Goal: Answer question/provide support: Share knowledge or assist other users

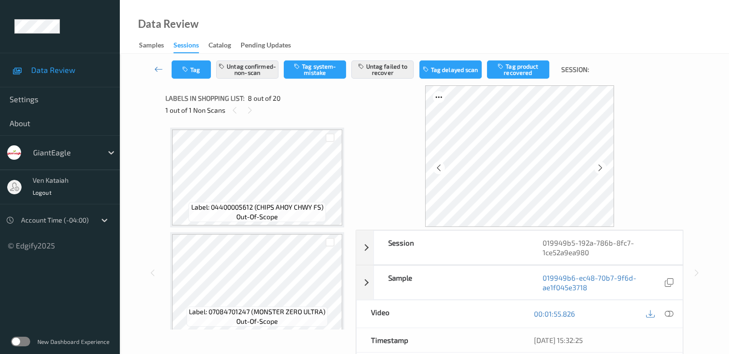
scroll to position [632, 0]
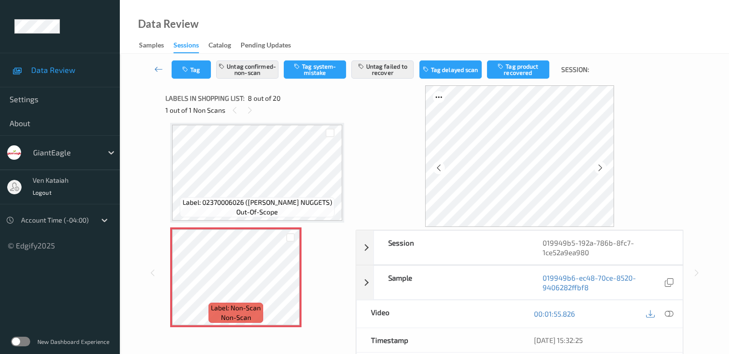
click at [261, 208] on span "out-of-scope" at bounding box center [257, 212] width 42 height 10
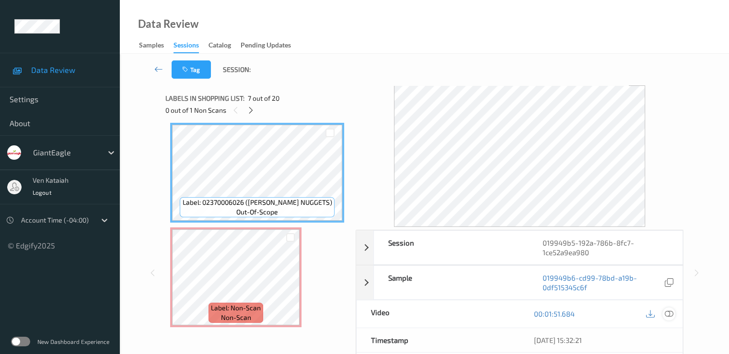
click at [671, 314] on icon at bounding box center [668, 313] width 9 height 9
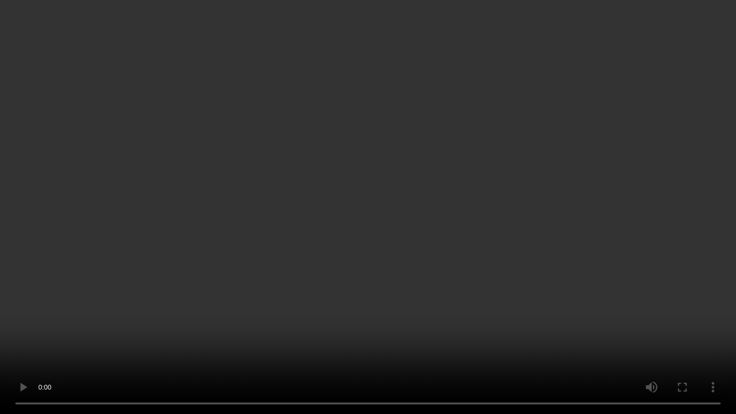
click at [527, 219] on video at bounding box center [368, 207] width 736 height 414
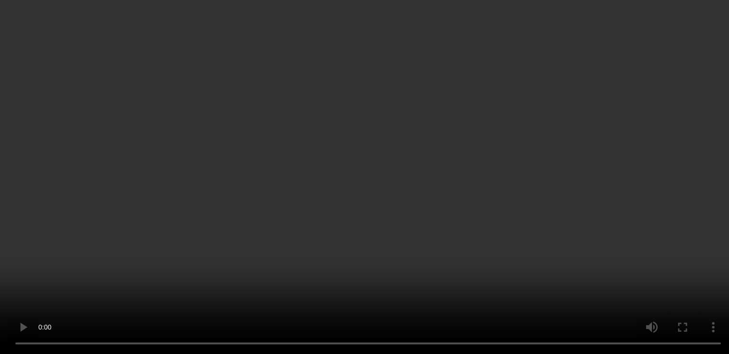
scroll to position [440, 0]
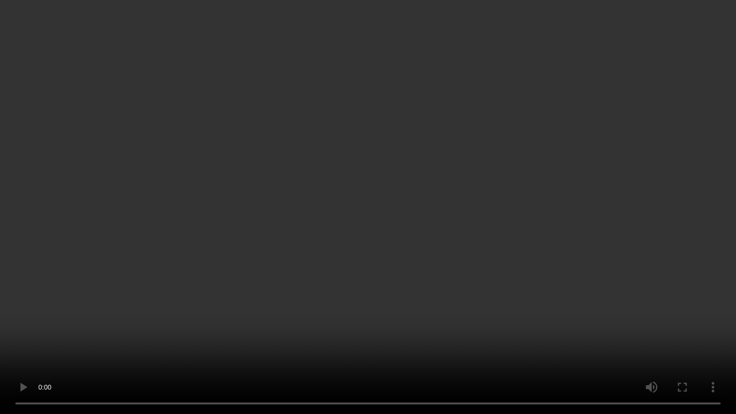
click at [369, 280] on video at bounding box center [368, 207] width 736 height 414
click at [368, 300] on video at bounding box center [368, 207] width 736 height 414
click at [378, 212] on video at bounding box center [368, 207] width 736 height 414
click at [377, 166] on video at bounding box center [368, 207] width 736 height 414
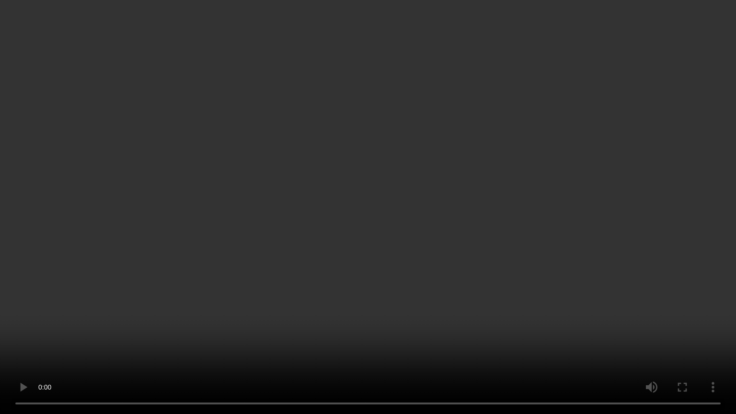
click at [408, 274] on video at bounding box center [368, 207] width 736 height 414
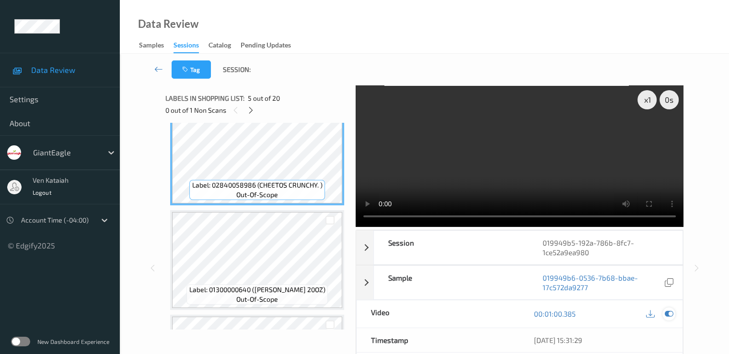
click at [668, 312] on icon at bounding box center [668, 313] width 9 height 9
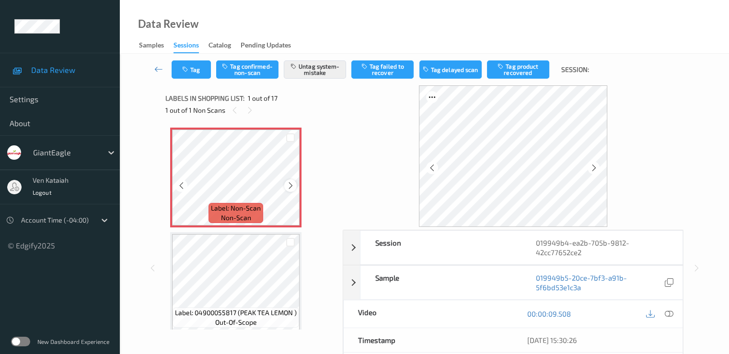
click at [292, 186] on icon at bounding box center [291, 185] width 8 height 9
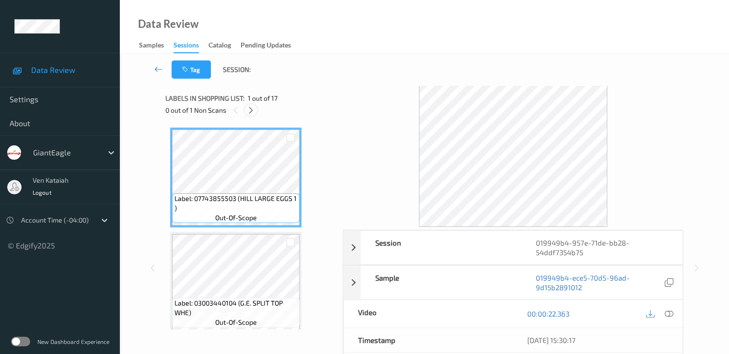
click at [254, 109] on icon at bounding box center [251, 110] width 8 height 9
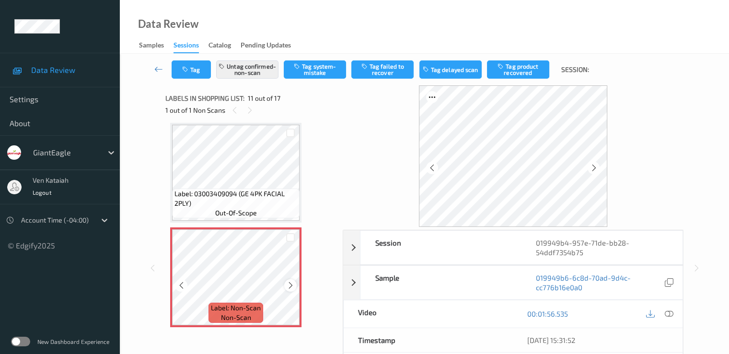
click at [290, 290] on div at bounding box center [290, 285] width 12 height 12
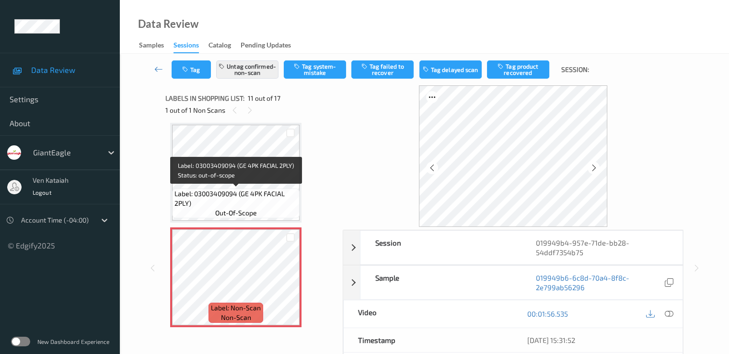
click at [243, 199] on span "Label: 03003409094 (GE 4PK FACIAL 2PLY)" at bounding box center [235, 198] width 123 height 19
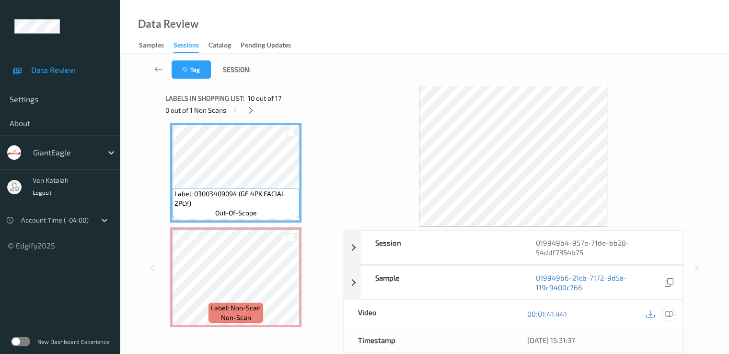
click at [667, 313] on icon at bounding box center [668, 313] width 9 height 9
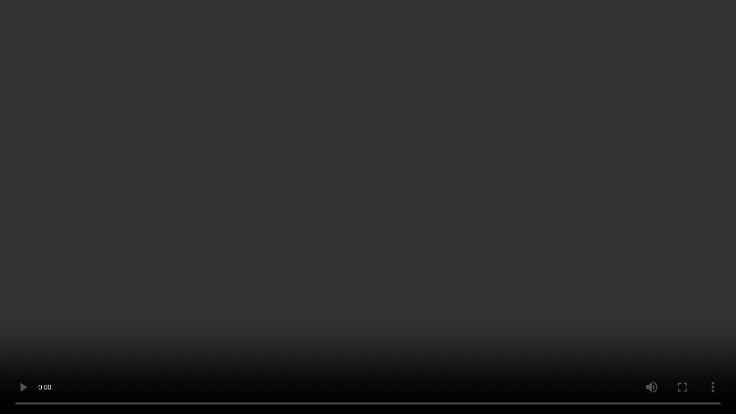
click at [426, 238] on video at bounding box center [368, 207] width 736 height 414
click at [326, 276] on video at bounding box center [368, 207] width 736 height 414
click at [321, 276] on video at bounding box center [368, 207] width 736 height 414
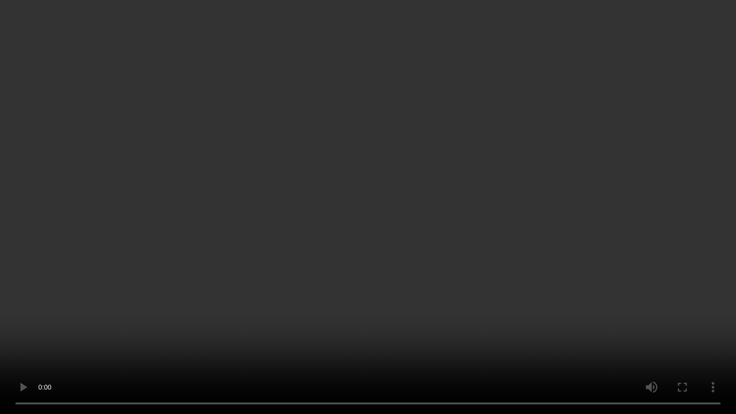
click at [357, 265] on video at bounding box center [368, 207] width 736 height 414
click at [351, 226] on video at bounding box center [368, 207] width 736 height 414
click at [355, 218] on video at bounding box center [368, 207] width 736 height 414
click at [288, 153] on video at bounding box center [368, 207] width 736 height 414
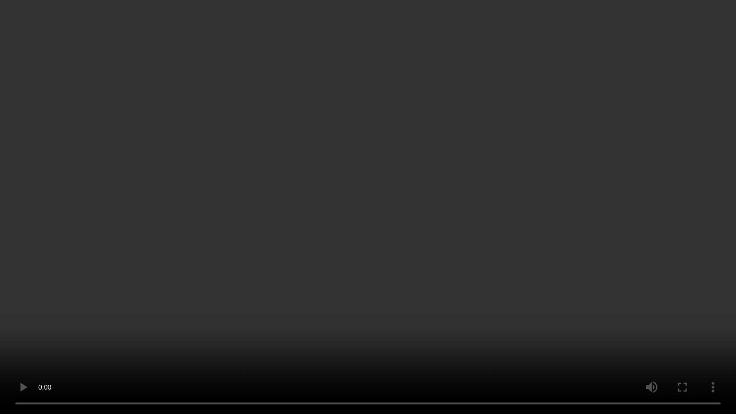
click at [449, 326] on video at bounding box center [368, 207] width 736 height 414
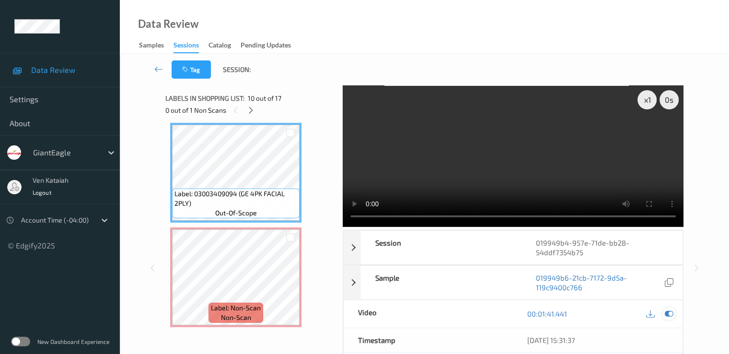
click at [674, 315] on div at bounding box center [668, 313] width 13 height 13
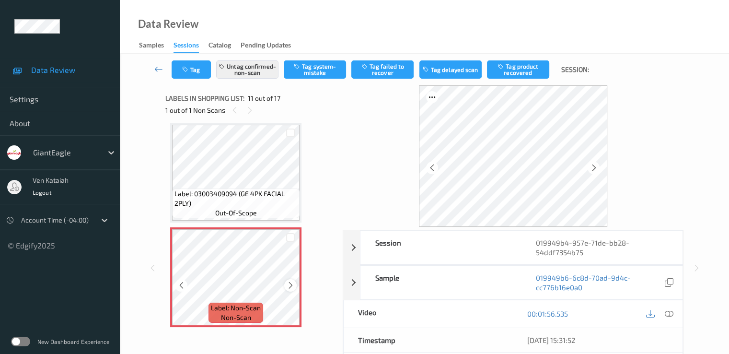
click at [289, 286] on icon at bounding box center [291, 285] width 8 height 9
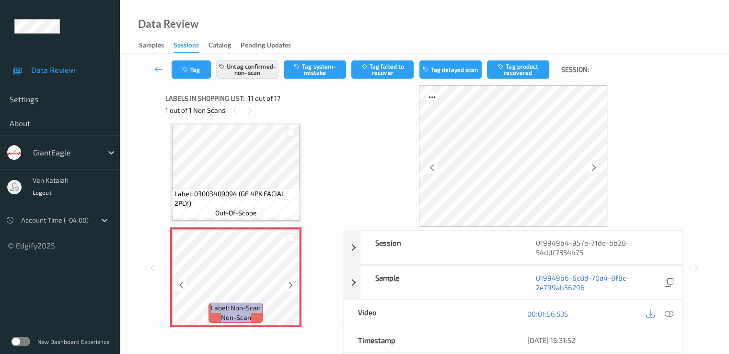
click at [289, 286] on icon at bounding box center [291, 285] width 8 height 9
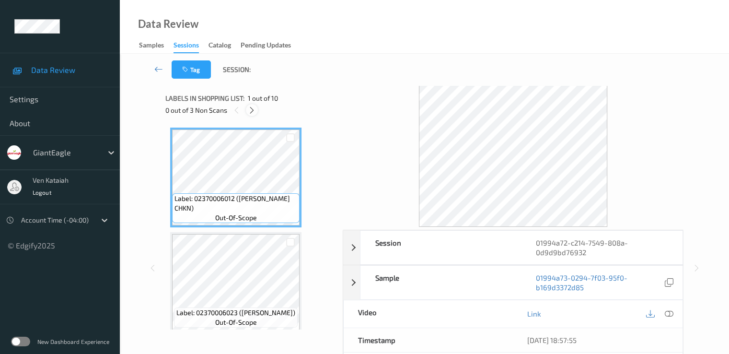
click at [248, 112] on icon at bounding box center [252, 110] width 8 height 9
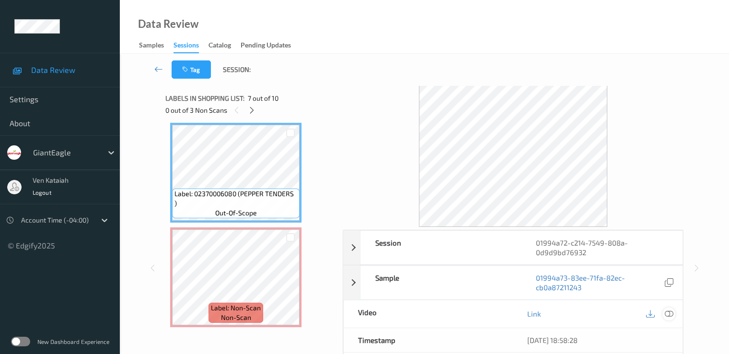
click at [671, 315] on icon at bounding box center [668, 313] width 9 height 9
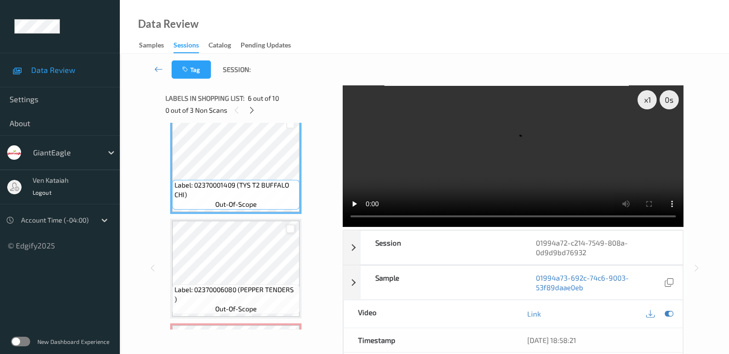
scroll to position [440, 0]
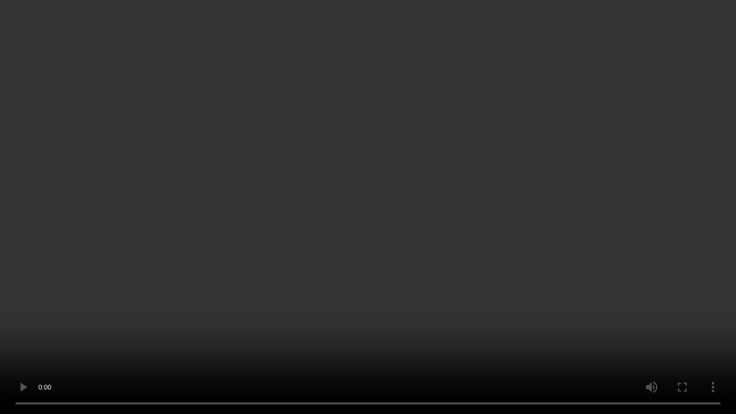
click at [490, 198] on video at bounding box center [368, 207] width 736 height 414
click at [351, 270] on video at bounding box center [368, 207] width 736 height 414
click at [359, 261] on video at bounding box center [368, 207] width 736 height 414
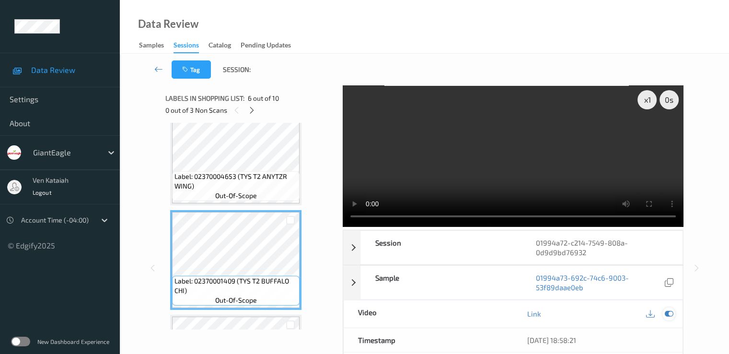
click at [671, 315] on icon at bounding box center [668, 313] width 9 height 9
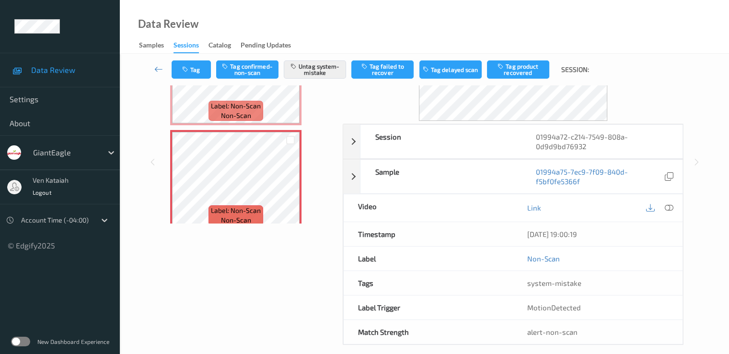
scroll to position [115, 0]
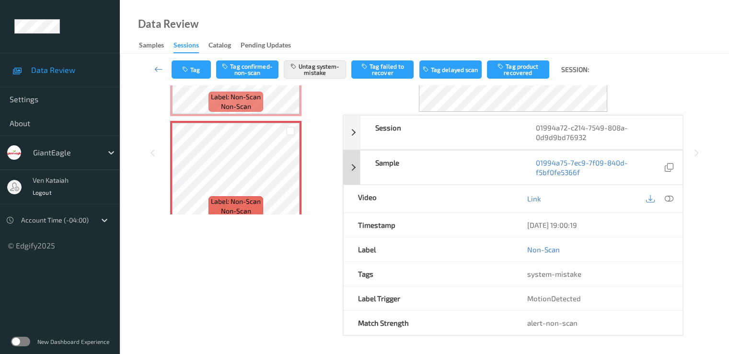
click at [356, 168] on div "Sample 01994a75-7ec9-7f09-840d-f5bf0fe5366f" at bounding box center [513, 167] width 340 height 35
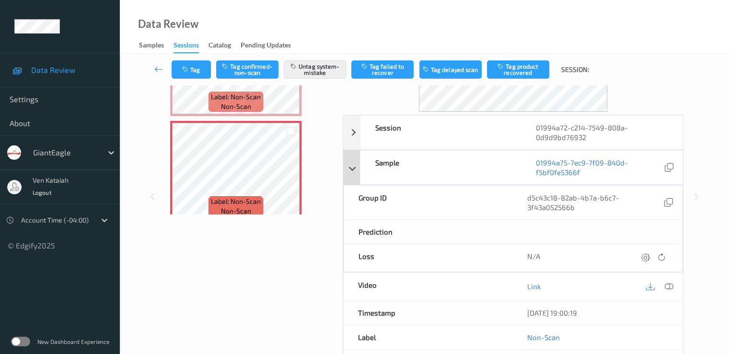
click at [356, 168] on div "Sample 01994a75-7ec9-7f09-840d-f5bf0fe5366f" at bounding box center [513, 167] width 340 height 35
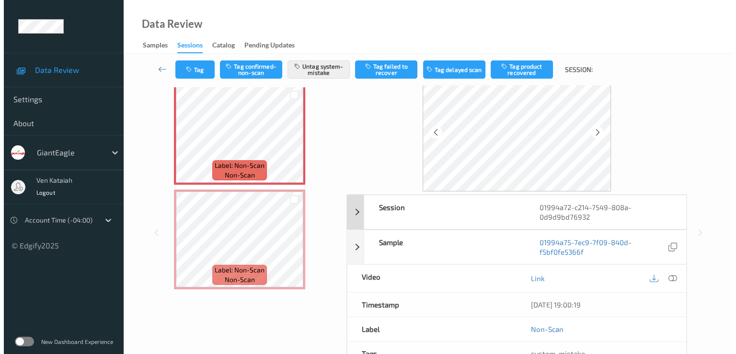
scroll to position [19, 0]
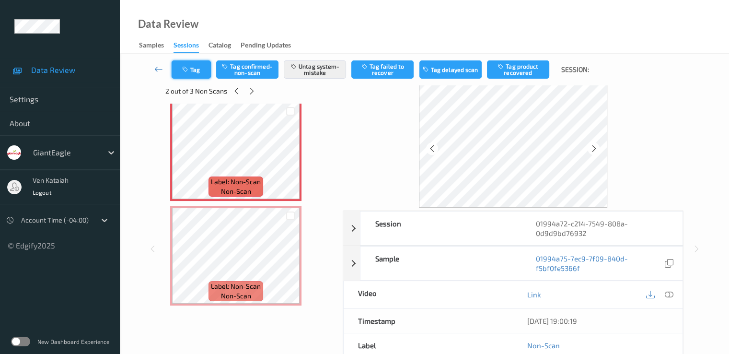
click at [191, 69] on button "Tag" at bounding box center [191, 69] width 39 height 18
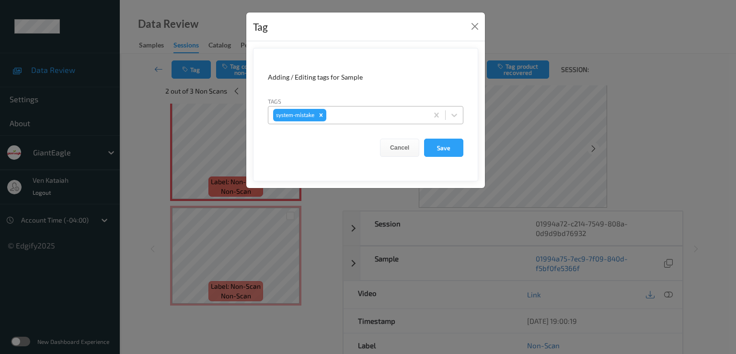
click at [397, 123] on div "system-mistake" at bounding box center [366, 115] width 196 height 18
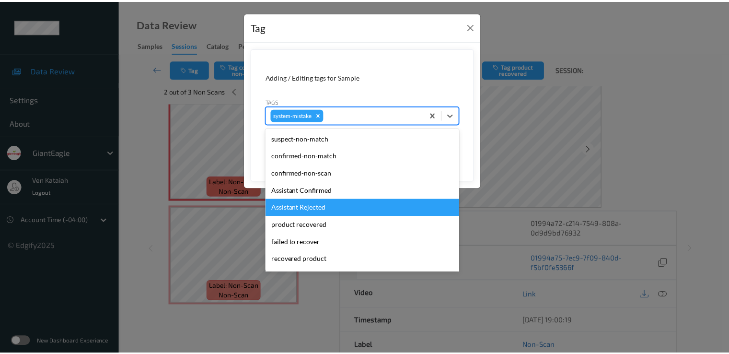
scroll to position [119, 0]
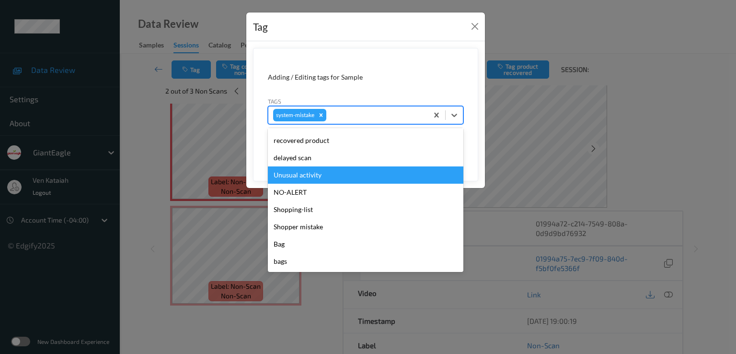
click at [308, 175] on div "Unusual activity" at bounding box center [366, 174] width 196 height 17
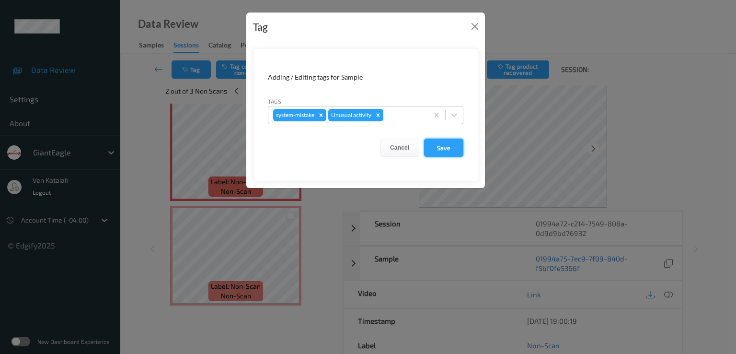
click at [458, 142] on button "Save" at bounding box center [443, 148] width 39 height 18
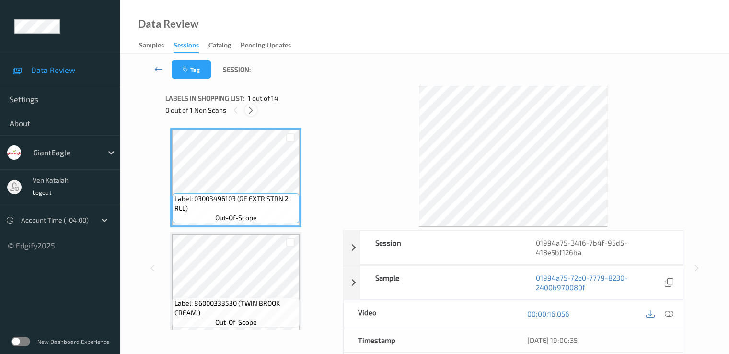
click at [251, 106] on icon at bounding box center [251, 110] width 8 height 9
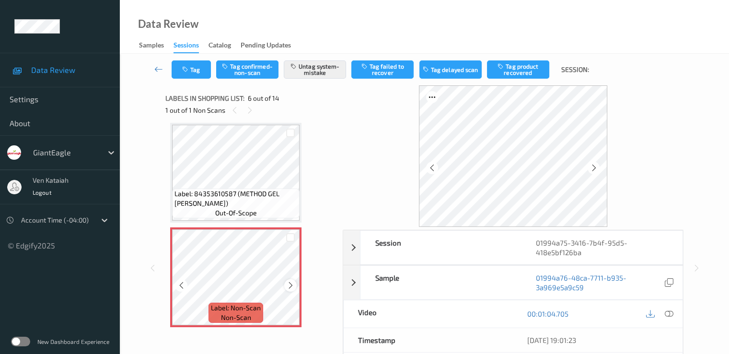
click at [292, 287] on icon at bounding box center [291, 285] width 8 height 9
click at [292, 285] on icon at bounding box center [291, 285] width 8 height 9
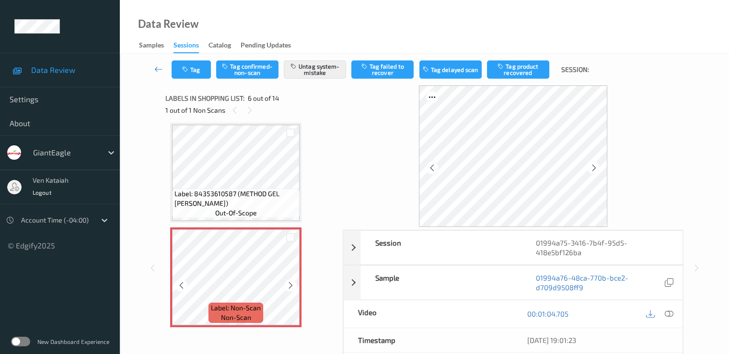
click at [292, 285] on icon at bounding box center [291, 285] width 8 height 9
click at [293, 288] on icon at bounding box center [291, 285] width 8 height 9
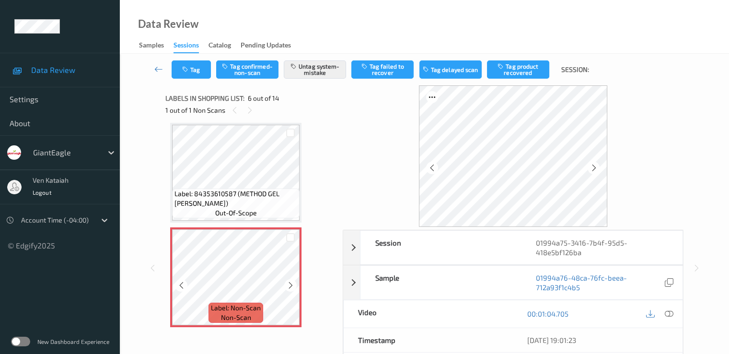
click at [293, 288] on icon at bounding box center [291, 285] width 8 height 9
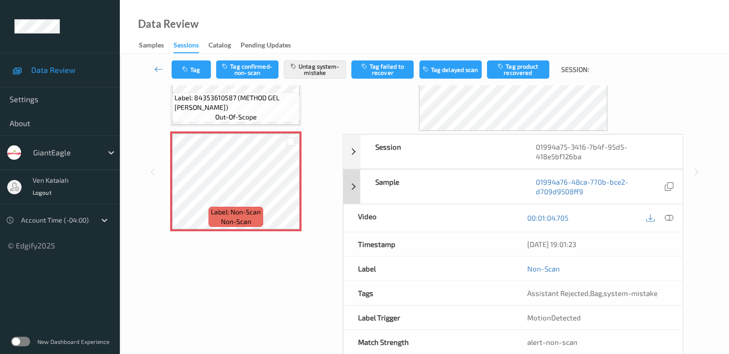
scroll to position [0, 0]
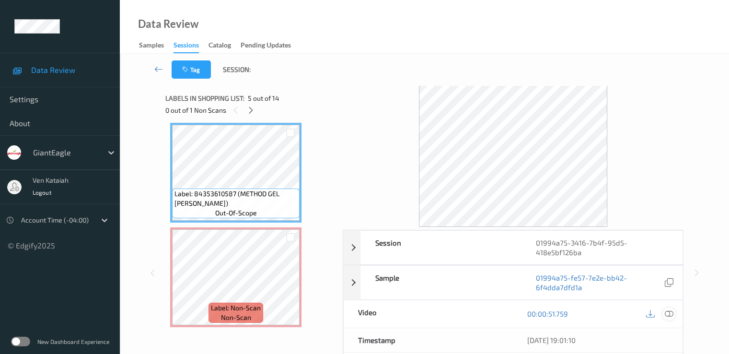
click at [674, 314] on div at bounding box center [668, 313] width 13 height 13
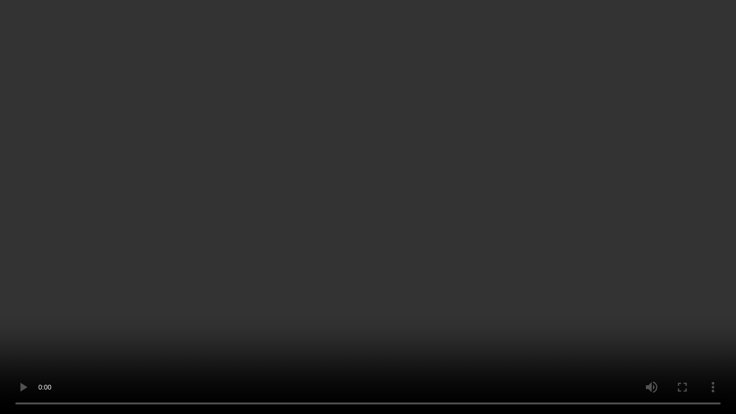
click at [442, 230] on video at bounding box center [368, 207] width 736 height 414
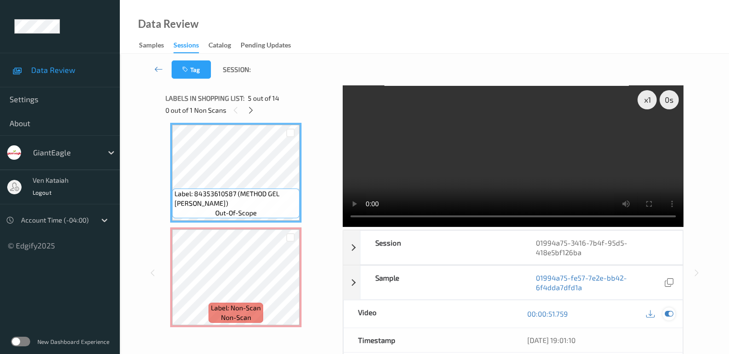
click at [673, 311] on div at bounding box center [668, 313] width 13 height 13
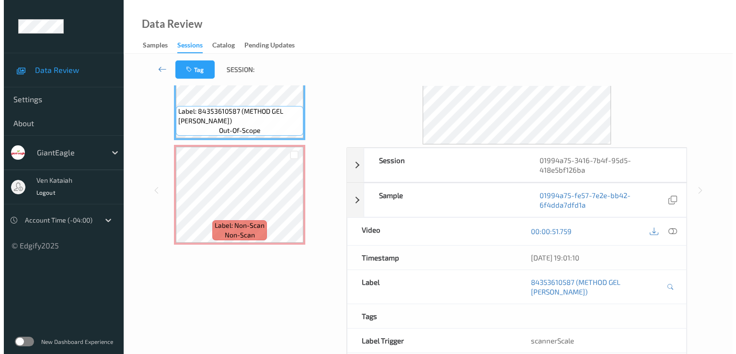
scroll to position [96, 0]
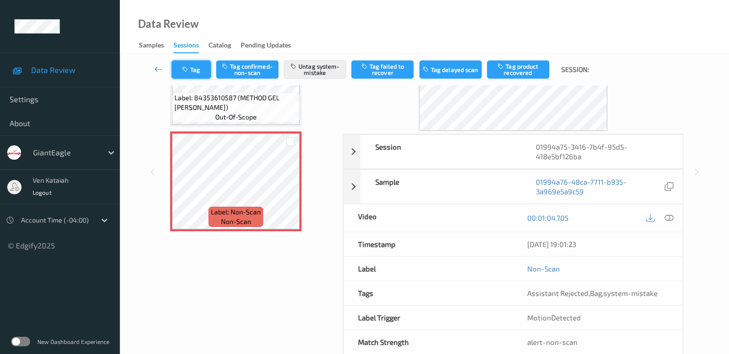
click at [180, 69] on button "Tag" at bounding box center [191, 69] width 39 height 18
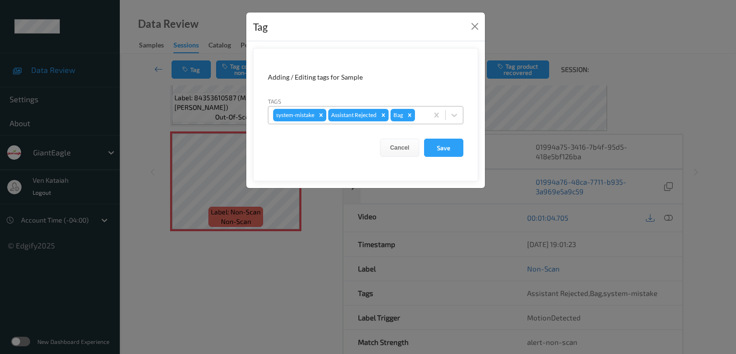
click at [413, 114] on icon "Remove Bag" at bounding box center [410, 115] width 7 height 7
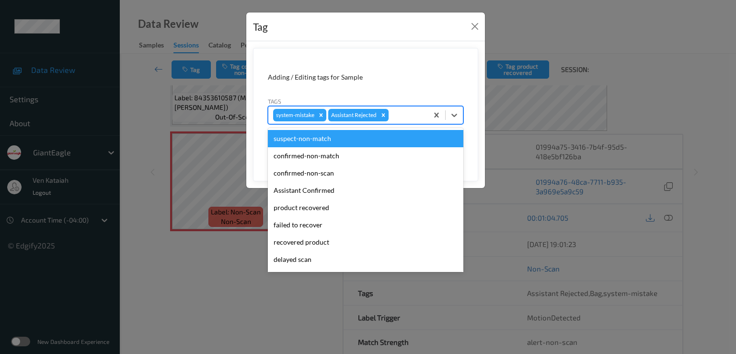
click at [405, 110] on div at bounding box center [407, 115] width 33 height 12
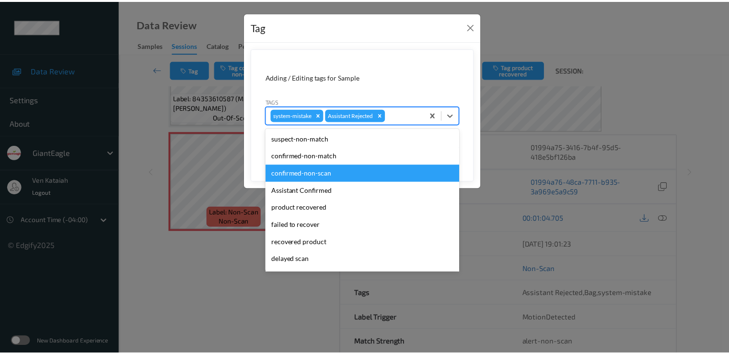
scroll to position [102, 0]
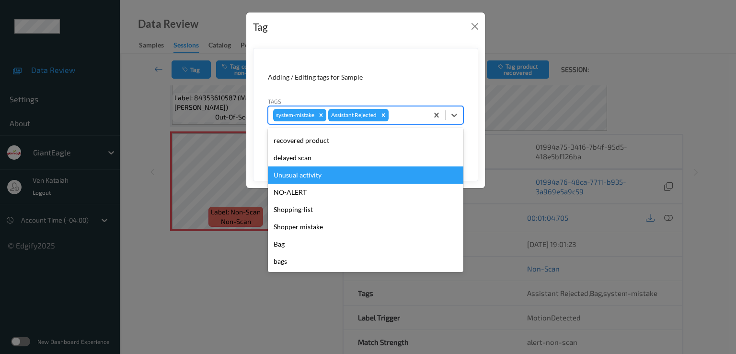
click at [302, 179] on div "Unusual activity" at bounding box center [366, 174] width 196 height 17
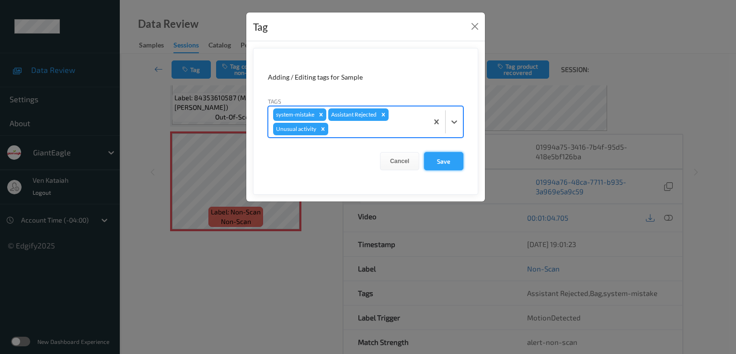
click at [435, 165] on button "Save" at bounding box center [443, 161] width 39 height 18
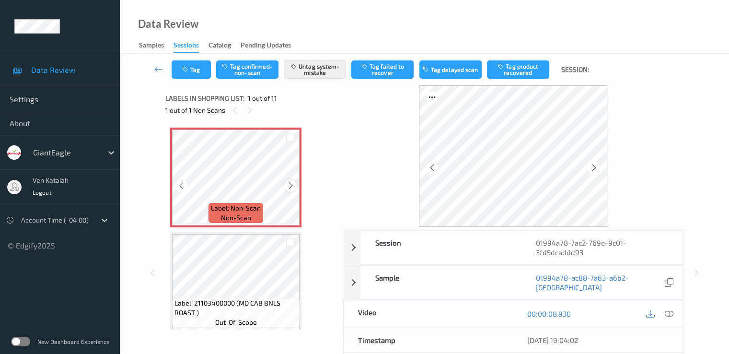
click at [293, 186] on icon at bounding box center [291, 185] width 8 height 9
click at [288, 183] on icon at bounding box center [291, 185] width 8 height 9
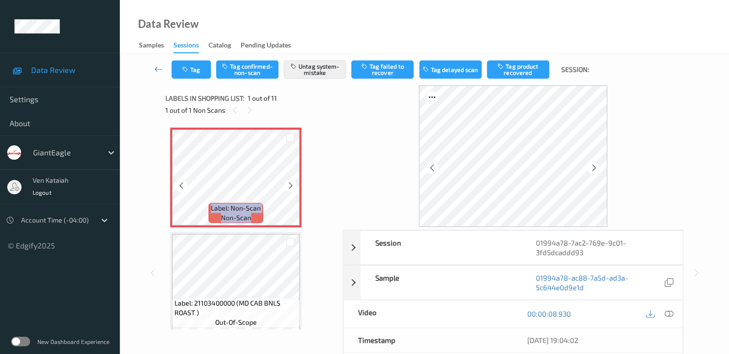
click at [288, 183] on icon at bounding box center [291, 185] width 8 height 9
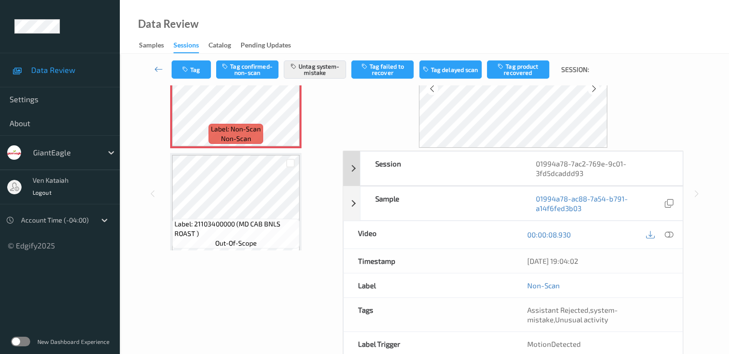
scroll to position [96, 0]
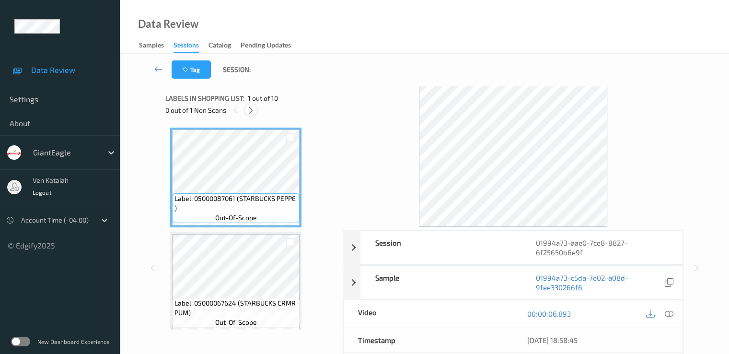
click at [248, 112] on icon at bounding box center [251, 110] width 8 height 9
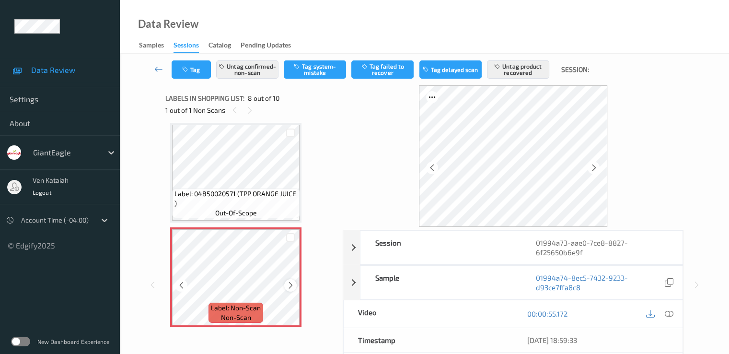
click at [294, 288] on icon at bounding box center [291, 285] width 8 height 9
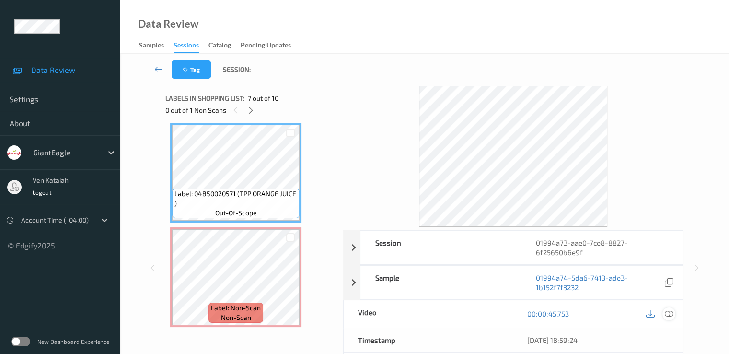
click at [669, 311] on icon at bounding box center [668, 313] width 9 height 9
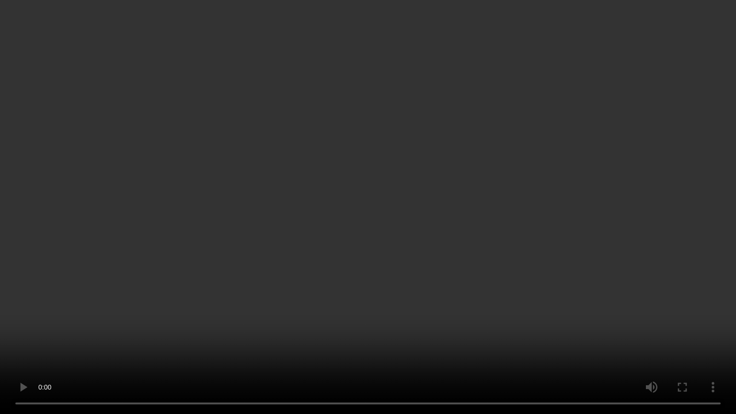
click at [486, 279] on video at bounding box center [368, 207] width 736 height 414
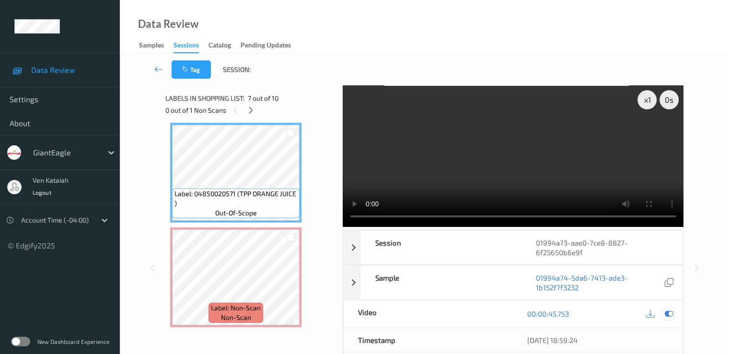
click at [668, 314] on icon at bounding box center [668, 313] width 9 height 9
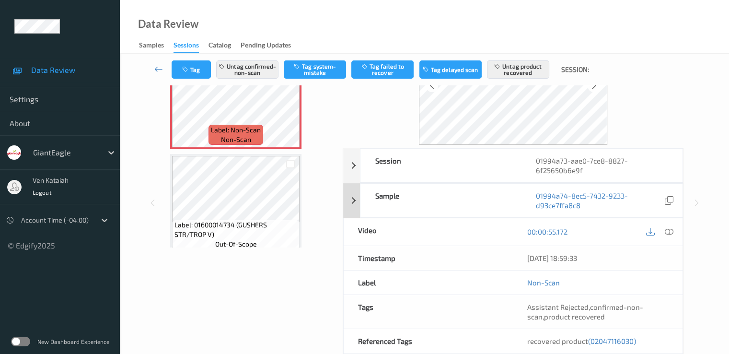
scroll to position [96, 0]
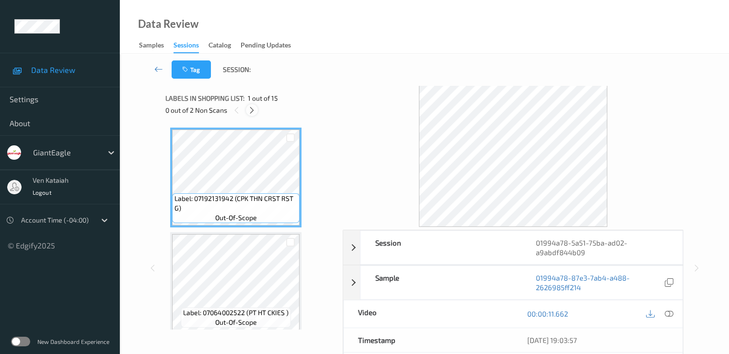
click at [253, 114] on icon at bounding box center [252, 110] width 8 height 9
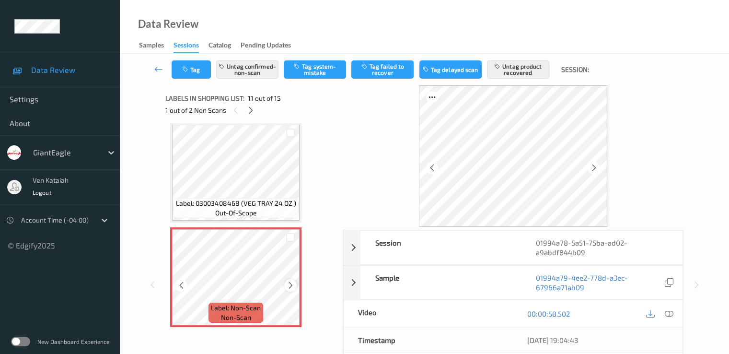
click at [288, 284] on icon at bounding box center [291, 285] width 8 height 9
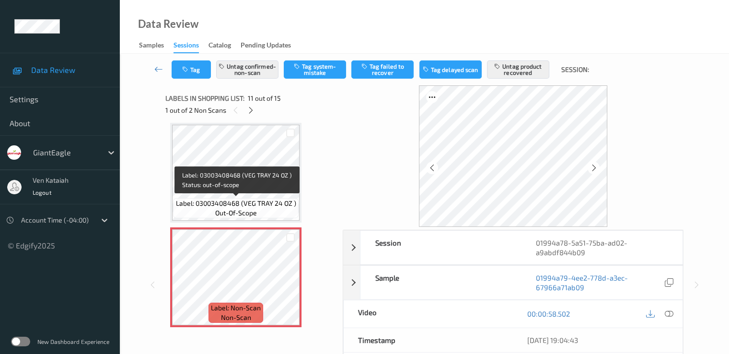
click at [238, 212] on span "out-of-scope" at bounding box center [236, 213] width 42 height 10
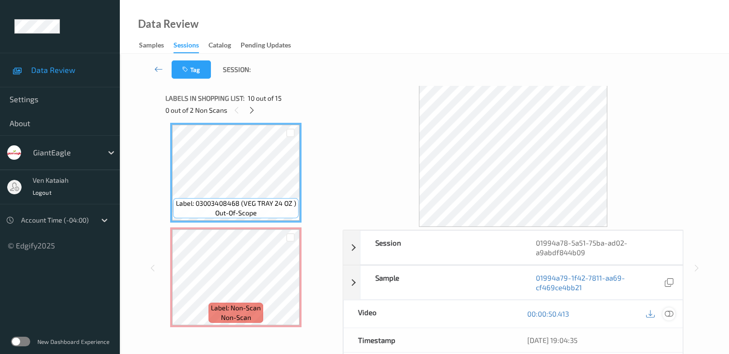
click at [669, 313] on icon at bounding box center [668, 313] width 9 height 9
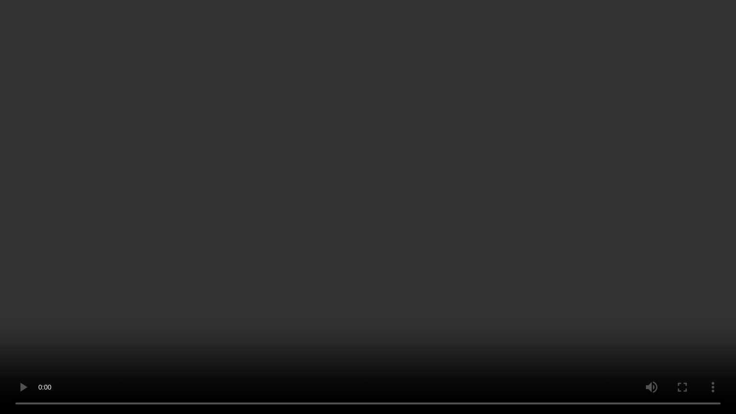
click at [332, 246] on video at bounding box center [368, 207] width 736 height 414
click at [300, 216] on video at bounding box center [368, 207] width 736 height 414
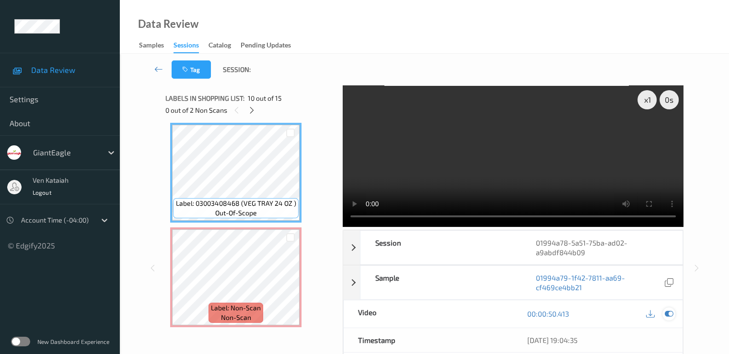
click at [669, 312] on icon at bounding box center [668, 313] width 9 height 9
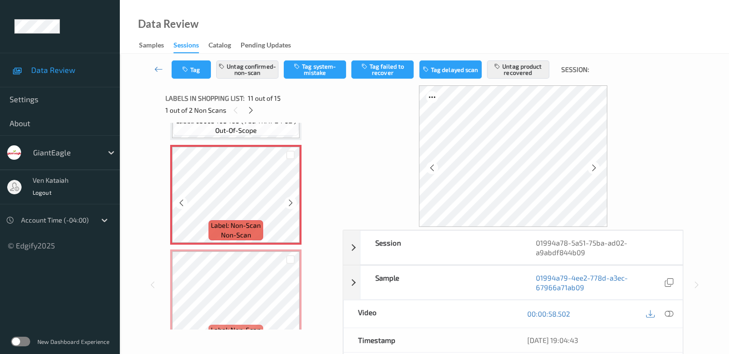
scroll to position [1041, 0]
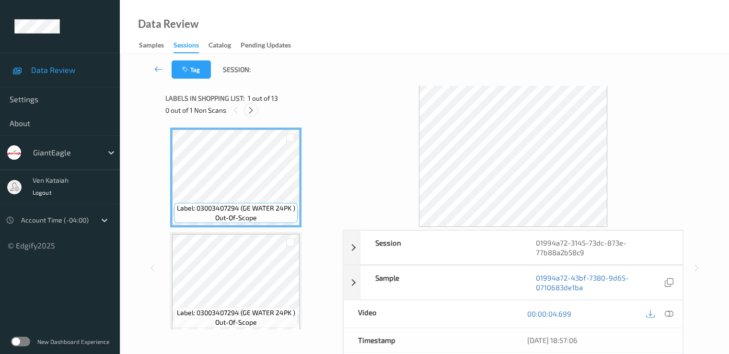
drag, startPoint x: 247, startPoint y: 108, endPoint x: 281, endPoint y: 204, distance: 101.9
click at [247, 107] on icon at bounding box center [251, 110] width 8 height 9
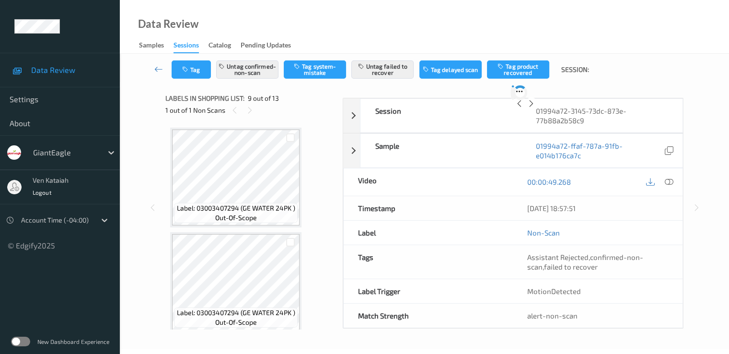
scroll to position [736, 0]
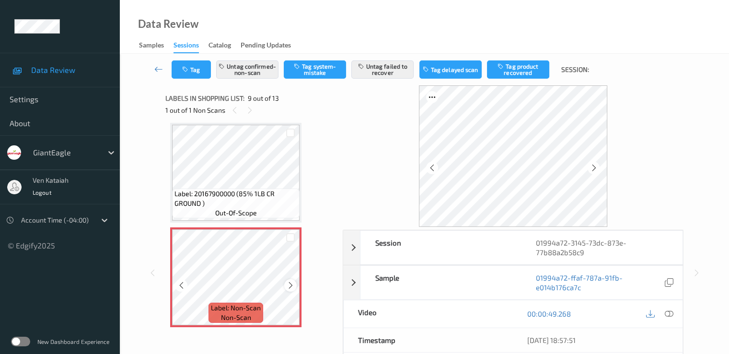
click at [288, 283] on icon at bounding box center [291, 285] width 8 height 9
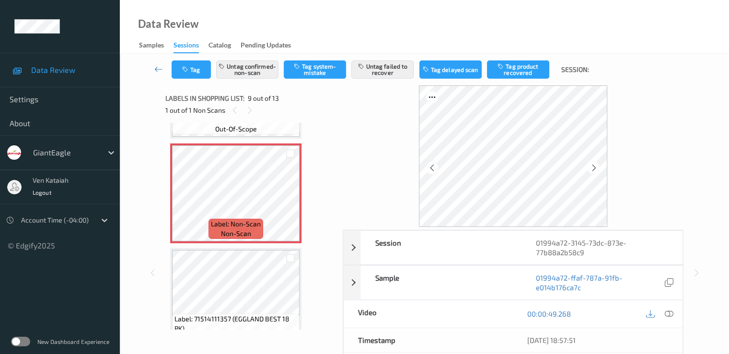
scroll to position [832, 0]
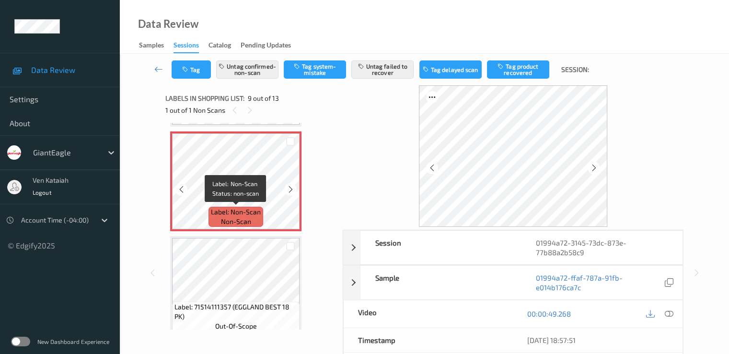
click at [229, 207] on span "Label: Non-Scan" at bounding box center [236, 212] width 50 height 10
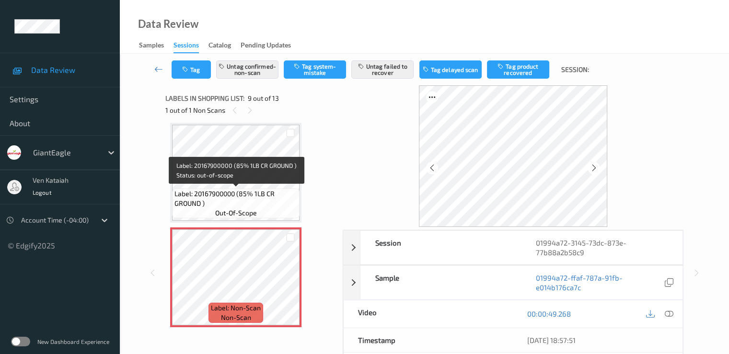
click at [226, 199] on span "Label: 20167900000 (85% 1LB CR GROUND )" at bounding box center [235, 198] width 123 height 19
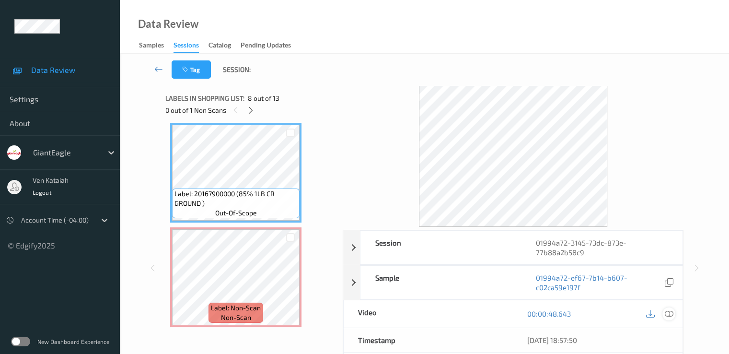
click at [673, 313] on icon at bounding box center [668, 313] width 9 height 9
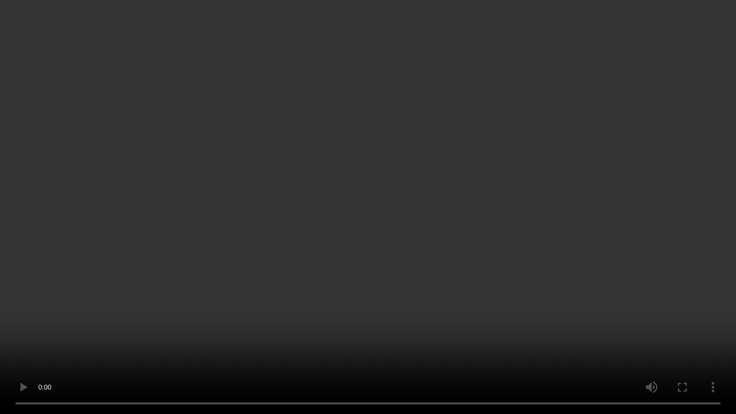
click at [366, 290] on video at bounding box center [368, 207] width 736 height 414
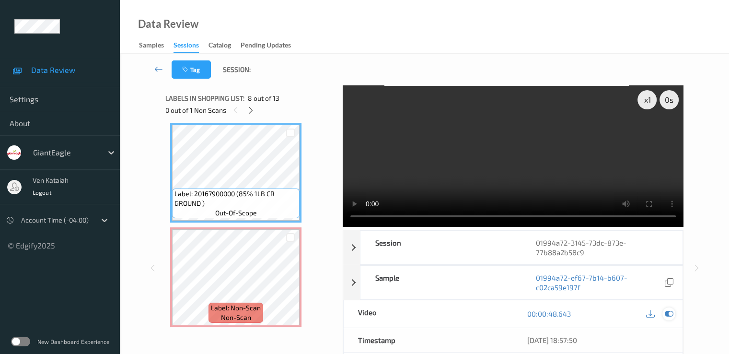
click at [666, 312] on icon at bounding box center [668, 313] width 9 height 9
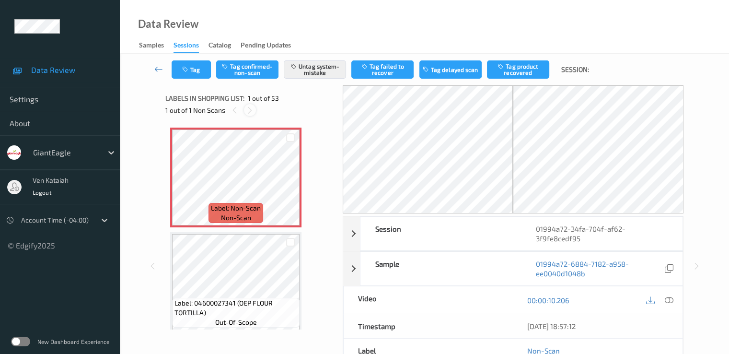
click at [251, 114] on icon at bounding box center [250, 110] width 8 height 9
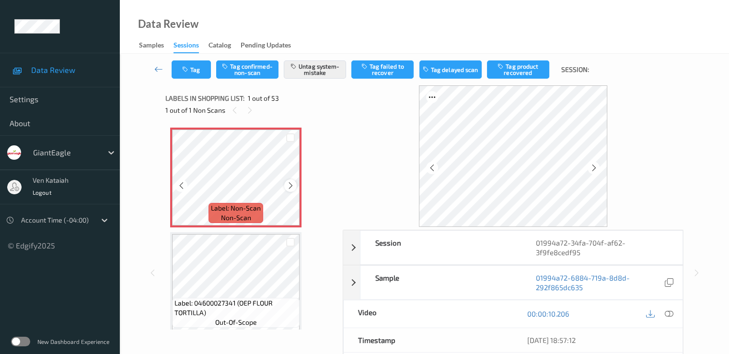
click at [288, 188] on icon at bounding box center [291, 185] width 8 height 9
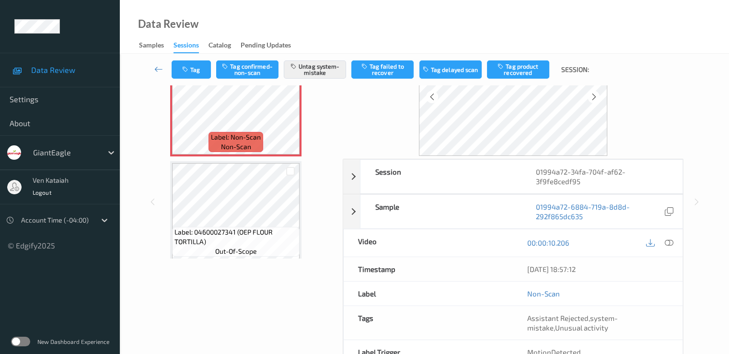
scroll to position [96, 0]
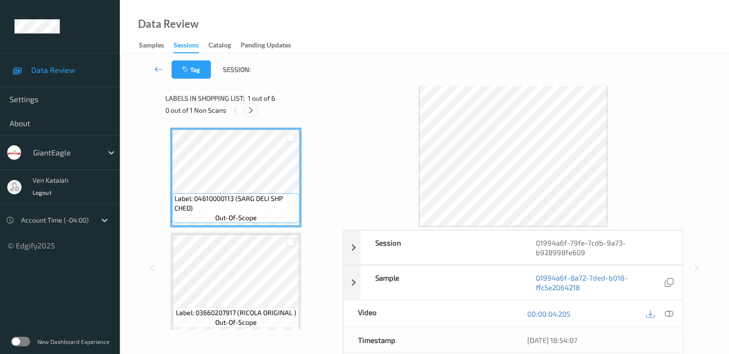
click at [253, 115] on div at bounding box center [251, 110] width 12 height 12
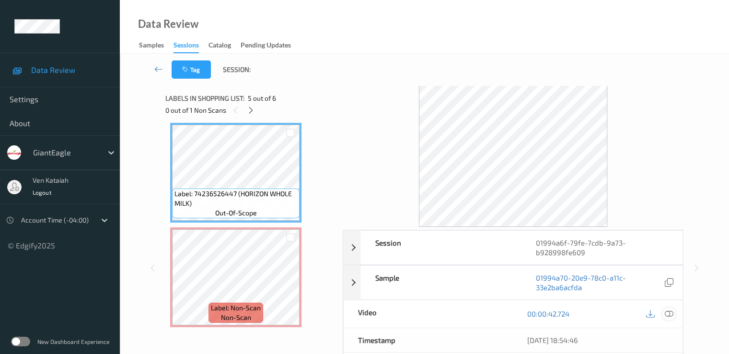
click at [670, 314] on icon at bounding box center [668, 313] width 9 height 9
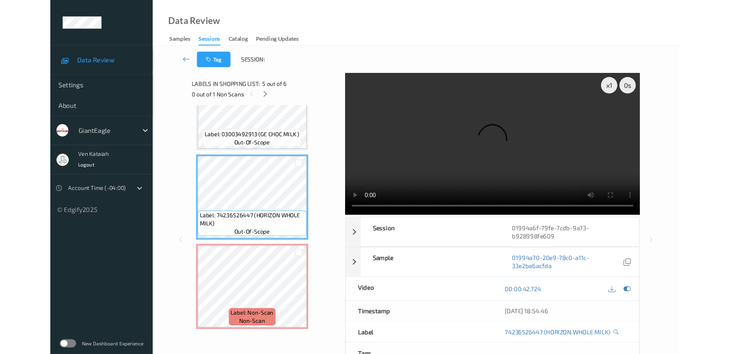
scroll to position [365, 0]
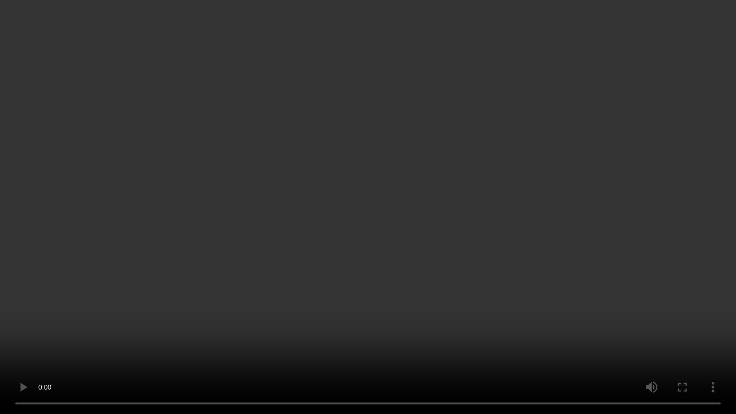
click at [576, 216] on video at bounding box center [368, 207] width 736 height 414
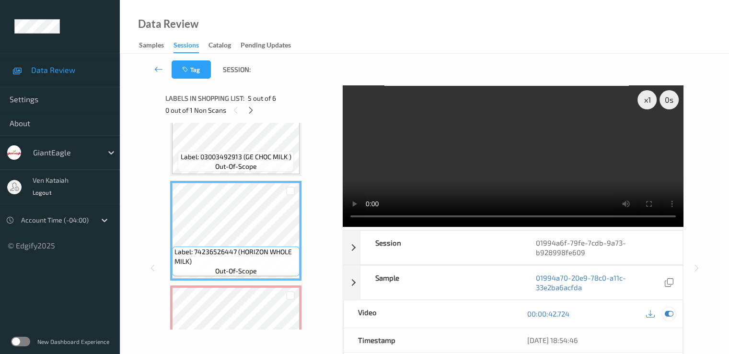
click at [670, 313] on icon at bounding box center [668, 313] width 9 height 9
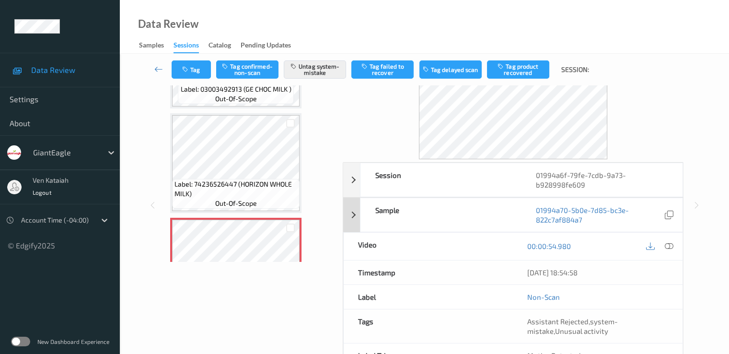
scroll to position [96, 0]
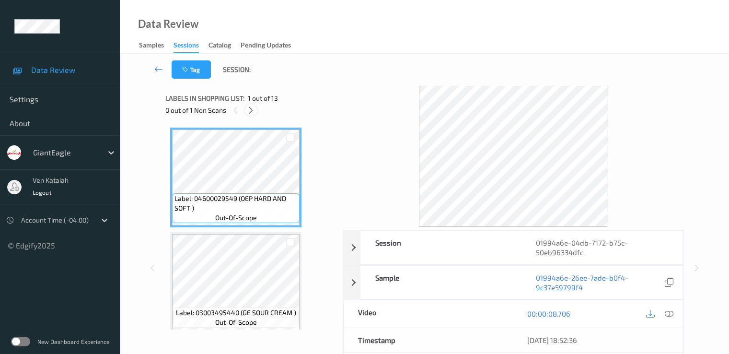
click at [251, 112] on icon at bounding box center [251, 110] width 8 height 9
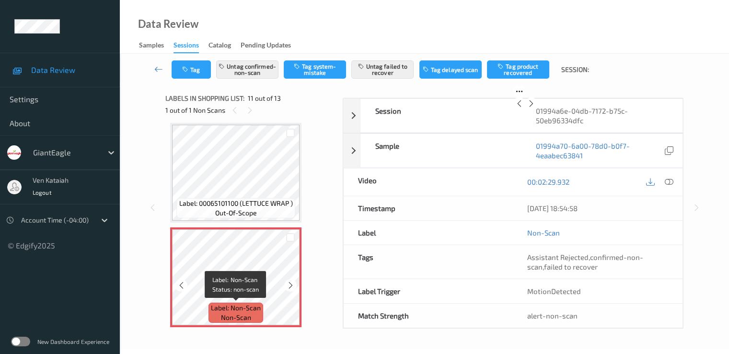
click at [256, 303] on span "Label: Non-Scan" at bounding box center [236, 308] width 50 height 10
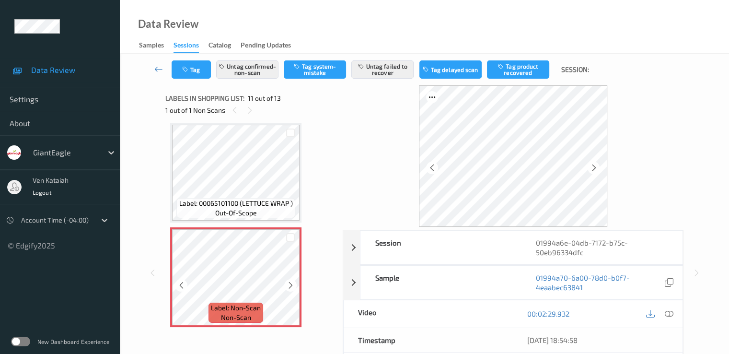
click at [293, 282] on icon at bounding box center [291, 285] width 8 height 9
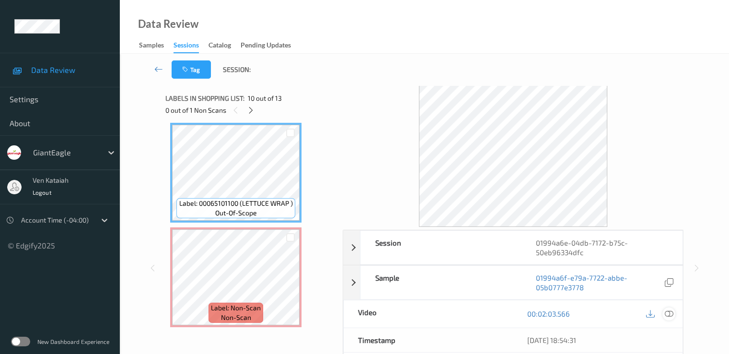
click at [665, 314] on icon at bounding box center [668, 313] width 9 height 9
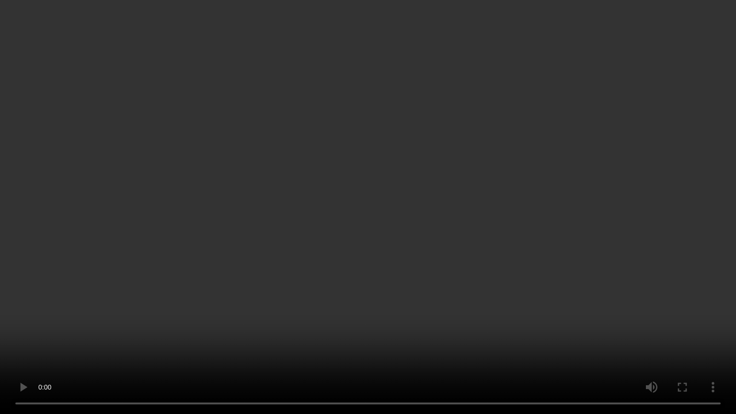
click at [543, 231] on video at bounding box center [368, 207] width 736 height 414
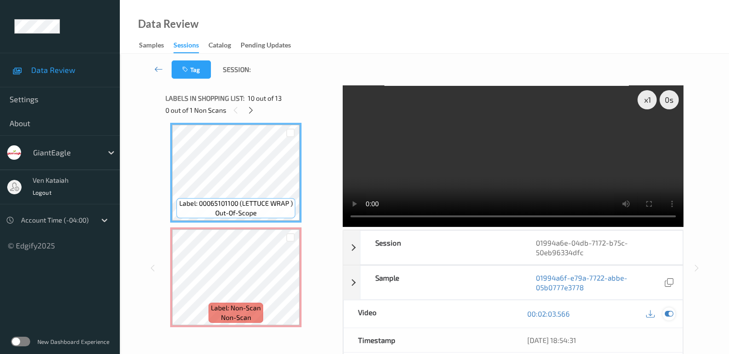
click at [671, 314] on icon at bounding box center [668, 313] width 9 height 9
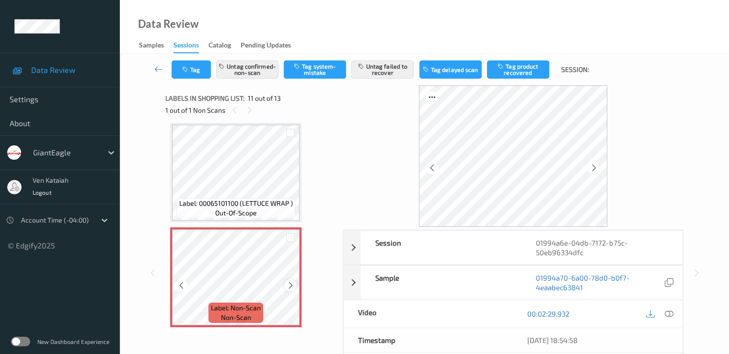
click at [290, 284] on icon at bounding box center [291, 285] width 8 height 9
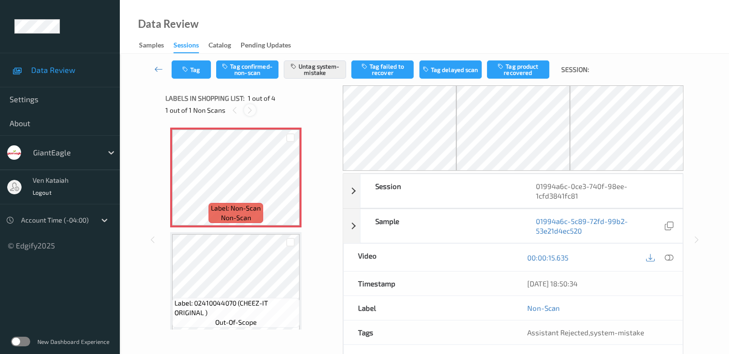
click at [255, 111] on div at bounding box center [250, 110] width 12 height 12
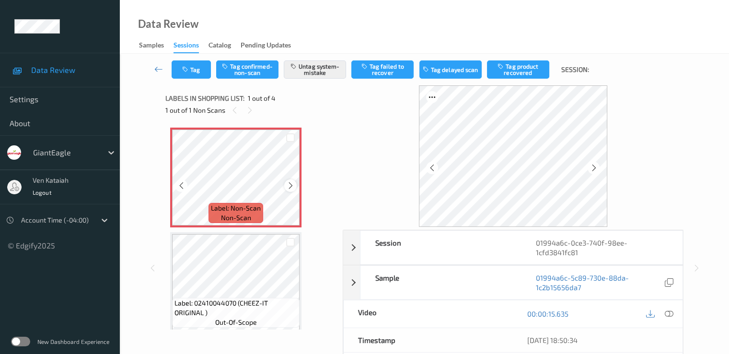
click at [288, 186] on icon at bounding box center [291, 185] width 8 height 9
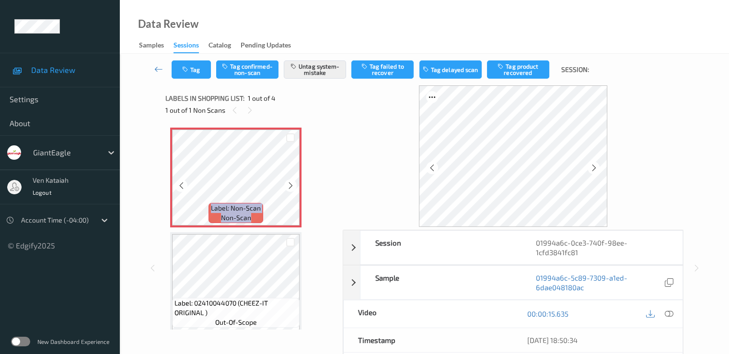
click at [288, 186] on icon at bounding box center [291, 185] width 8 height 9
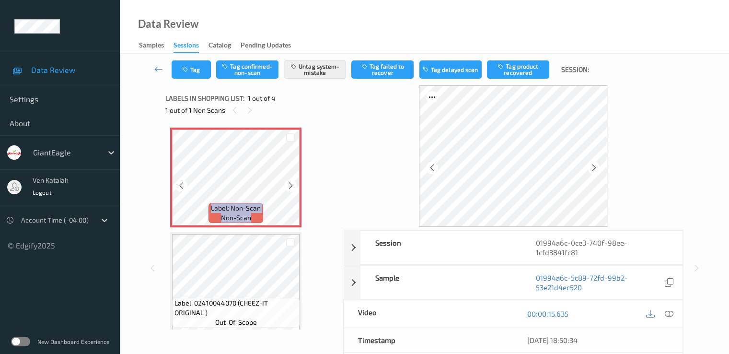
click at [288, 186] on icon at bounding box center [291, 185] width 8 height 9
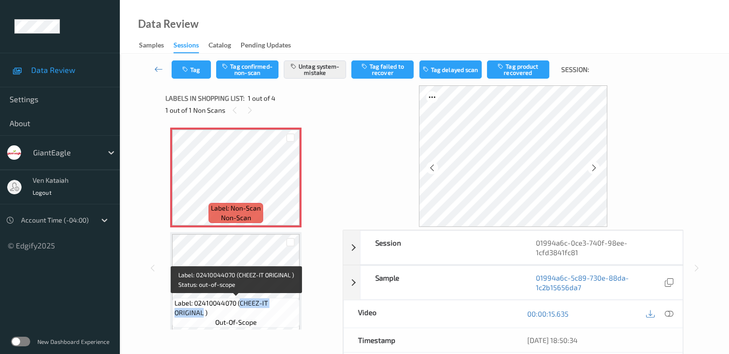
drag, startPoint x: 241, startPoint y: 305, endPoint x: 203, endPoint y: 315, distance: 39.1
click at [203, 315] on span "Label: 02410044070 (CHEEZ-IT ORIGINAL )" at bounding box center [235, 307] width 123 height 19
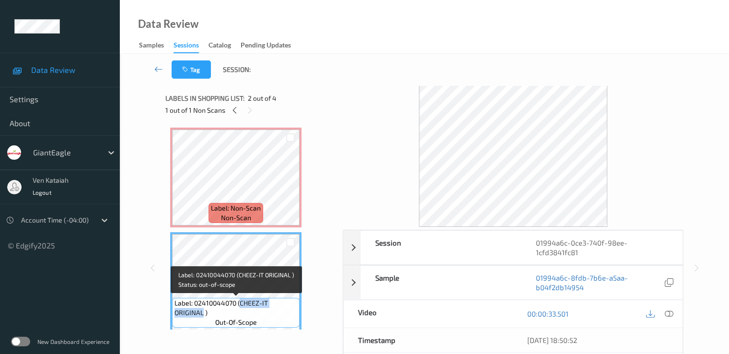
copy span "CHEEZ-IT ORIGINAL"
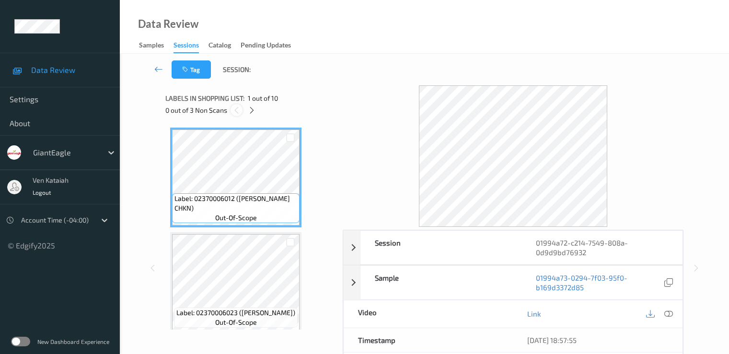
scroll to position [19, 0]
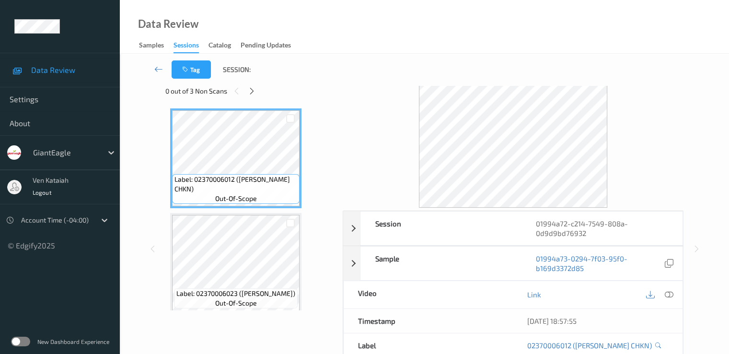
click at [246, 87] on div "0 out of 3 Non Scans" at bounding box center [250, 91] width 171 height 12
click at [250, 89] on icon at bounding box center [252, 91] width 8 height 9
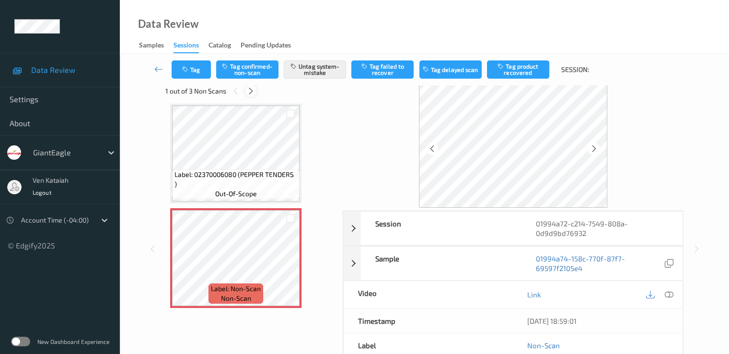
click at [250, 89] on icon at bounding box center [251, 91] width 8 height 9
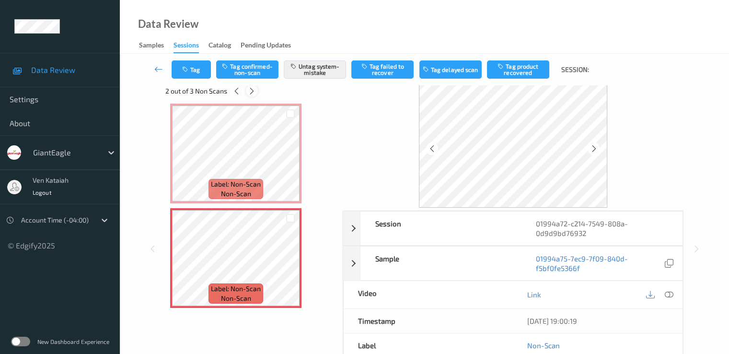
click at [250, 89] on icon at bounding box center [252, 91] width 8 height 9
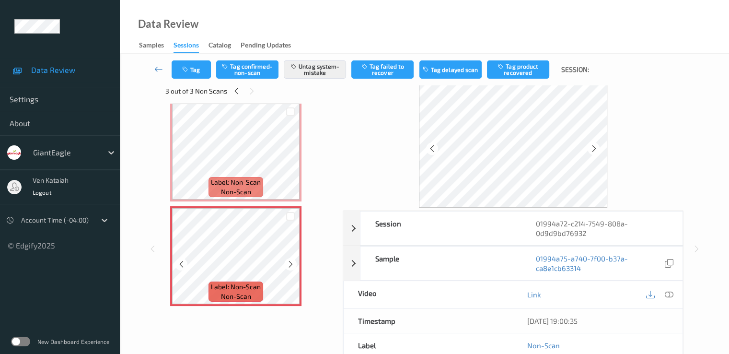
scroll to position [843, 0]
click at [674, 294] on div at bounding box center [668, 294] width 13 height 13
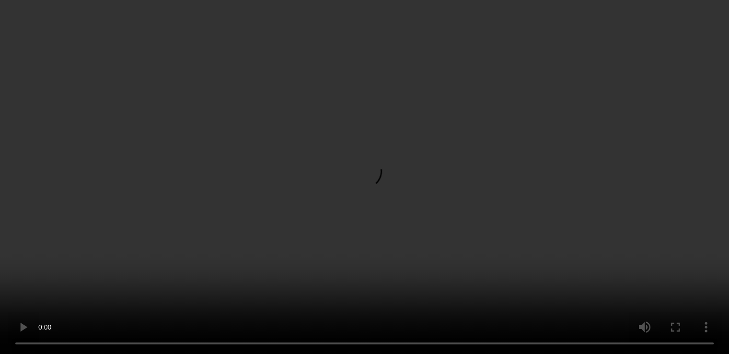
scroll to position [783, 0]
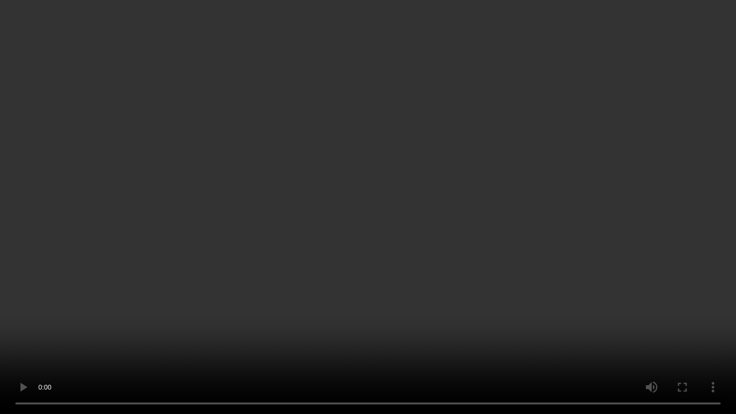
click at [484, 201] on video at bounding box center [368, 207] width 736 height 414
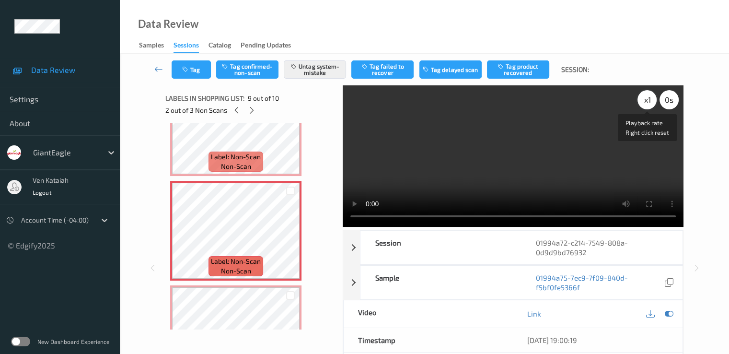
click at [644, 96] on div "x 1" at bounding box center [647, 99] width 19 height 19
click at [644, 95] on div "x 2" at bounding box center [647, 99] width 19 height 19
click at [670, 311] on icon at bounding box center [668, 313] width 9 height 9
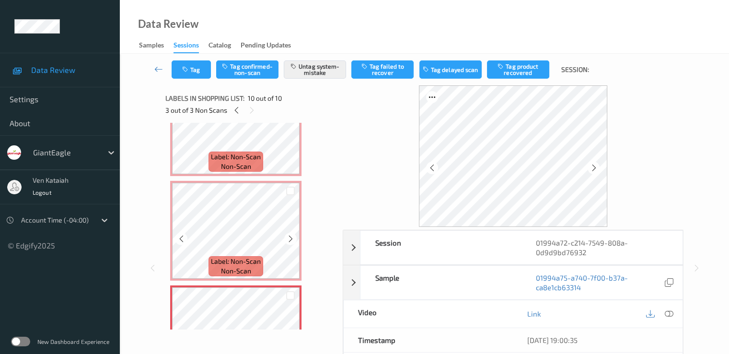
scroll to position [843, 0]
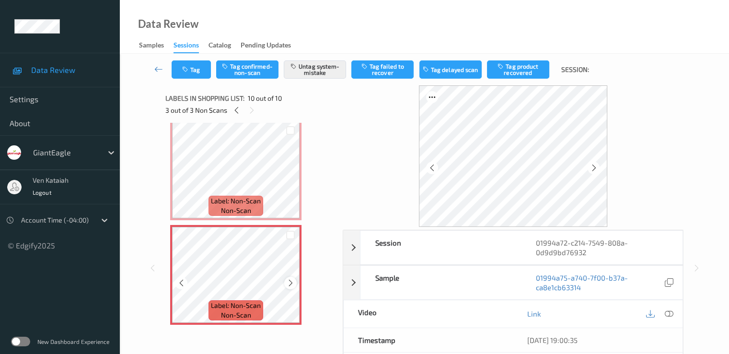
click at [291, 286] on icon at bounding box center [291, 283] width 8 height 9
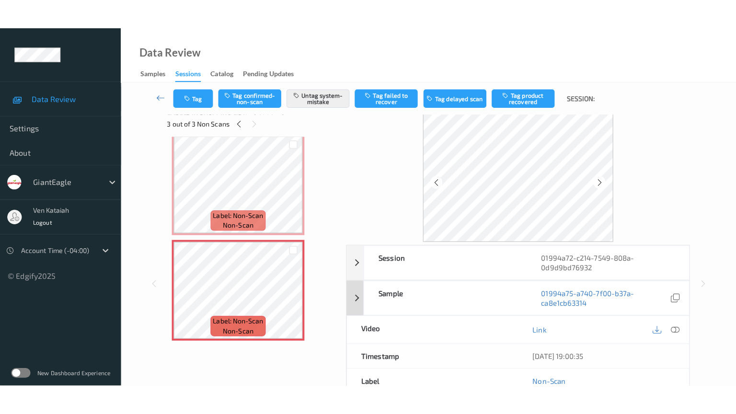
scroll to position [0, 0]
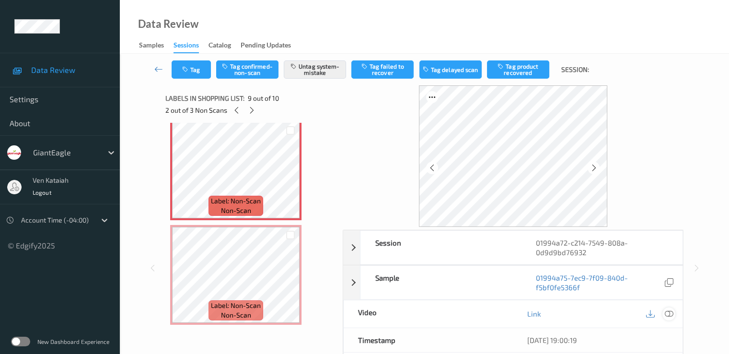
click at [672, 314] on icon at bounding box center [668, 313] width 9 height 9
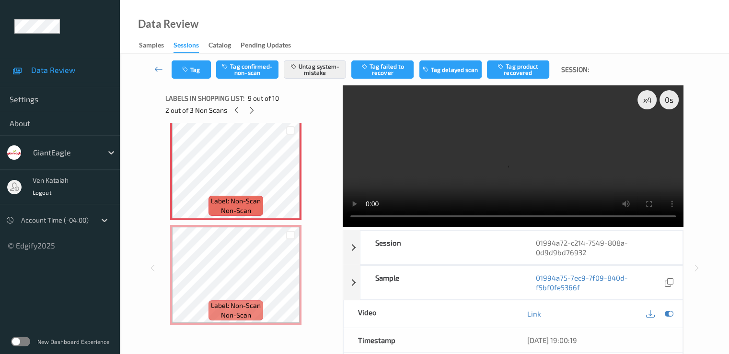
click at [564, 191] on video at bounding box center [513, 155] width 341 height 141
click at [641, 100] on div "x 4" at bounding box center [647, 99] width 19 height 19
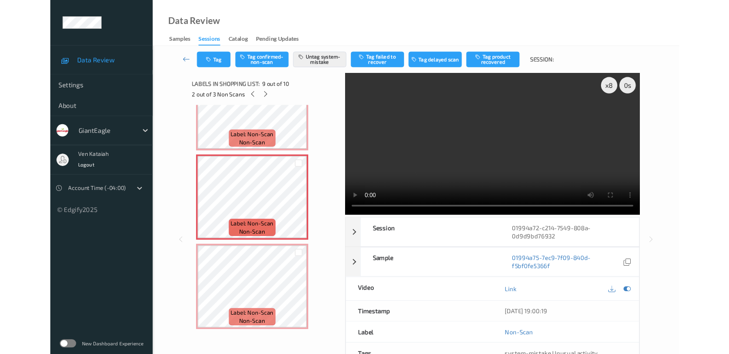
scroll to position [783, 0]
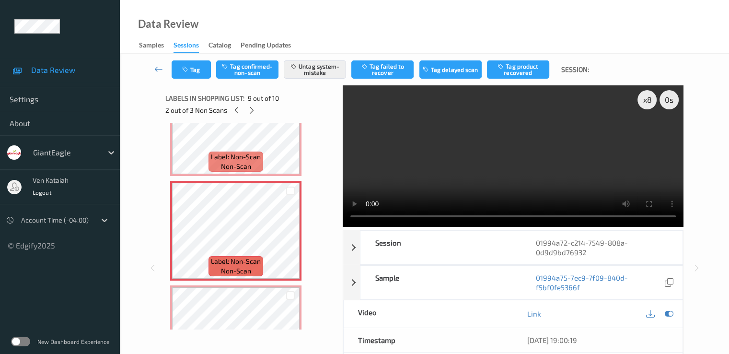
click at [677, 311] on div "Link" at bounding box center [598, 313] width 170 height 27
click at [673, 312] on icon at bounding box center [668, 313] width 9 height 9
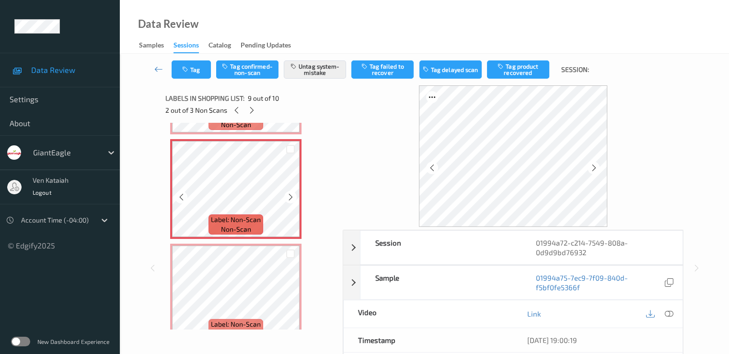
scroll to position [843, 0]
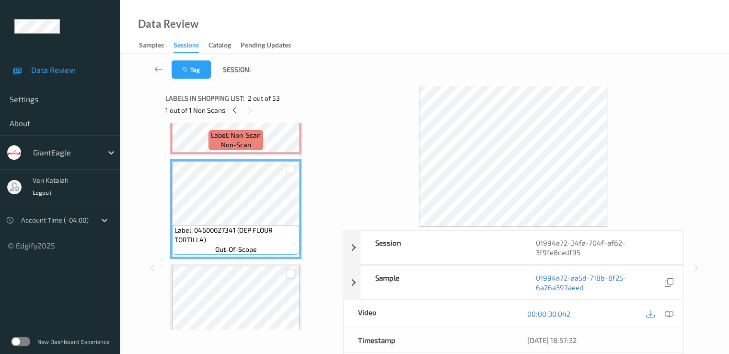
scroll to position [96, 0]
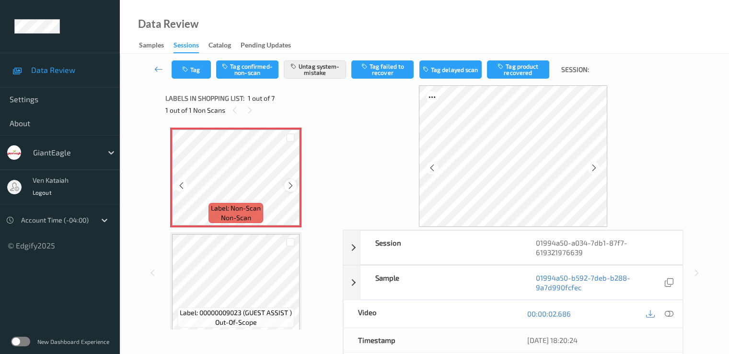
click at [289, 185] on icon at bounding box center [291, 185] width 8 height 9
click at [667, 315] on icon at bounding box center [668, 313] width 9 height 9
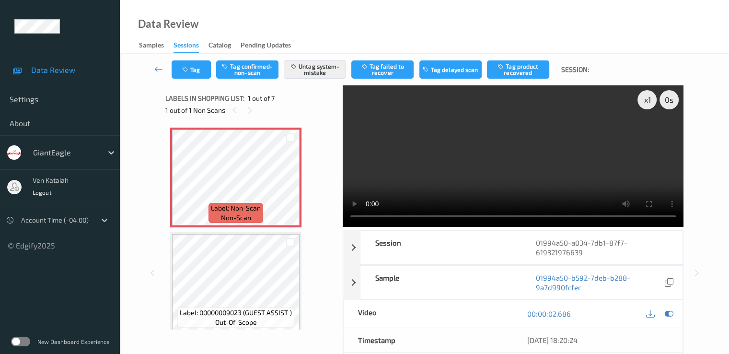
click at [512, 133] on video at bounding box center [513, 155] width 341 height 141
click at [667, 309] on icon at bounding box center [668, 313] width 9 height 9
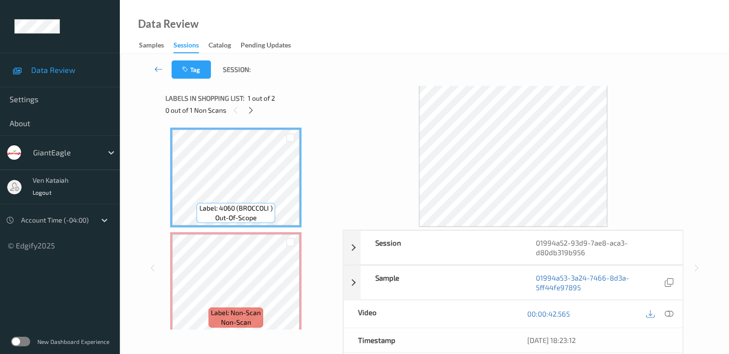
click at [244, 108] on div "0 out of 1 Non Scans" at bounding box center [250, 110] width 171 height 12
click at [249, 114] on icon at bounding box center [251, 110] width 8 height 9
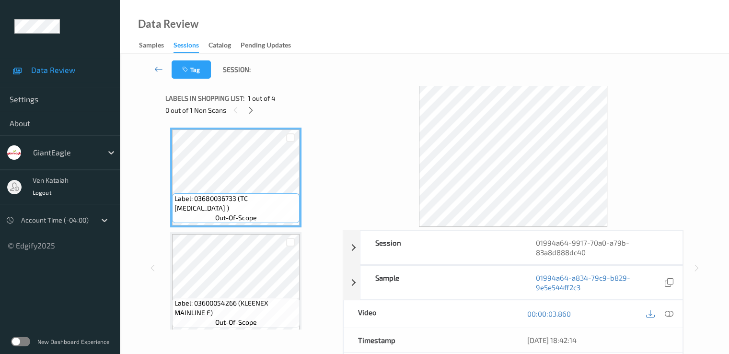
click at [260, 114] on div "0 out of 1 Non Scans" at bounding box center [250, 110] width 171 height 12
click at [256, 113] on div at bounding box center [251, 110] width 12 height 12
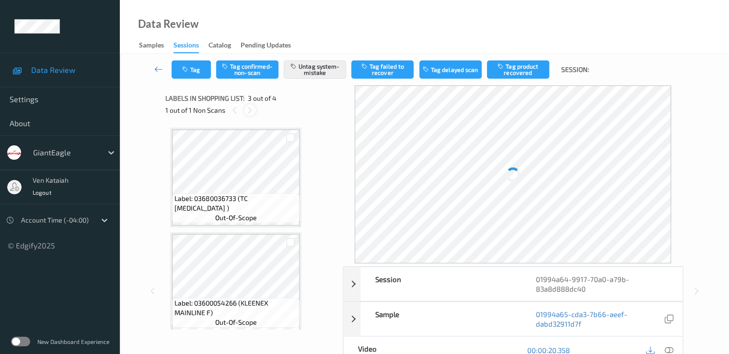
scroll to position [109, 0]
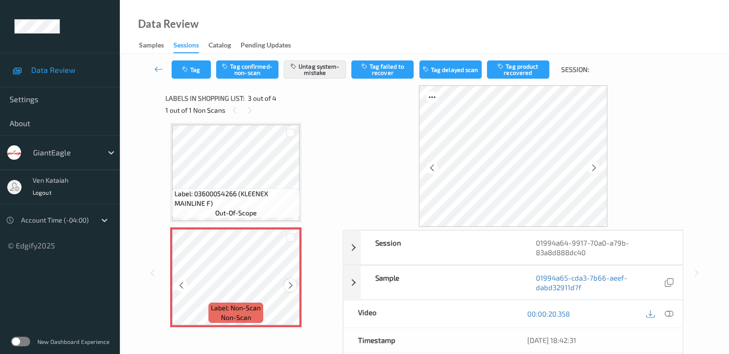
click at [289, 289] on icon at bounding box center [291, 285] width 8 height 9
click at [289, 288] on icon at bounding box center [291, 285] width 8 height 9
click at [673, 313] on icon at bounding box center [668, 313] width 9 height 9
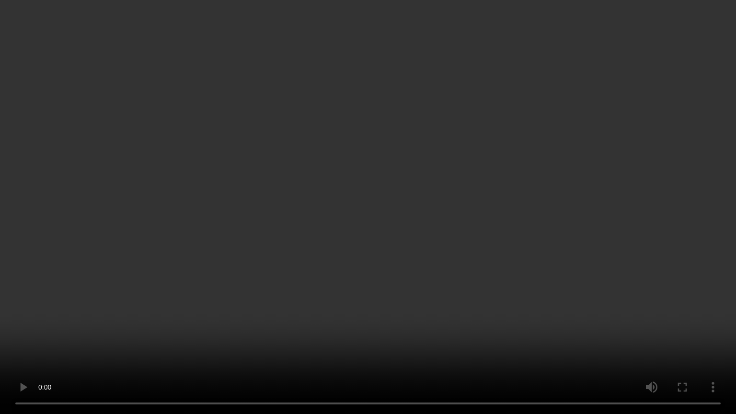
click at [494, 194] on video at bounding box center [368, 207] width 736 height 414
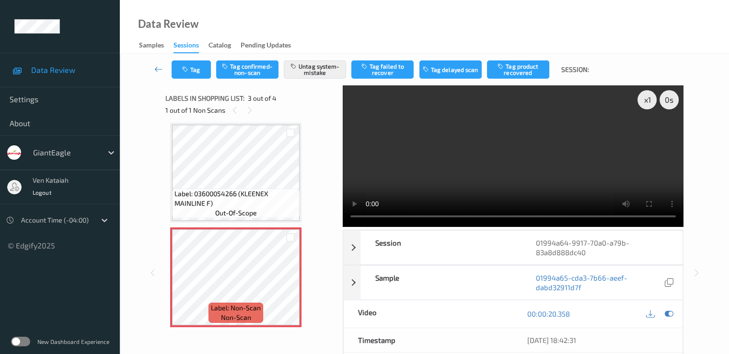
click at [675, 315] on div "00:00:20.358" at bounding box center [598, 313] width 170 height 27
click at [662, 309] on div at bounding box center [659, 313] width 31 height 13
click at [670, 314] on icon at bounding box center [668, 313] width 9 height 9
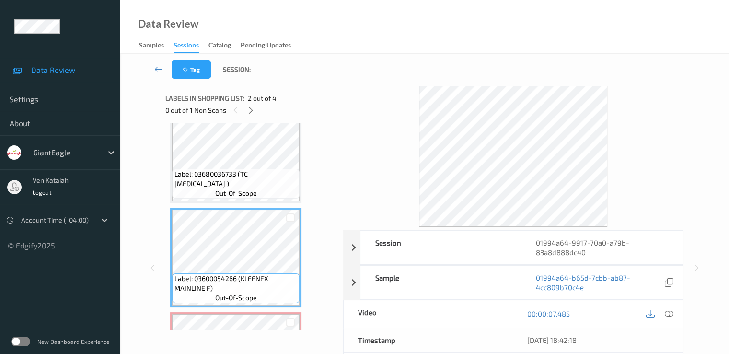
scroll to position [120, 0]
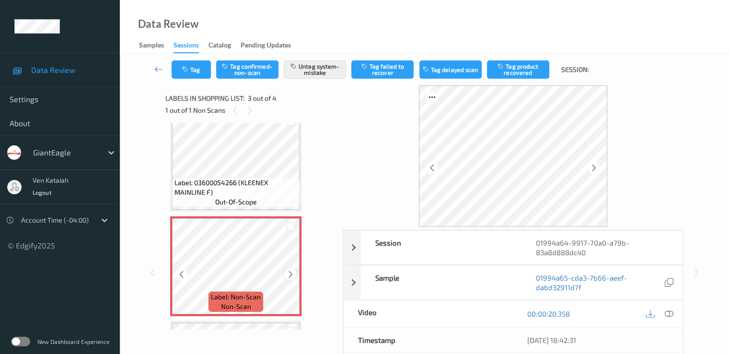
click at [294, 276] on icon at bounding box center [291, 274] width 8 height 9
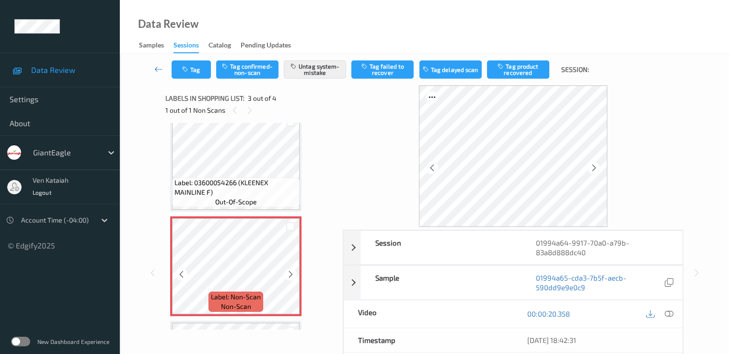
click at [294, 276] on icon at bounding box center [291, 274] width 8 height 9
click at [674, 309] on div at bounding box center [668, 313] width 13 height 13
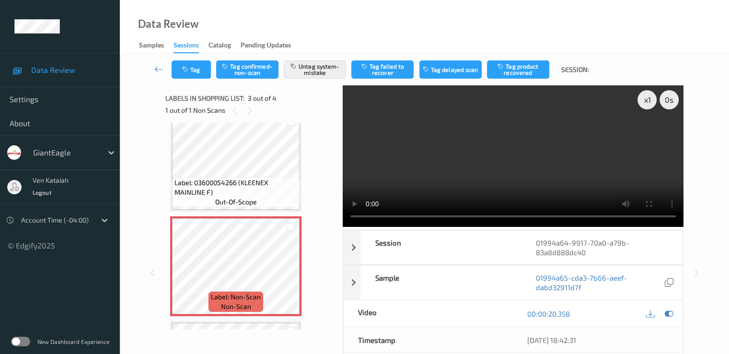
click at [622, 161] on video at bounding box center [513, 155] width 341 height 141
click at [671, 314] on icon at bounding box center [668, 313] width 9 height 9
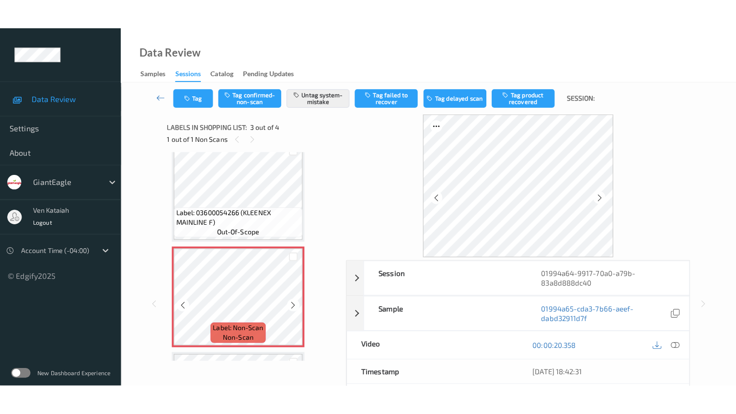
scroll to position [216, 0]
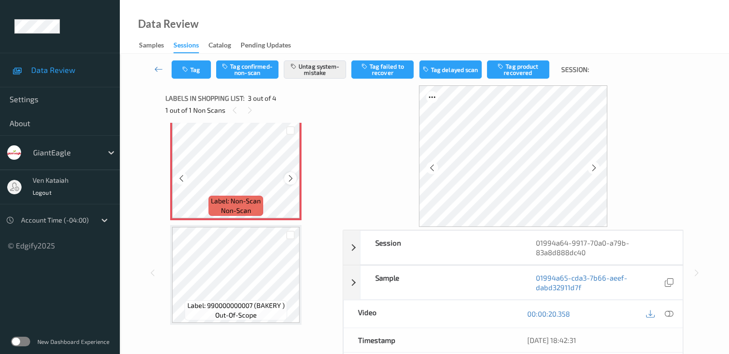
click at [289, 175] on icon at bounding box center [291, 178] width 8 height 9
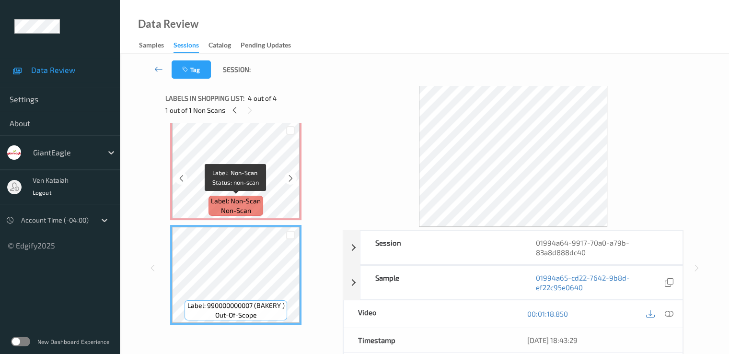
drag, startPoint x: 225, startPoint y: 205, endPoint x: 242, endPoint y: 202, distance: 17.0
click at [226, 204] on span "Label: Non-Scan" at bounding box center [236, 201] width 50 height 10
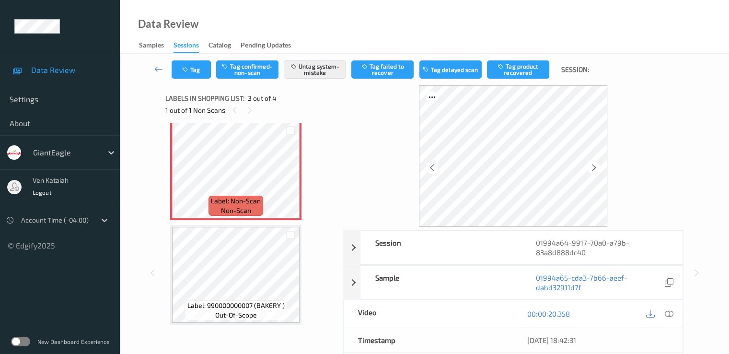
click at [667, 319] on div "00:00:20.358" at bounding box center [598, 313] width 170 height 27
click at [667, 314] on icon at bounding box center [668, 313] width 9 height 9
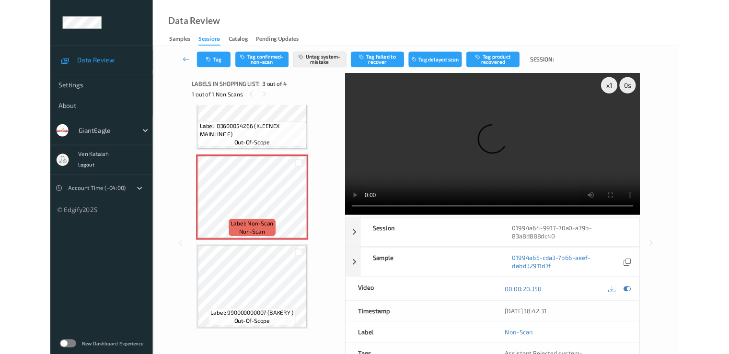
scroll to position [156, 0]
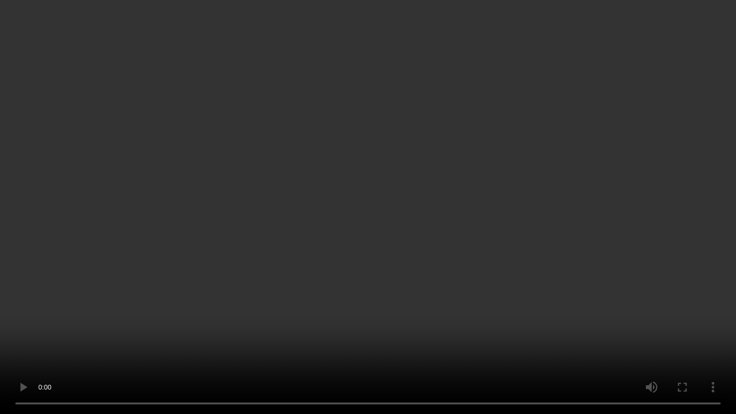
click at [382, 309] on video at bounding box center [368, 207] width 736 height 414
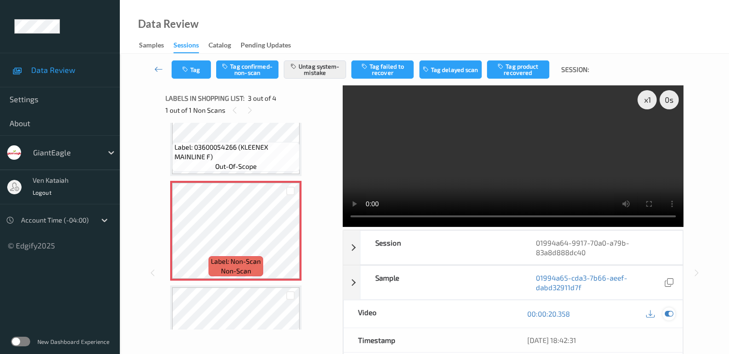
click at [665, 309] on icon at bounding box center [668, 313] width 9 height 9
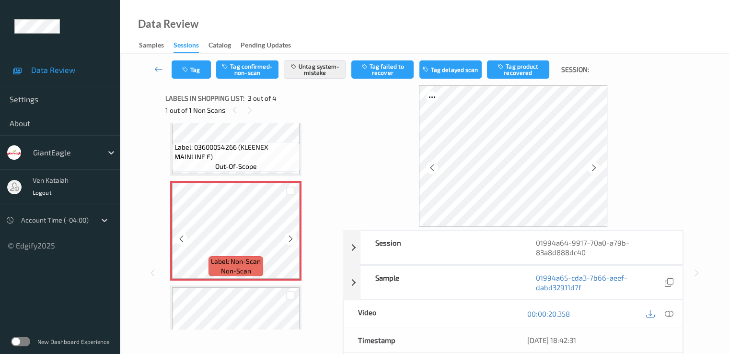
scroll to position [216, 0]
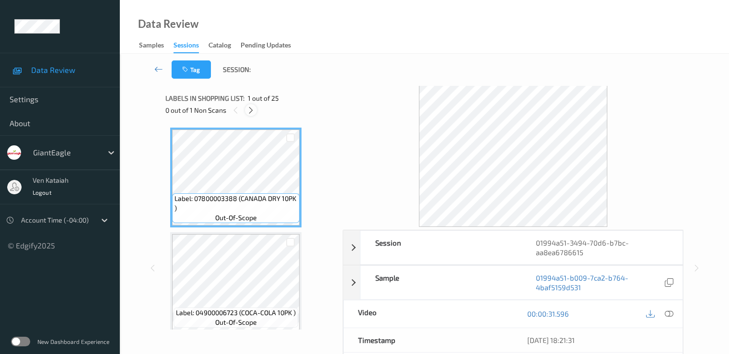
click at [247, 108] on icon at bounding box center [251, 110] width 8 height 9
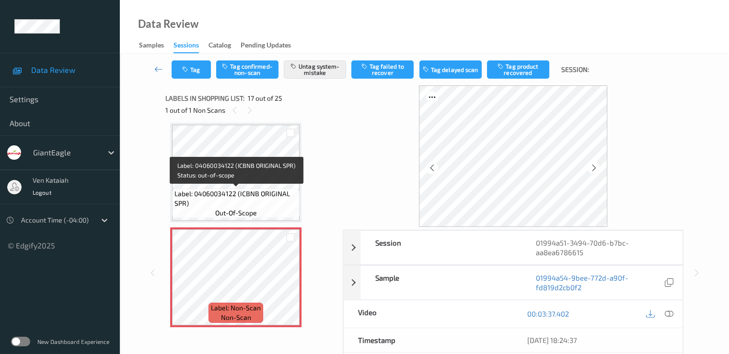
click at [267, 191] on span "Label: 04060034122 (ICBNB ORIGINAL SPR)" at bounding box center [235, 198] width 123 height 19
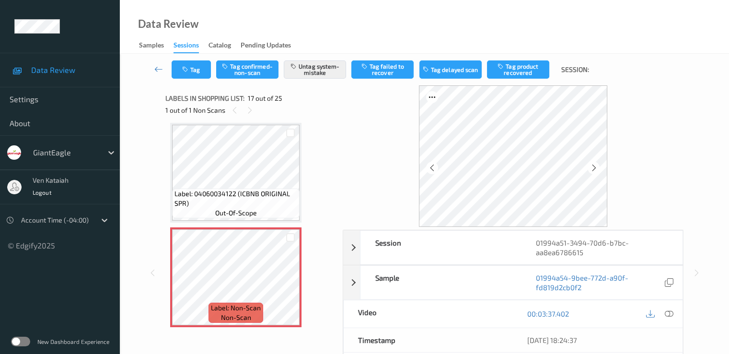
click at [674, 308] on div at bounding box center [659, 313] width 31 height 13
click at [672, 312] on icon at bounding box center [668, 313] width 9 height 9
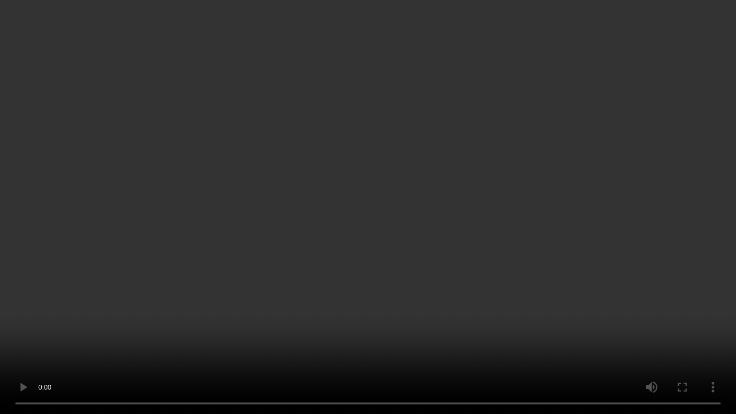
click at [342, 215] on video at bounding box center [368, 207] width 736 height 414
click at [533, 277] on video at bounding box center [368, 207] width 736 height 414
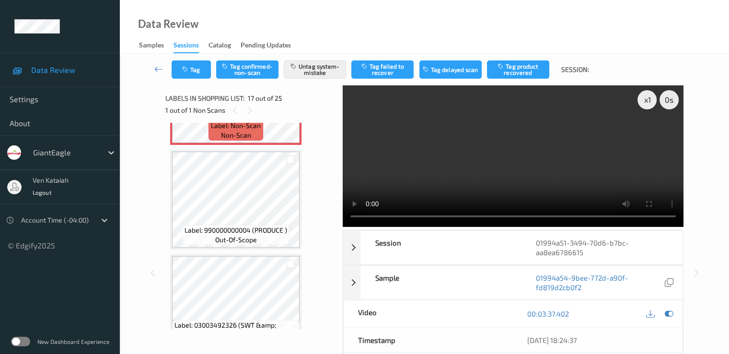
scroll to position [1764, 0]
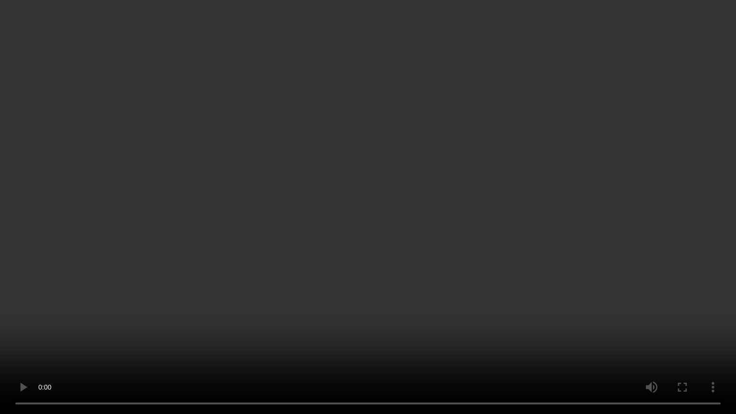
click at [567, 214] on video at bounding box center [368, 207] width 736 height 414
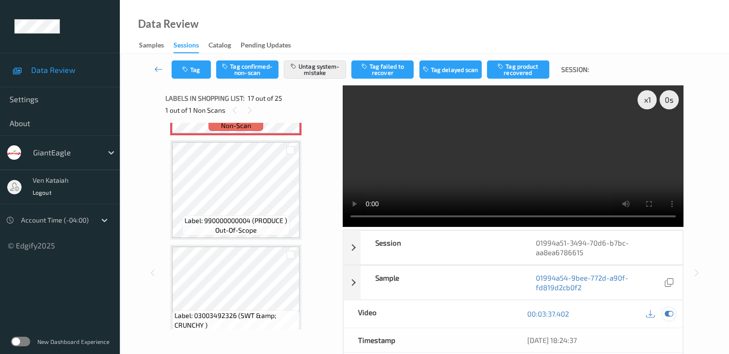
click at [670, 307] on div at bounding box center [668, 313] width 13 height 13
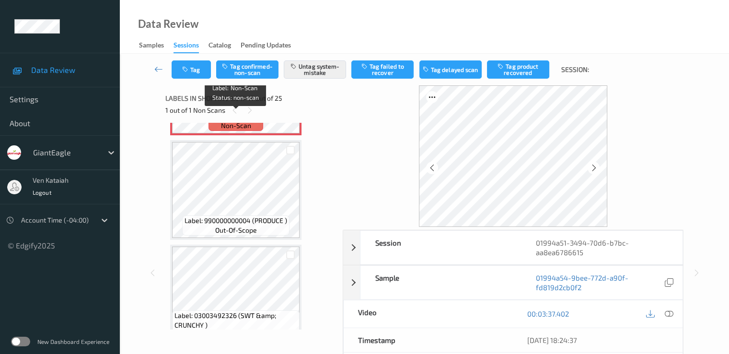
click at [259, 128] on div "Label: Non-Scan non-scan" at bounding box center [236, 121] width 55 height 20
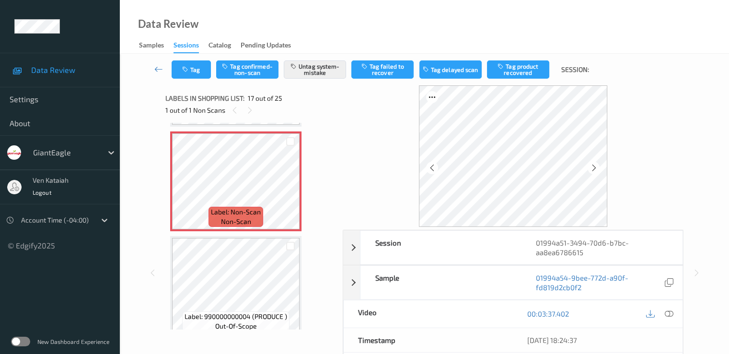
scroll to position [96, 0]
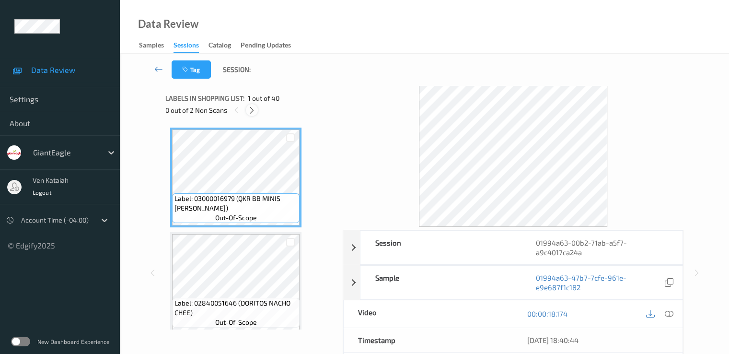
click at [257, 110] on div at bounding box center [252, 110] width 12 height 12
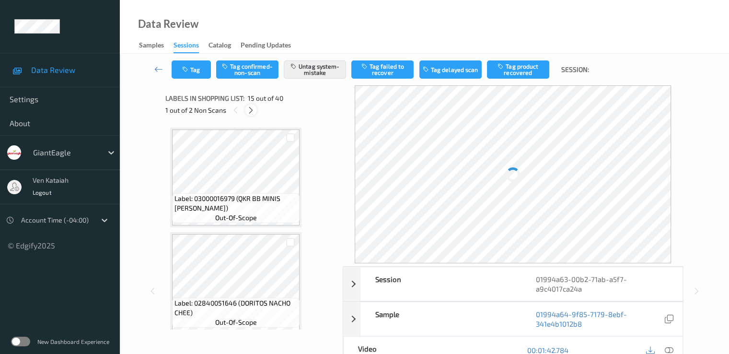
scroll to position [1363, 0]
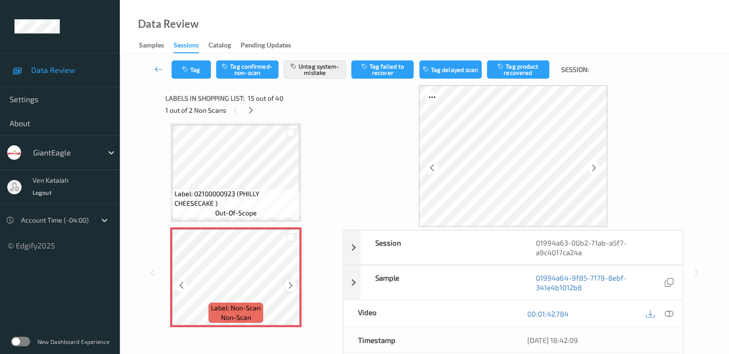
click at [294, 282] on icon at bounding box center [291, 285] width 8 height 9
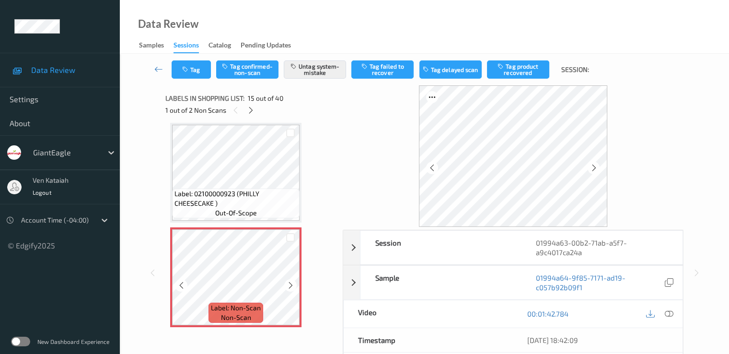
click at [294, 282] on icon at bounding box center [291, 285] width 8 height 9
click at [290, 282] on icon at bounding box center [291, 285] width 8 height 9
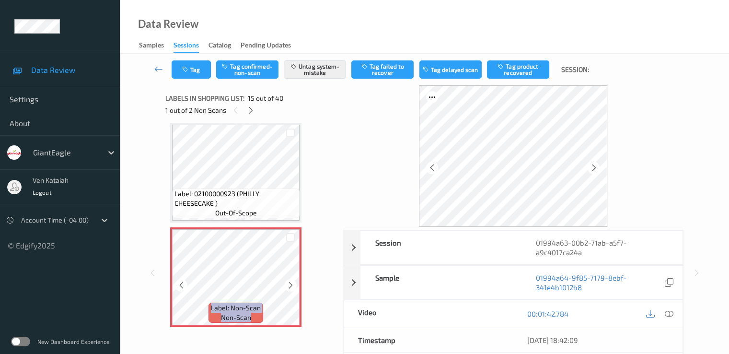
click at [290, 282] on icon at bounding box center [291, 285] width 8 height 9
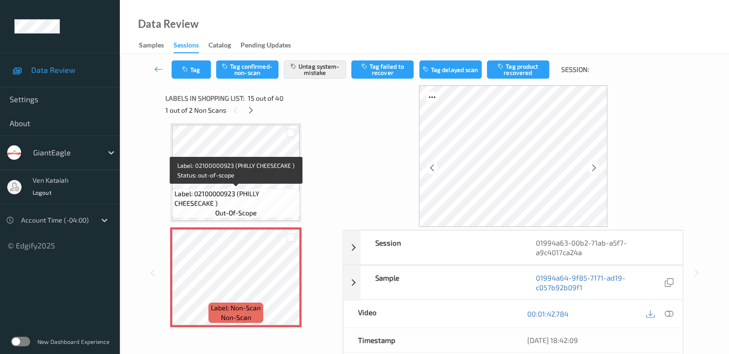
click at [238, 202] on span "Label: 02100000923 (PHILLY CHEESECAKE )" at bounding box center [235, 198] width 123 height 19
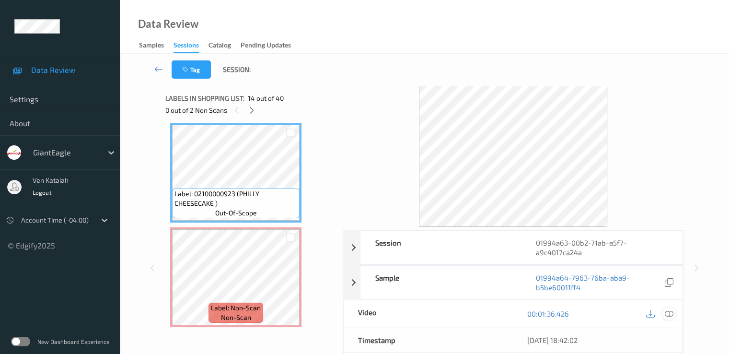
click at [672, 314] on icon at bounding box center [668, 313] width 9 height 9
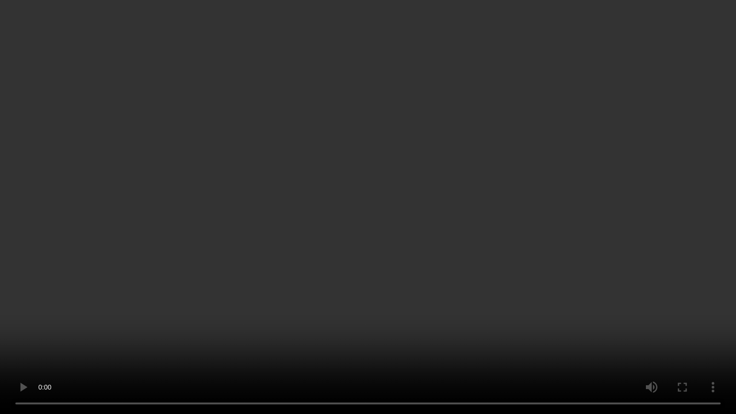
click at [434, 256] on video at bounding box center [368, 207] width 736 height 414
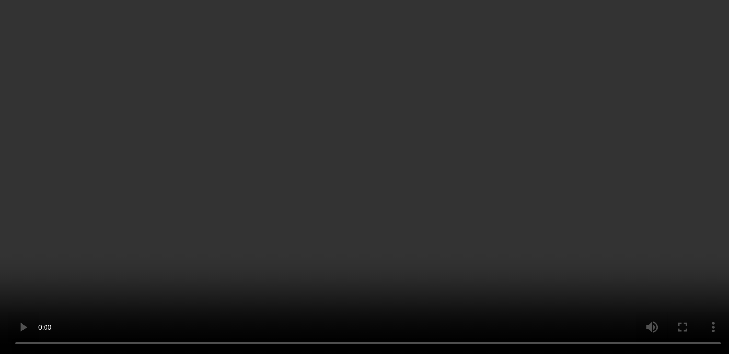
click at [671, 176] on icon at bounding box center [668, 172] width 9 height 9
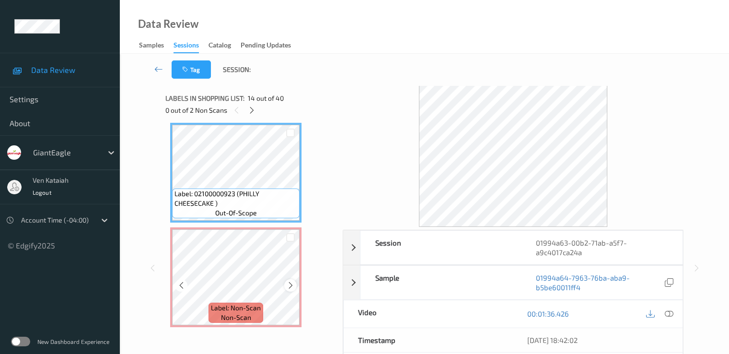
click at [292, 288] on icon at bounding box center [291, 285] width 8 height 9
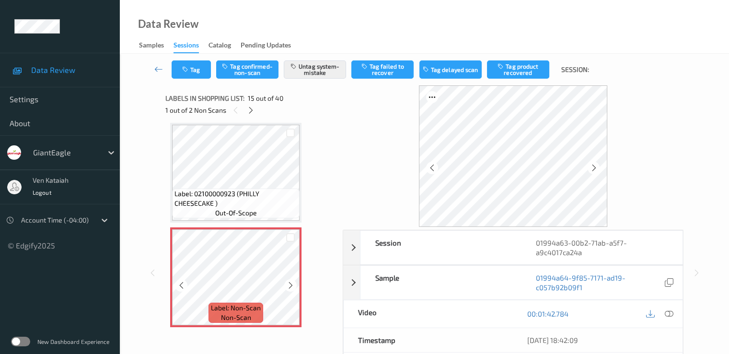
click at [292, 288] on icon at bounding box center [291, 285] width 8 height 9
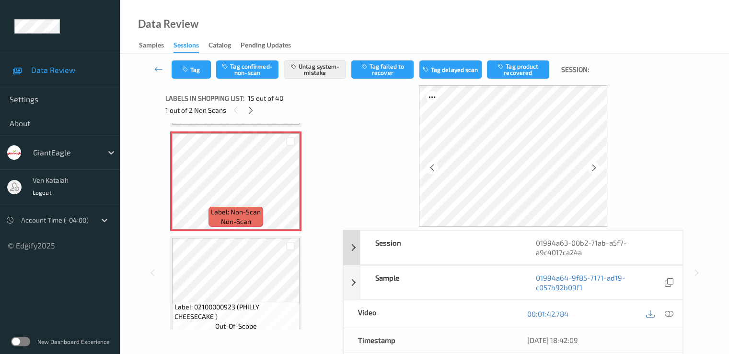
scroll to position [96, 0]
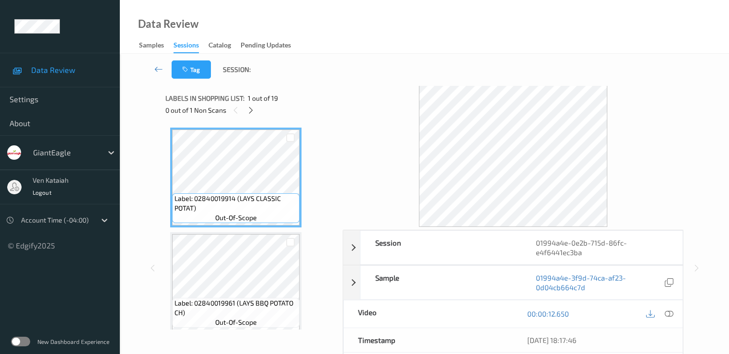
click at [255, 116] on div "Labels in shopping list: 1 out of 19 0 out of 1 Non Scans" at bounding box center [250, 103] width 171 height 37
click at [250, 112] on icon at bounding box center [251, 110] width 8 height 9
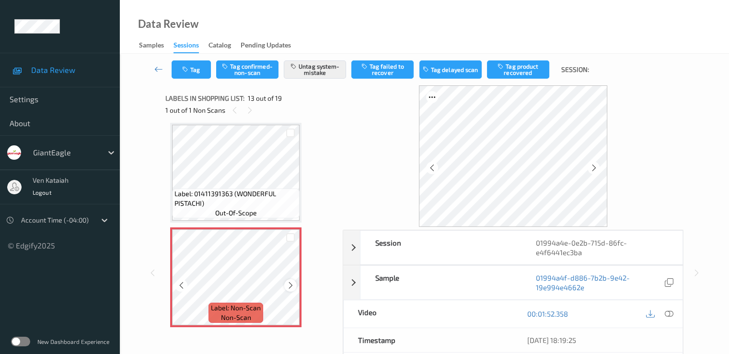
click at [289, 283] on icon at bounding box center [291, 285] width 8 height 9
click at [288, 279] on div at bounding box center [290, 285] width 12 height 12
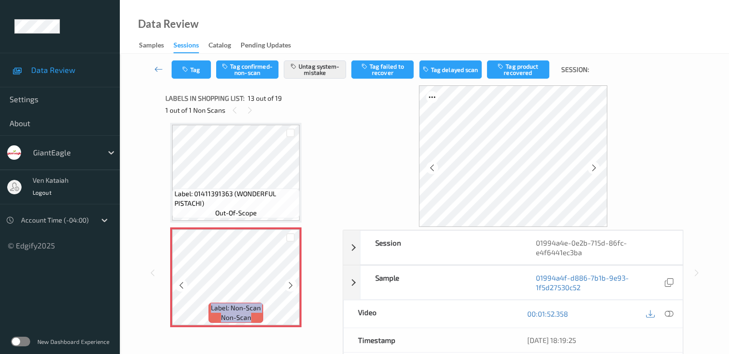
click at [288, 279] on div at bounding box center [290, 285] width 12 height 12
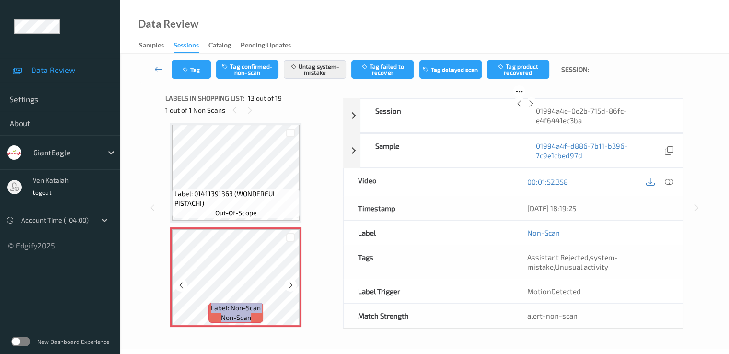
click at [288, 279] on div at bounding box center [290, 285] width 12 height 12
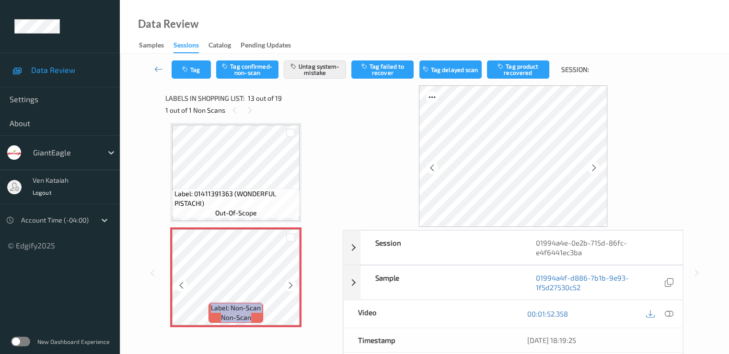
click at [288, 279] on div at bounding box center [290, 285] width 12 height 12
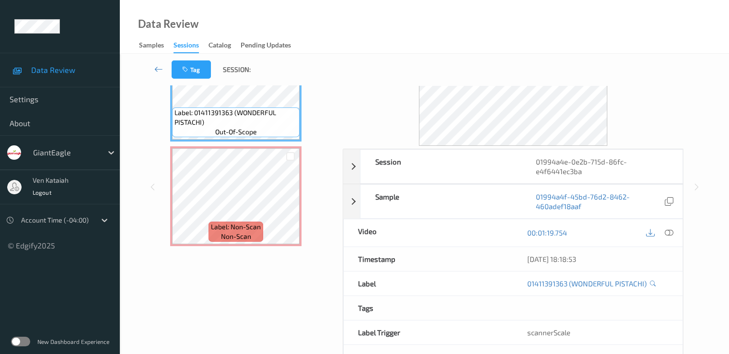
scroll to position [96, 0]
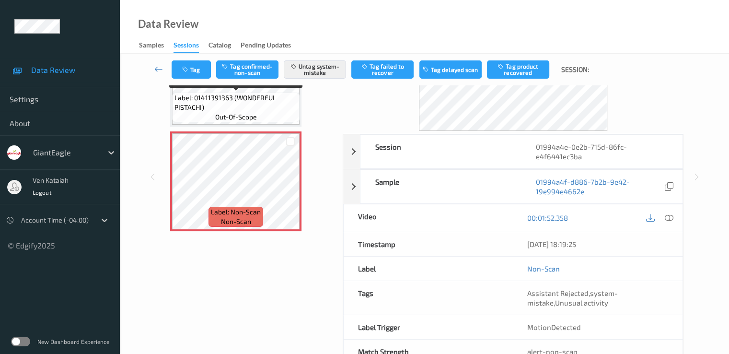
click at [255, 107] on span "Label: 01411391363 (WONDERFUL PISTACHI)" at bounding box center [235, 102] width 123 height 19
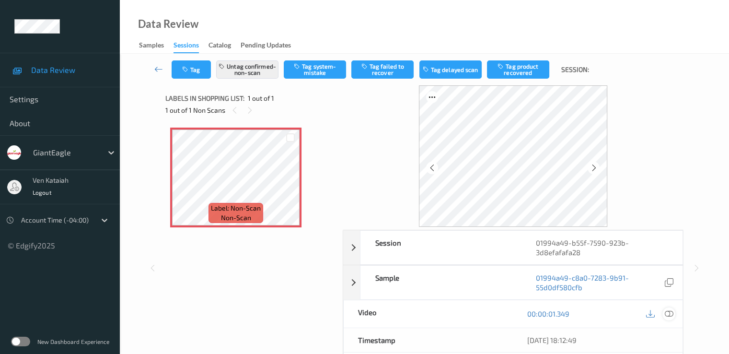
click at [672, 311] on icon at bounding box center [668, 313] width 9 height 9
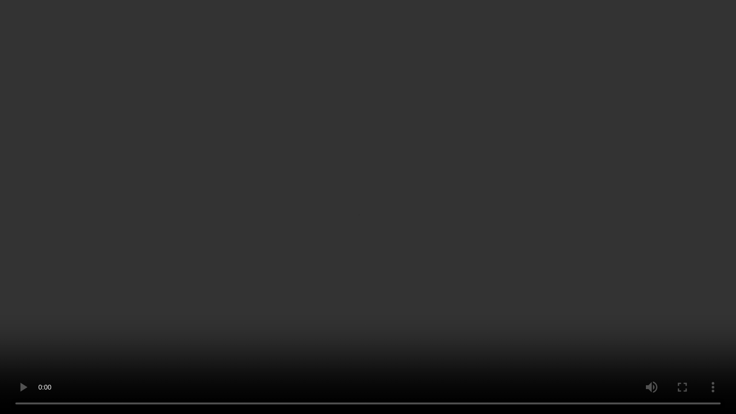
click at [580, 217] on video at bounding box center [368, 207] width 736 height 414
click at [5, 353] on video at bounding box center [368, 207] width 736 height 414
click at [134, 302] on video at bounding box center [368, 207] width 736 height 414
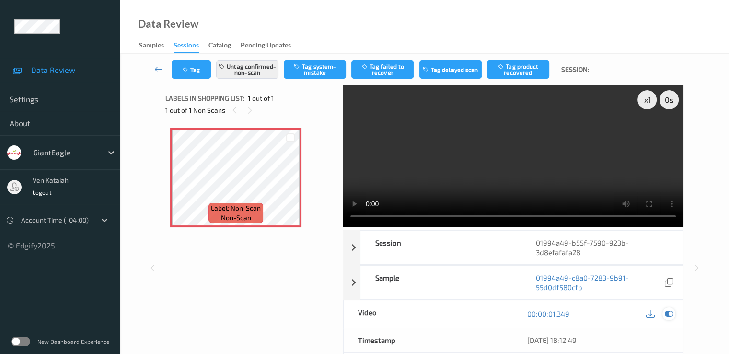
click at [666, 313] on icon at bounding box center [668, 313] width 9 height 9
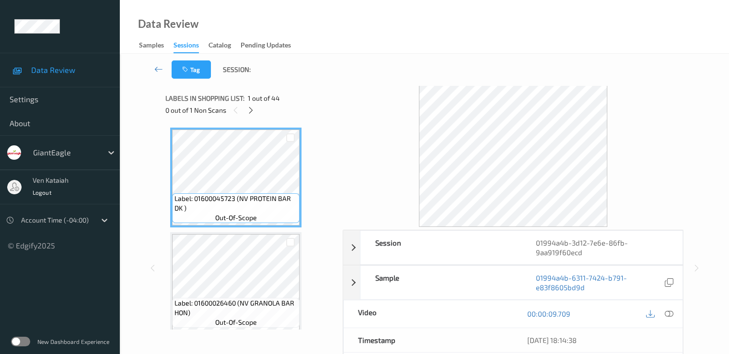
click at [243, 109] on div "0 out of 1 Non Scans" at bounding box center [250, 110] width 171 height 12
click at [246, 109] on div at bounding box center [251, 110] width 12 height 12
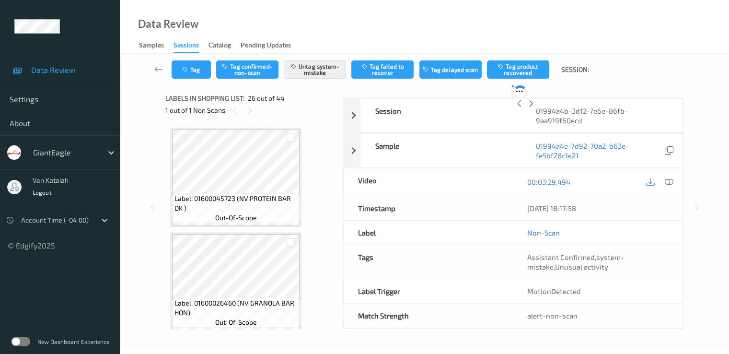
scroll to position [2513, 0]
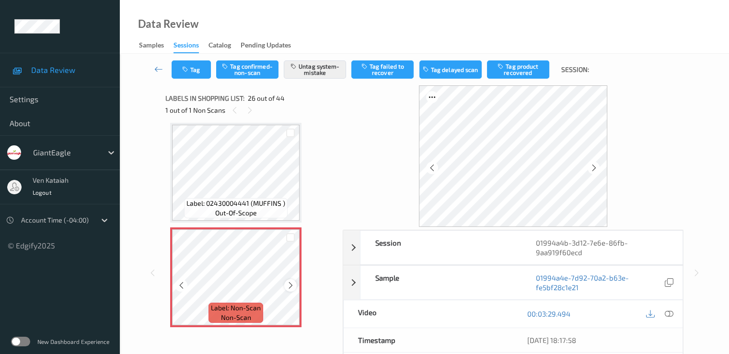
click at [287, 282] on icon at bounding box center [291, 285] width 8 height 9
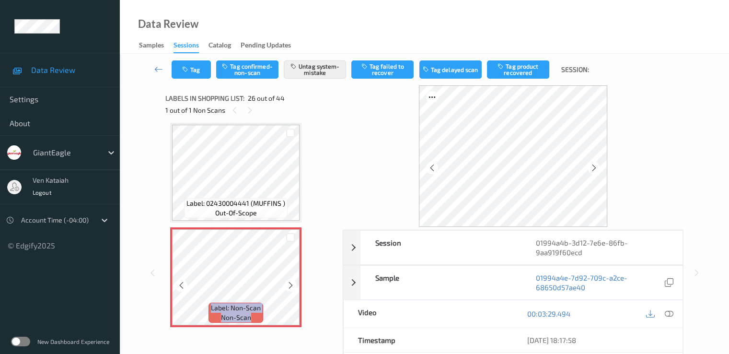
click at [287, 282] on icon at bounding box center [291, 285] width 8 height 9
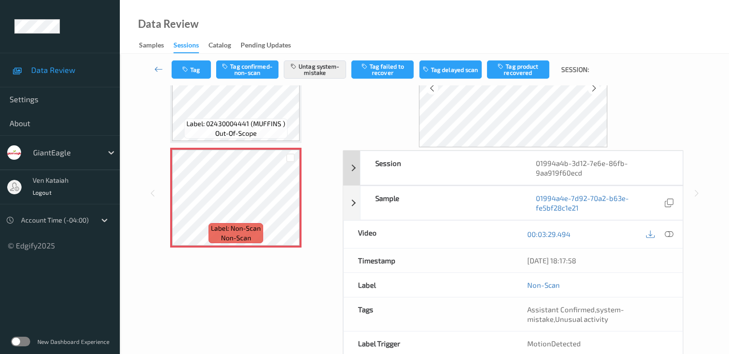
scroll to position [96, 0]
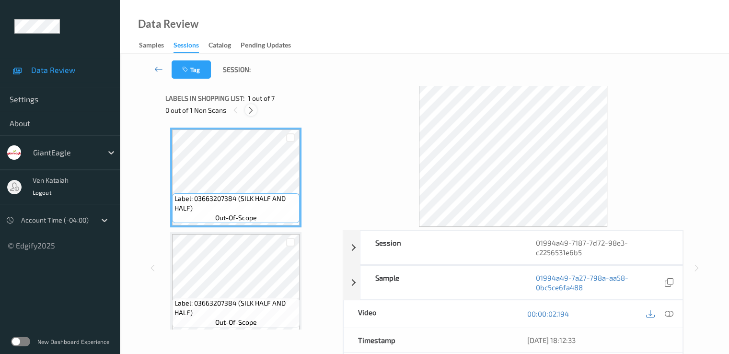
click at [251, 116] on div at bounding box center [251, 110] width 12 height 12
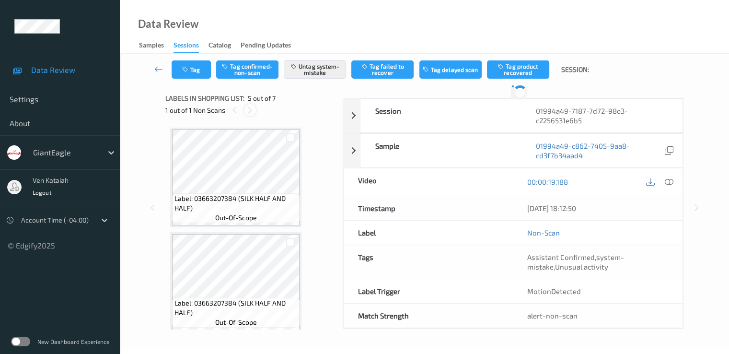
scroll to position [318, 0]
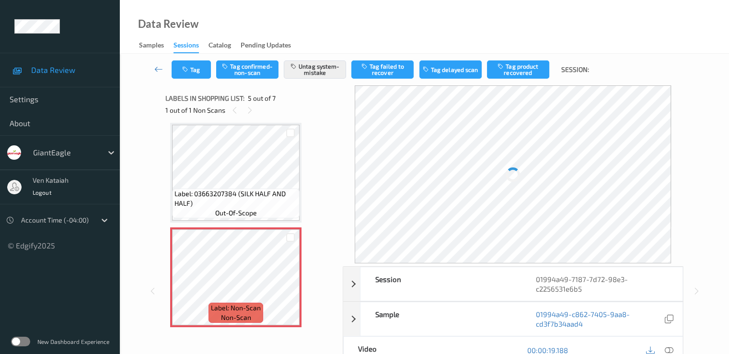
click at [263, 223] on div "Label: 03663207384 (SILK HALF AND HALF) out-of-scope Label: 03663207384 (SILK H…" at bounding box center [250, 172] width 161 height 727
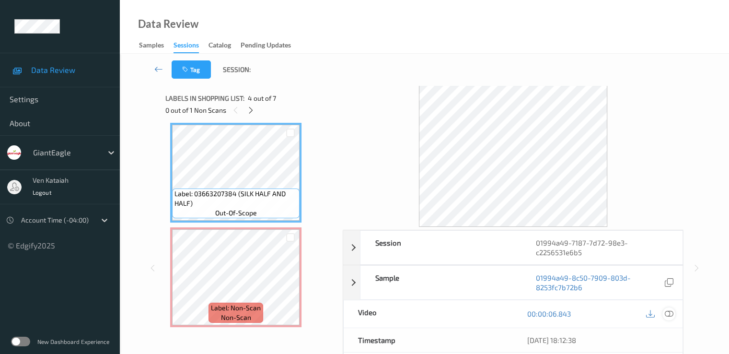
click at [666, 313] on icon at bounding box center [668, 313] width 9 height 9
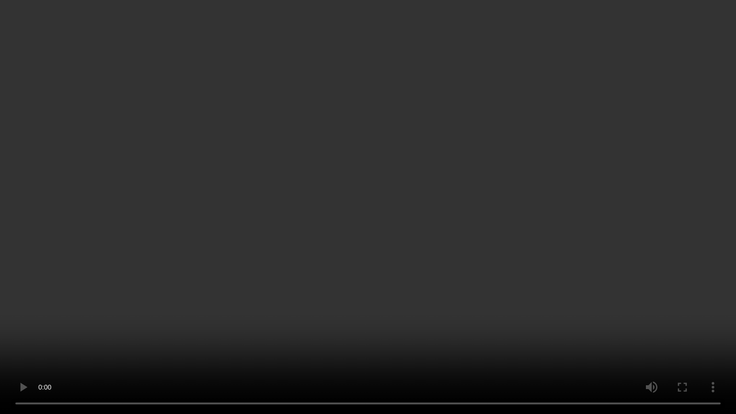
click at [448, 190] on video at bounding box center [368, 207] width 736 height 414
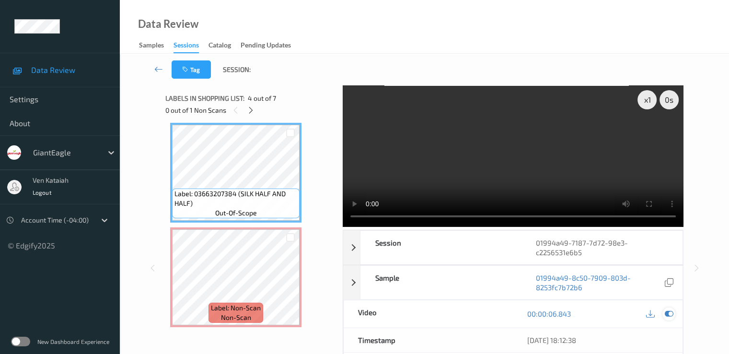
click at [671, 314] on icon at bounding box center [668, 313] width 9 height 9
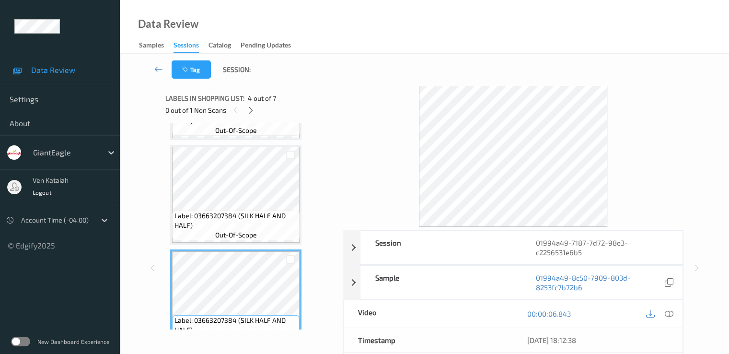
scroll to position [288, 0]
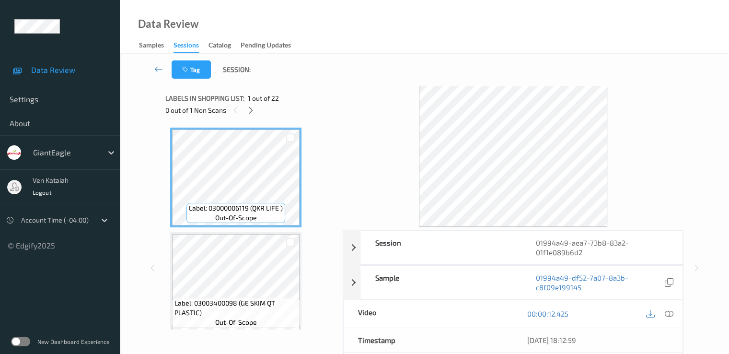
click at [248, 118] on div "Labels in shopping list: 1 out of 22 0 out of 1 Non Scans" at bounding box center [250, 103] width 171 height 37
click at [249, 115] on div at bounding box center [251, 110] width 12 height 12
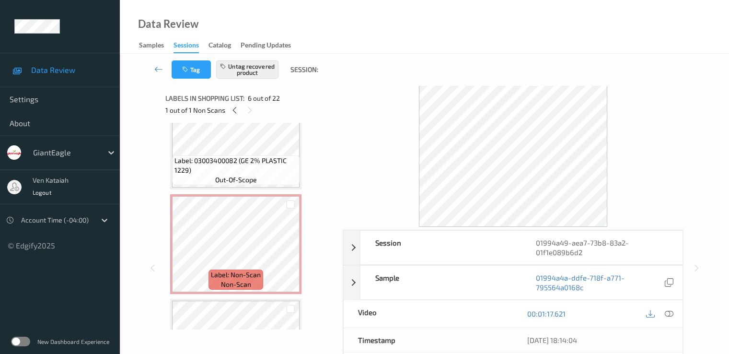
scroll to position [310, 0]
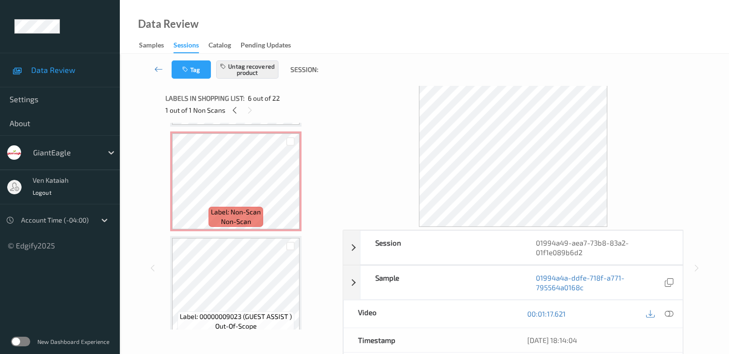
click at [241, 236] on div "Label: 00000009023 (GUEST ASSIST ) out-of-scope" at bounding box center [235, 286] width 131 height 100
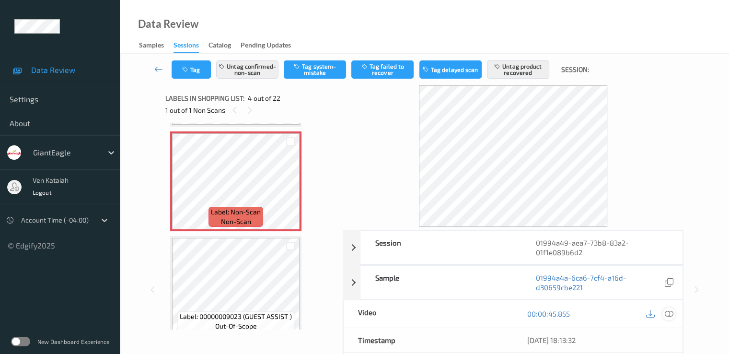
click at [672, 315] on icon at bounding box center [668, 313] width 9 height 9
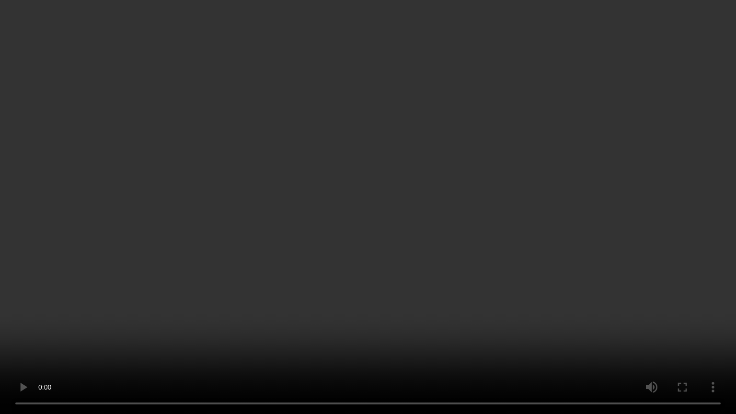
click at [289, 288] on video at bounding box center [368, 207] width 736 height 414
click at [544, 277] on video at bounding box center [368, 207] width 736 height 414
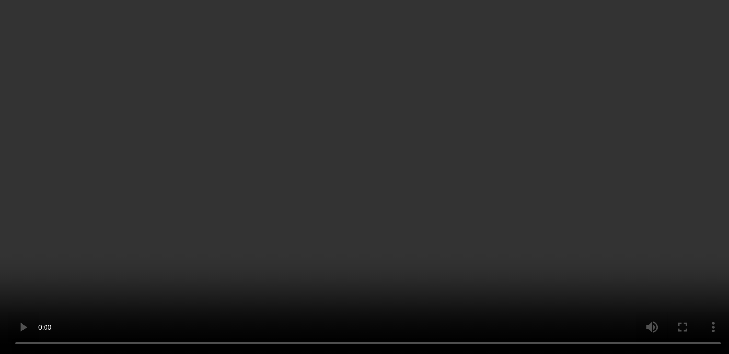
scroll to position [406, 0]
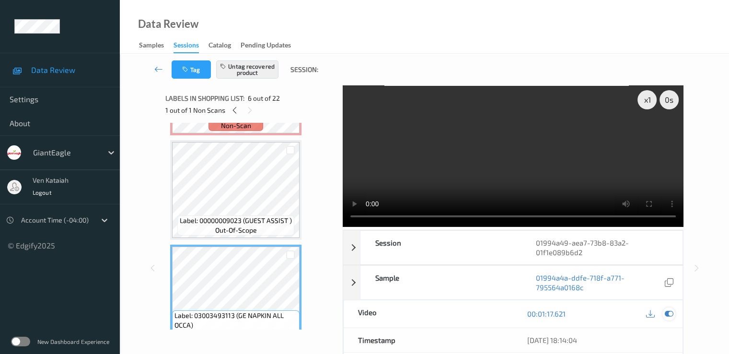
click at [669, 313] on icon at bounding box center [668, 313] width 9 height 9
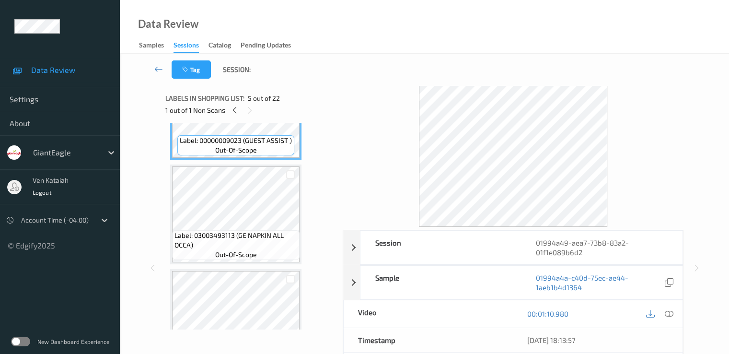
scroll to position [501, 0]
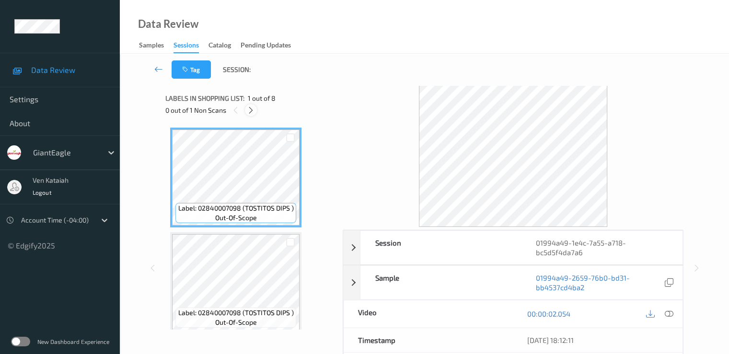
click at [255, 112] on icon at bounding box center [251, 110] width 8 height 9
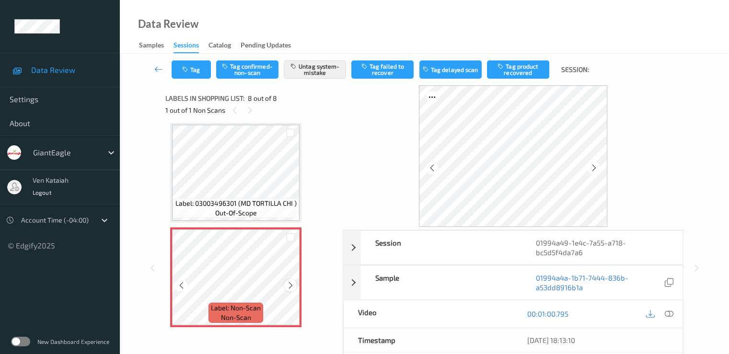
click at [288, 284] on icon at bounding box center [291, 285] width 8 height 9
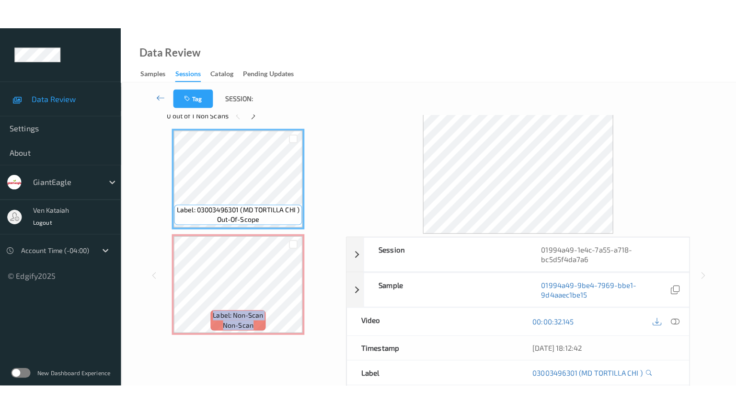
scroll to position [0, 0]
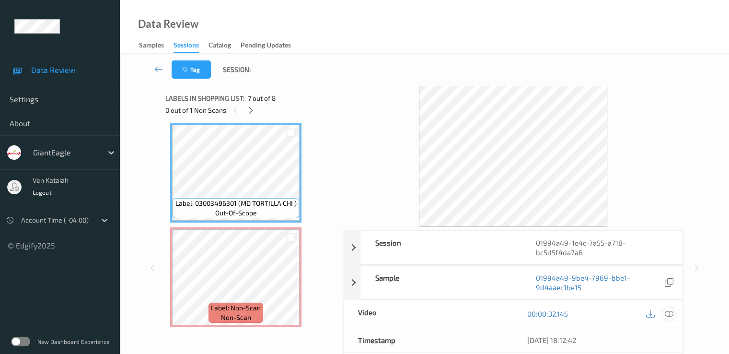
click at [664, 315] on icon at bounding box center [668, 313] width 9 height 9
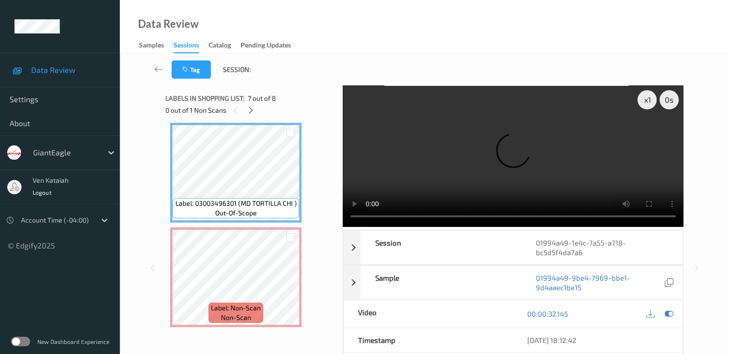
scroll to position [574, 0]
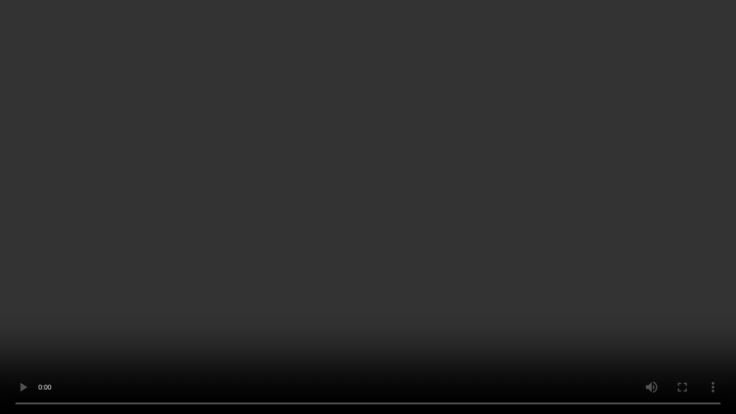
click at [489, 251] on video at bounding box center [368, 207] width 736 height 414
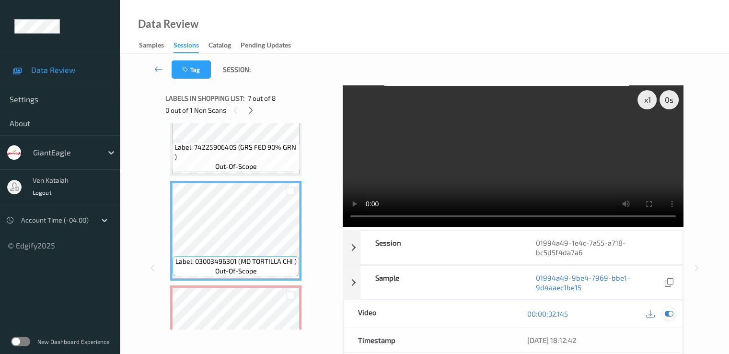
click at [672, 314] on icon at bounding box center [668, 313] width 9 height 9
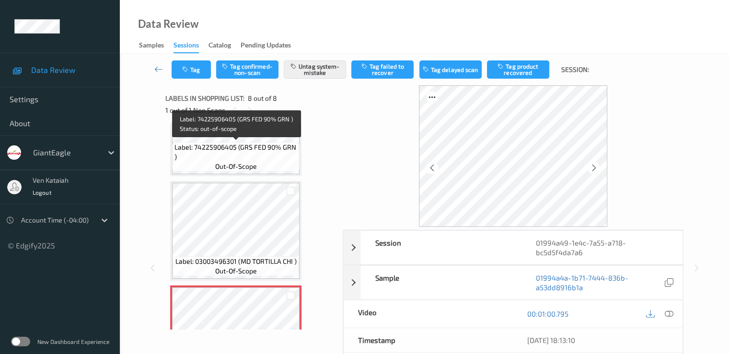
click at [249, 146] on span "Label: 74225906405 (GRS FED 90% GRN )" at bounding box center [235, 151] width 123 height 19
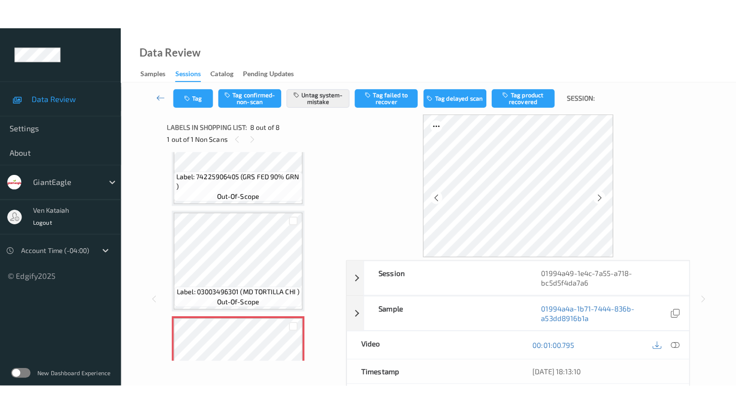
scroll to position [634, 0]
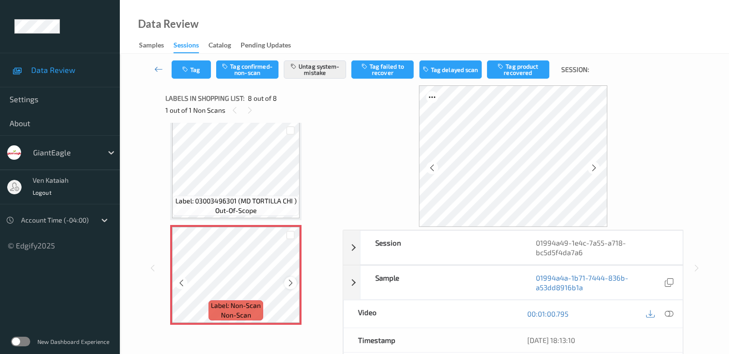
click at [289, 284] on icon at bounding box center [291, 283] width 8 height 9
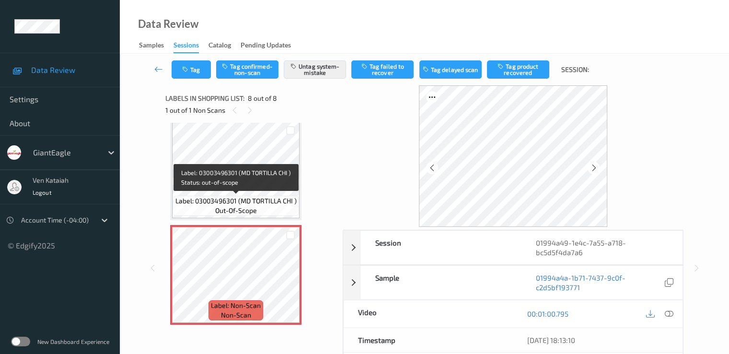
click at [259, 196] on span "Label: 03003496301 (MD TORTILLA CHI )" at bounding box center [235, 201] width 121 height 10
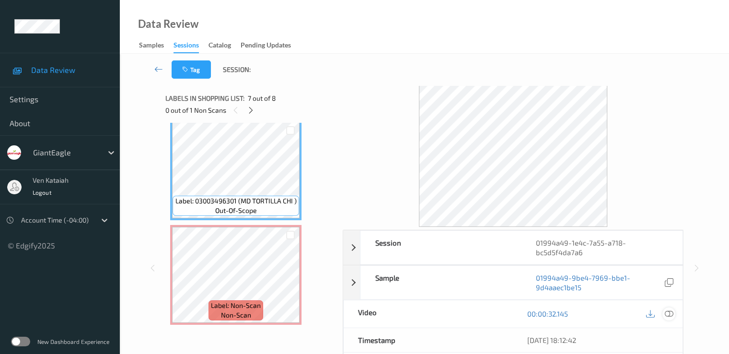
click at [674, 313] on div at bounding box center [668, 313] width 13 height 13
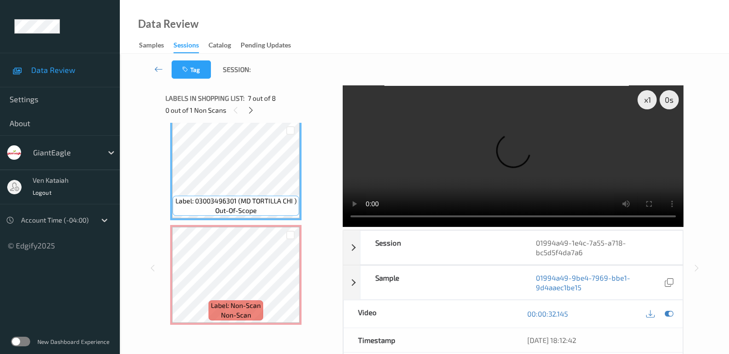
scroll to position [574, 0]
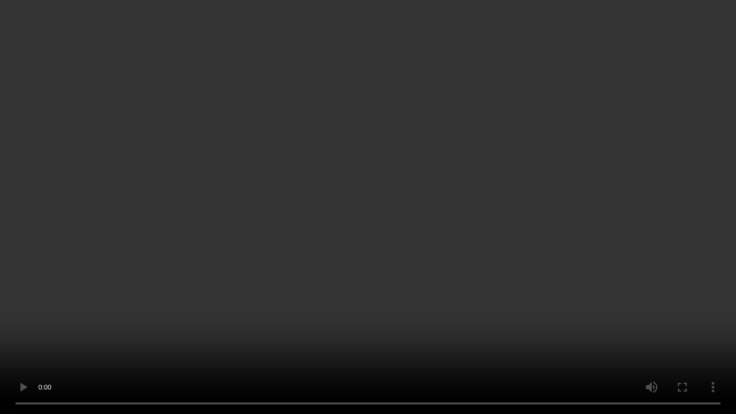
click at [397, 221] on video at bounding box center [368, 207] width 736 height 414
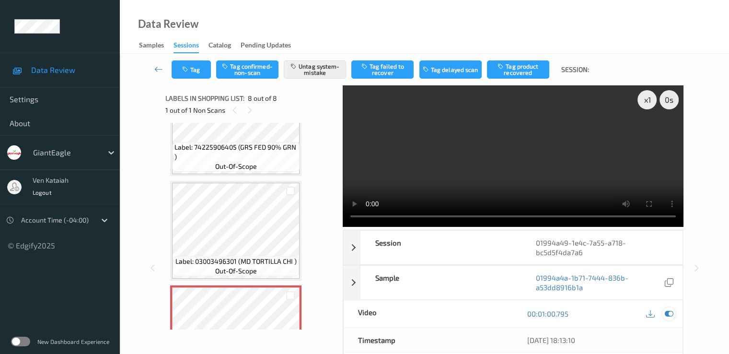
click at [673, 315] on div at bounding box center [668, 313] width 13 height 13
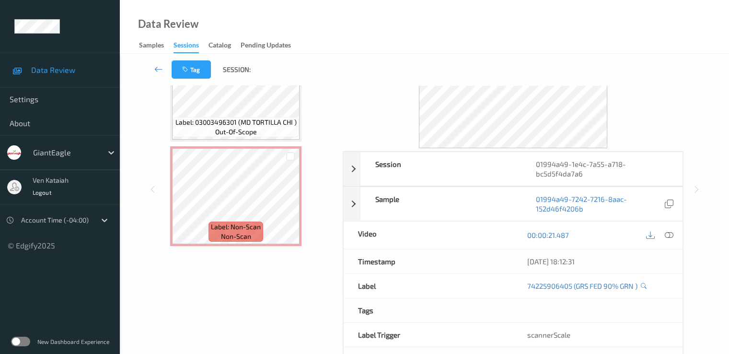
scroll to position [115, 0]
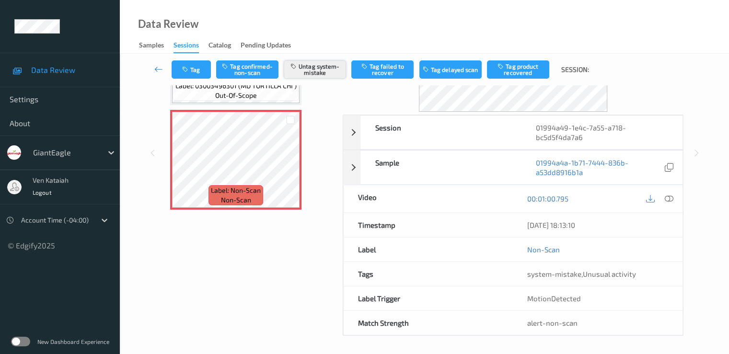
click at [313, 75] on button "Untag system-mistake" at bounding box center [315, 69] width 62 height 18
click at [186, 63] on button "Tag" at bounding box center [191, 69] width 39 height 18
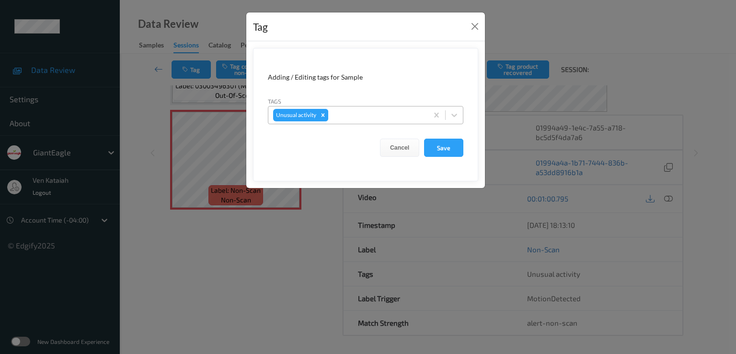
click at [321, 115] on icon "Remove Unusual activity" at bounding box center [323, 115] width 7 height 7
click at [436, 151] on button "Save" at bounding box center [443, 148] width 39 height 18
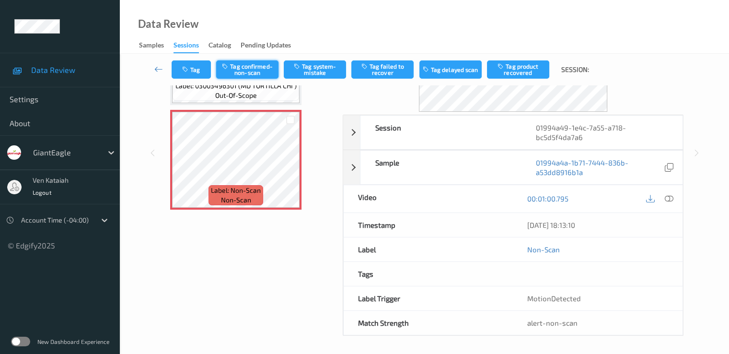
click at [258, 72] on button "Tag confirmed-non-scan" at bounding box center [247, 69] width 62 height 18
click at [405, 75] on button "Tag failed to recover" at bounding box center [382, 69] width 62 height 18
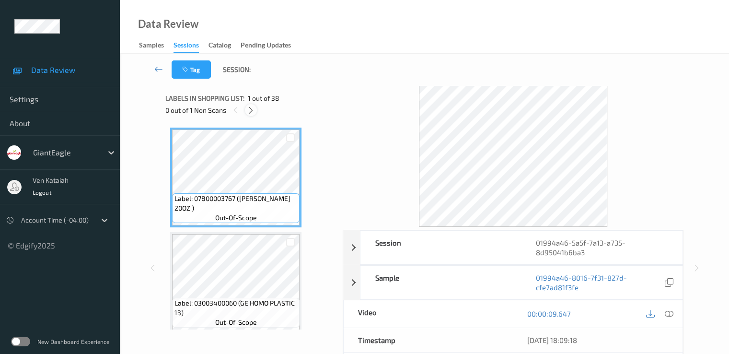
click at [254, 112] on icon at bounding box center [251, 110] width 8 height 9
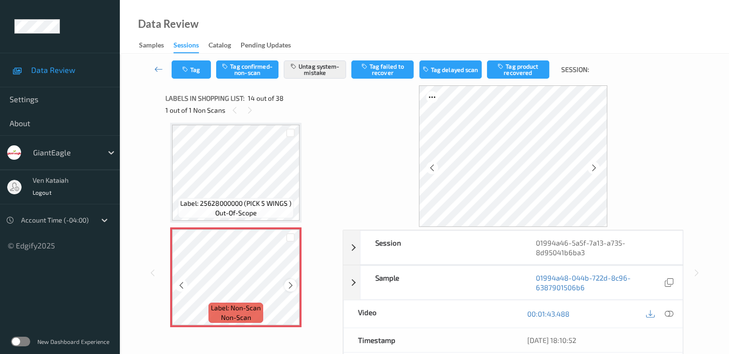
click at [288, 287] on icon at bounding box center [291, 285] width 8 height 9
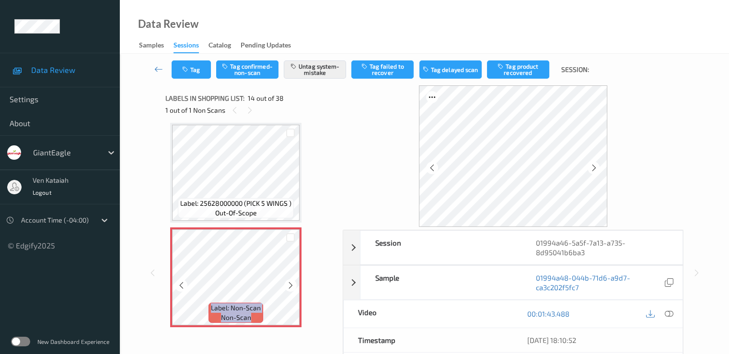
click at [288, 287] on icon at bounding box center [291, 285] width 8 height 9
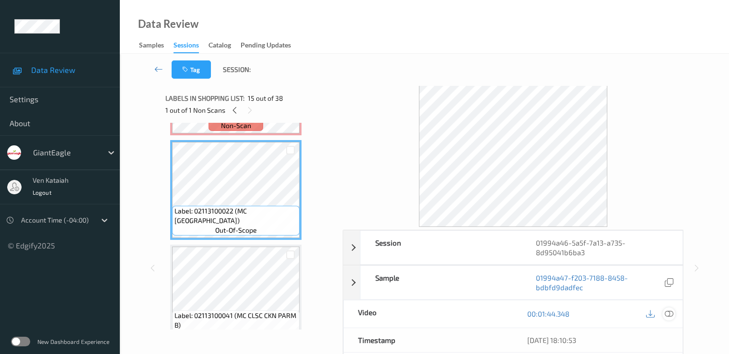
click at [667, 313] on icon at bounding box center [668, 313] width 9 height 9
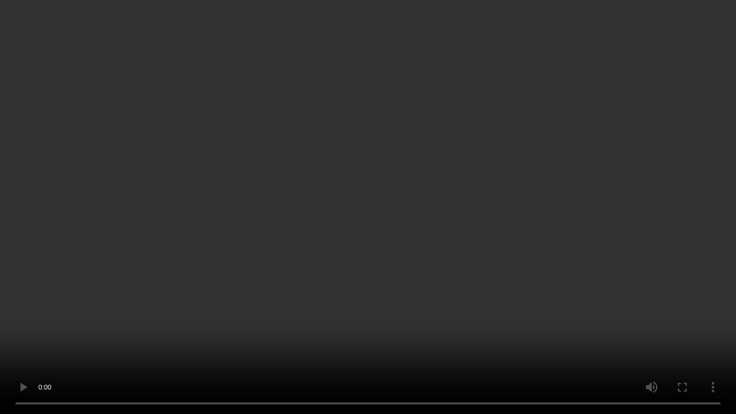
click at [295, 182] on video at bounding box center [368, 207] width 736 height 414
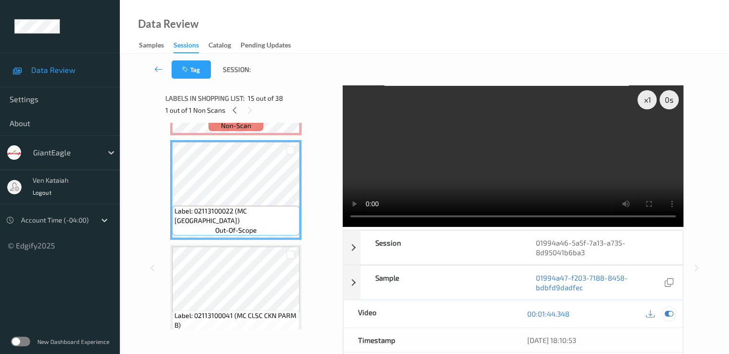
click at [673, 315] on icon at bounding box center [668, 313] width 9 height 9
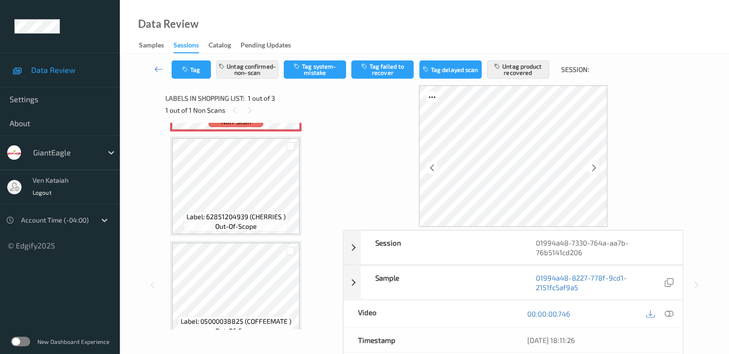
scroll to position [112, 0]
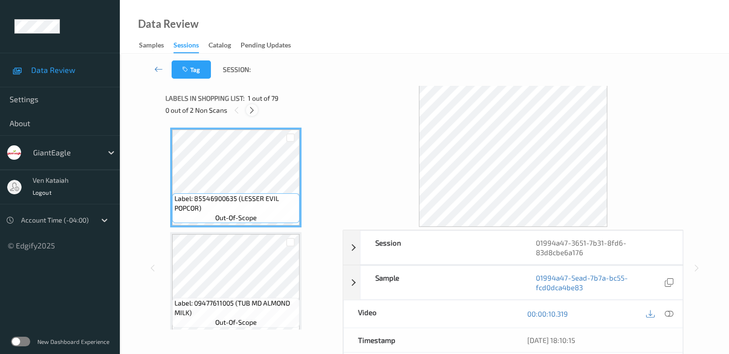
click at [256, 112] on icon at bounding box center [252, 110] width 8 height 9
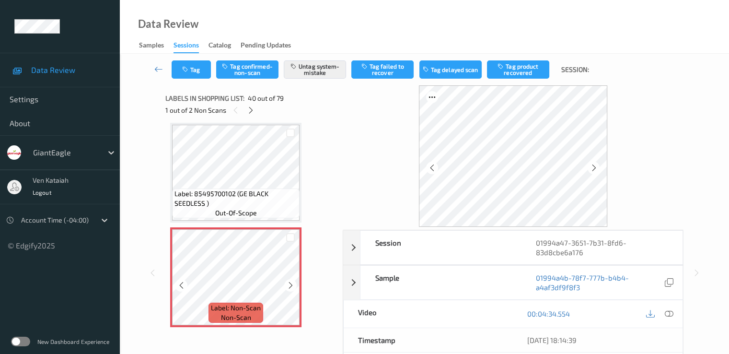
click at [291, 279] on div at bounding box center [290, 285] width 12 height 12
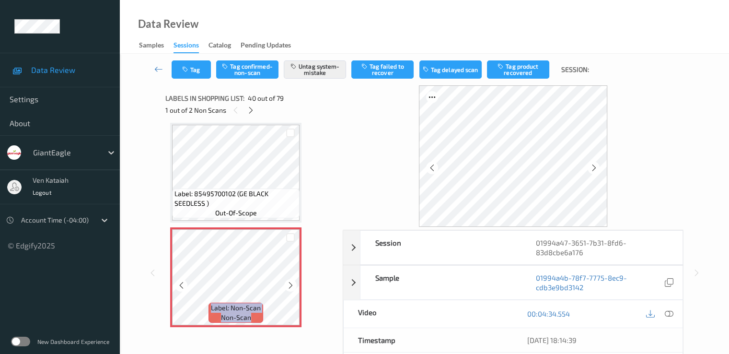
click at [291, 279] on div at bounding box center [290, 285] width 12 height 12
click at [290, 279] on div at bounding box center [290, 285] width 12 height 12
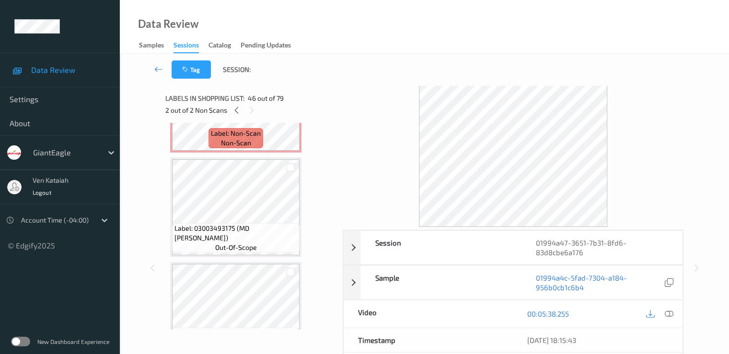
scroll to position [4168, 0]
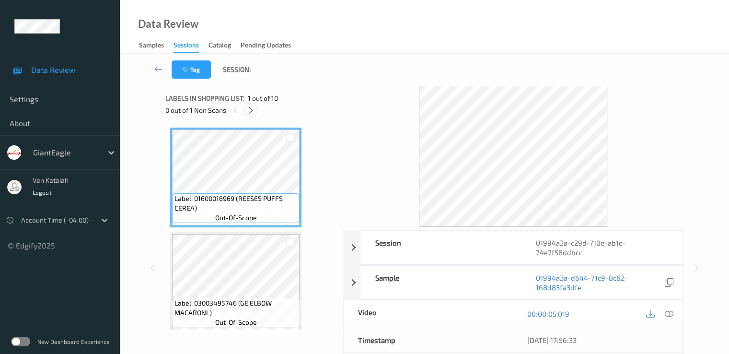
click at [251, 107] on icon at bounding box center [251, 110] width 8 height 9
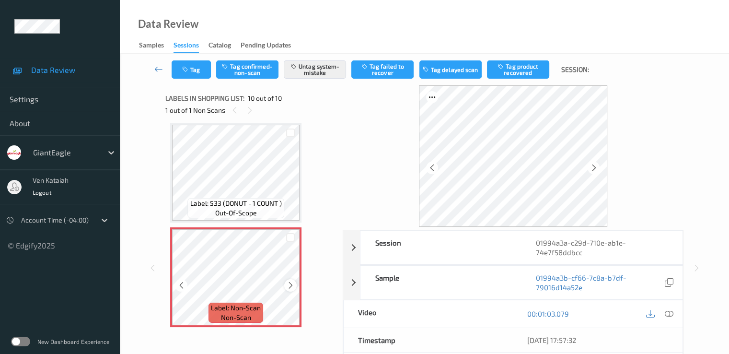
click at [287, 283] on icon at bounding box center [291, 285] width 8 height 9
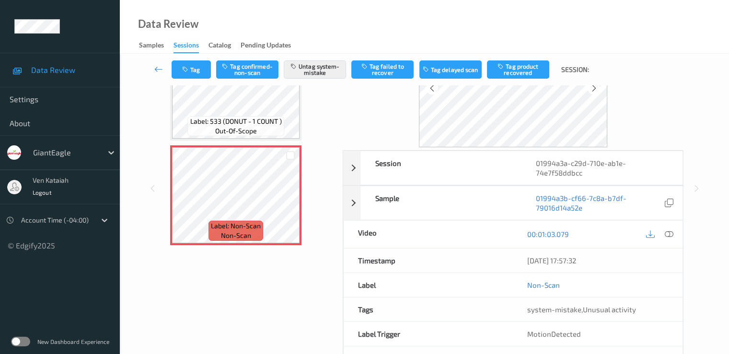
scroll to position [96, 0]
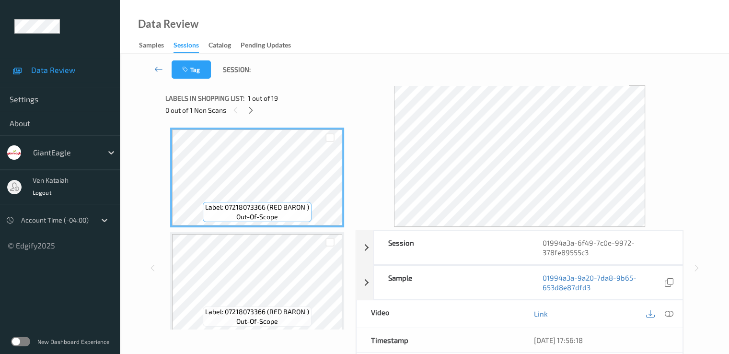
click at [245, 106] on div "0 out of 1 Non Scans" at bounding box center [257, 110] width 184 height 12
click at [256, 116] on div "0 out of 1 Non Scans" at bounding box center [257, 110] width 184 height 12
click at [256, 112] on div at bounding box center [251, 110] width 12 height 12
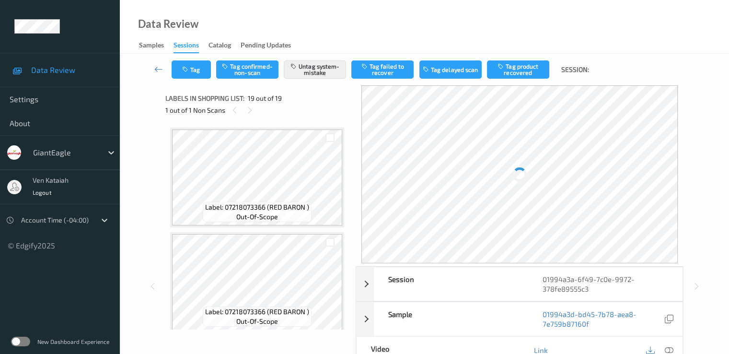
scroll to position [1781, 0]
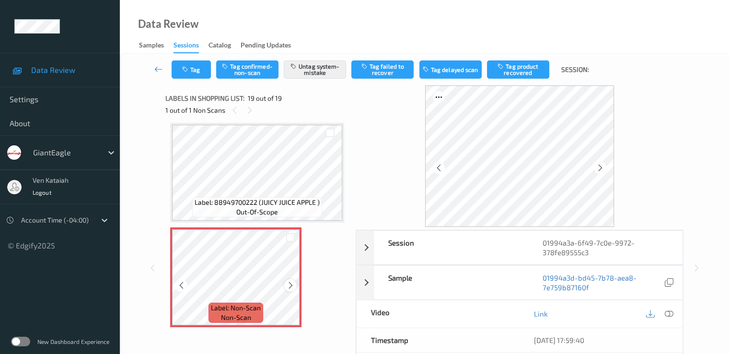
click at [288, 288] on icon at bounding box center [291, 285] width 8 height 9
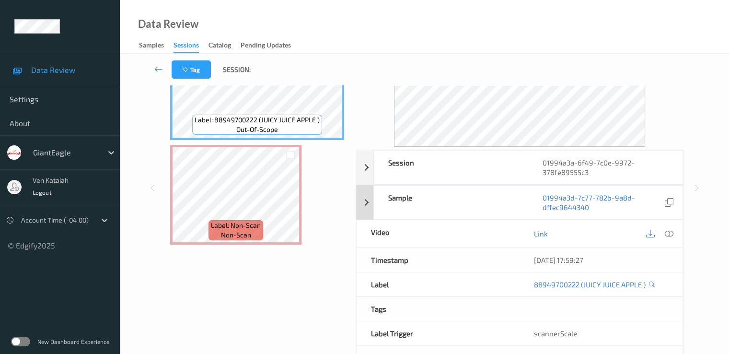
scroll to position [96, 0]
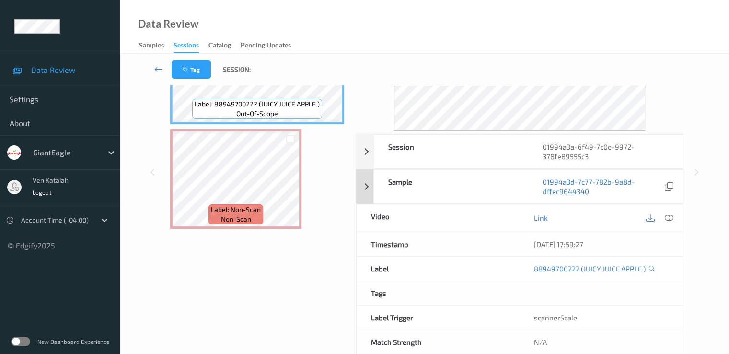
click at [370, 183] on div "Sample 01994a3d-7c77-782b-9a8d-dffec9644340" at bounding box center [519, 186] width 327 height 35
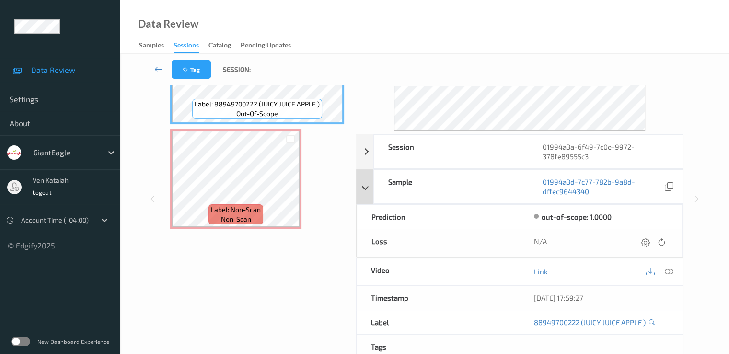
click at [370, 183] on div "Sample 01994a3d-7c77-782b-9a8d-dffec9644340" at bounding box center [519, 186] width 327 height 35
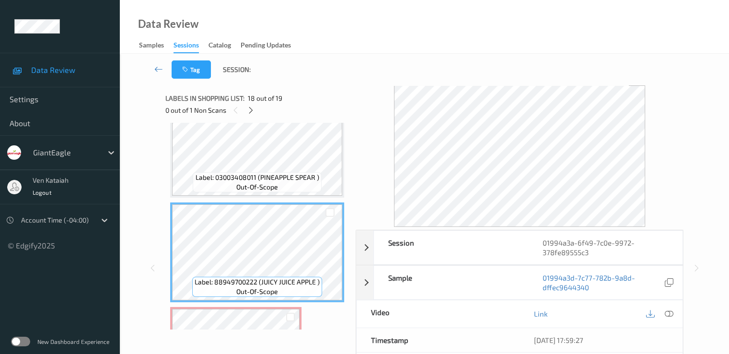
scroll to position [1688, 0]
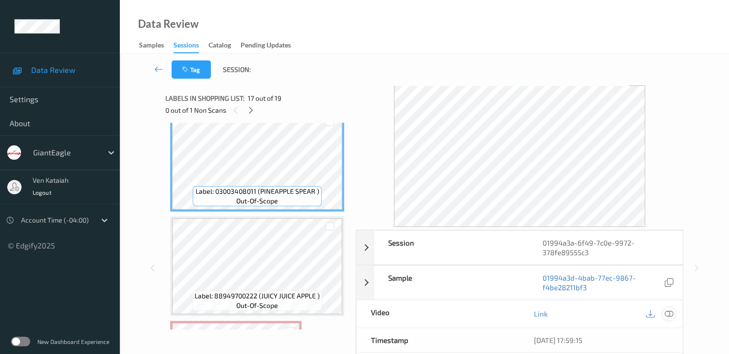
click at [667, 313] on icon at bounding box center [668, 313] width 9 height 9
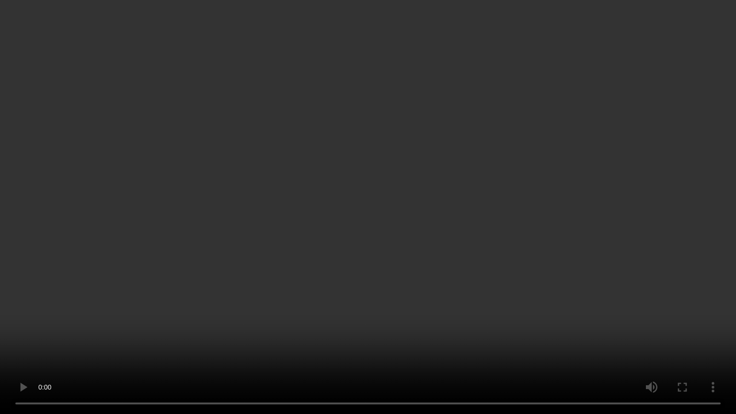
click at [366, 263] on video at bounding box center [368, 207] width 736 height 414
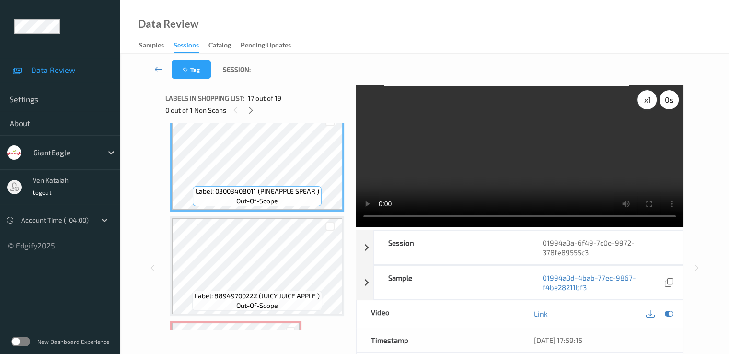
click at [646, 96] on div "x 1" at bounding box center [647, 99] width 19 height 19
click at [646, 96] on div "x 2" at bounding box center [647, 99] width 19 height 19
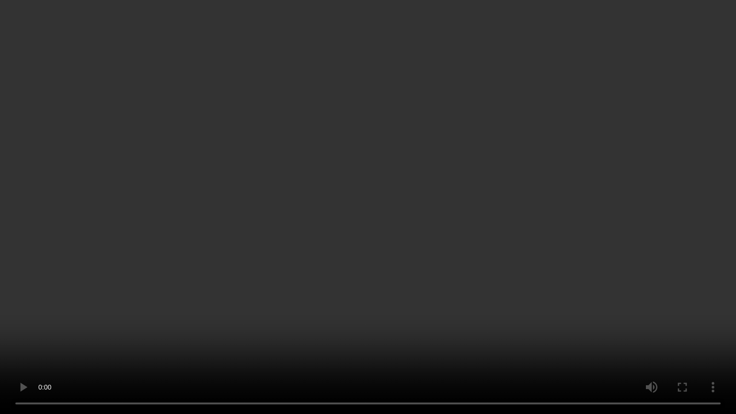
drag, startPoint x: 687, startPoint y: 359, endPoint x: 688, endPoint y: 380, distance: 21.1
click at [686, 353] on video at bounding box center [368, 207] width 736 height 414
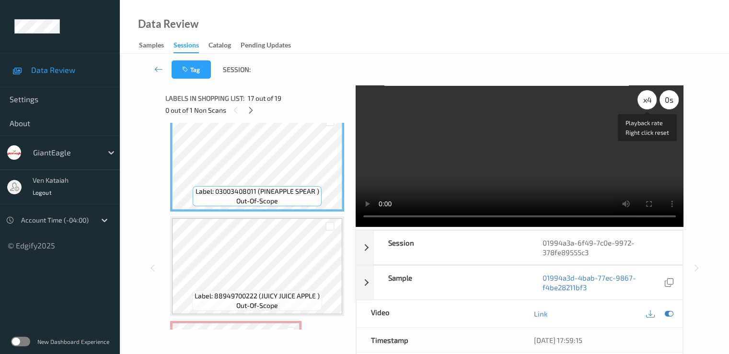
click at [649, 100] on div "x 4" at bounding box center [647, 99] width 19 height 19
click at [649, 100] on div "x 8" at bounding box center [647, 99] width 19 height 19
click at [603, 175] on video at bounding box center [520, 155] width 328 height 141
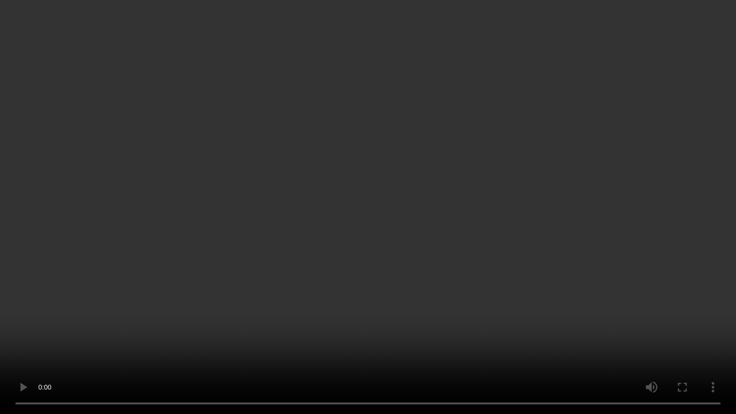
drag, startPoint x: 398, startPoint y: 138, endPoint x: 587, endPoint y: 129, distance: 189.0
click at [587, 129] on video at bounding box center [368, 207] width 736 height 414
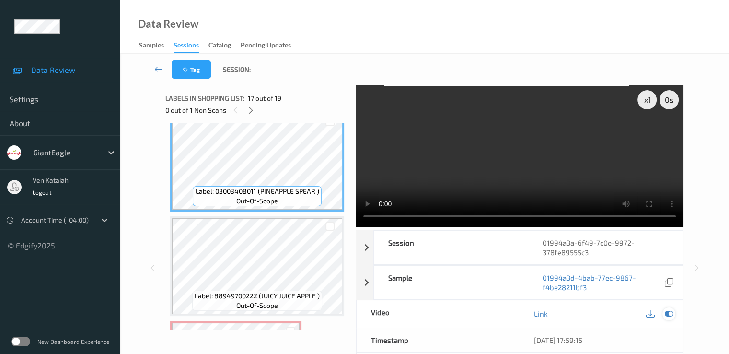
click at [671, 313] on icon at bounding box center [668, 313] width 9 height 9
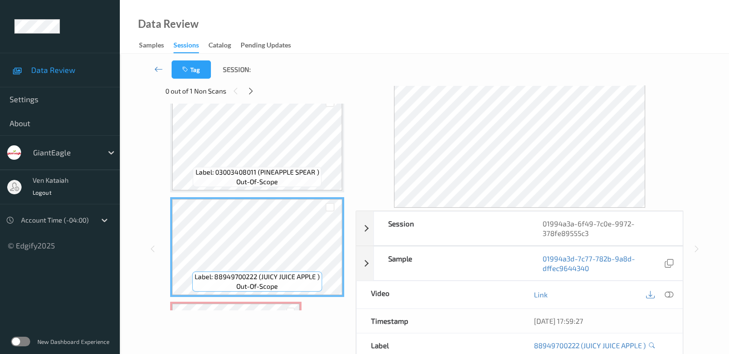
scroll to position [1784, 0]
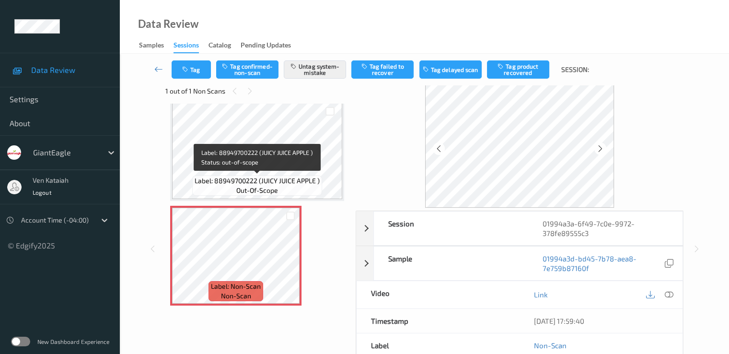
click at [272, 178] on span "Label: 88949700222 (JUICY JUICE APPLE )" at bounding box center [257, 181] width 125 height 10
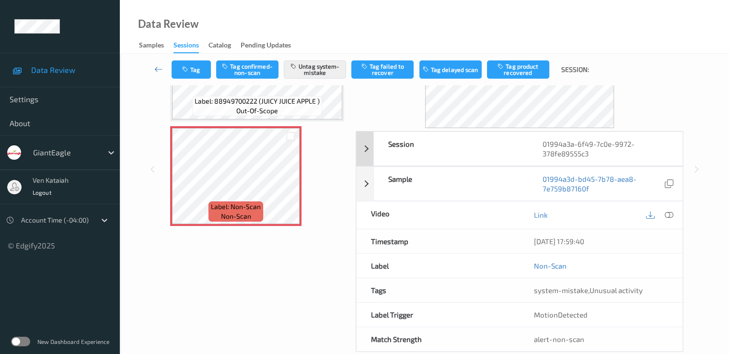
scroll to position [115, 0]
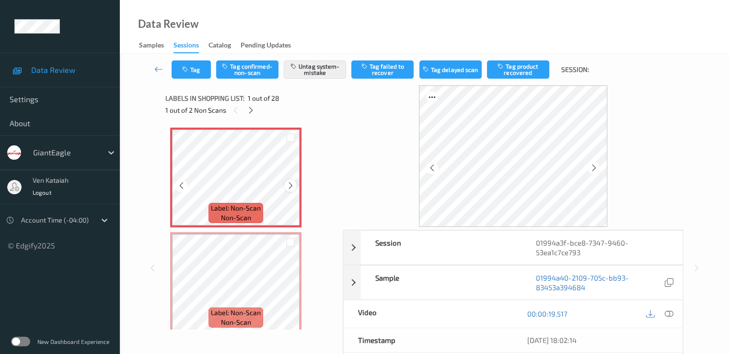
click at [294, 186] on icon at bounding box center [291, 185] width 8 height 9
click at [668, 311] on icon at bounding box center [668, 313] width 9 height 9
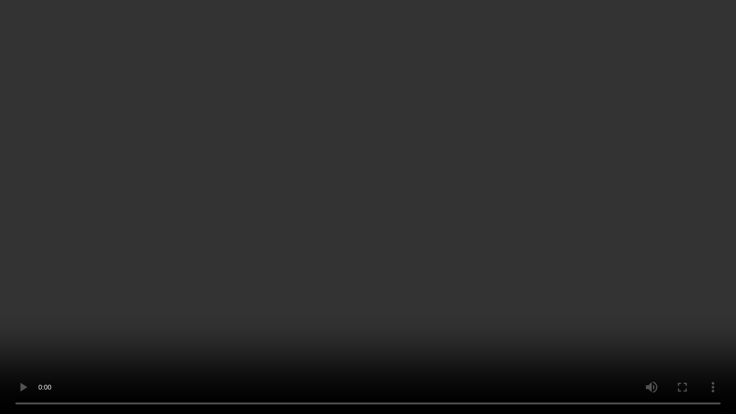
click at [323, 198] on video at bounding box center [368, 207] width 736 height 414
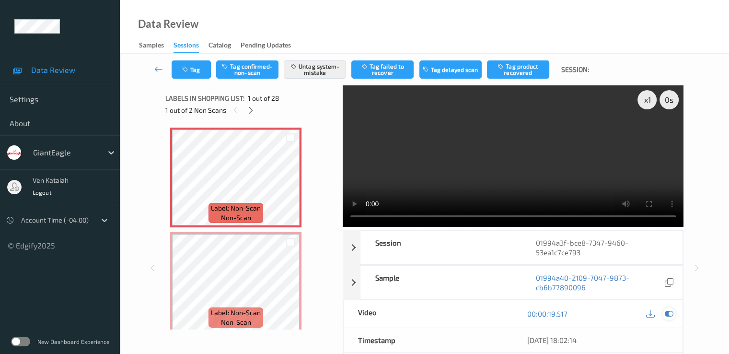
click at [665, 315] on icon at bounding box center [668, 313] width 9 height 9
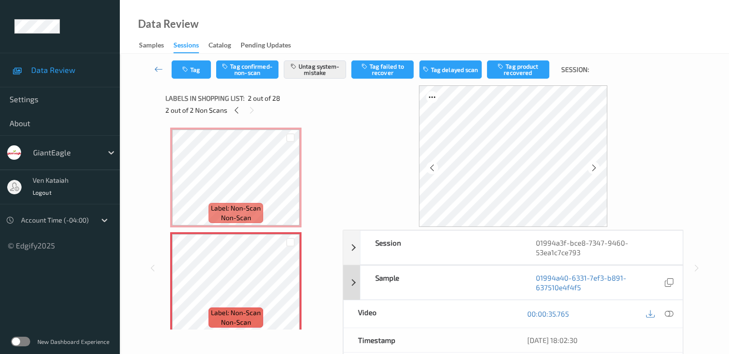
scroll to position [96, 0]
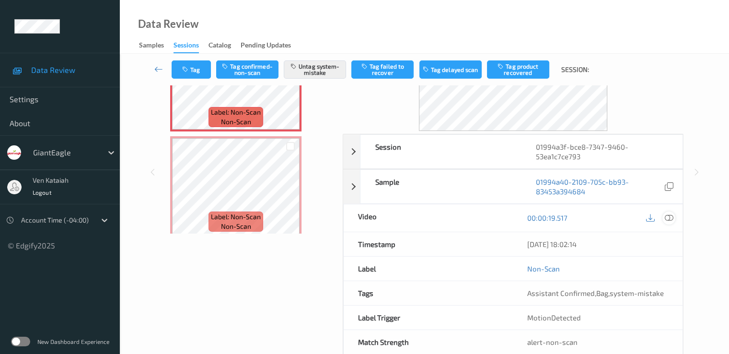
click at [671, 217] on icon at bounding box center [668, 217] width 9 height 9
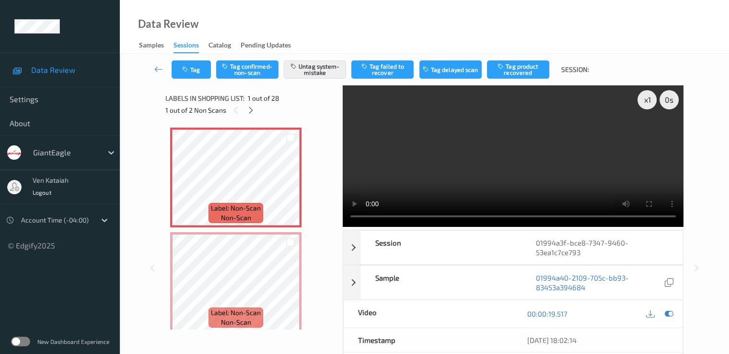
scroll to position [0, 0]
click at [294, 181] on icon at bounding box center [291, 185] width 8 height 9
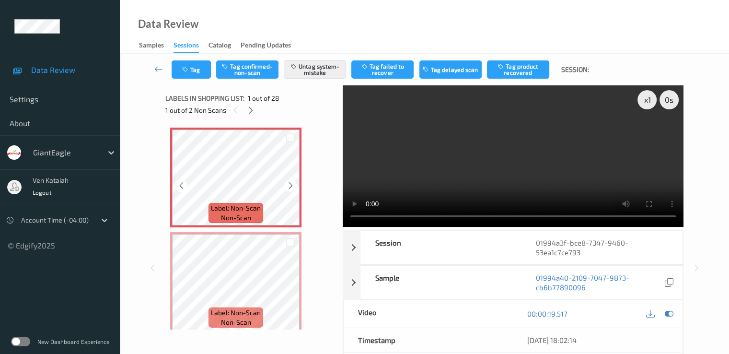
click at [294, 181] on icon at bounding box center [291, 185] width 8 height 9
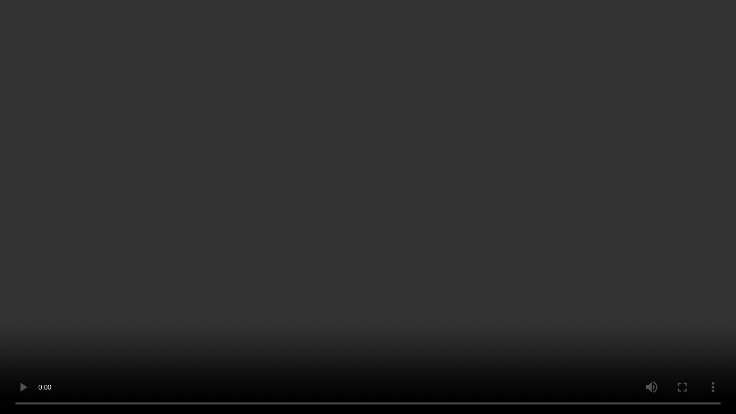
click at [397, 206] on video at bounding box center [368, 207] width 736 height 414
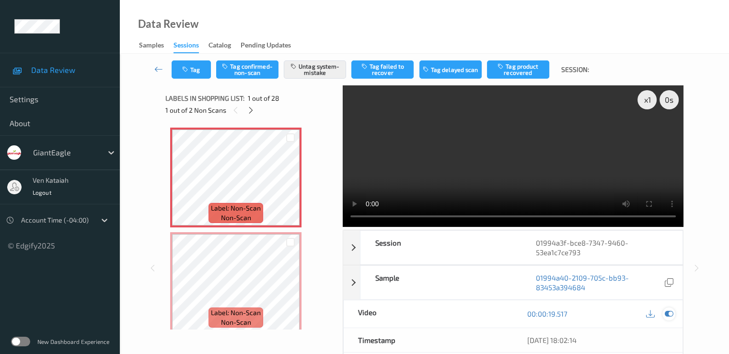
click at [670, 311] on icon at bounding box center [668, 313] width 9 height 9
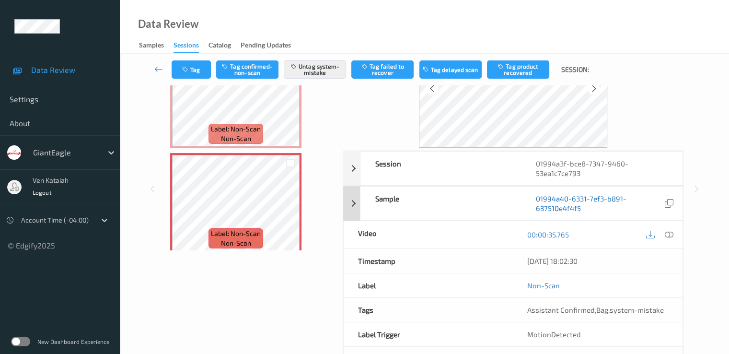
scroll to position [96, 0]
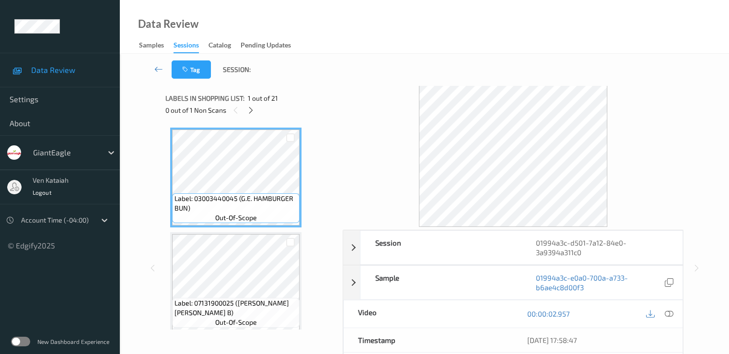
click at [251, 119] on div "Labels in shopping list: 1 out of 21 0 out of 1 Non Scans" at bounding box center [250, 103] width 171 height 37
click at [251, 116] on div "Labels in shopping list: 1 out of 21 0 out of 1 Non Scans" at bounding box center [250, 103] width 171 height 37
click at [250, 116] on div at bounding box center [251, 110] width 12 height 12
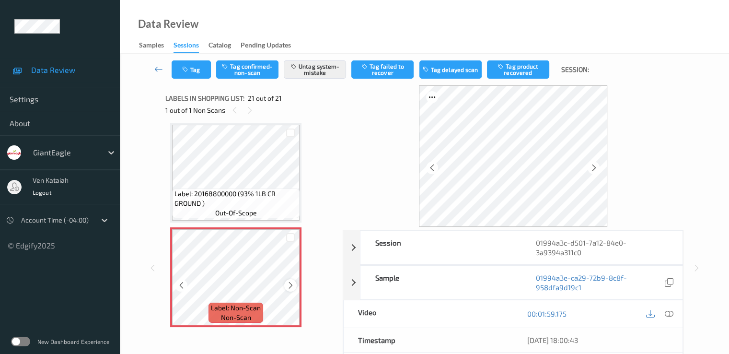
click at [291, 286] on icon at bounding box center [291, 285] width 8 height 9
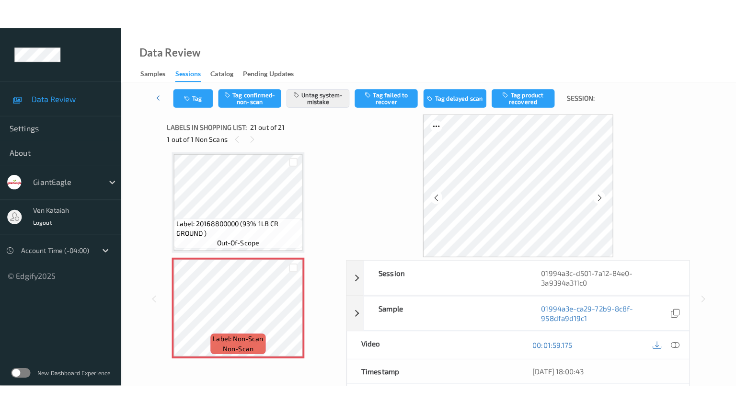
scroll to position [0, 0]
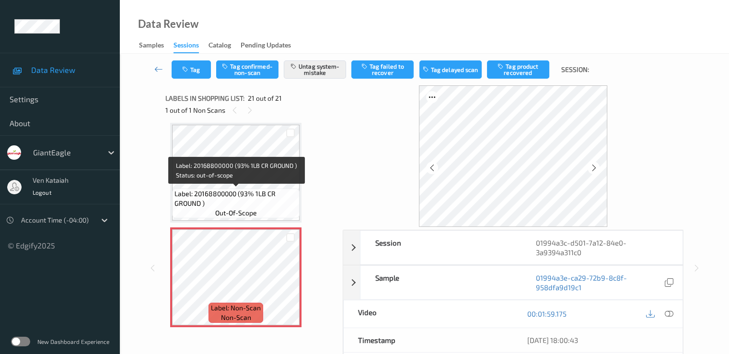
click at [273, 192] on span "Label: 20168800000 (93% 1LB CR GROUND )" at bounding box center [235, 198] width 123 height 19
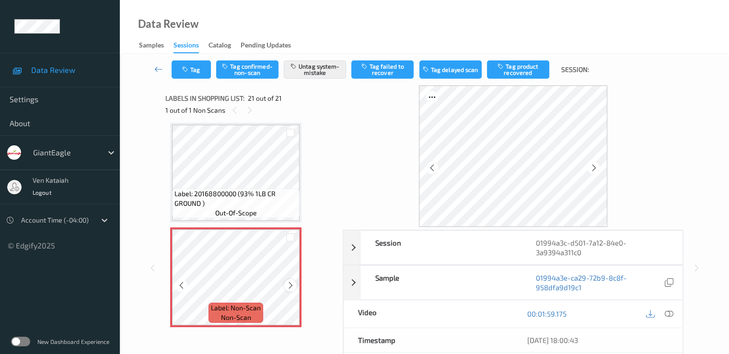
click at [291, 289] on icon at bounding box center [291, 285] width 8 height 9
click at [672, 315] on icon at bounding box center [668, 313] width 9 height 9
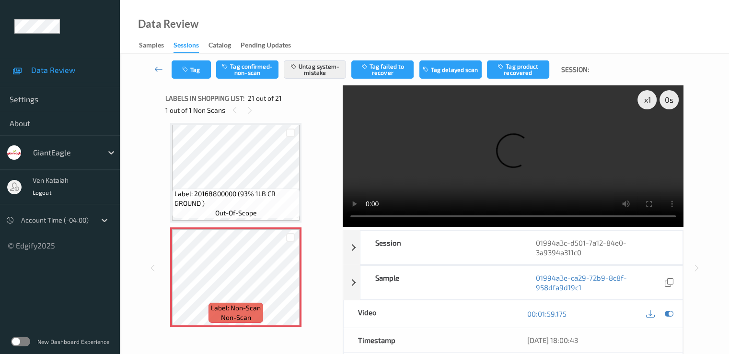
scroll to position [1932, 0]
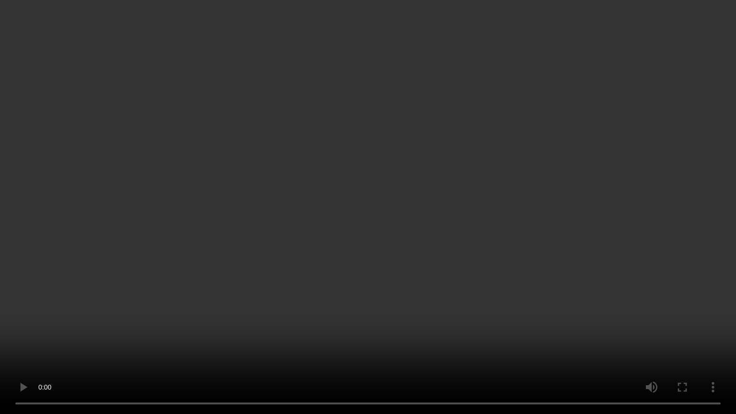
click at [345, 261] on video at bounding box center [368, 207] width 736 height 414
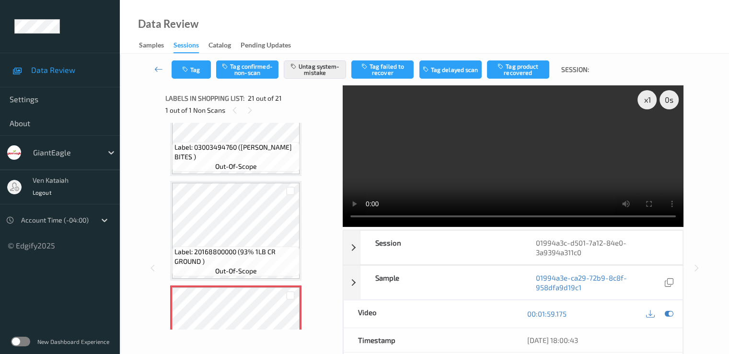
drag, startPoint x: 660, startPoint y: 314, endPoint x: 666, endPoint y: 314, distance: 5.8
click at [661, 314] on div at bounding box center [659, 313] width 31 height 13
click at [666, 314] on icon at bounding box center [668, 313] width 9 height 9
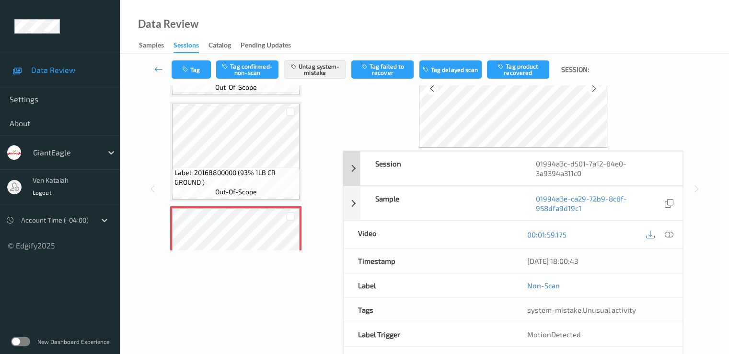
scroll to position [96, 0]
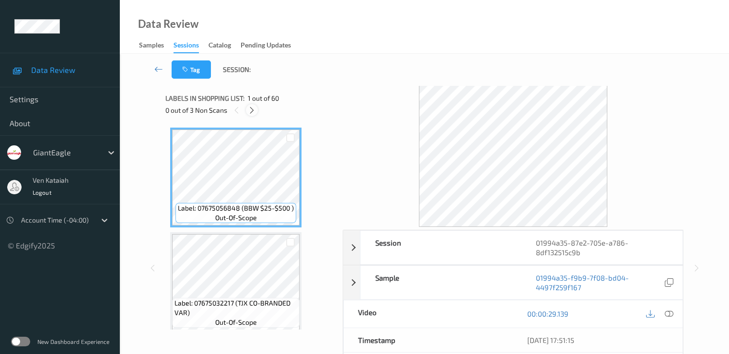
click at [248, 112] on icon at bounding box center [252, 110] width 8 height 9
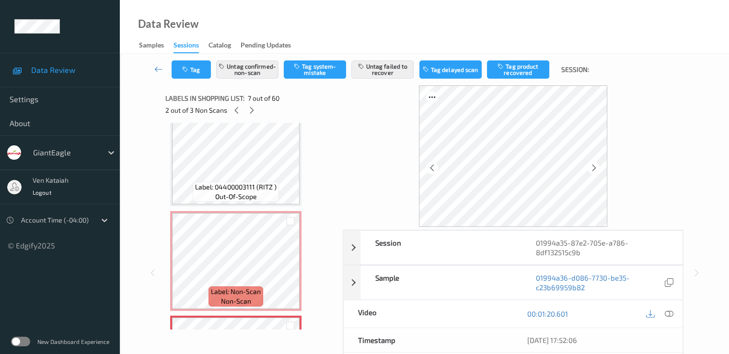
scroll to position [423, 0]
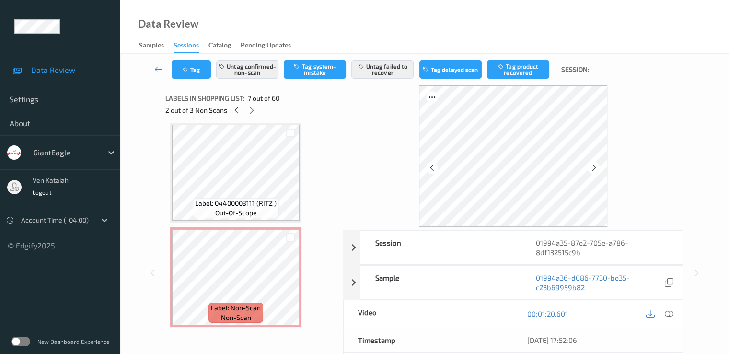
click at [257, 204] on span "Label: 04400003111 (RITZ )" at bounding box center [235, 203] width 81 height 10
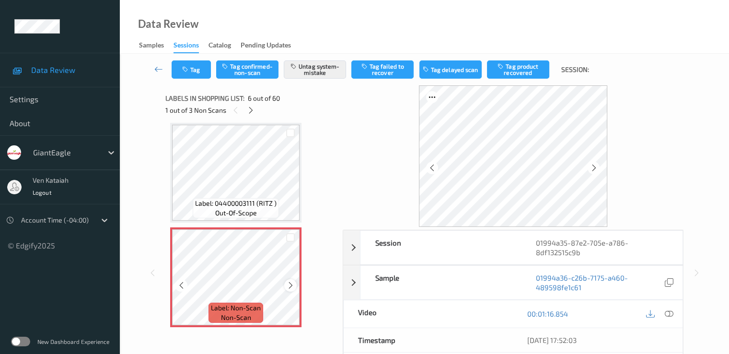
click at [288, 284] on icon at bounding box center [291, 285] width 8 height 9
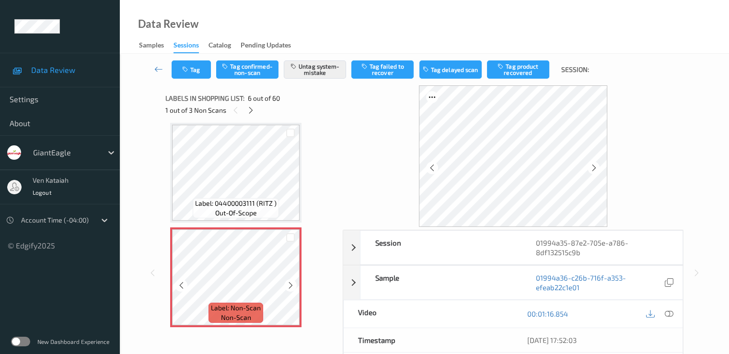
click at [288, 284] on icon at bounding box center [291, 285] width 8 height 9
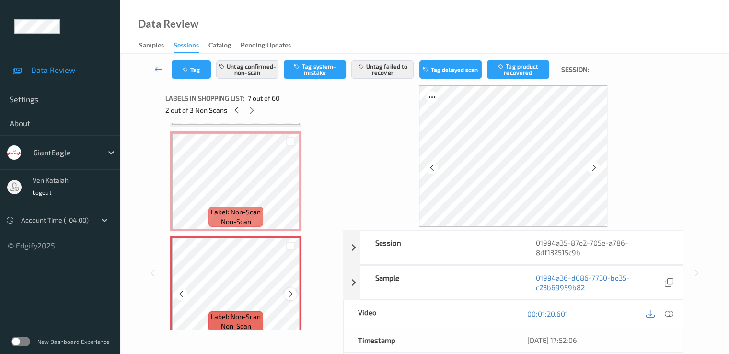
click at [292, 294] on icon at bounding box center [291, 294] width 8 height 9
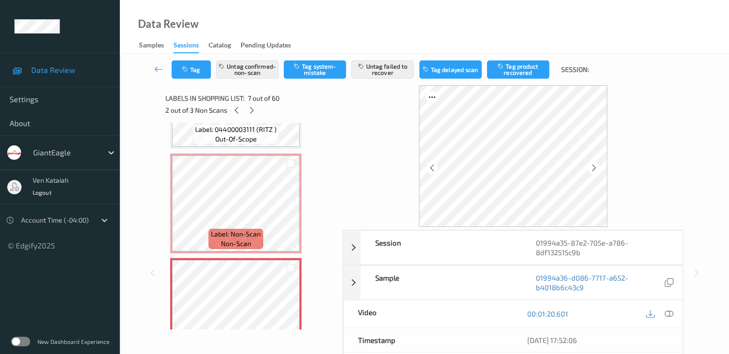
scroll to position [423, 0]
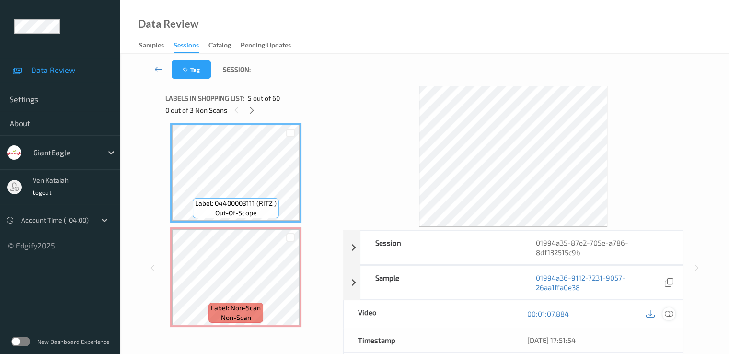
click at [672, 313] on icon at bounding box center [668, 313] width 9 height 9
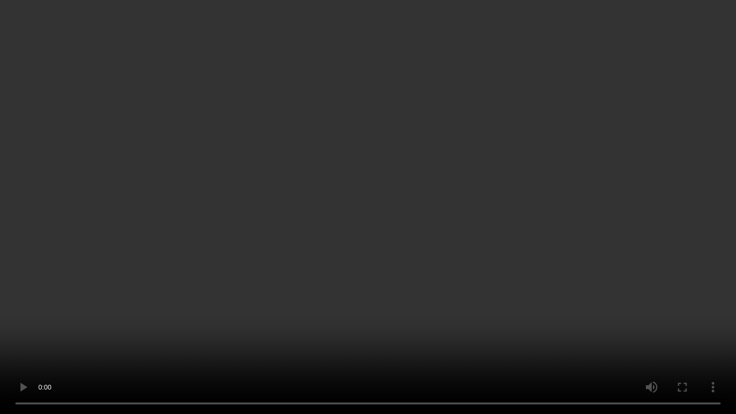
click at [466, 318] on video at bounding box center [368, 207] width 736 height 414
click at [594, 341] on video at bounding box center [368, 207] width 736 height 414
click at [596, 328] on video at bounding box center [368, 207] width 736 height 414
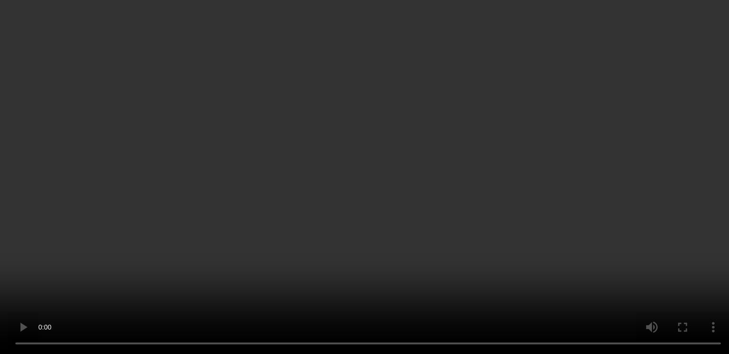
scroll to position [615, 0]
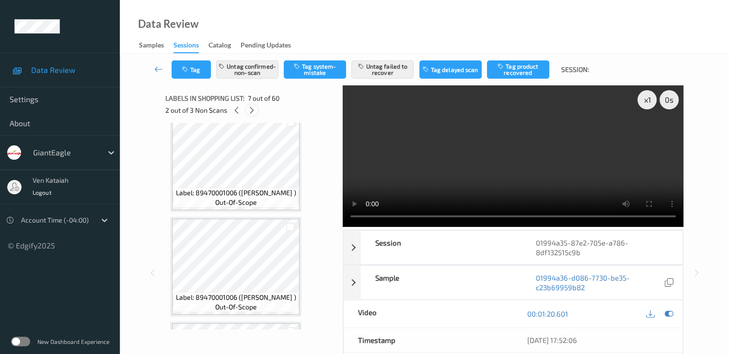
click at [249, 107] on icon at bounding box center [252, 110] width 8 height 9
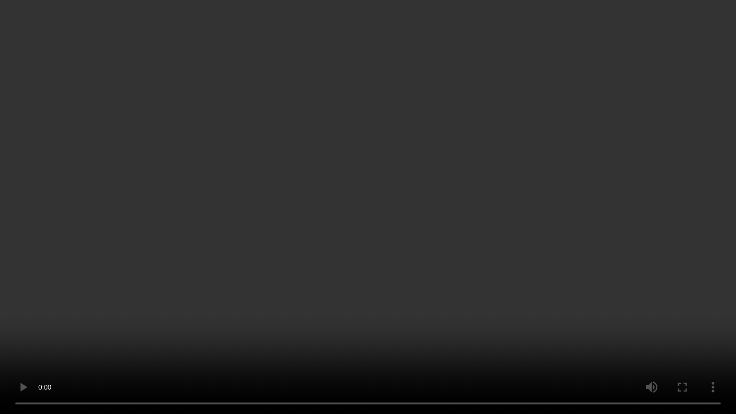
click at [416, 224] on video at bounding box center [368, 207] width 736 height 414
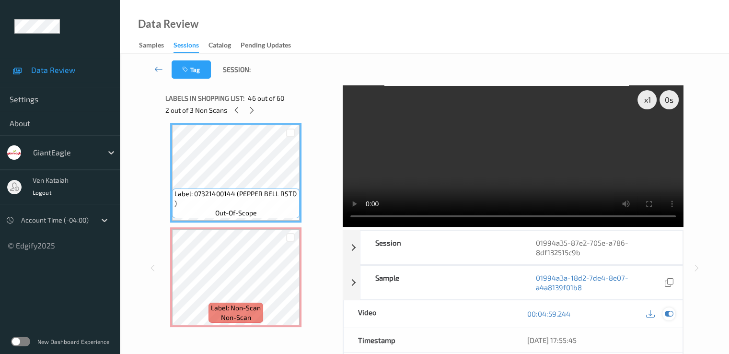
click at [674, 311] on div at bounding box center [668, 313] width 13 height 13
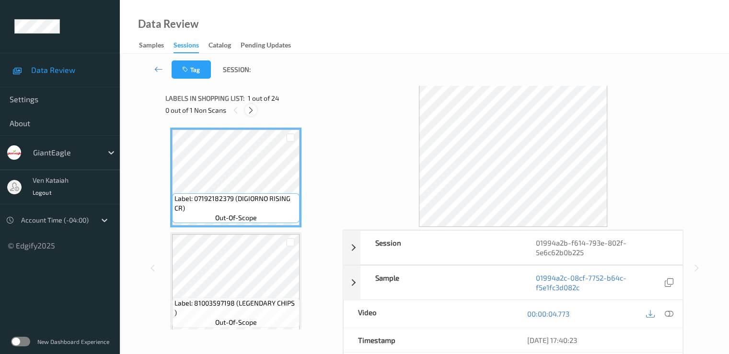
click at [251, 115] on div at bounding box center [251, 110] width 12 height 12
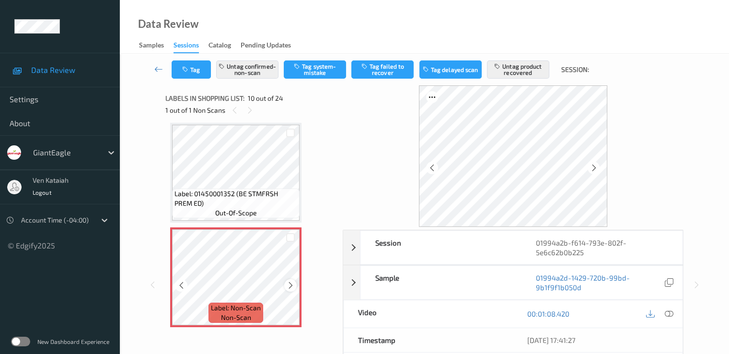
click at [291, 286] on icon at bounding box center [291, 285] width 8 height 9
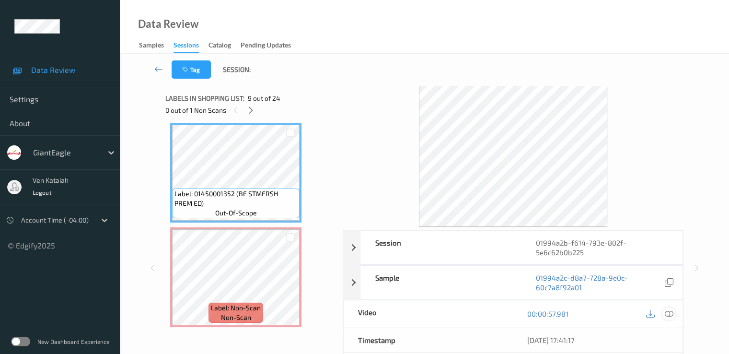
click at [672, 314] on icon at bounding box center [668, 313] width 9 height 9
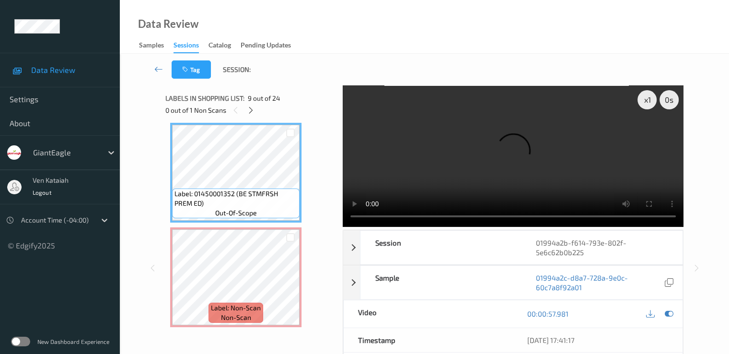
click at [658, 193] on video at bounding box center [513, 155] width 341 height 141
click at [673, 315] on icon at bounding box center [668, 313] width 9 height 9
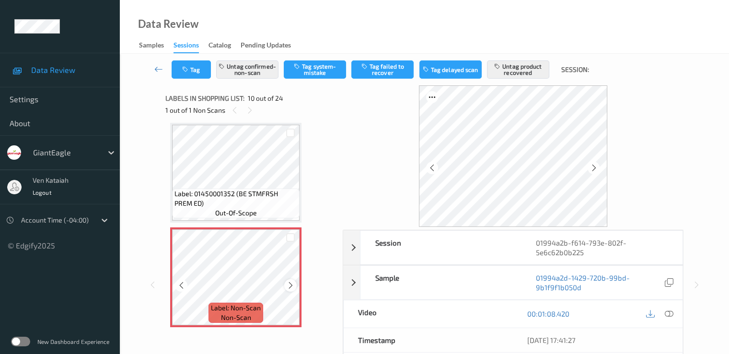
click at [288, 286] on icon at bounding box center [291, 285] width 8 height 9
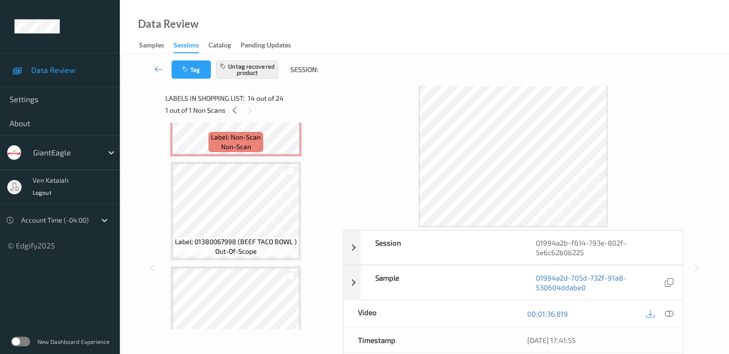
scroll to position [937, 0]
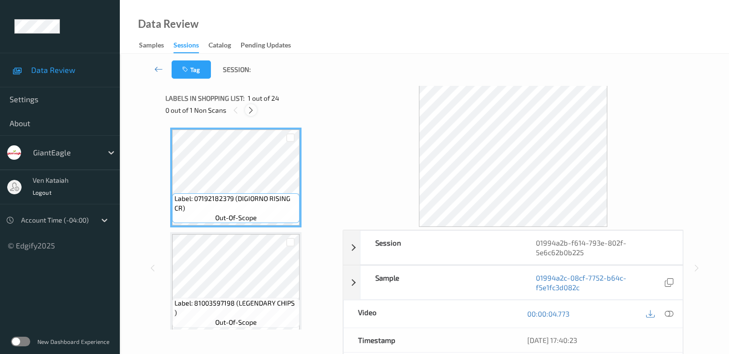
click at [254, 116] on div at bounding box center [251, 110] width 12 height 12
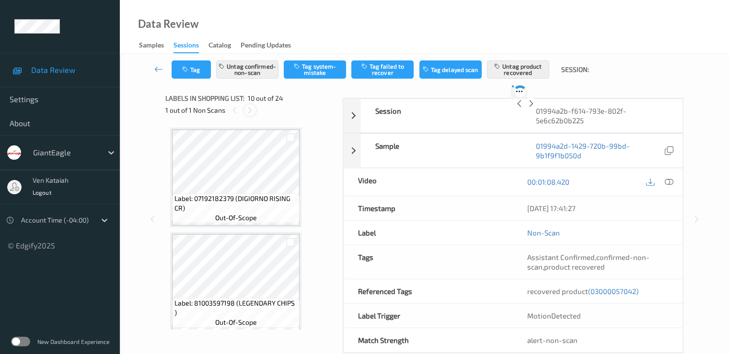
scroll to position [841, 0]
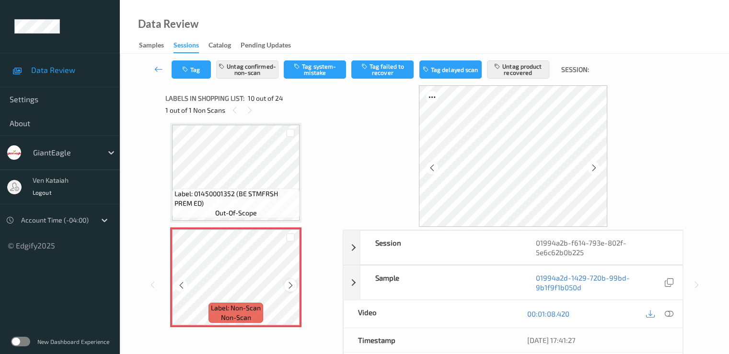
click at [288, 286] on icon at bounding box center [291, 285] width 8 height 9
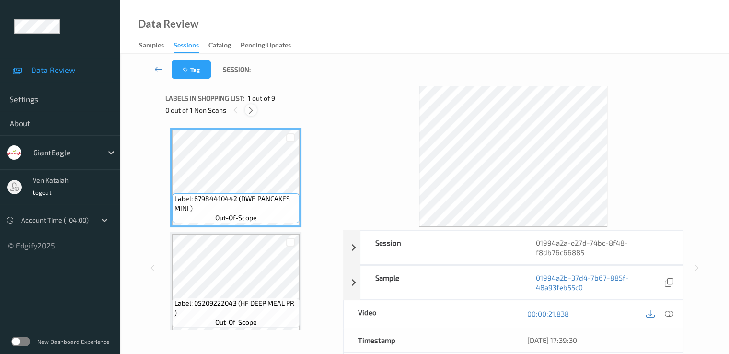
click at [245, 110] on div at bounding box center [251, 110] width 12 height 12
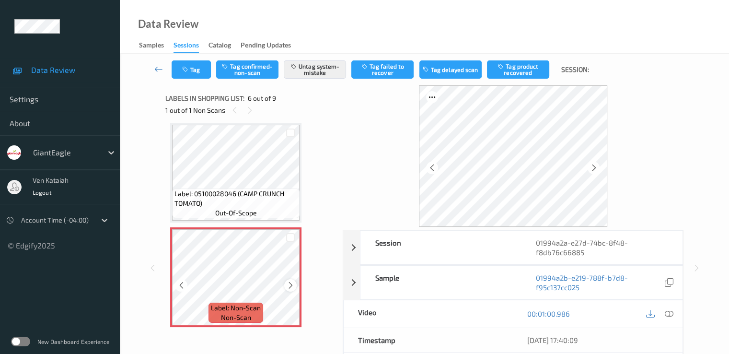
click at [290, 285] on icon at bounding box center [291, 285] width 8 height 9
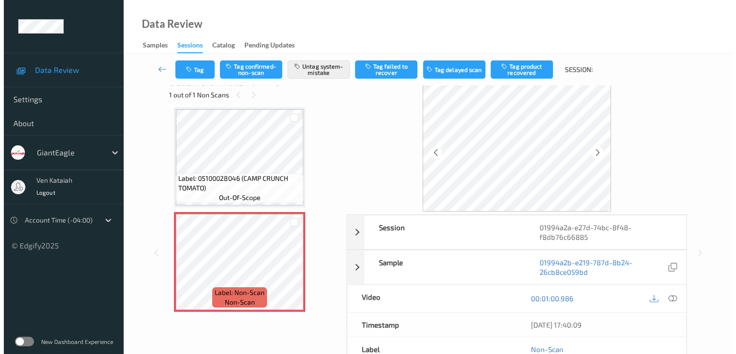
scroll to position [0, 0]
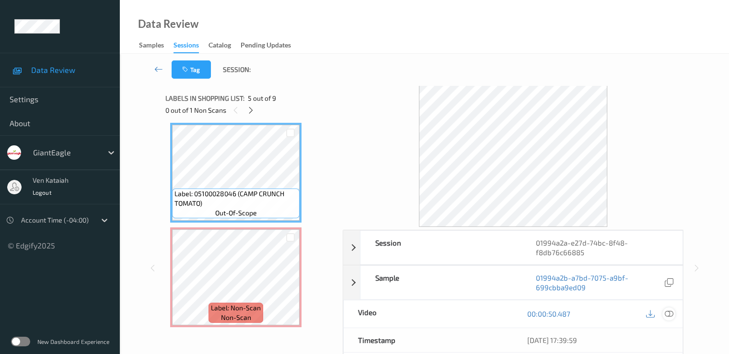
click at [672, 310] on icon at bounding box center [668, 313] width 9 height 9
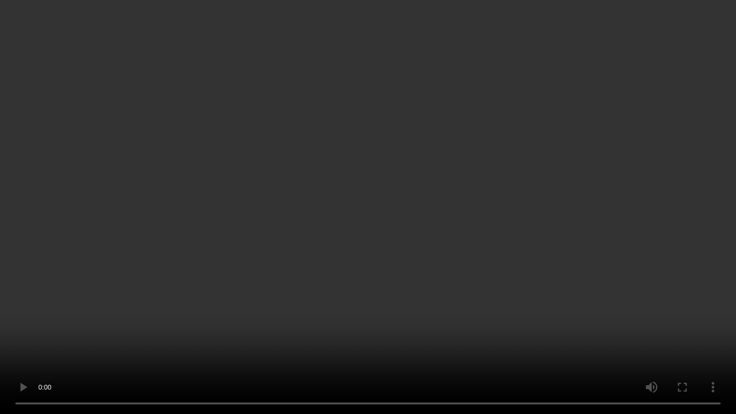
click at [546, 233] on video at bounding box center [368, 207] width 736 height 414
drag, startPoint x: 675, startPoint y: 367, endPoint x: 676, endPoint y: 372, distance: 5.8
click at [675, 353] on video at bounding box center [368, 207] width 736 height 414
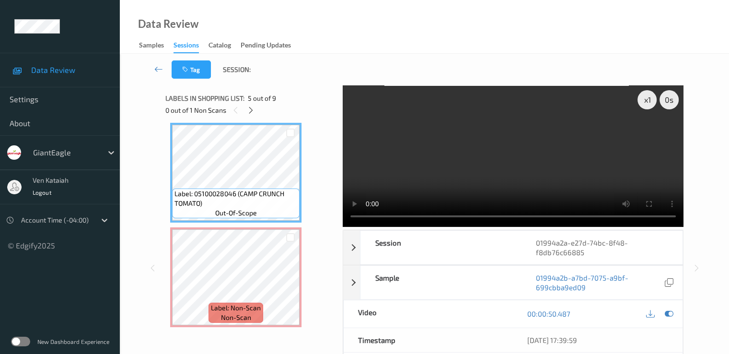
click at [675, 315] on div at bounding box center [659, 313] width 31 height 13
click at [673, 315] on div at bounding box center [668, 313] width 13 height 13
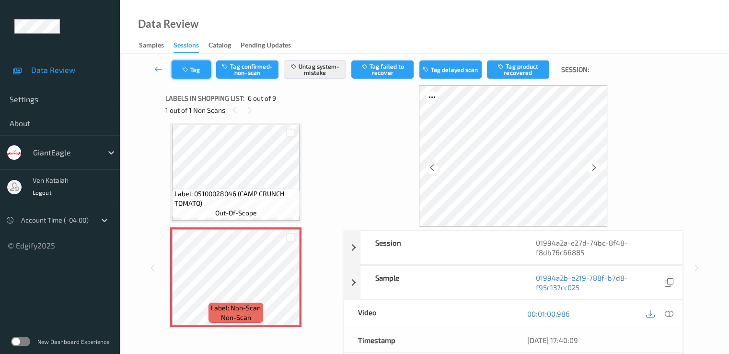
click at [192, 72] on button "Tag" at bounding box center [191, 69] width 39 height 18
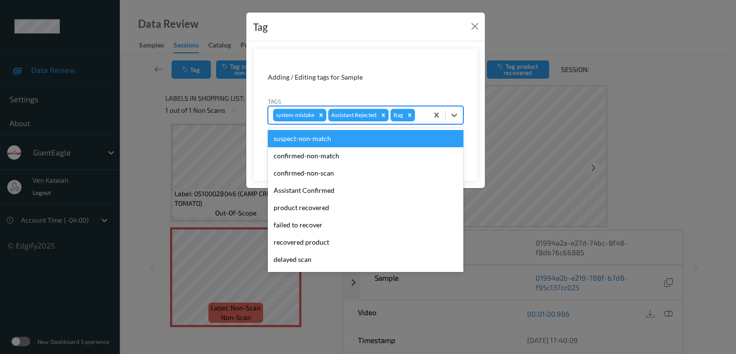
click at [427, 116] on div "system-mistake Assistant Rejected Bag" at bounding box center [348, 115] width 160 height 16
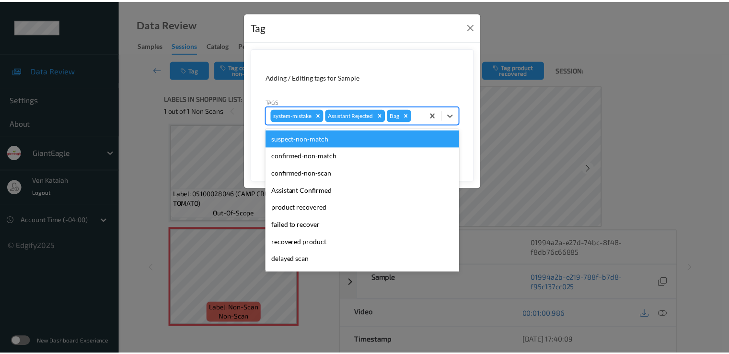
scroll to position [84, 0]
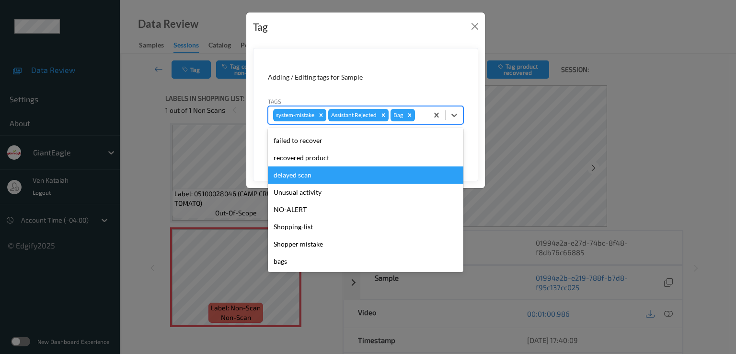
click at [307, 192] on div "Unusual activity" at bounding box center [366, 192] width 196 height 17
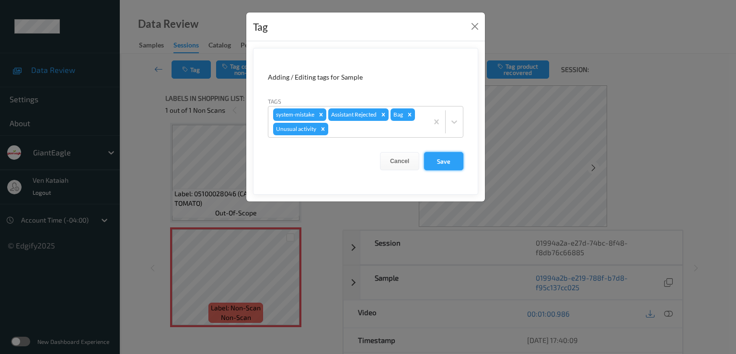
click at [434, 162] on button "Save" at bounding box center [443, 161] width 39 height 18
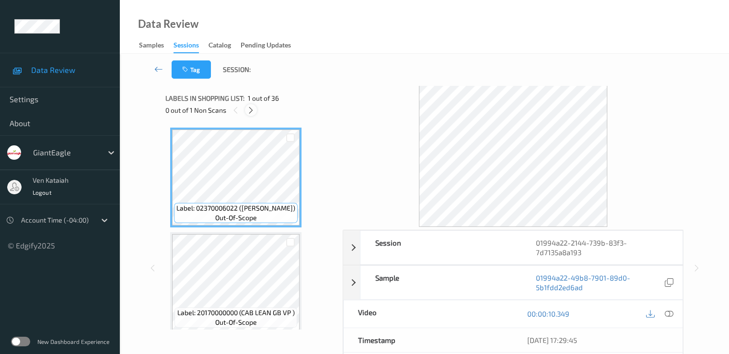
click at [255, 106] on icon at bounding box center [251, 110] width 8 height 9
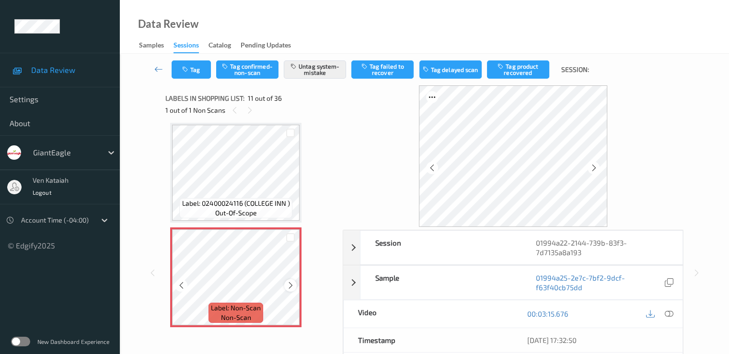
click at [288, 285] on icon at bounding box center [291, 285] width 8 height 9
click at [293, 286] on icon at bounding box center [291, 285] width 8 height 9
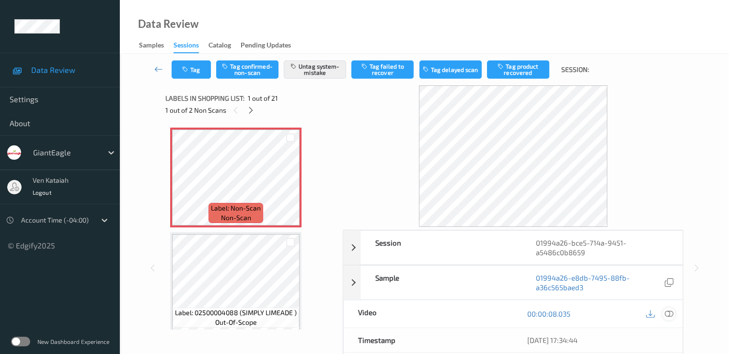
click at [673, 311] on icon at bounding box center [668, 313] width 9 height 9
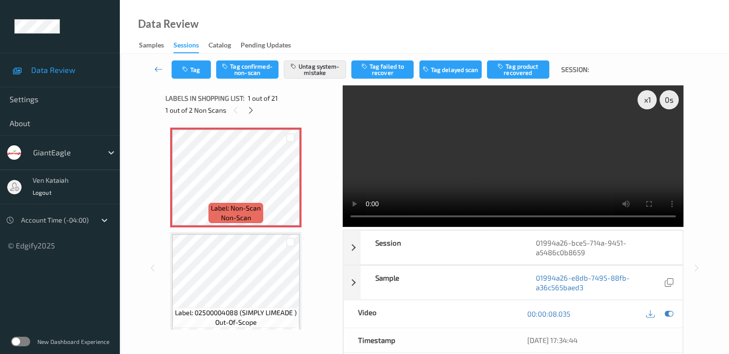
click at [627, 119] on video at bounding box center [513, 155] width 341 height 141
click at [667, 314] on icon at bounding box center [668, 313] width 9 height 9
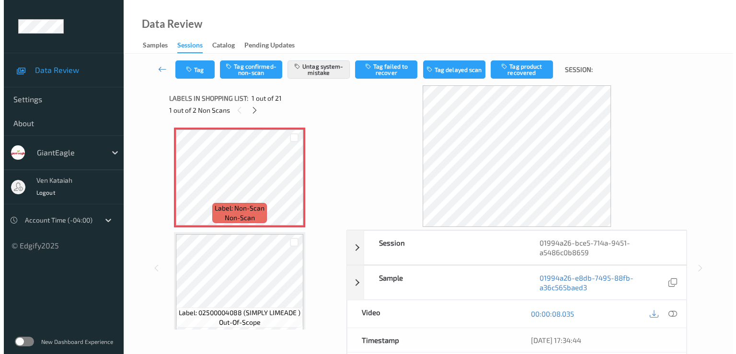
scroll to position [96, 0]
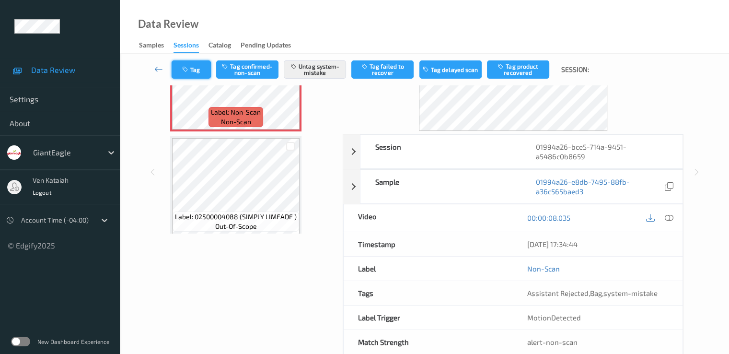
click at [194, 65] on button "Tag" at bounding box center [191, 69] width 39 height 18
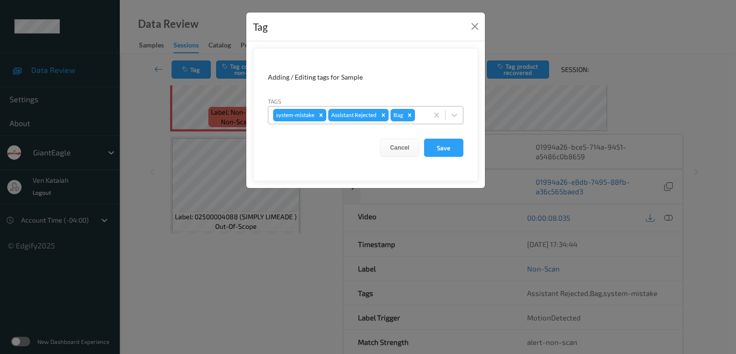
click at [423, 115] on div at bounding box center [420, 115] width 6 height 12
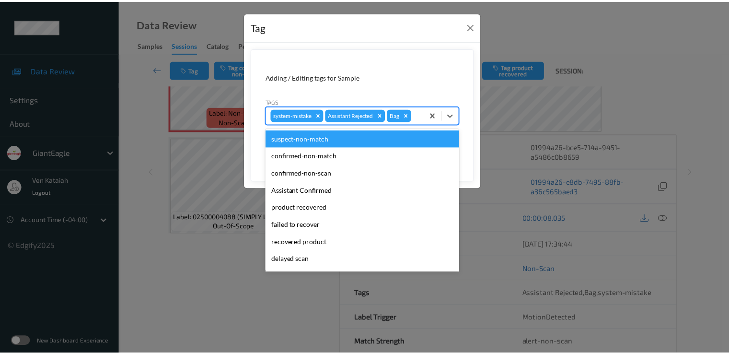
scroll to position [84, 0]
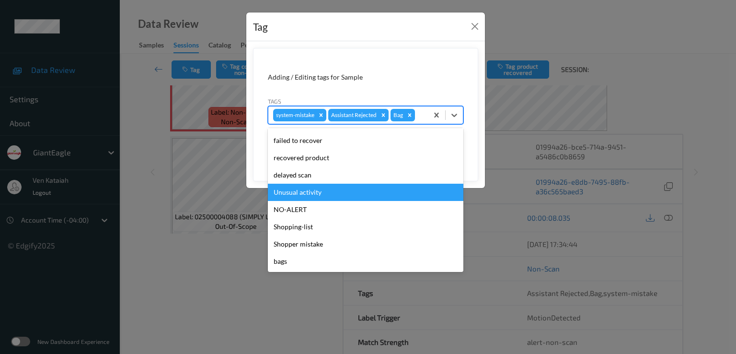
click at [291, 185] on div "Unusual activity" at bounding box center [366, 192] width 196 height 17
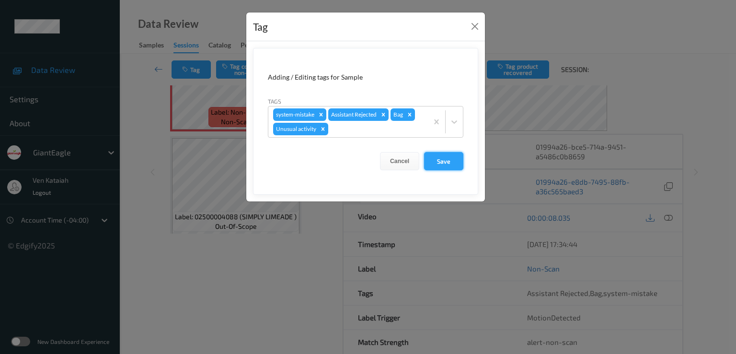
click at [453, 156] on button "Save" at bounding box center [443, 161] width 39 height 18
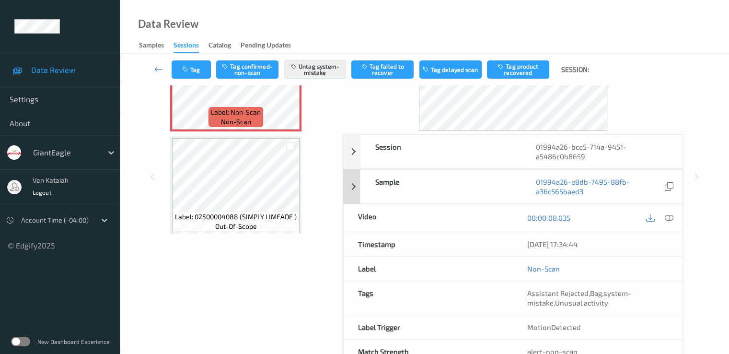
scroll to position [0, 0]
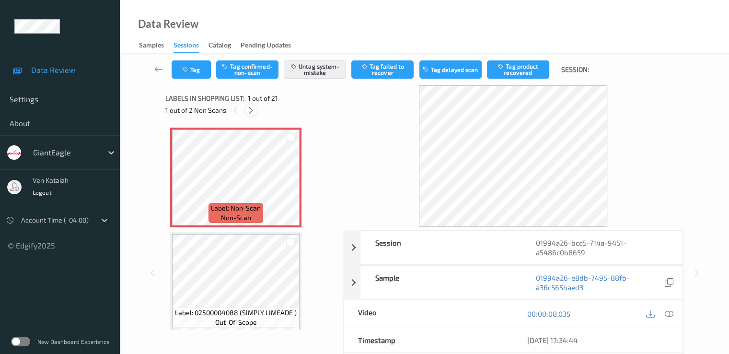
click at [249, 110] on icon at bounding box center [251, 110] width 8 height 9
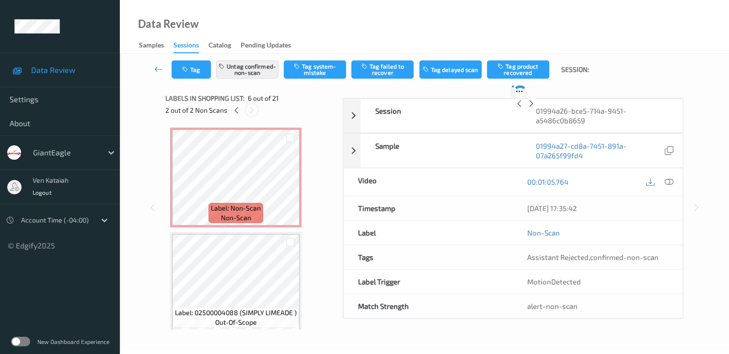
scroll to position [423, 0]
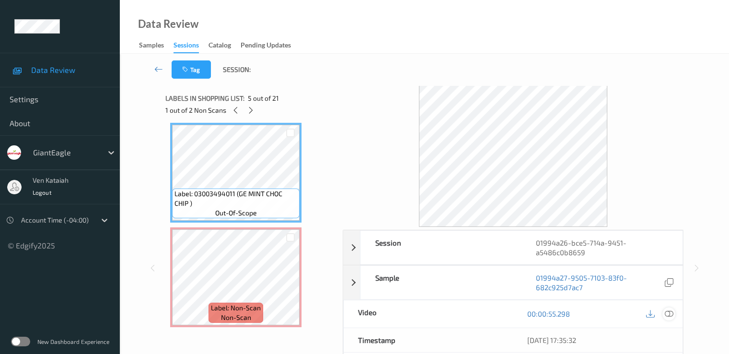
click at [668, 314] on icon at bounding box center [668, 313] width 9 height 9
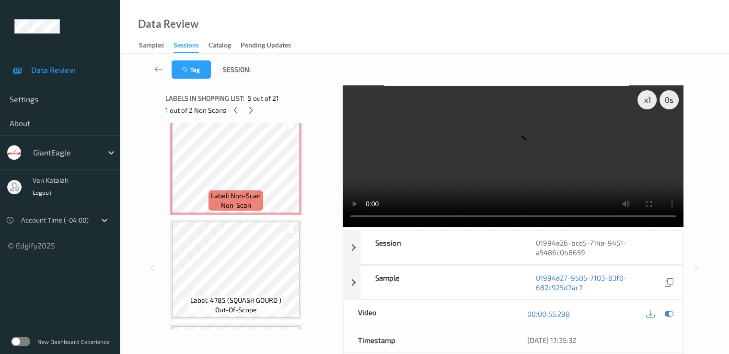
scroll to position [519, 0]
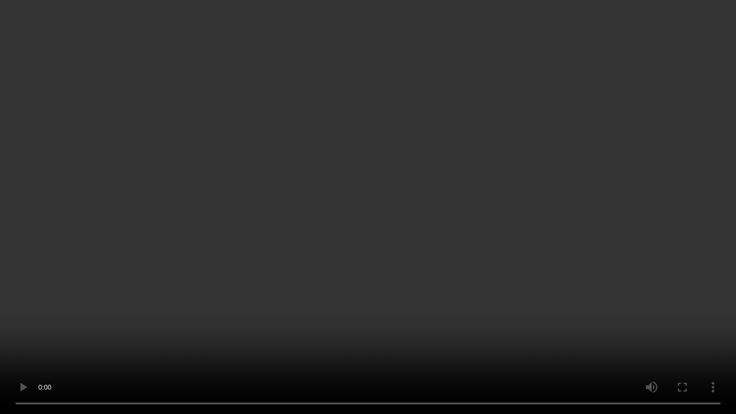
click at [380, 180] on video at bounding box center [368, 207] width 736 height 414
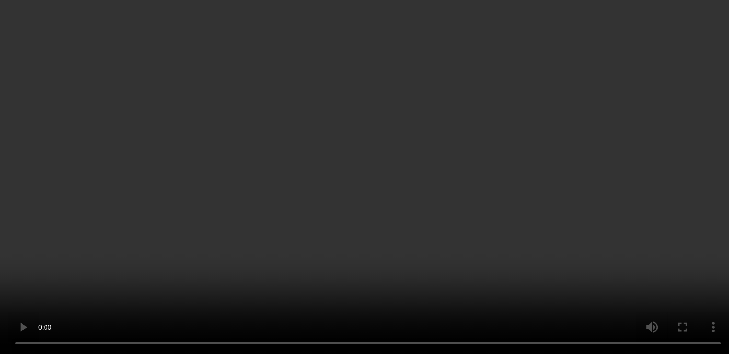
scroll to position [615, 0]
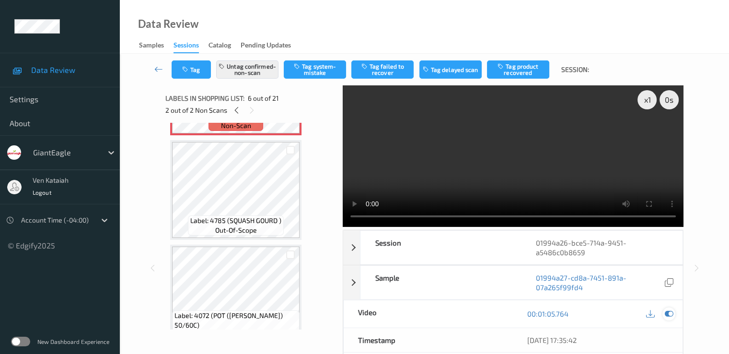
click at [669, 315] on icon at bounding box center [668, 313] width 9 height 9
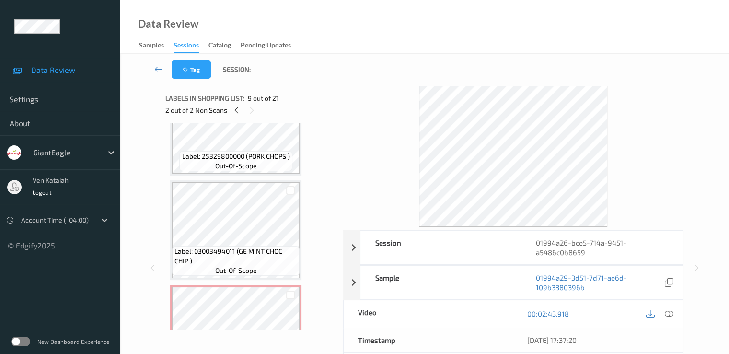
scroll to position [423, 0]
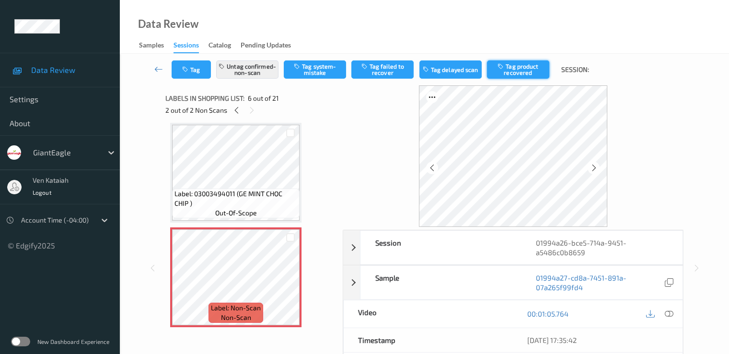
click at [512, 71] on button "Tag product recovered" at bounding box center [518, 69] width 62 height 18
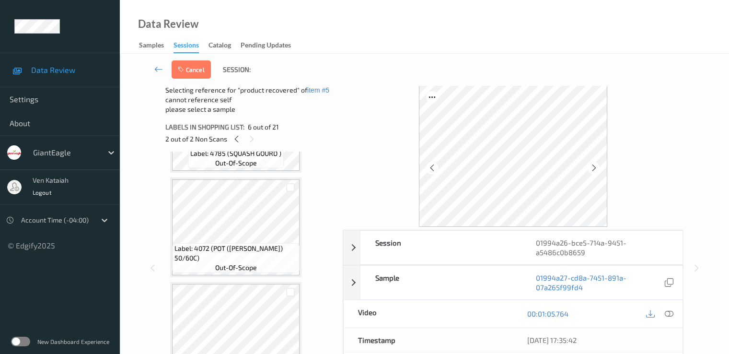
scroll to position [806, 0]
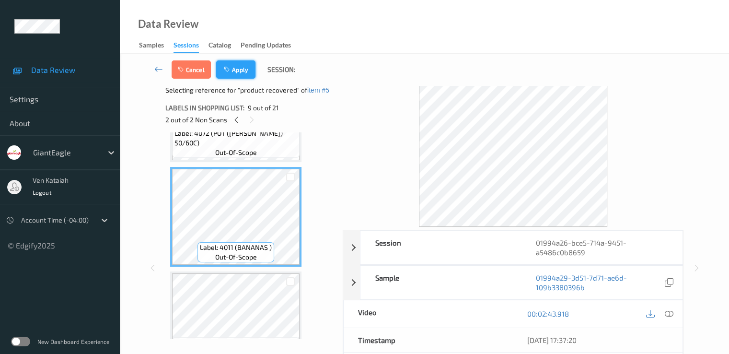
click at [233, 78] on button "Apply" at bounding box center [235, 69] width 39 height 18
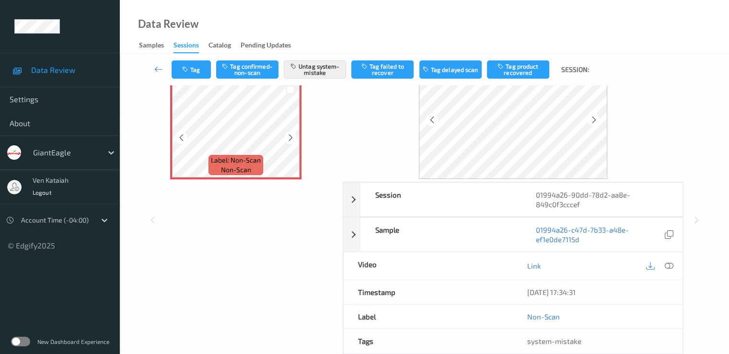
scroll to position [19, 0]
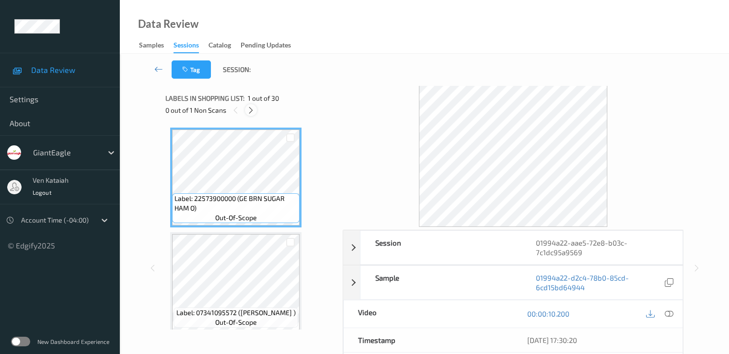
click at [247, 111] on icon at bounding box center [251, 110] width 8 height 9
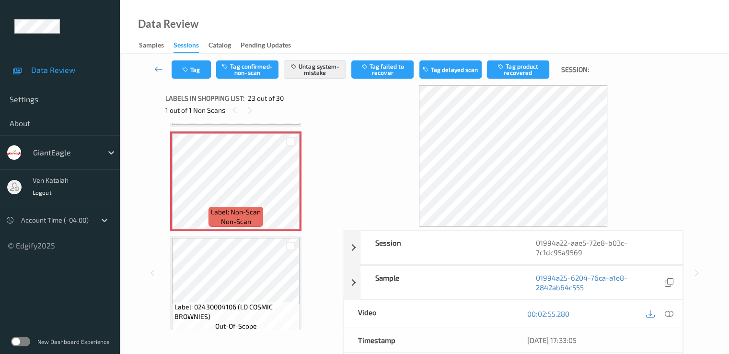
scroll to position [2199, 0]
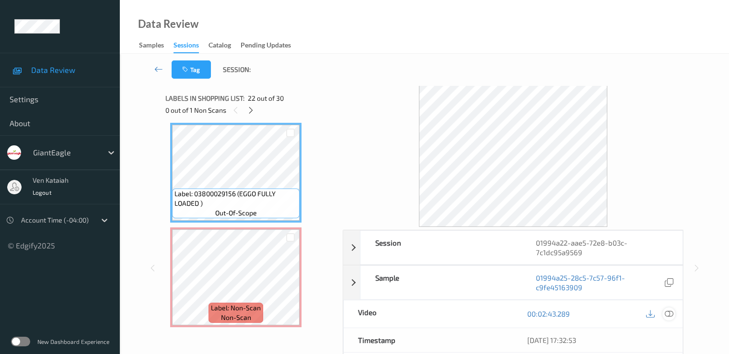
click at [674, 310] on div at bounding box center [668, 313] width 13 height 13
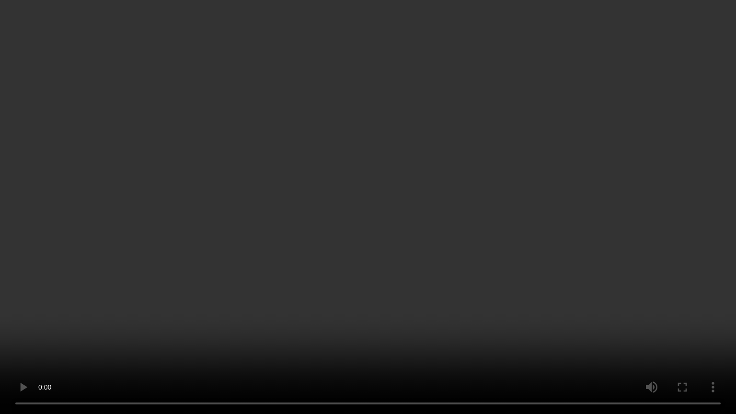
click at [391, 210] on video at bounding box center [368, 207] width 736 height 414
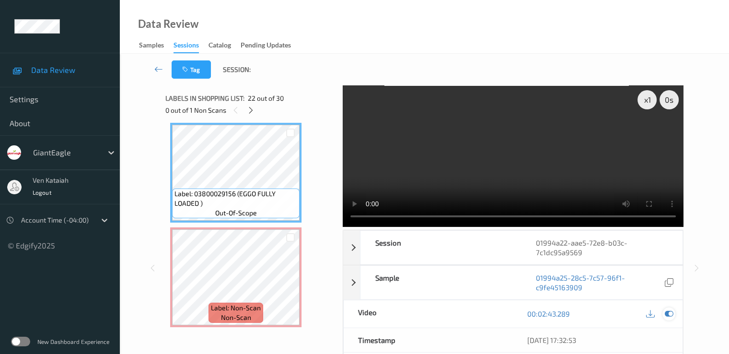
click at [667, 311] on icon at bounding box center [668, 313] width 9 height 9
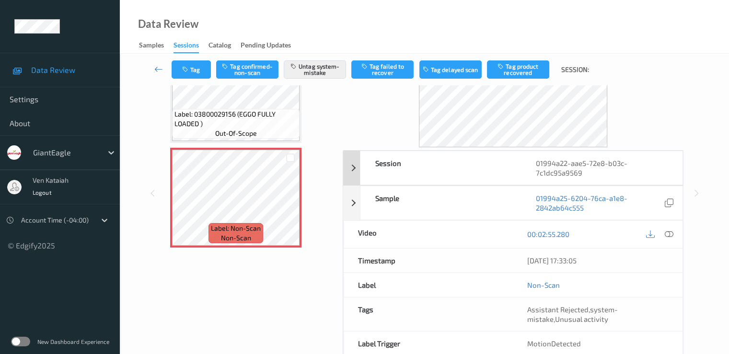
scroll to position [96, 0]
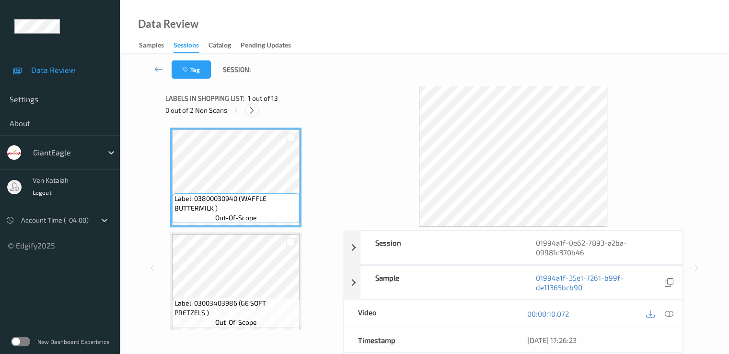
click at [256, 108] on div at bounding box center [252, 110] width 12 height 12
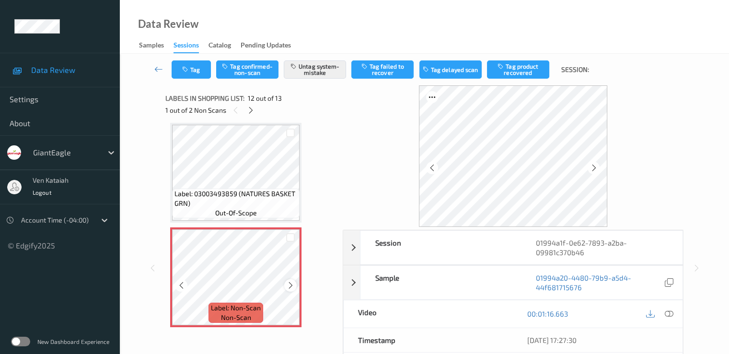
click at [294, 287] on icon at bounding box center [291, 285] width 8 height 9
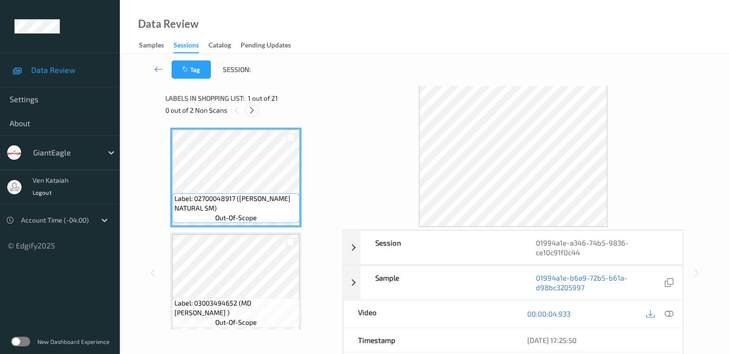
click at [253, 111] on icon at bounding box center [252, 110] width 8 height 9
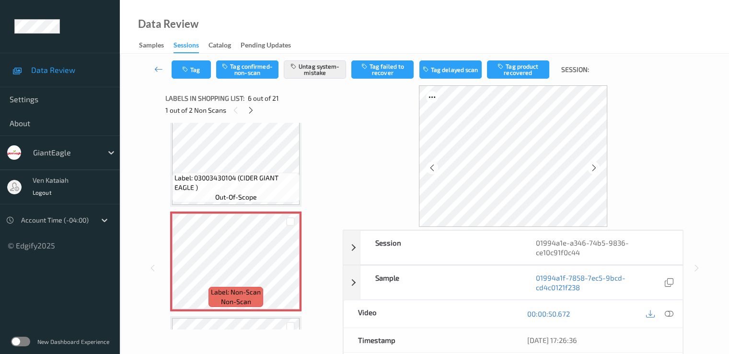
scroll to position [423, 0]
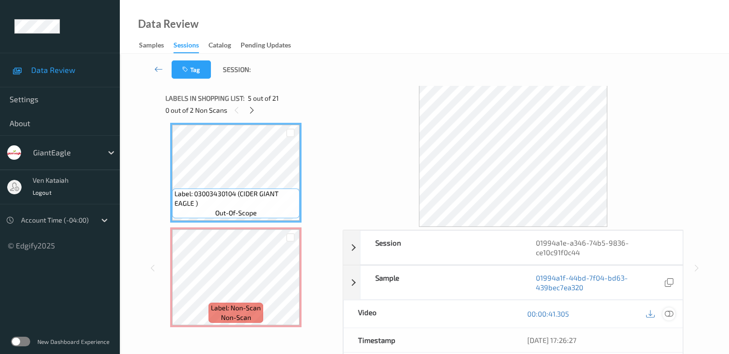
click at [671, 314] on icon at bounding box center [668, 313] width 9 height 9
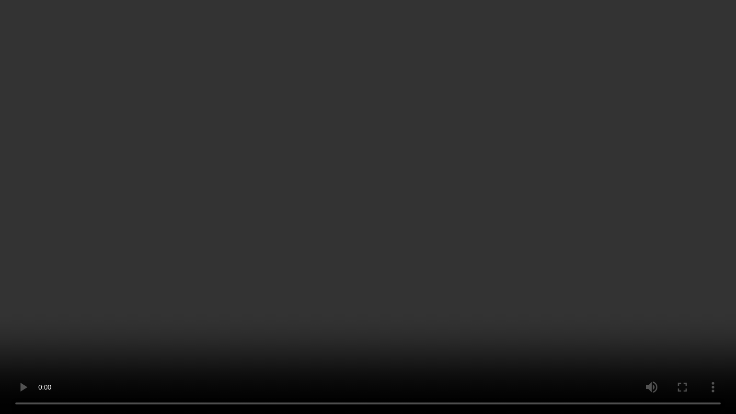
click at [435, 245] on video at bounding box center [368, 207] width 736 height 414
click at [414, 240] on video at bounding box center [368, 207] width 736 height 414
click at [352, 155] on video at bounding box center [368, 207] width 736 height 414
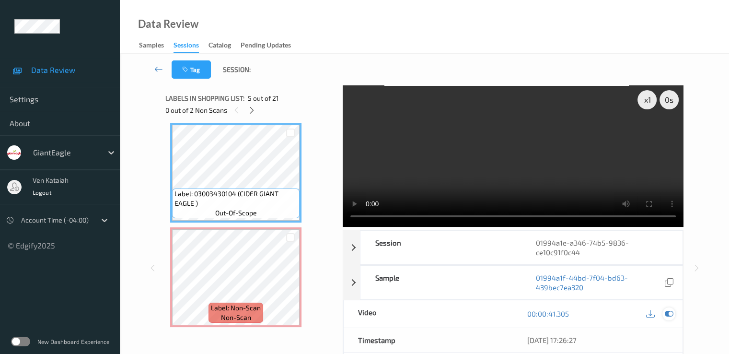
click at [667, 311] on icon at bounding box center [668, 313] width 9 height 9
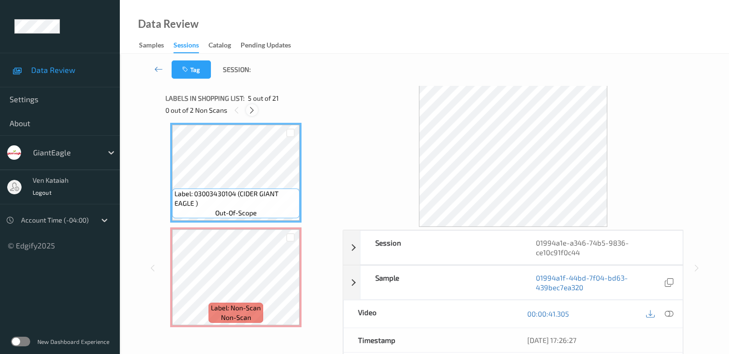
click at [250, 112] on icon at bounding box center [252, 110] width 8 height 9
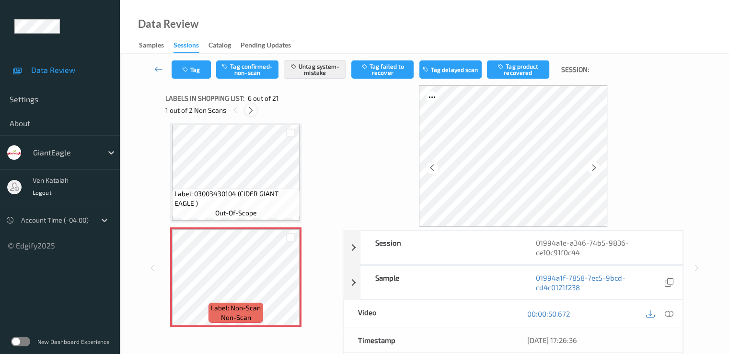
click at [251, 112] on icon at bounding box center [251, 110] width 8 height 9
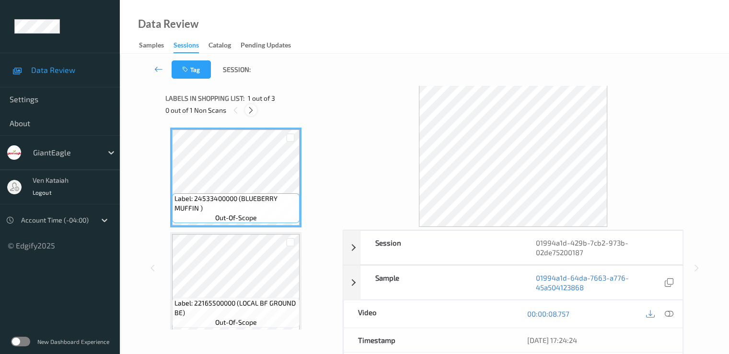
click at [250, 111] on icon at bounding box center [251, 110] width 8 height 9
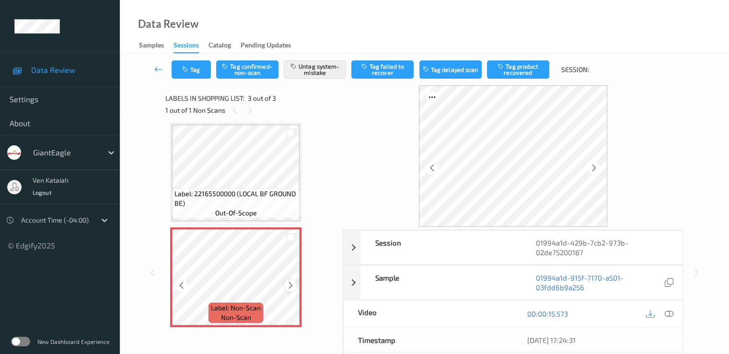
click at [288, 286] on icon at bounding box center [291, 285] width 8 height 9
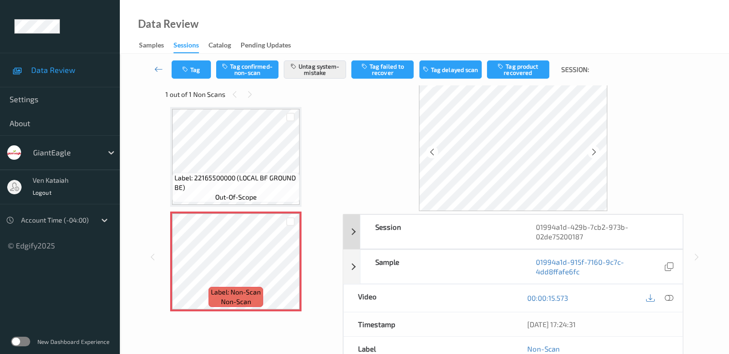
scroll to position [0, 0]
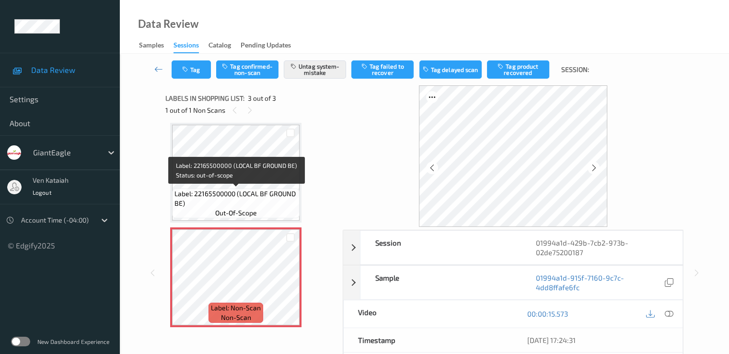
click at [267, 190] on span "Label: 22165500000 (LOCAL BF GROUND BE)" at bounding box center [235, 198] width 123 height 19
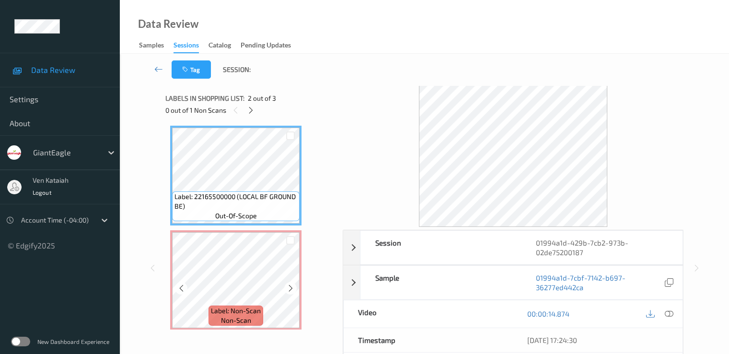
scroll to position [112, 0]
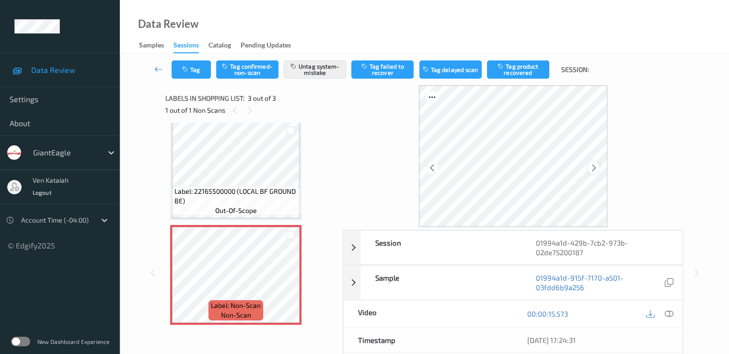
click at [589, 170] on div at bounding box center [594, 168] width 12 height 12
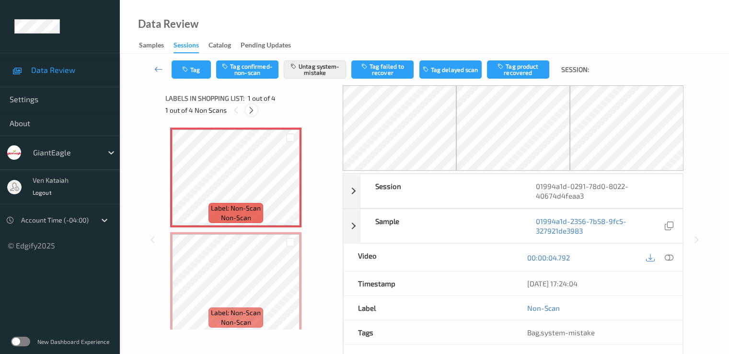
click at [253, 111] on icon at bounding box center [251, 110] width 8 height 9
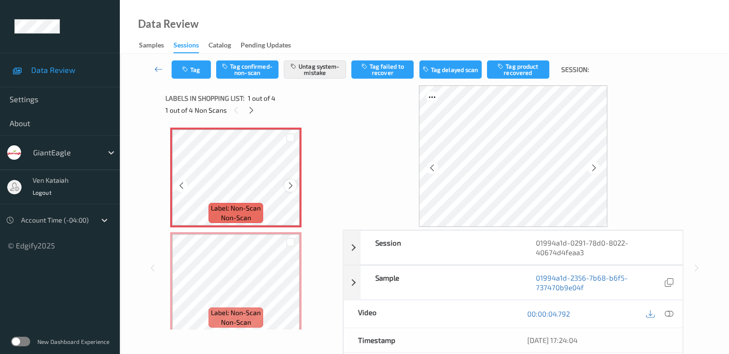
click at [293, 185] on icon at bounding box center [291, 185] width 8 height 9
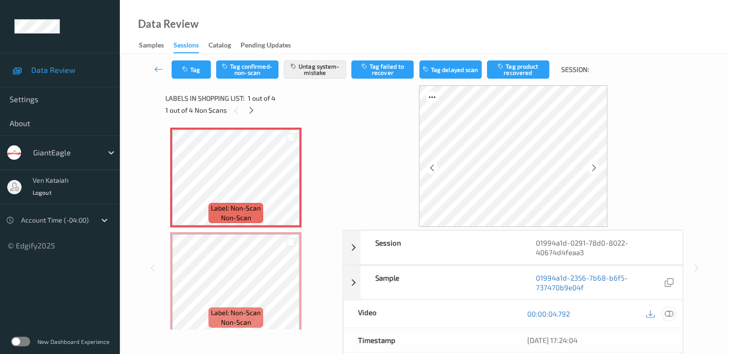
click at [669, 315] on icon at bounding box center [668, 313] width 9 height 9
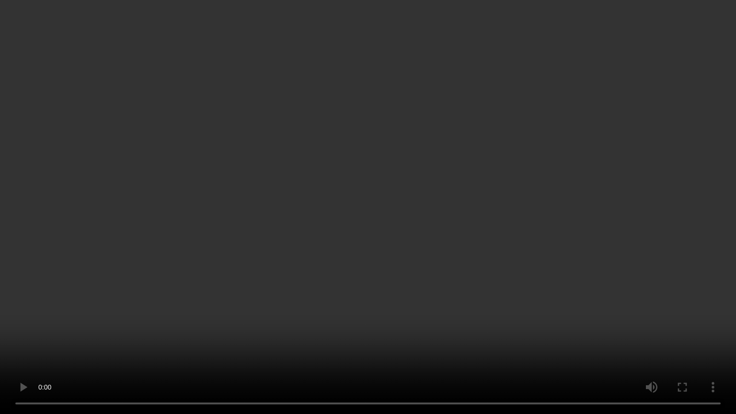
click at [546, 226] on video at bounding box center [368, 207] width 736 height 414
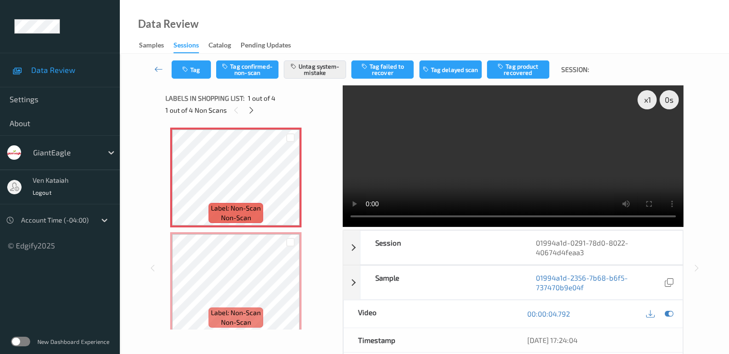
drag, startPoint x: 671, startPoint y: 312, endPoint x: 607, endPoint y: 302, distance: 64.6
click at [671, 312] on icon at bounding box center [668, 313] width 9 height 9
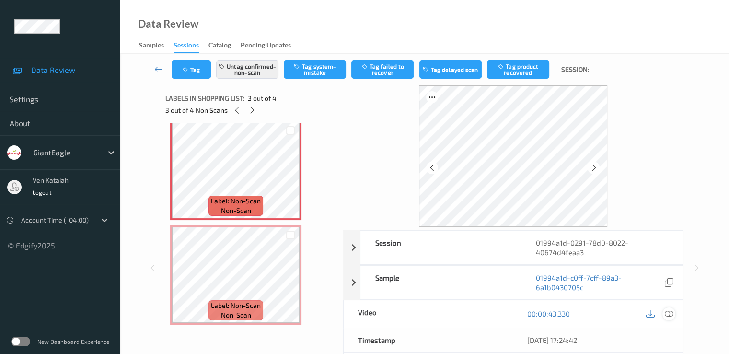
click at [669, 311] on icon at bounding box center [668, 313] width 9 height 9
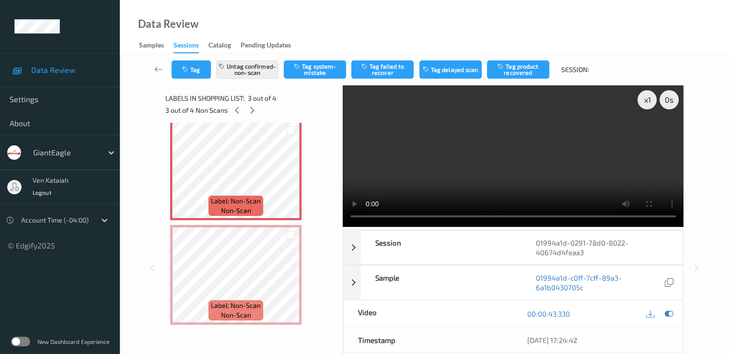
scroll to position [156, 0]
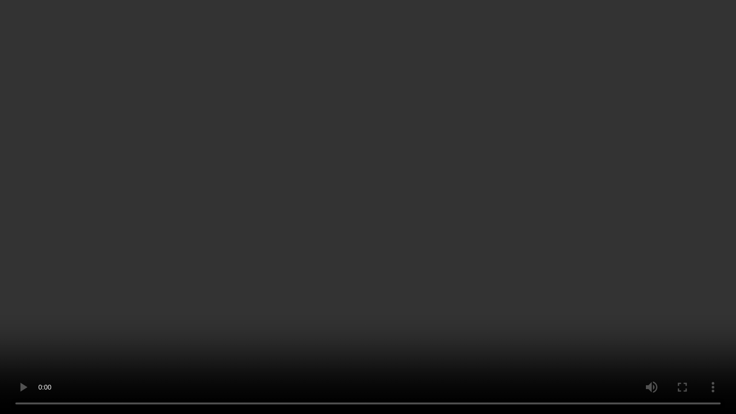
click at [339, 206] on video at bounding box center [368, 207] width 736 height 414
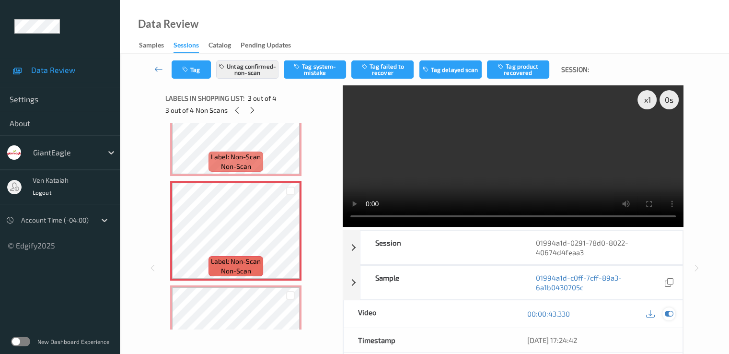
click at [670, 313] on icon at bounding box center [668, 313] width 9 height 9
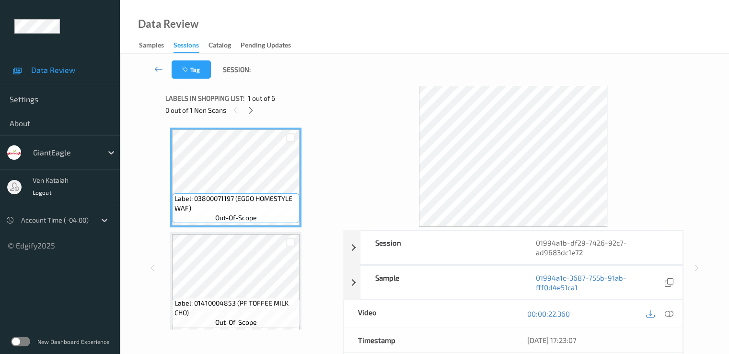
drag, startPoint x: 250, startPoint y: 110, endPoint x: 222, endPoint y: 222, distance: 116.0
click at [249, 109] on icon at bounding box center [251, 110] width 8 height 9
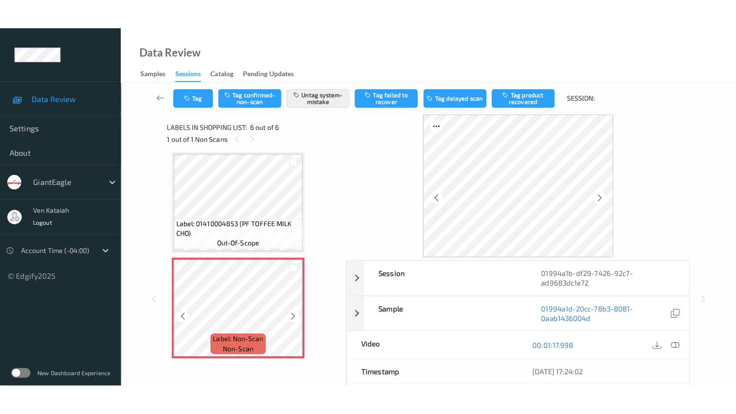
scroll to position [425, 0]
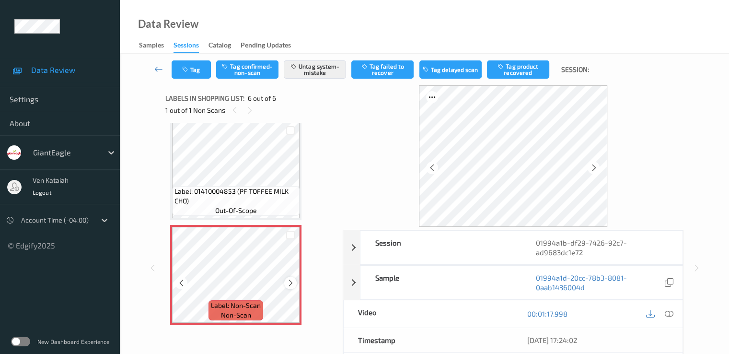
click at [293, 281] on icon at bounding box center [291, 283] width 8 height 9
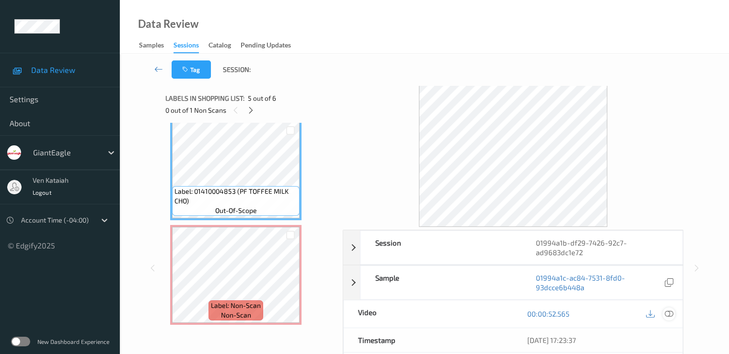
click at [670, 310] on icon at bounding box center [668, 313] width 9 height 9
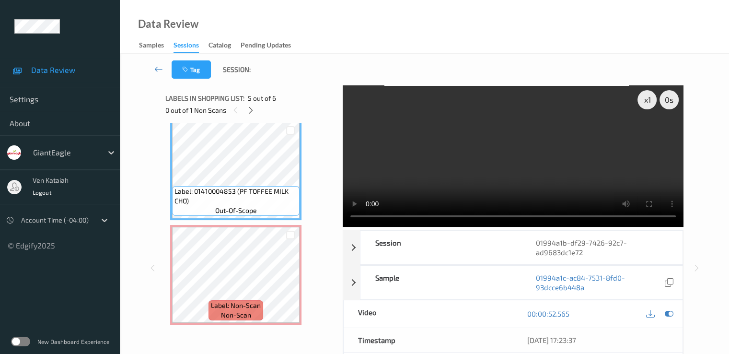
scroll to position [365, 0]
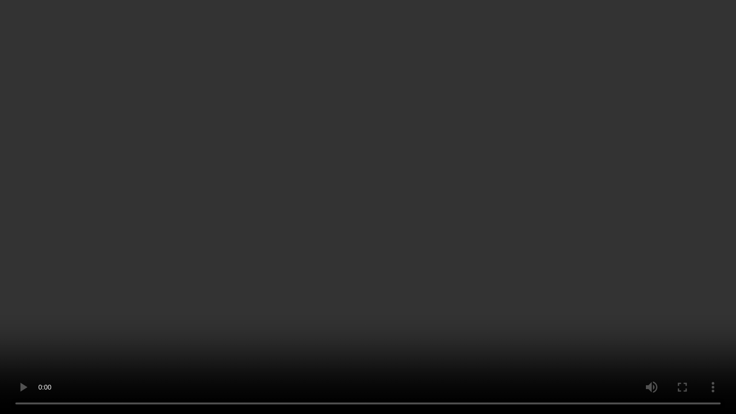
click at [283, 241] on video at bounding box center [368, 207] width 736 height 414
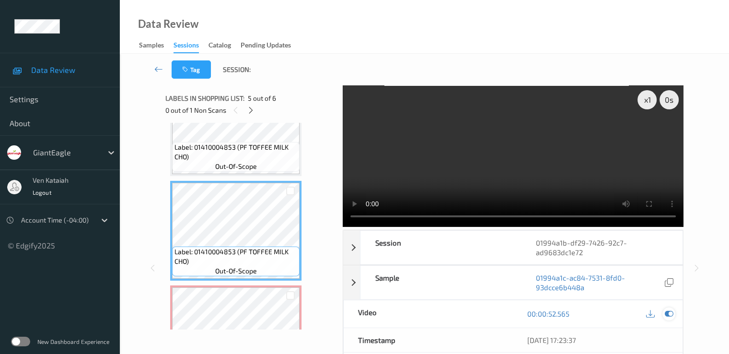
click at [669, 313] on icon at bounding box center [668, 313] width 9 height 9
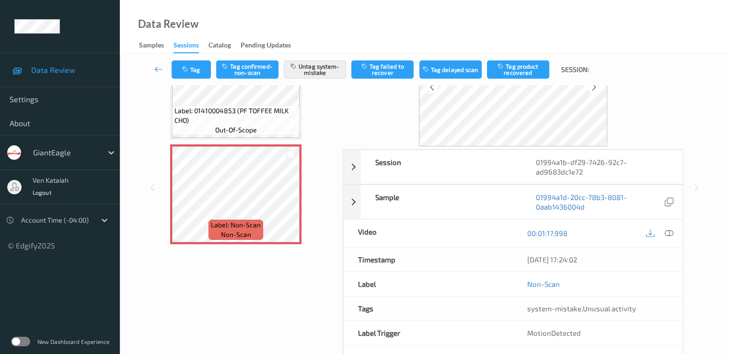
scroll to position [115, 0]
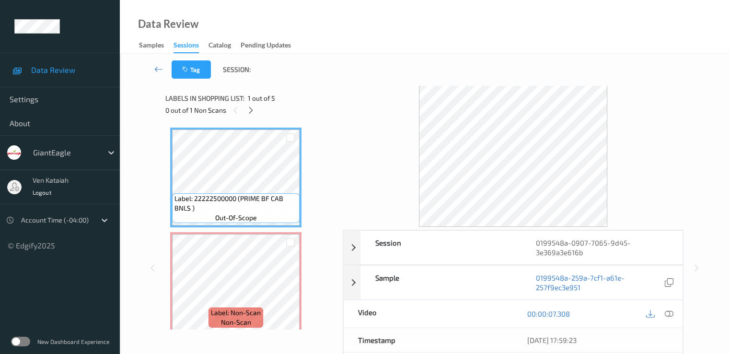
click at [257, 114] on div "0 out of 1 Non Scans" at bounding box center [250, 110] width 171 height 12
click at [254, 109] on icon at bounding box center [251, 110] width 8 height 9
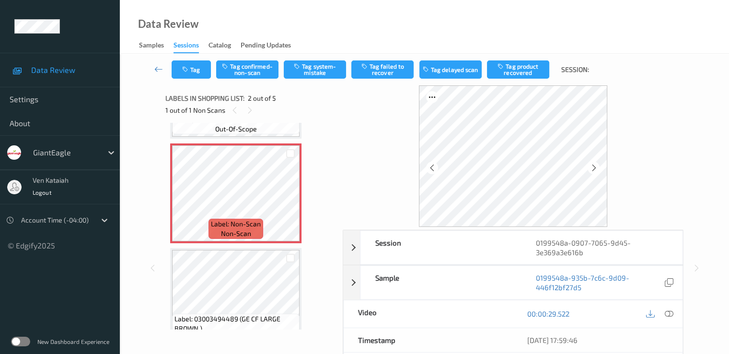
scroll to position [101, 0]
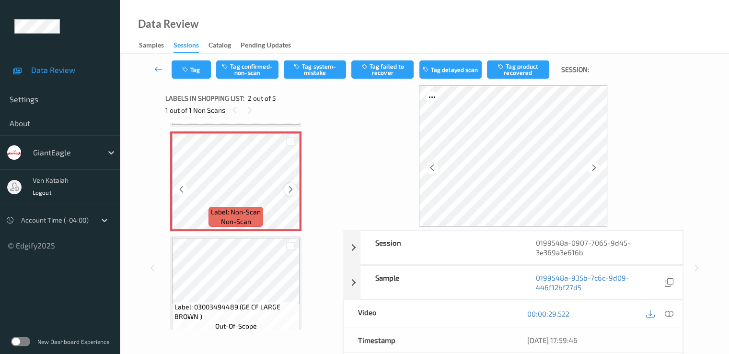
click at [289, 186] on icon at bounding box center [291, 189] width 8 height 9
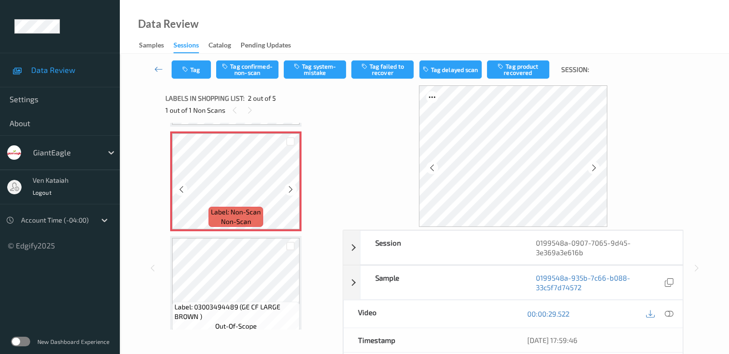
click at [289, 186] on icon at bounding box center [291, 189] width 8 height 9
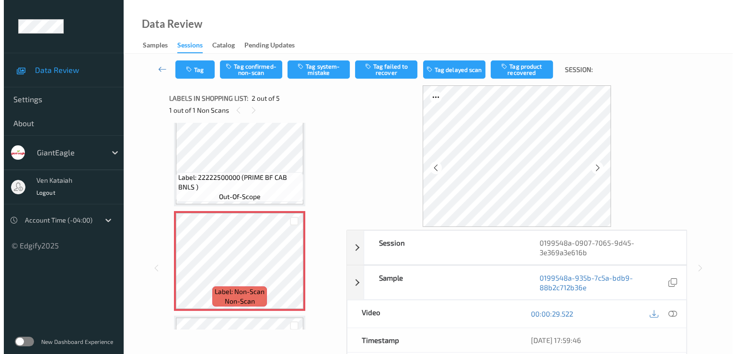
scroll to position [0, 0]
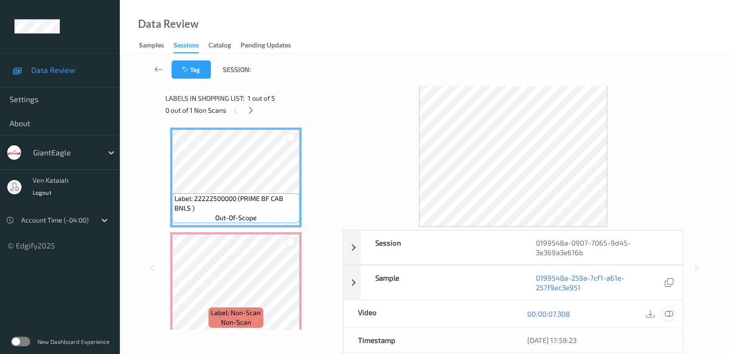
click at [669, 315] on icon at bounding box center [668, 313] width 9 height 9
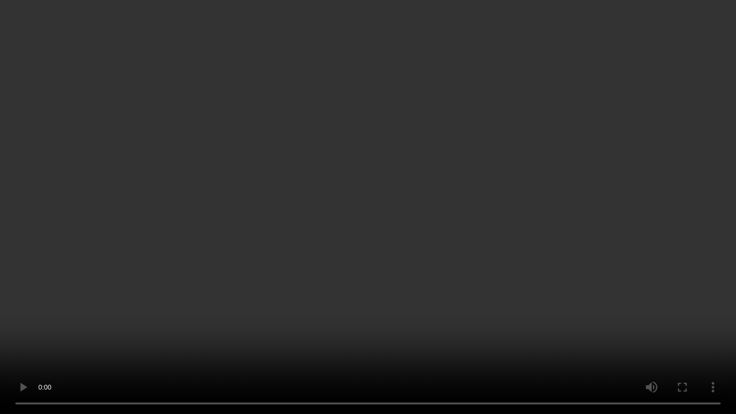
click at [356, 230] on video at bounding box center [368, 207] width 736 height 414
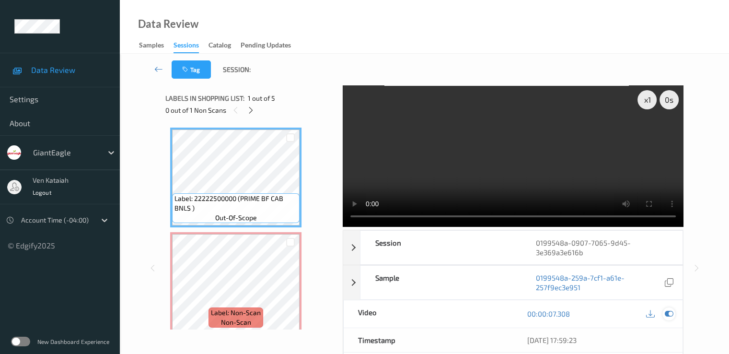
click at [666, 315] on icon at bounding box center [668, 313] width 9 height 9
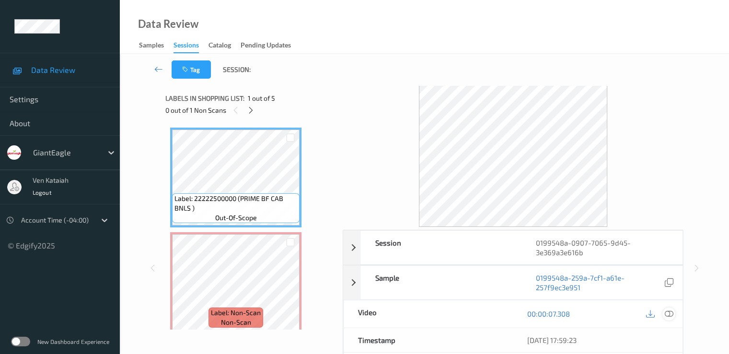
click at [665, 315] on icon at bounding box center [668, 313] width 9 height 9
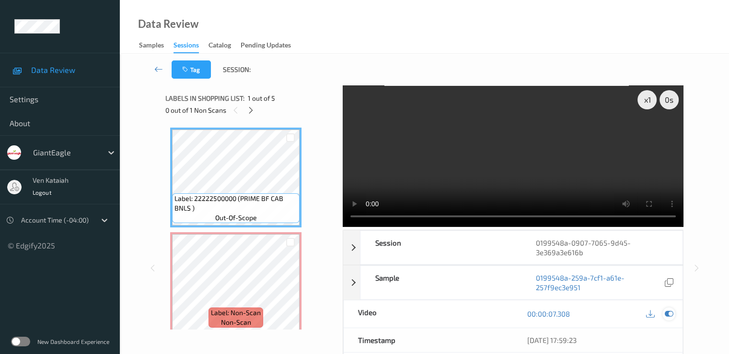
click at [674, 316] on div at bounding box center [668, 313] width 13 height 13
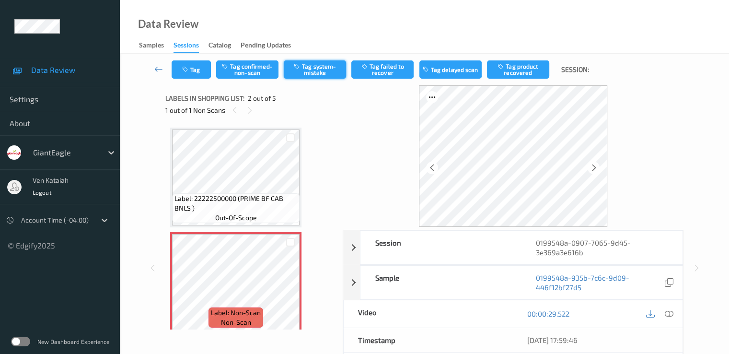
click at [315, 76] on button "Tag system-mistake" at bounding box center [315, 69] width 62 height 18
click at [202, 74] on button "Tag" at bounding box center [191, 69] width 39 height 18
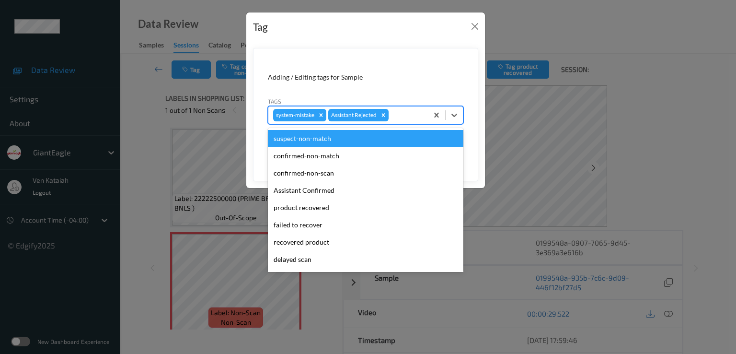
click at [399, 121] on div "system-mistake Assistant Rejected" at bounding box center [348, 115] width 160 height 16
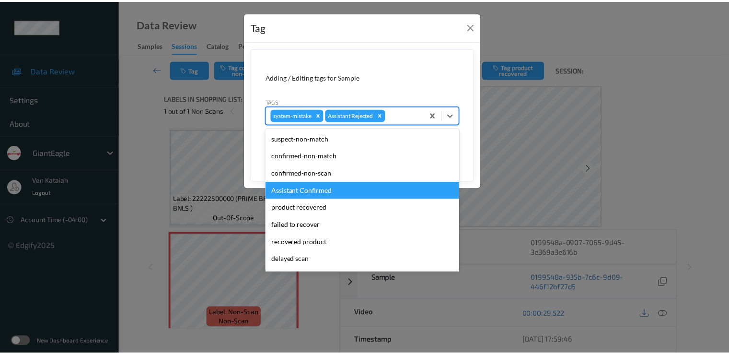
scroll to position [102, 0]
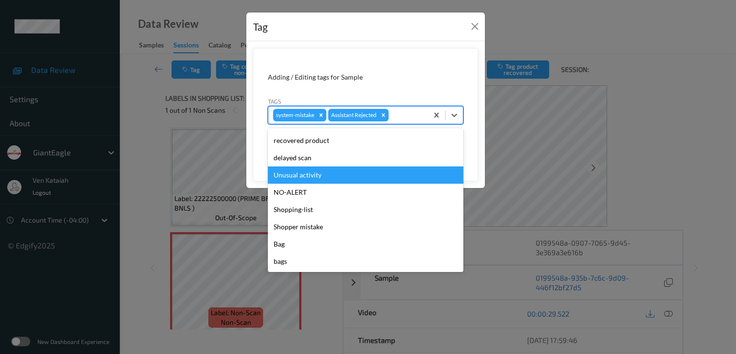
click at [325, 181] on div "Unusual activity" at bounding box center [366, 174] width 196 height 17
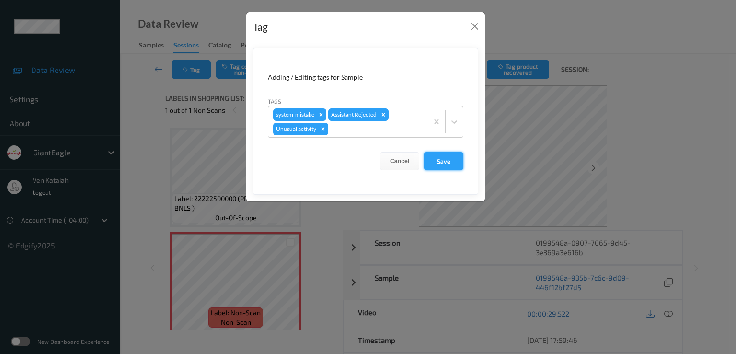
click at [446, 160] on button "Save" at bounding box center [443, 161] width 39 height 18
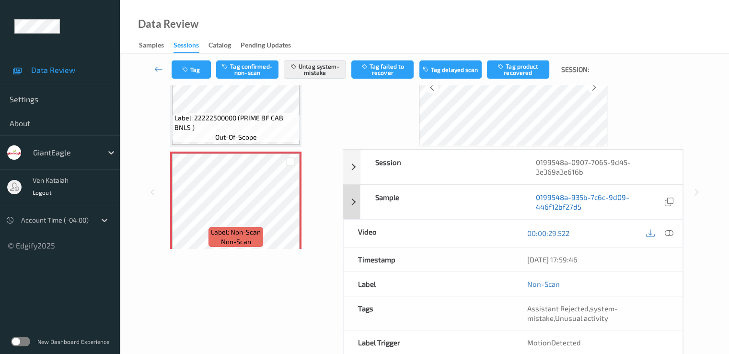
scroll to position [96, 0]
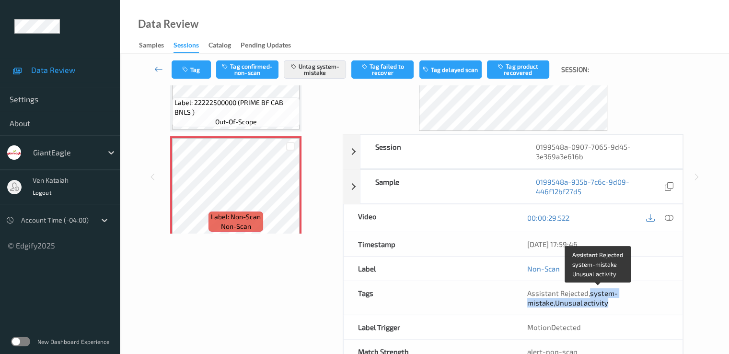
drag, startPoint x: 590, startPoint y: 293, endPoint x: 607, endPoint y: 305, distance: 21.0
click at [607, 305] on span "Assistant Rejected , system-mistake , Unusual activity" at bounding box center [572, 298] width 91 height 18
copy span "system-mistake , Unusual activity"
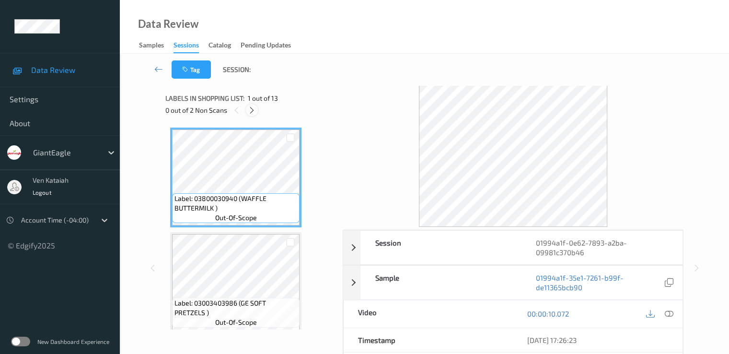
click at [248, 110] on icon at bounding box center [252, 110] width 8 height 9
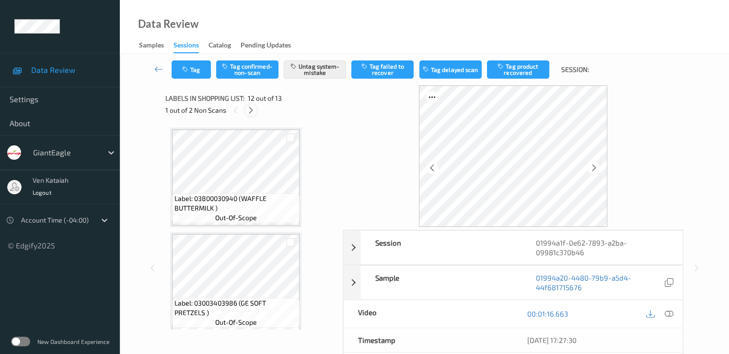
scroll to position [1050, 0]
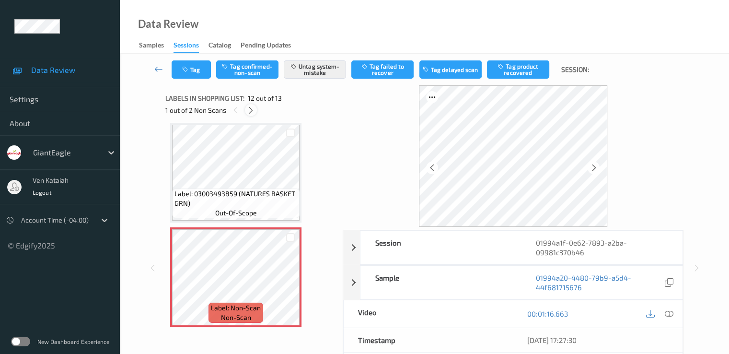
click at [248, 110] on icon at bounding box center [251, 110] width 8 height 9
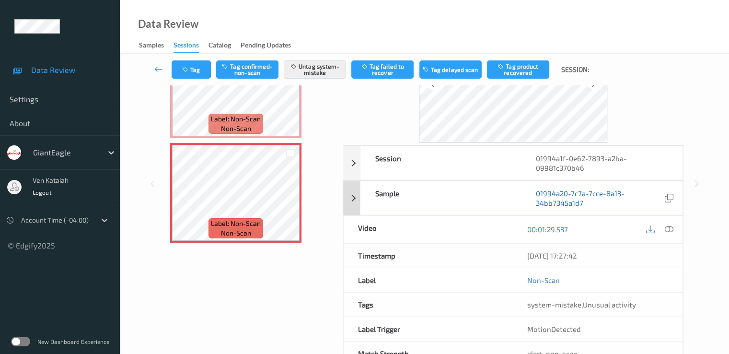
scroll to position [96, 0]
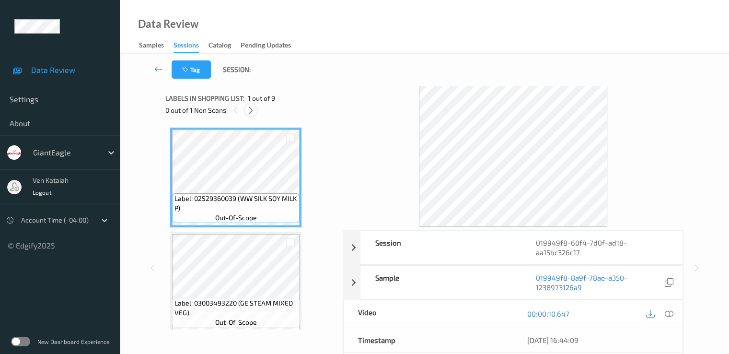
click at [253, 111] on icon at bounding box center [251, 110] width 8 height 9
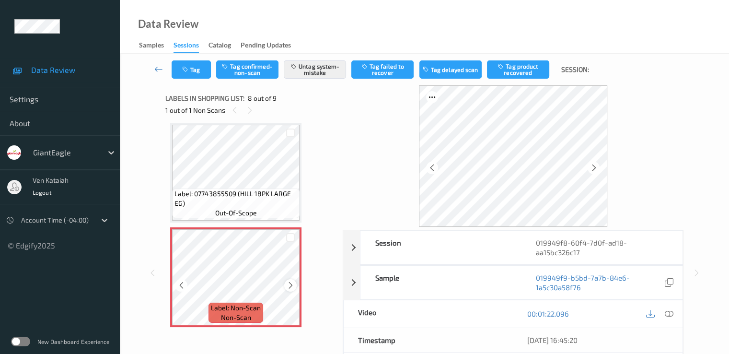
click at [286, 286] on div at bounding box center [290, 285] width 12 height 12
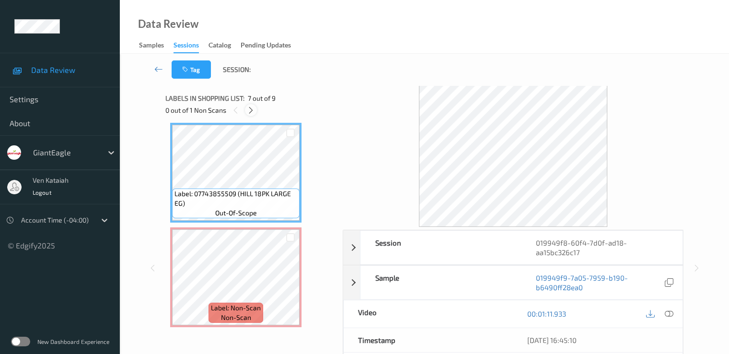
click at [257, 112] on div at bounding box center [251, 110] width 12 height 12
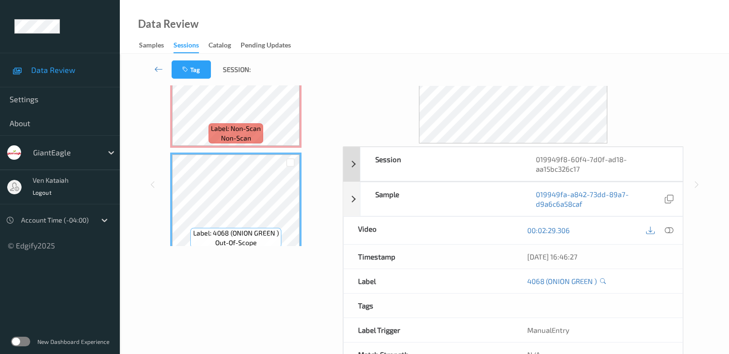
scroll to position [96, 0]
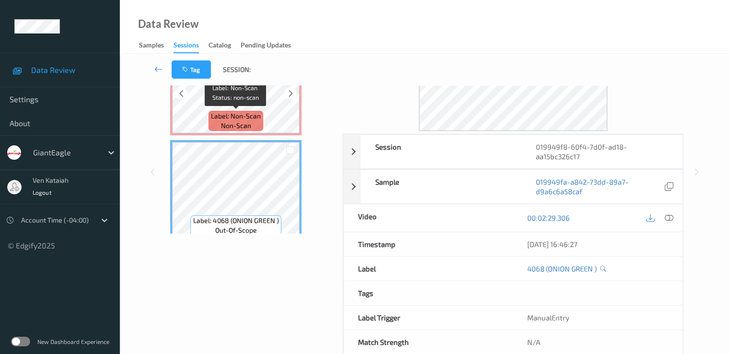
click at [261, 114] on div "Label: Non-Scan non-scan" at bounding box center [236, 121] width 55 height 20
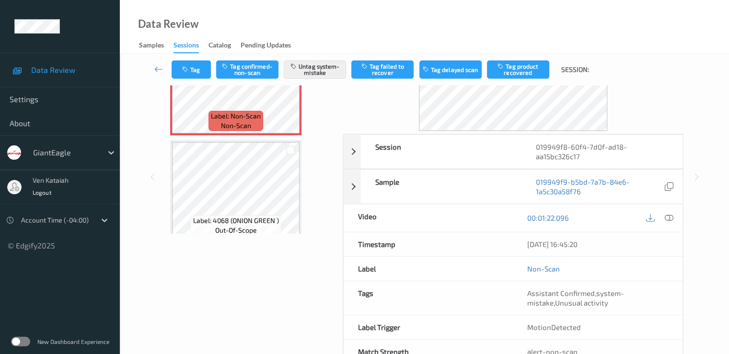
scroll to position [632, 0]
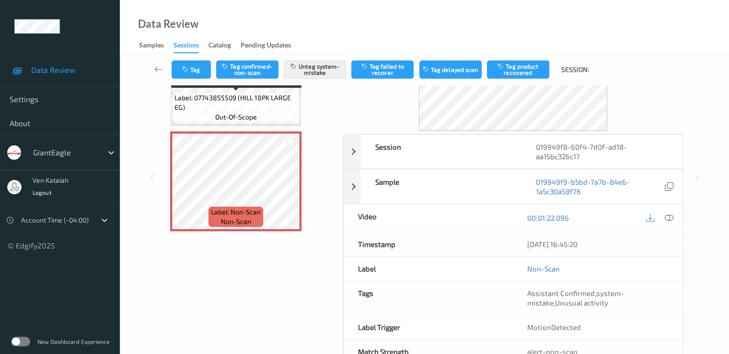
click at [273, 116] on div "Label: 07743855509 (HILL 18PK LARGE EG) out-of-scope" at bounding box center [236, 108] width 128 height 30
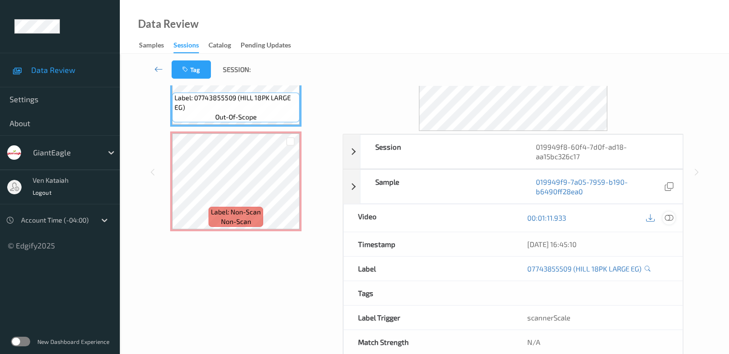
click at [670, 219] on icon at bounding box center [668, 217] width 9 height 9
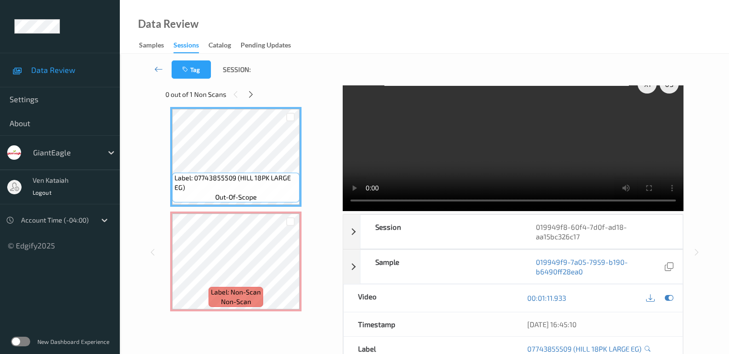
scroll to position [0, 0]
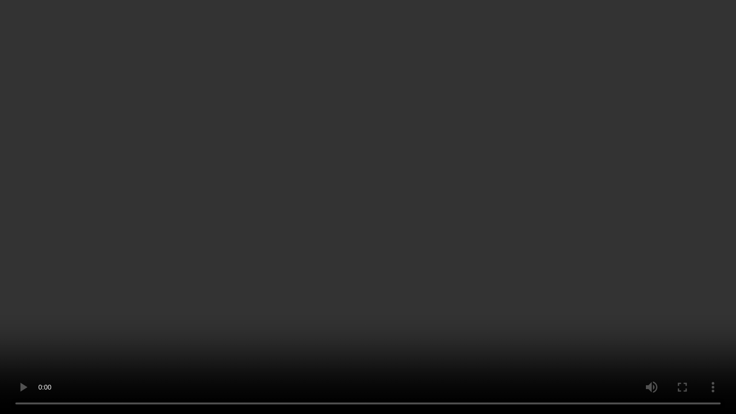
click at [441, 165] on video at bounding box center [368, 207] width 736 height 414
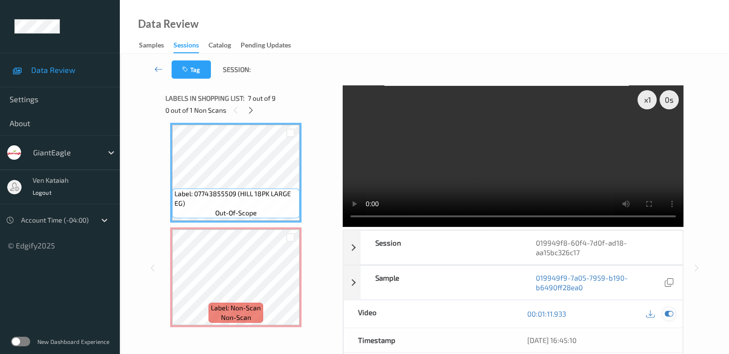
click at [674, 312] on div at bounding box center [668, 313] width 13 height 13
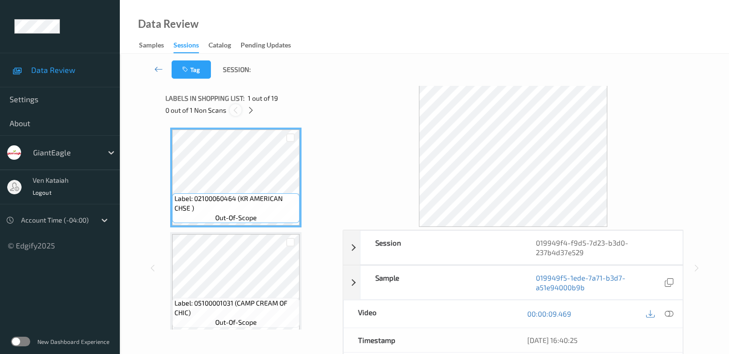
click at [240, 107] on div at bounding box center [236, 110] width 12 height 12
click at [250, 108] on icon at bounding box center [251, 110] width 8 height 9
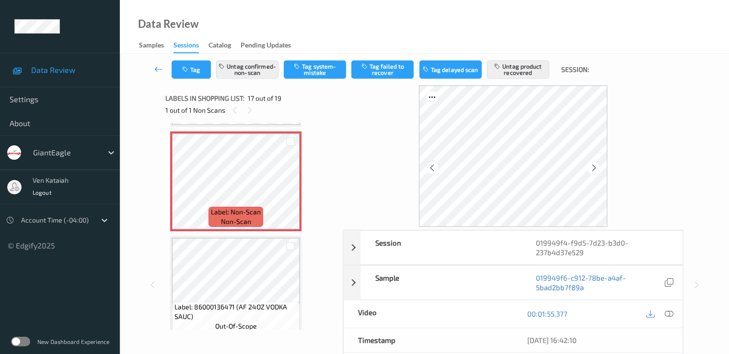
scroll to position [1572, 0]
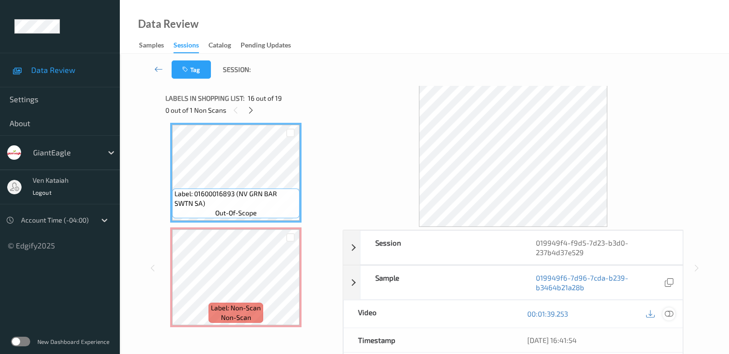
click at [673, 314] on icon at bounding box center [668, 313] width 9 height 9
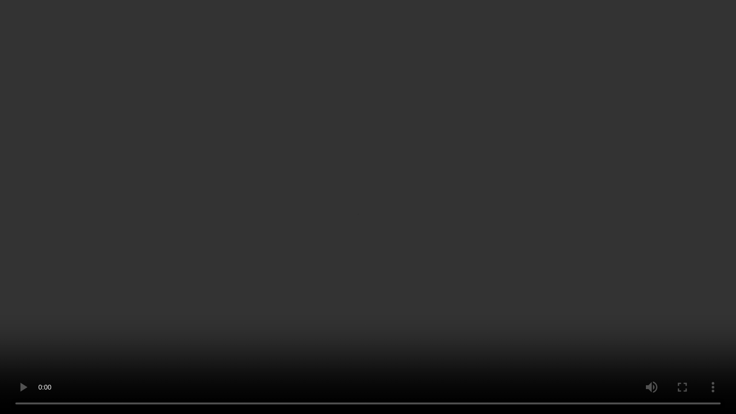
click at [475, 196] on video at bounding box center [368, 207] width 736 height 414
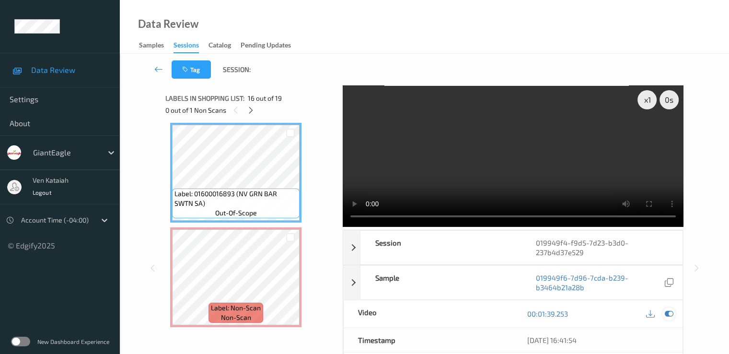
click at [673, 310] on icon at bounding box center [668, 313] width 9 height 9
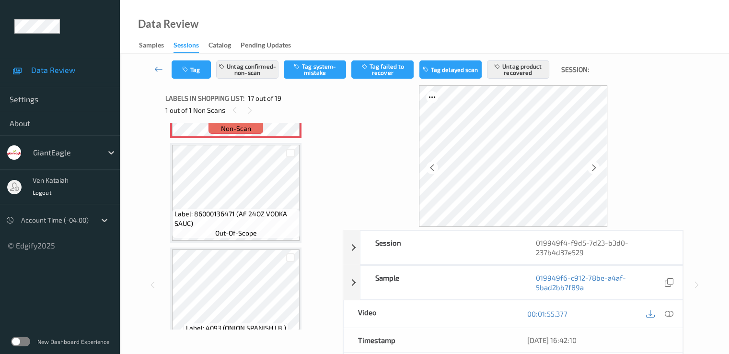
scroll to position [1764, 0]
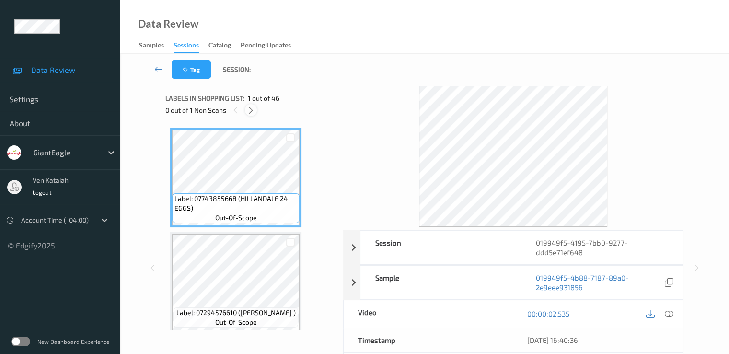
click at [249, 110] on icon at bounding box center [251, 110] width 8 height 9
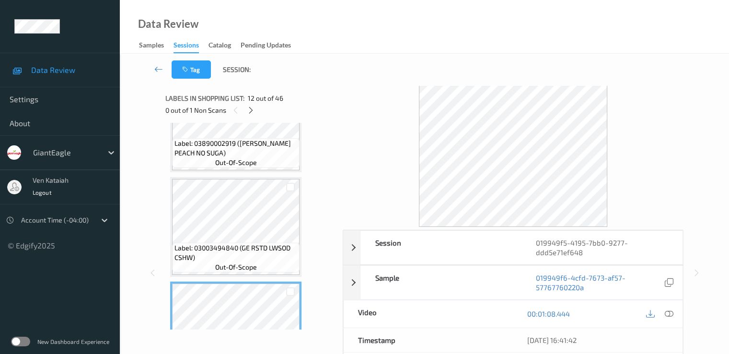
scroll to position [980, 0]
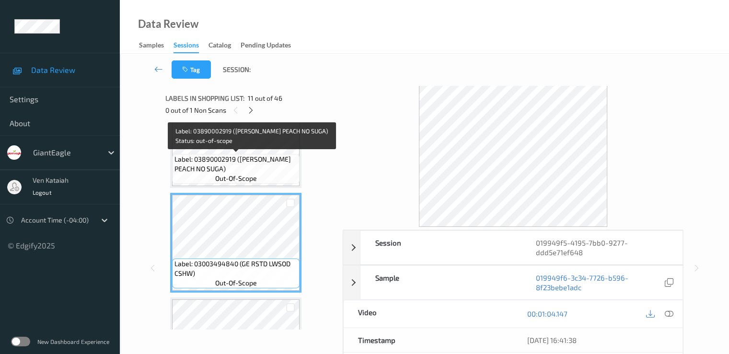
click at [241, 154] on span "Label: 03890002919 ([PERSON_NAME] PEACH NO SUGA)" at bounding box center [235, 163] width 123 height 19
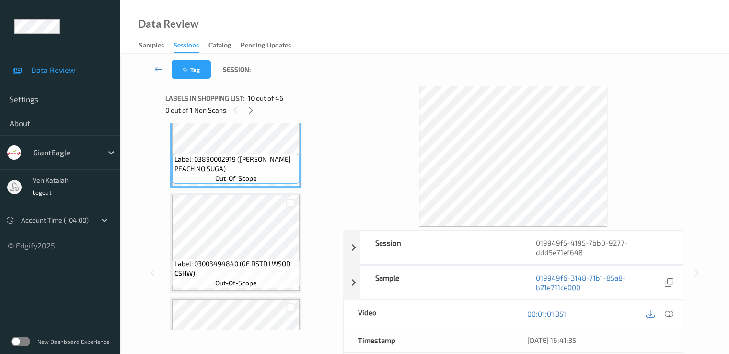
scroll to position [884, 0]
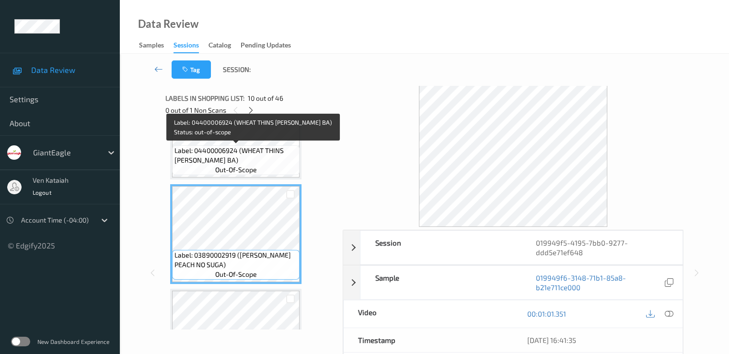
click at [251, 155] on span "Label: 04400006924 (WHEAT THINS [PERSON_NAME] BA)" at bounding box center [235, 155] width 123 height 19
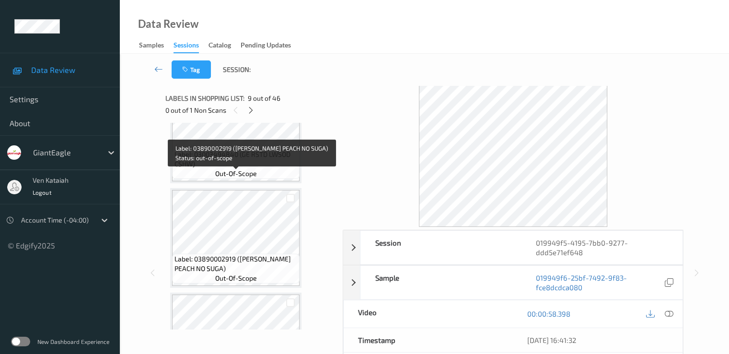
scroll to position [1076, 0]
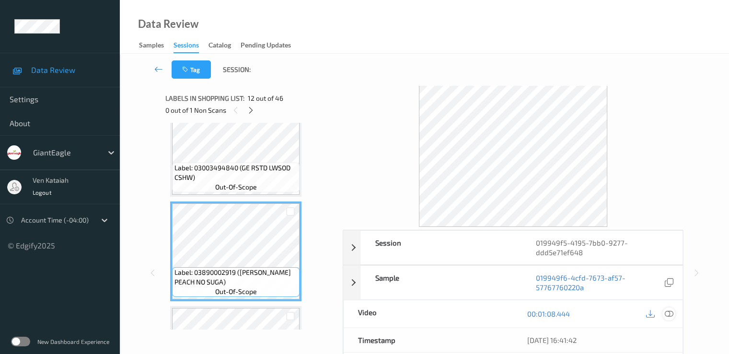
click at [674, 316] on div at bounding box center [668, 313] width 13 height 13
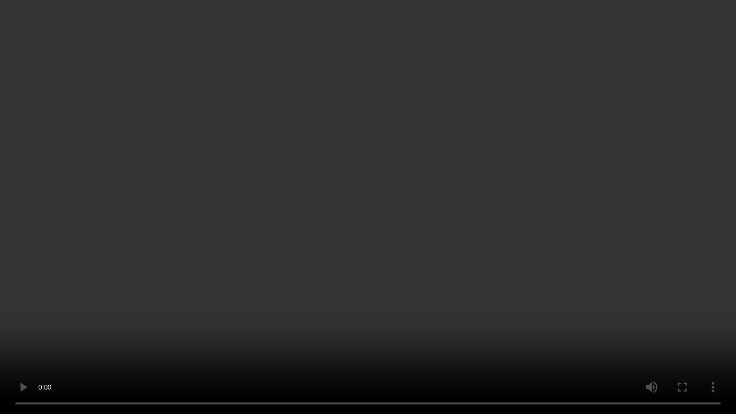
click at [451, 186] on video at bounding box center [368, 207] width 736 height 414
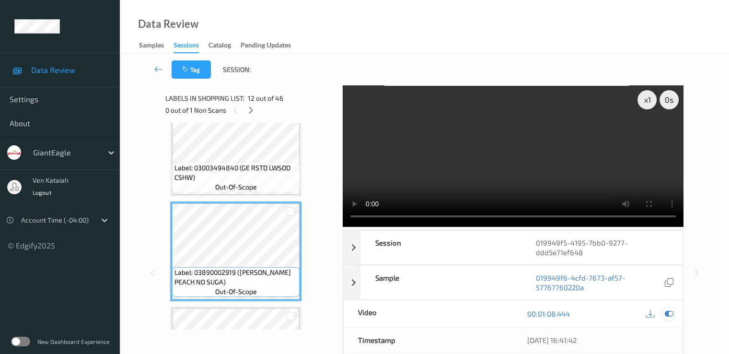
click at [671, 312] on icon at bounding box center [668, 313] width 9 height 9
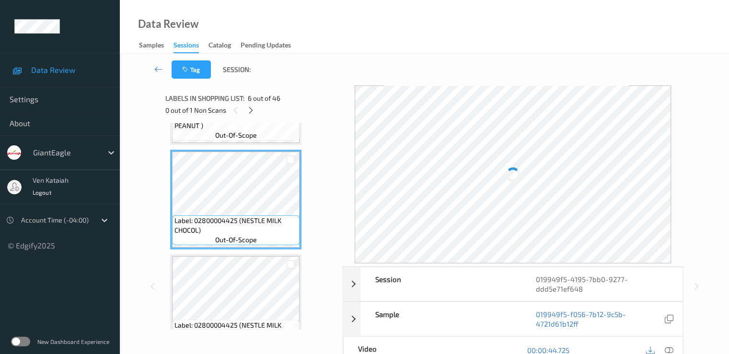
scroll to position [309, 0]
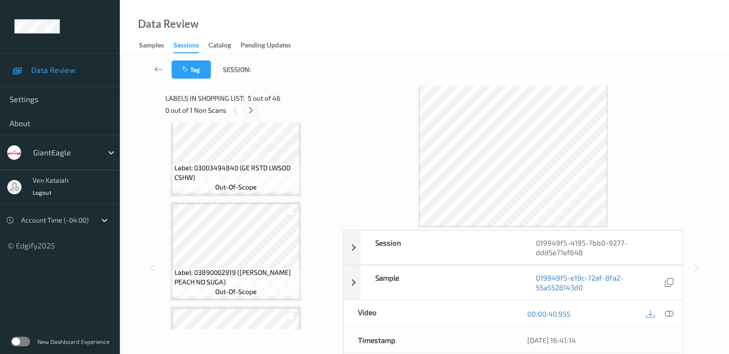
click at [252, 114] on icon at bounding box center [251, 110] width 8 height 9
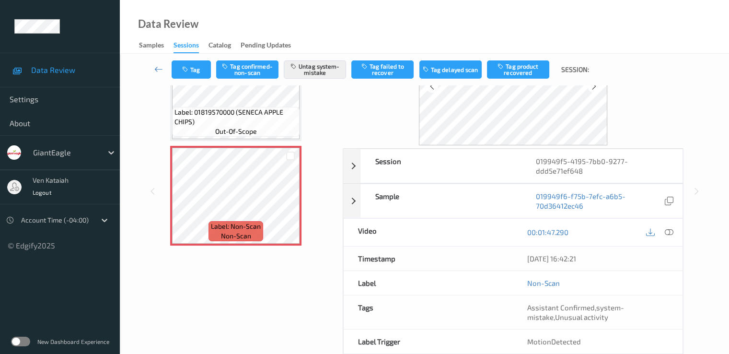
scroll to position [96, 0]
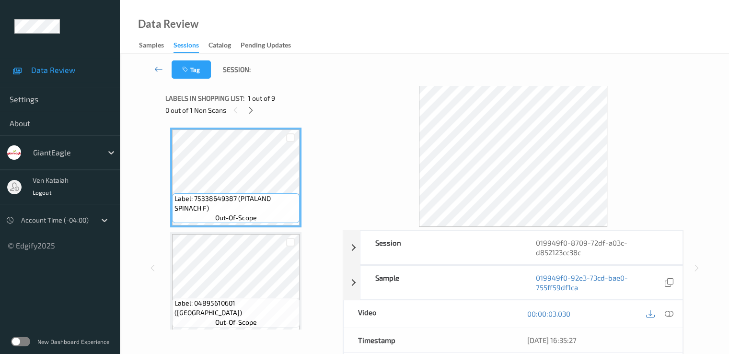
click at [245, 113] on div "0 out of 1 Non Scans" at bounding box center [250, 110] width 171 height 12
click at [249, 116] on div at bounding box center [251, 110] width 12 height 12
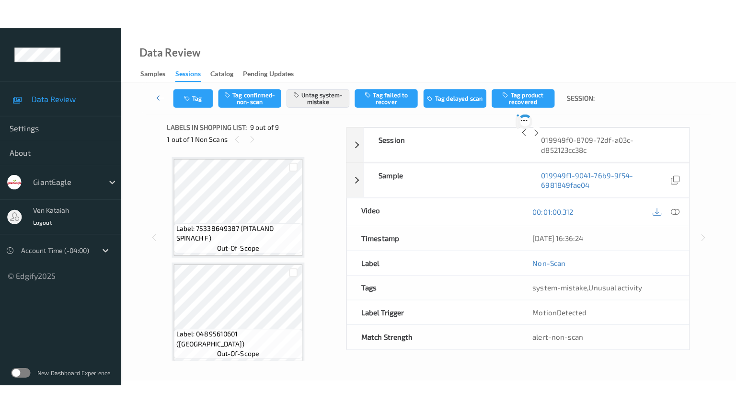
scroll to position [736, 0]
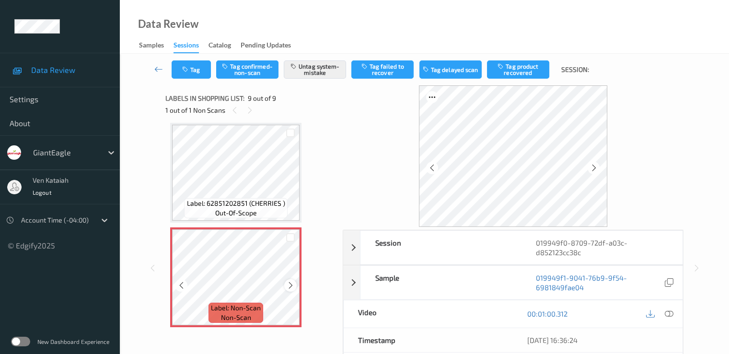
click at [292, 288] on icon at bounding box center [291, 285] width 8 height 9
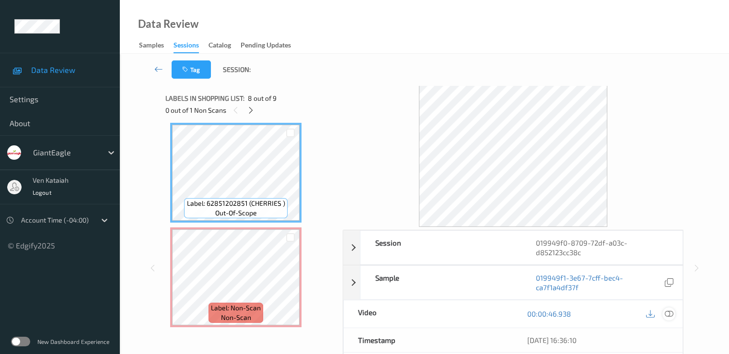
click at [673, 309] on icon at bounding box center [668, 313] width 9 height 9
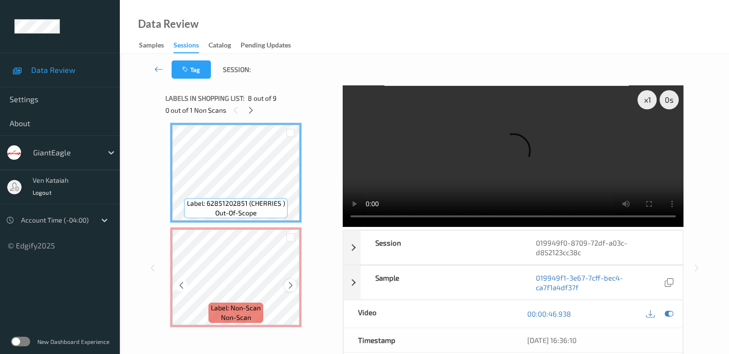
click at [287, 286] on icon at bounding box center [291, 285] width 8 height 9
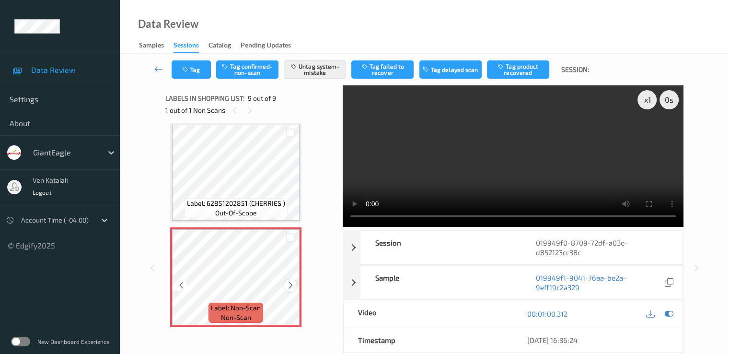
click at [288, 285] on icon at bounding box center [291, 285] width 8 height 9
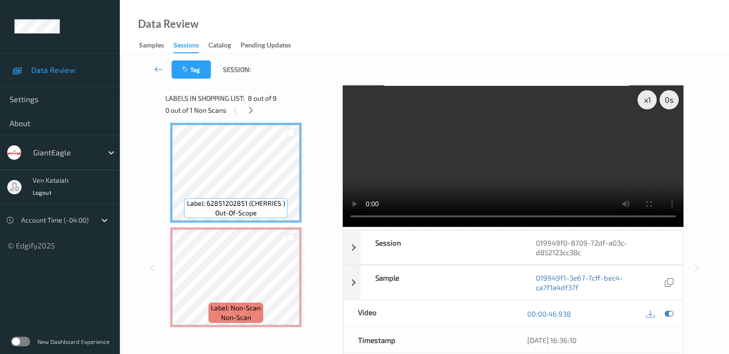
scroll to position [678, 0]
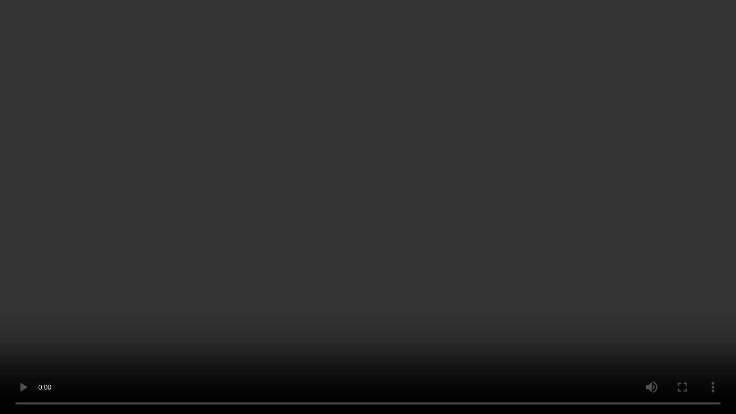
click at [449, 203] on video at bounding box center [368, 207] width 736 height 414
click at [405, 129] on video at bounding box center [368, 207] width 736 height 414
click at [295, 346] on video at bounding box center [368, 207] width 736 height 414
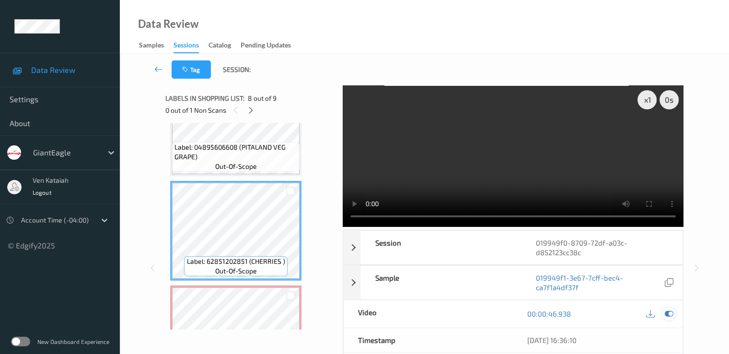
click at [671, 310] on icon at bounding box center [668, 313] width 9 height 9
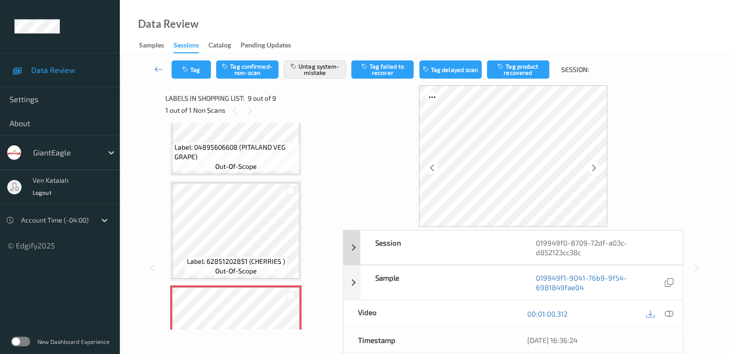
scroll to position [96, 0]
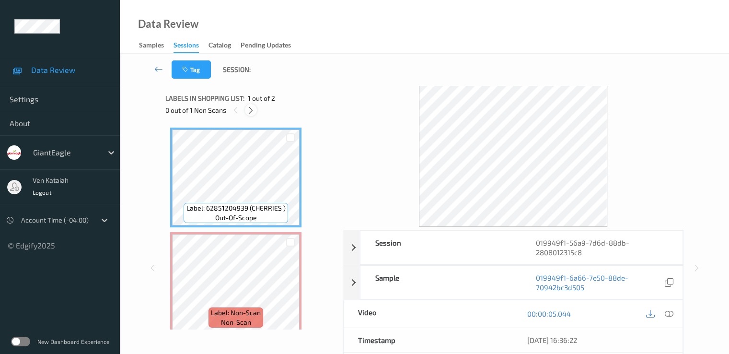
click at [253, 109] on icon at bounding box center [251, 110] width 8 height 9
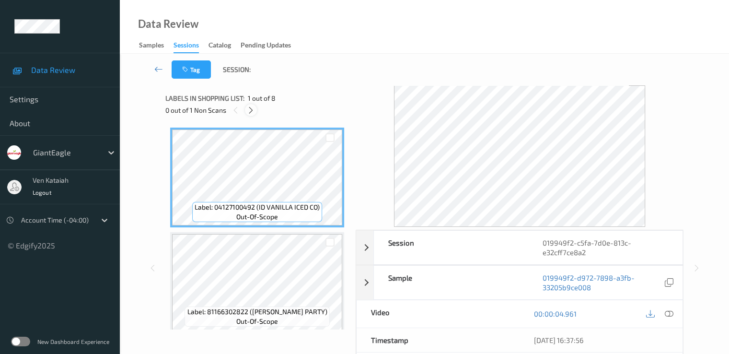
click at [250, 114] on icon at bounding box center [251, 110] width 8 height 9
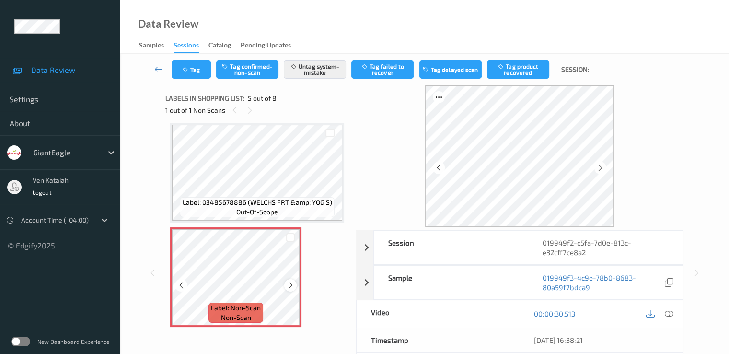
click at [293, 283] on icon at bounding box center [291, 285] width 8 height 9
click at [288, 288] on icon at bounding box center [291, 285] width 8 height 9
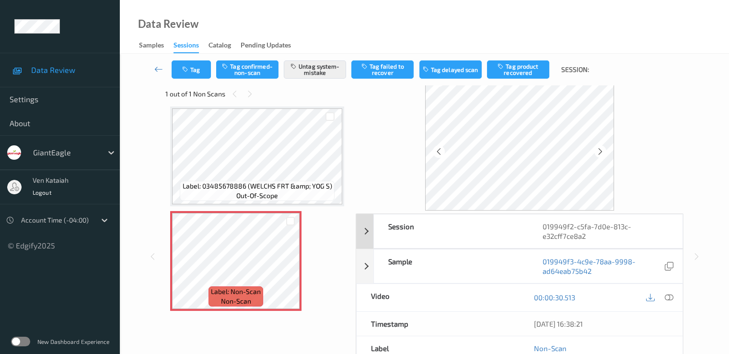
scroll to position [0, 0]
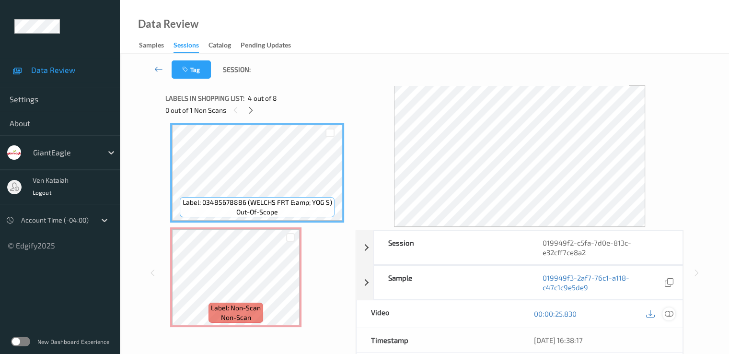
click at [673, 315] on icon at bounding box center [668, 313] width 9 height 9
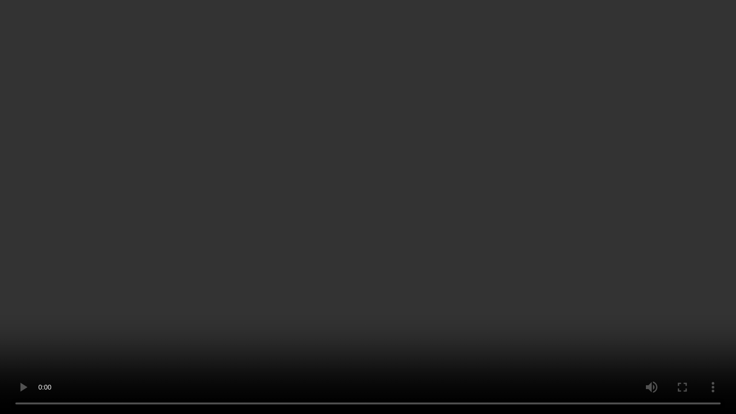
click at [475, 226] on video at bounding box center [368, 207] width 736 height 414
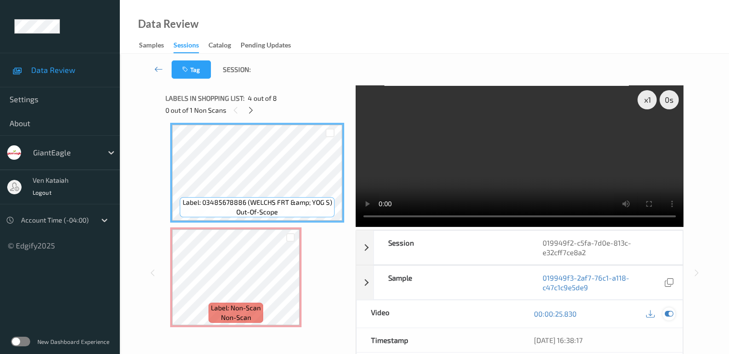
click at [672, 313] on icon at bounding box center [668, 313] width 9 height 9
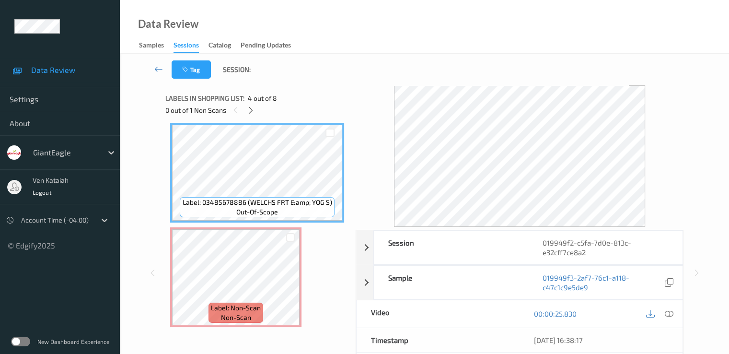
click at [150, 246] on div "Session 019949f2-c5fa-7d0e-813c-e32cff7ce8a2 Session ID 019949f2-c5fa-7d0e-813c…" at bounding box center [424, 272] width 570 height 375
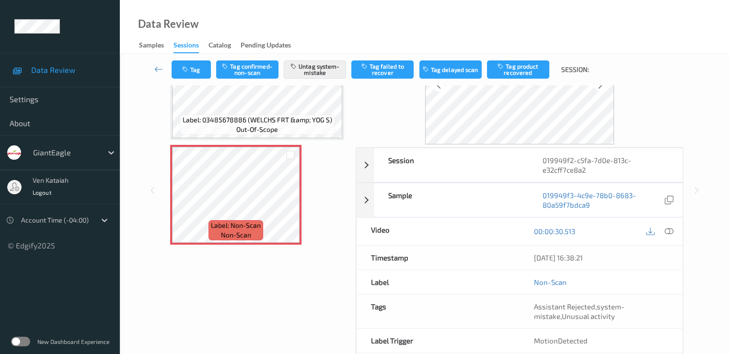
scroll to position [125, 0]
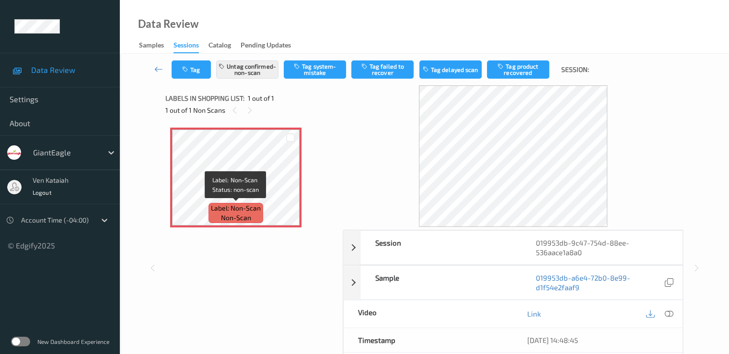
click at [255, 218] on div "Label: Non-Scan non-scan" at bounding box center [236, 213] width 55 height 20
click at [670, 314] on icon at bounding box center [668, 313] width 9 height 9
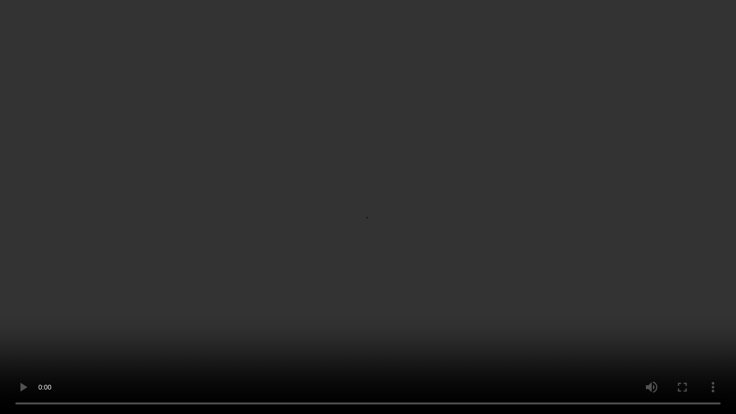
click at [259, 245] on video at bounding box center [368, 207] width 736 height 414
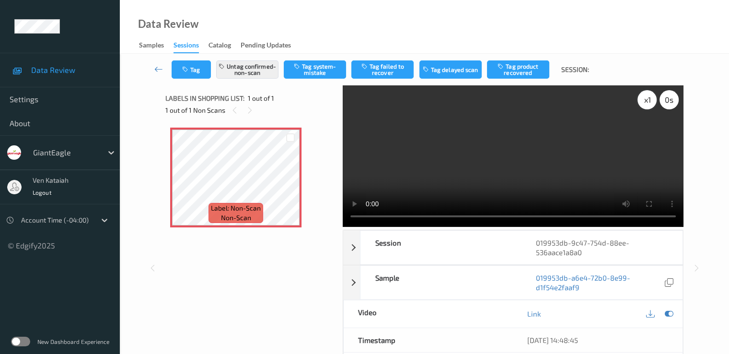
click at [650, 101] on div "x 1" at bounding box center [647, 99] width 19 height 19
click at [650, 101] on div "x 2" at bounding box center [647, 99] width 19 height 19
click at [670, 311] on icon at bounding box center [668, 313] width 9 height 9
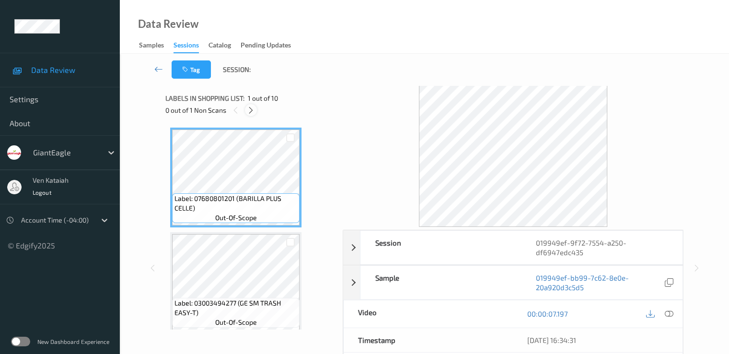
click at [253, 107] on icon at bounding box center [251, 110] width 8 height 9
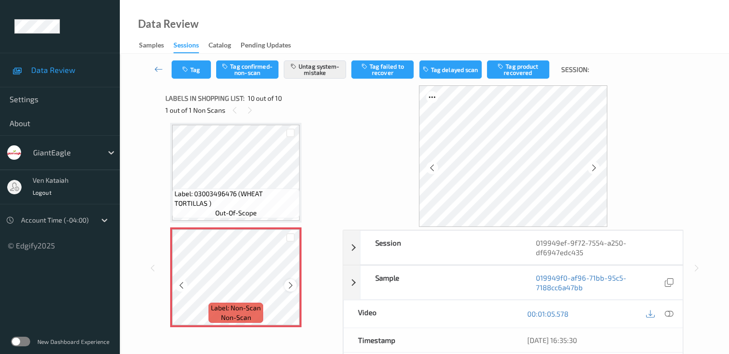
click at [293, 287] on icon at bounding box center [291, 285] width 8 height 9
click at [292, 283] on icon at bounding box center [291, 285] width 8 height 9
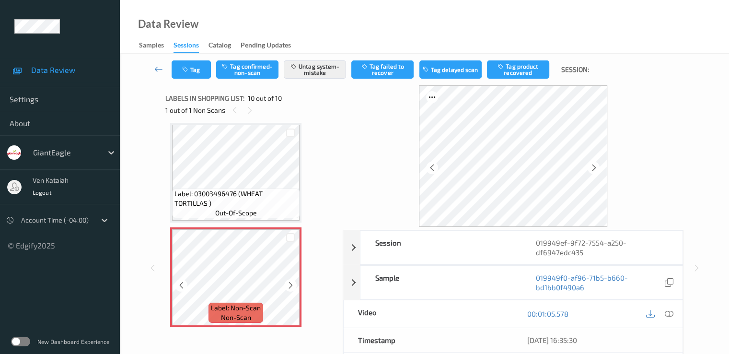
click at [292, 283] on icon at bounding box center [291, 285] width 8 height 9
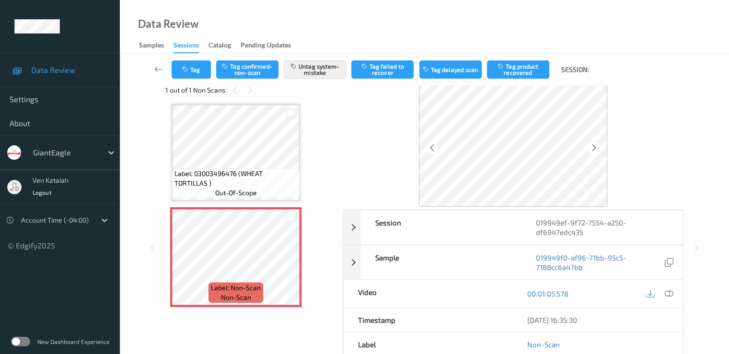
scroll to position [19, 0]
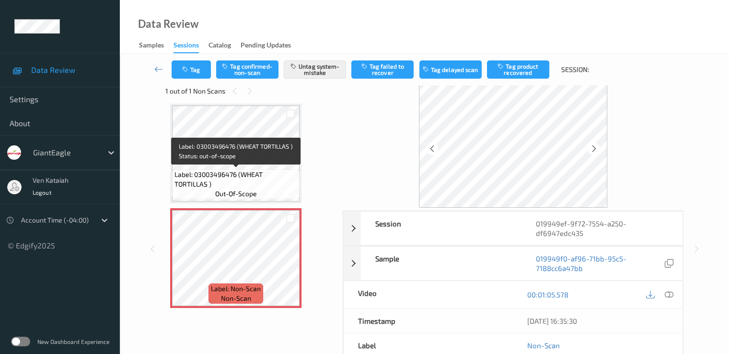
click at [254, 177] on span "Label: 03003496476 (WHEAT TORTILLAS )" at bounding box center [235, 179] width 123 height 19
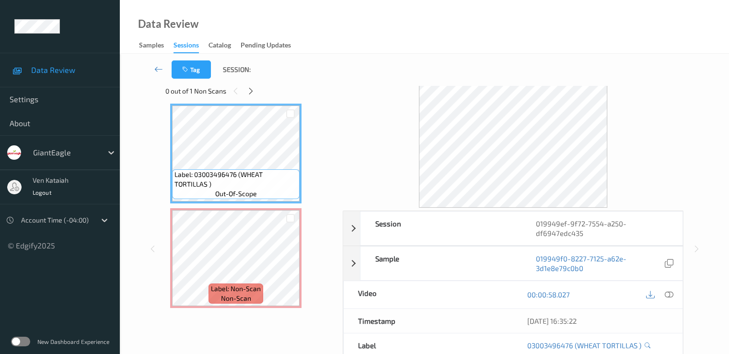
click at [675, 327] on div "[DATE] 16:35:22" at bounding box center [598, 321] width 170 height 24
click at [672, 296] on icon at bounding box center [668, 294] width 9 height 9
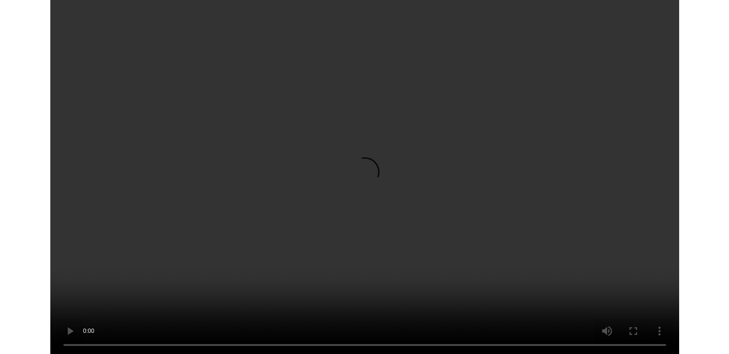
scroll to position [783, 0]
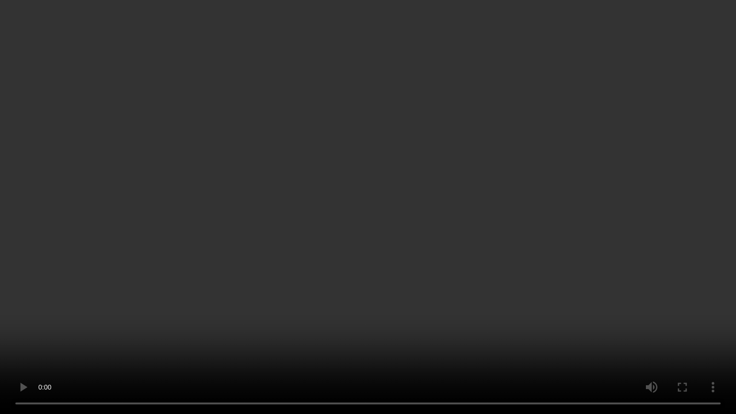
click at [368, 268] on video at bounding box center [368, 207] width 736 height 414
click at [590, 285] on video at bounding box center [368, 207] width 736 height 414
click at [578, 313] on video at bounding box center [368, 207] width 736 height 414
click at [574, 334] on video at bounding box center [368, 207] width 736 height 414
click at [501, 337] on video at bounding box center [368, 207] width 736 height 414
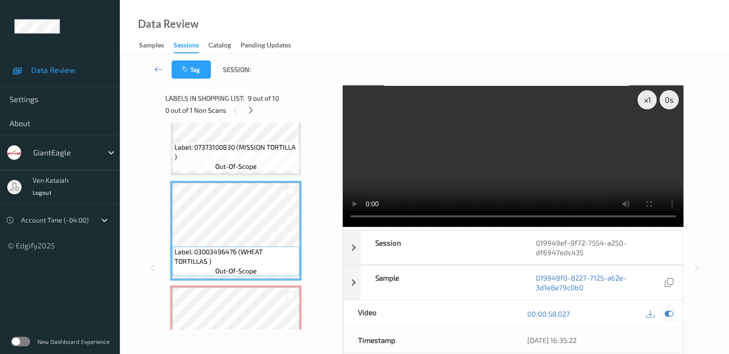
click at [665, 316] on icon at bounding box center [668, 313] width 9 height 9
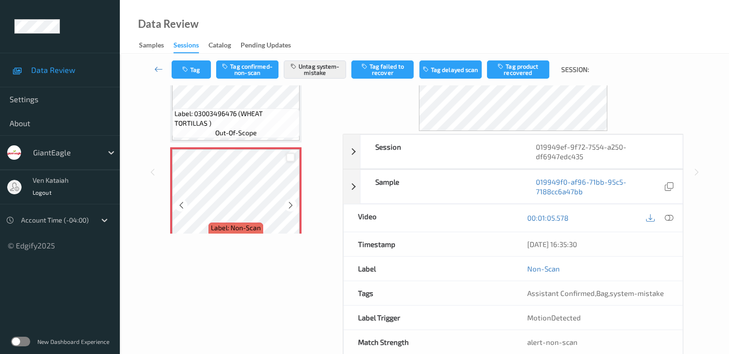
scroll to position [843, 0]
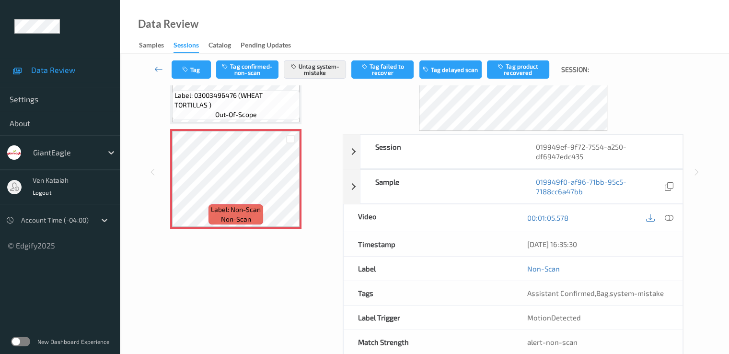
click at [196, 60] on div "Tag Tag confirmed-non-scan Untag system-mistake Tag failed to recover Tag delay…" at bounding box center [424, 70] width 570 height 32
click at [192, 66] on button "Tag" at bounding box center [191, 69] width 39 height 18
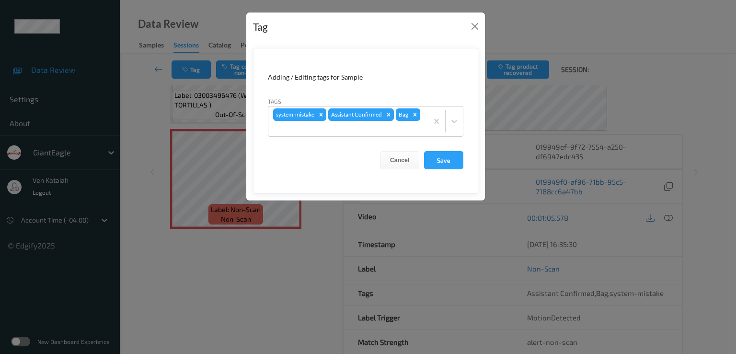
click at [198, 238] on div "Tag Adding / Editing tags for Sample Tags system-mistake Assistant Confirmed Ba…" at bounding box center [368, 177] width 736 height 354
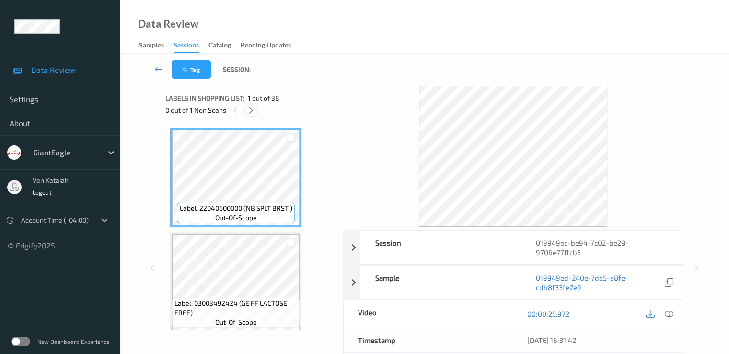
click at [248, 109] on icon at bounding box center [251, 110] width 8 height 9
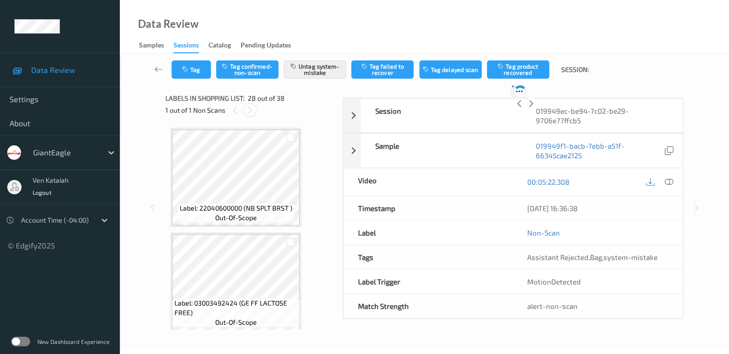
scroll to position [2722, 0]
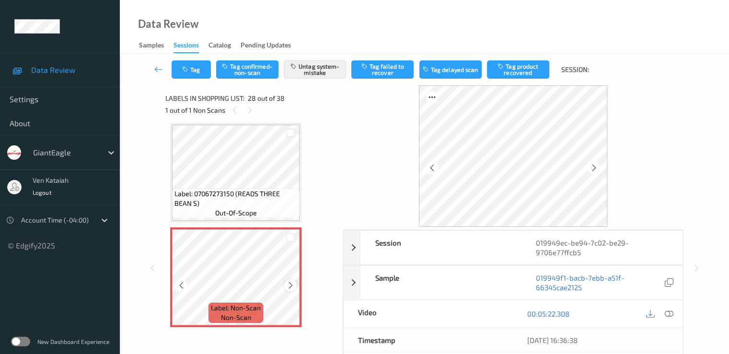
click at [287, 283] on icon at bounding box center [291, 285] width 8 height 9
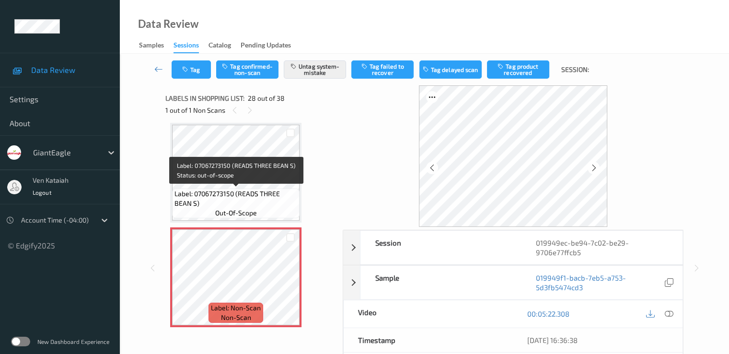
click at [276, 196] on span "Label: 07067273150 (READS THREE BEAN S)" at bounding box center [235, 198] width 123 height 19
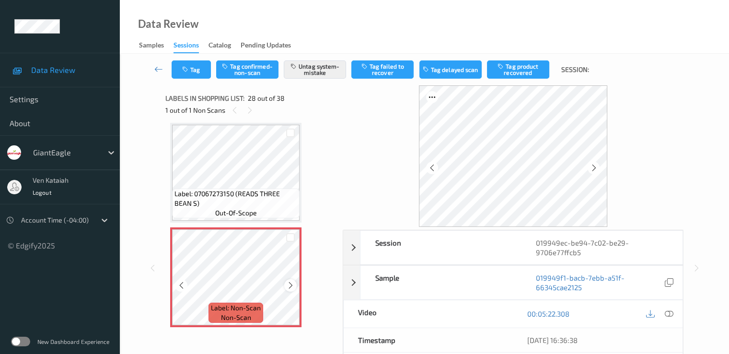
click at [294, 284] on icon at bounding box center [291, 285] width 8 height 9
click at [248, 215] on span "out-of-scope" at bounding box center [236, 213] width 42 height 10
click at [672, 309] on icon at bounding box center [668, 313] width 9 height 9
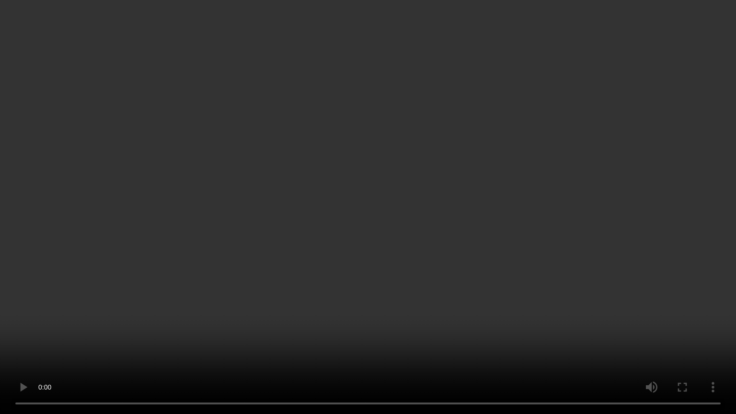
click at [392, 261] on video at bounding box center [368, 207] width 736 height 414
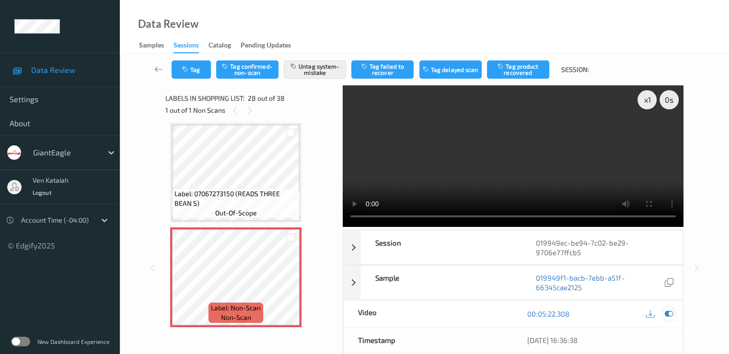
click at [668, 312] on icon at bounding box center [668, 313] width 9 height 9
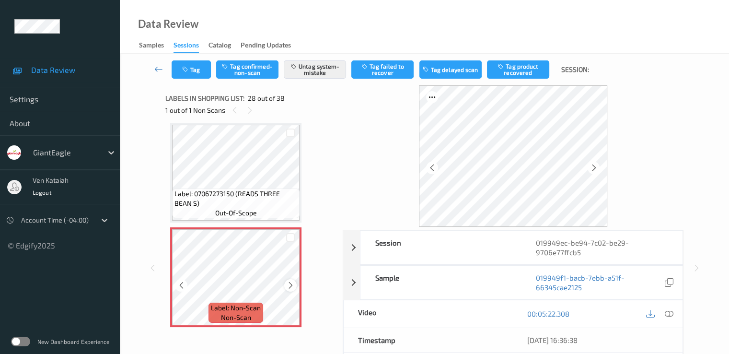
click at [290, 284] on icon at bounding box center [291, 285] width 8 height 9
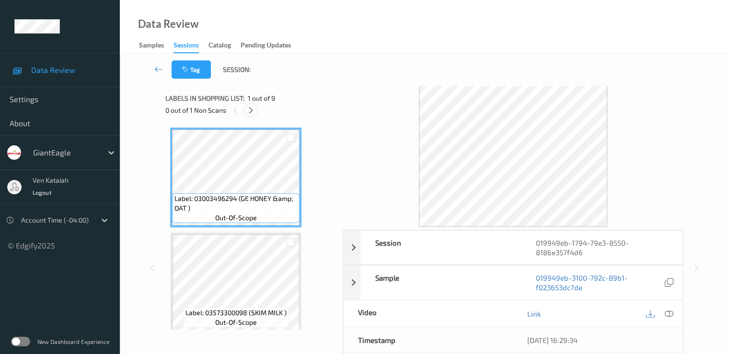
click at [255, 113] on div at bounding box center [251, 110] width 12 height 12
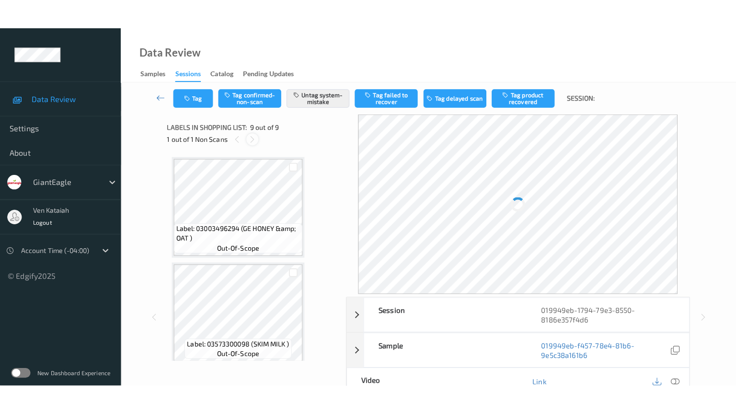
scroll to position [736, 0]
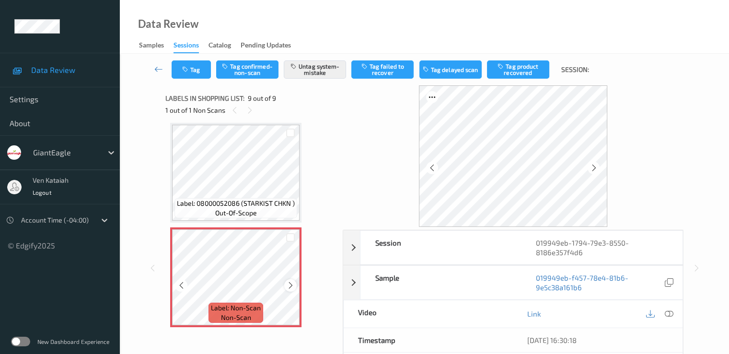
click at [291, 291] on div at bounding box center [290, 285] width 12 height 12
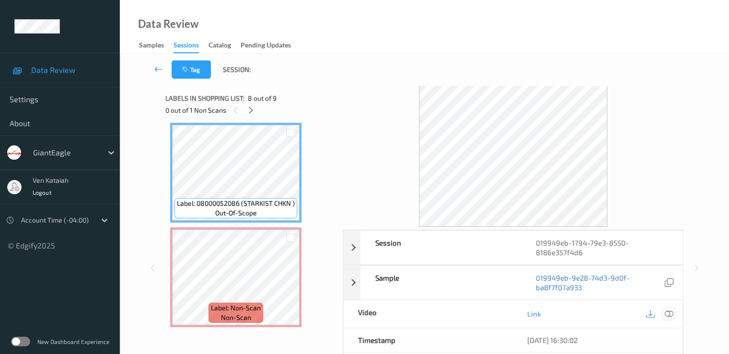
click at [671, 314] on icon at bounding box center [668, 313] width 9 height 9
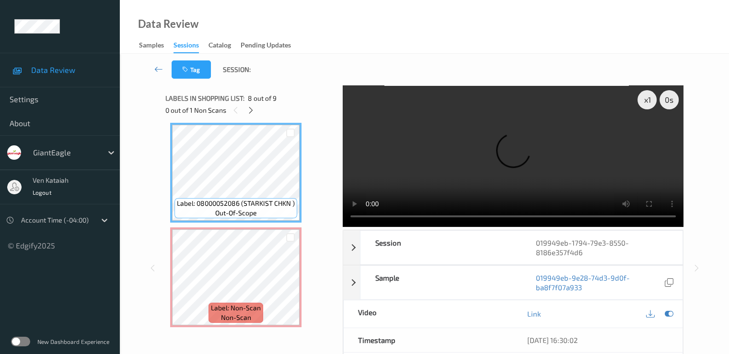
scroll to position [678, 0]
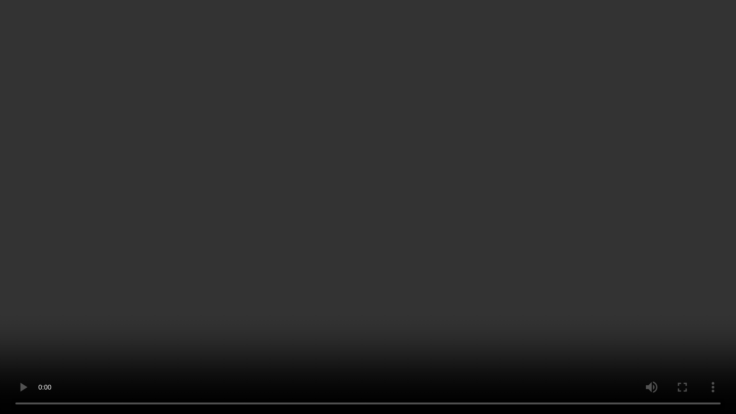
click at [465, 217] on video at bounding box center [368, 207] width 736 height 414
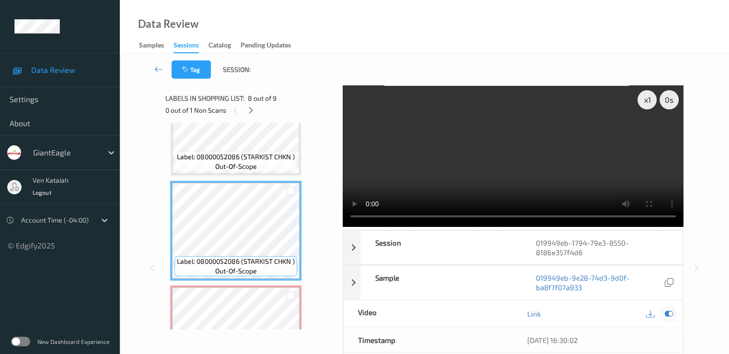
click at [669, 315] on icon at bounding box center [668, 313] width 9 height 9
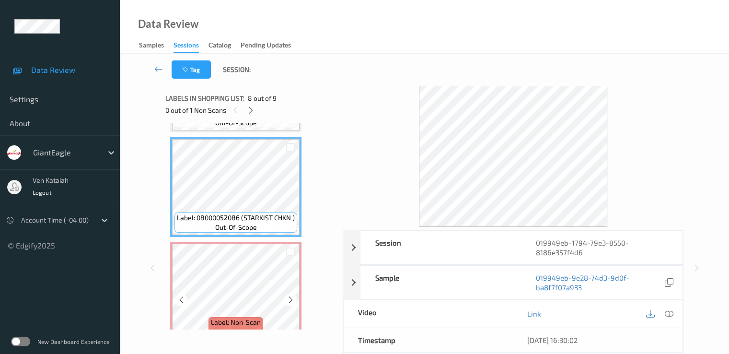
scroll to position [739, 0]
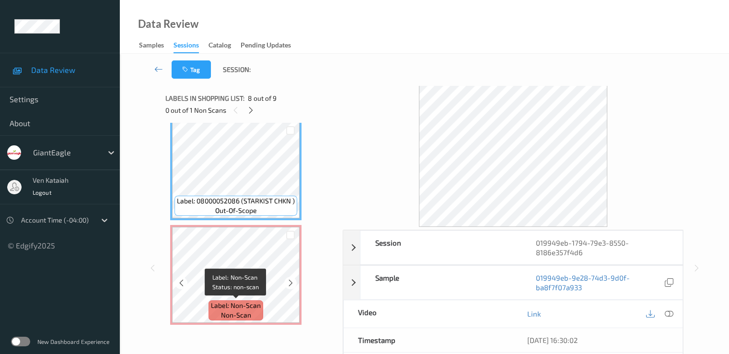
click at [240, 301] on span "Label: Non-Scan" at bounding box center [236, 306] width 50 height 10
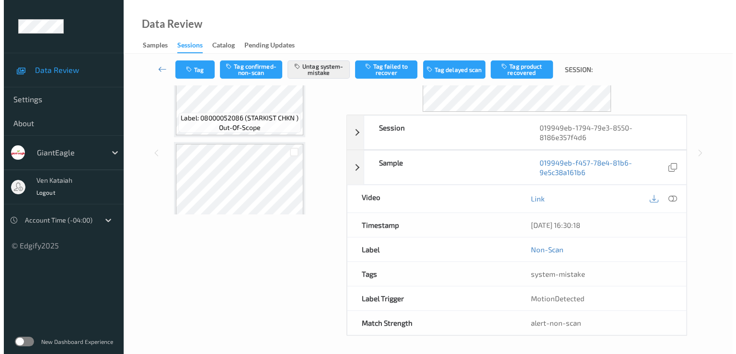
scroll to position [547, 0]
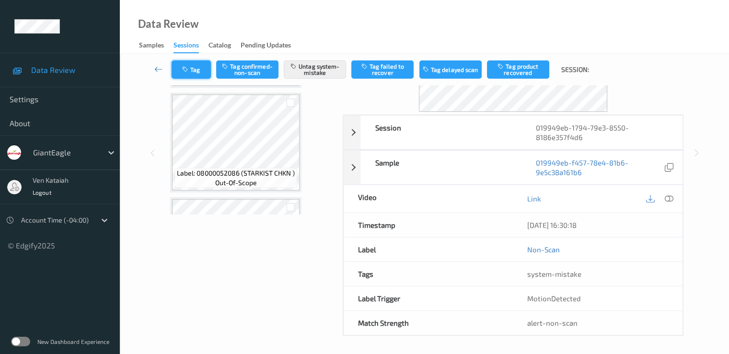
click at [200, 65] on button "Tag" at bounding box center [191, 69] width 39 height 18
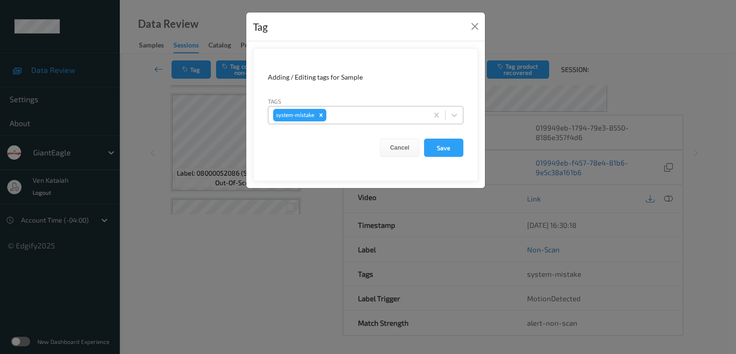
click at [340, 116] on div at bounding box center [375, 115] width 95 height 12
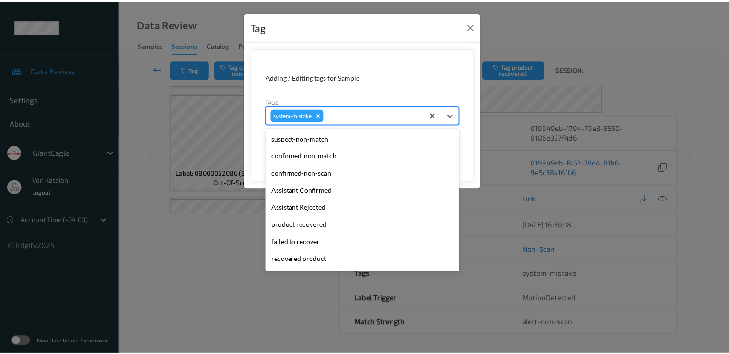
scroll to position [119, 0]
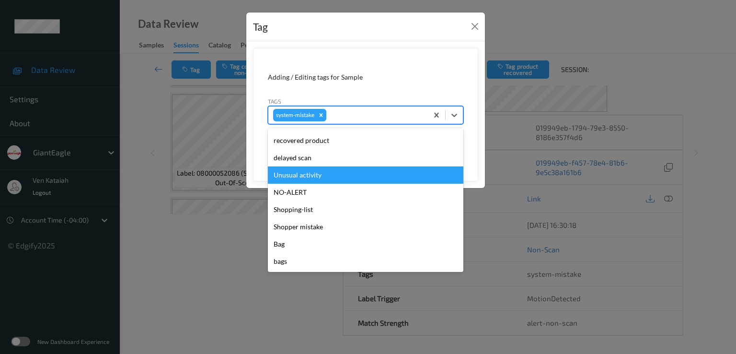
click at [325, 169] on div "Unusual activity" at bounding box center [366, 174] width 196 height 17
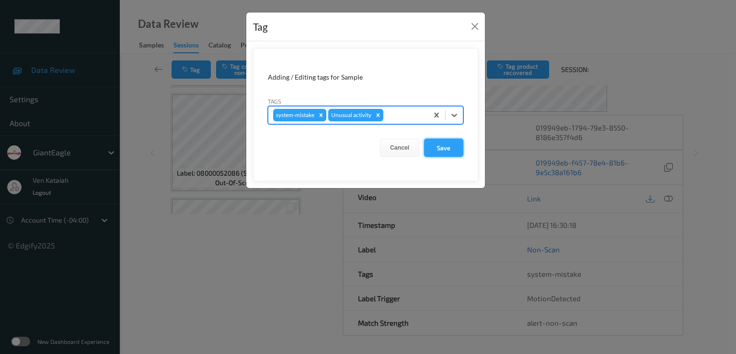
click at [436, 147] on button "Save" at bounding box center [443, 148] width 39 height 18
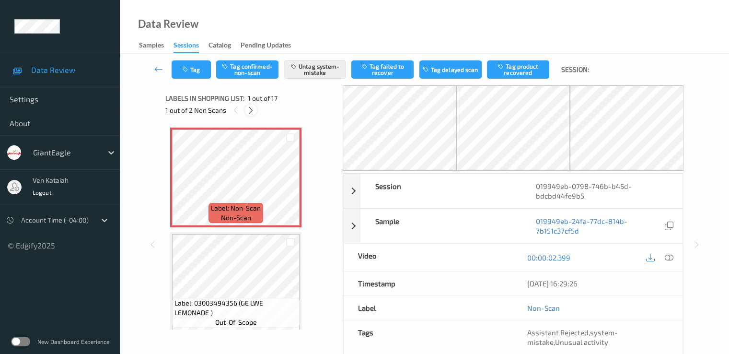
click at [249, 112] on icon at bounding box center [251, 110] width 8 height 9
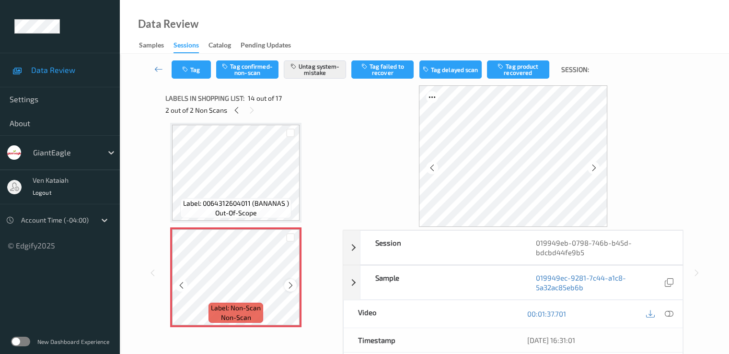
click at [293, 284] on icon at bounding box center [291, 285] width 8 height 9
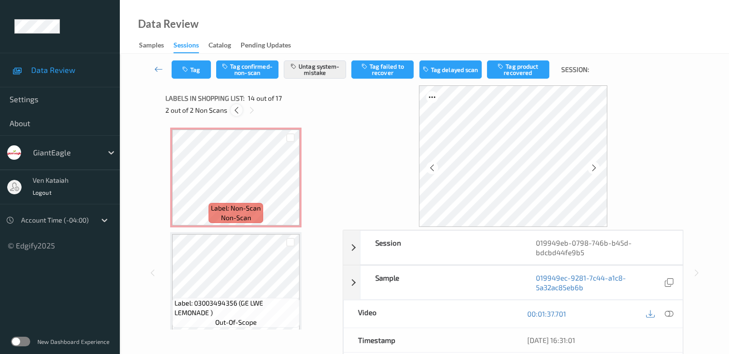
click at [231, 111] on div at bounding box center [237, 110] width 12 height 12
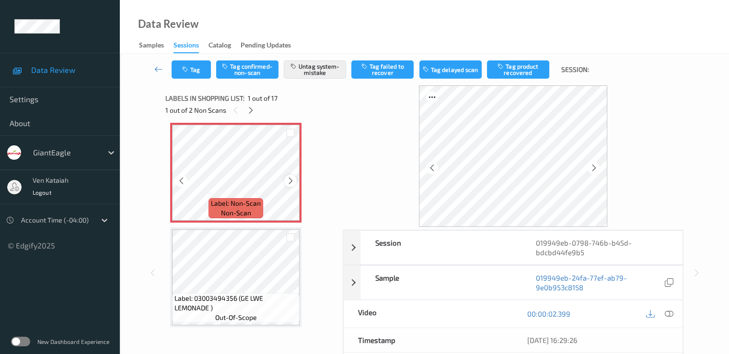
click at [287, 180] on icon at bounding box center [291, 180] width 8 height 9
click at [288, 180] on icon at bounding box center [291, 180] width 8 height 9
click at [669, 314] on icon at bounding box center [668, 313] width 9 height 9
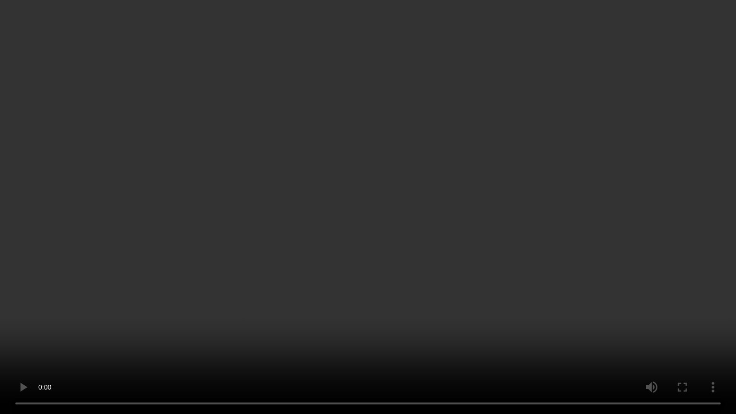
click at [243, 244] on video at bounding box center [368, 207] width 736 height 414
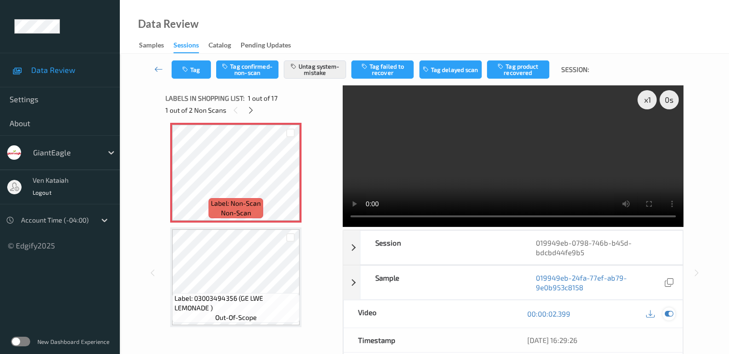
click at [673, 316] on icon at bounding box center [668, 313] width 9 height 9
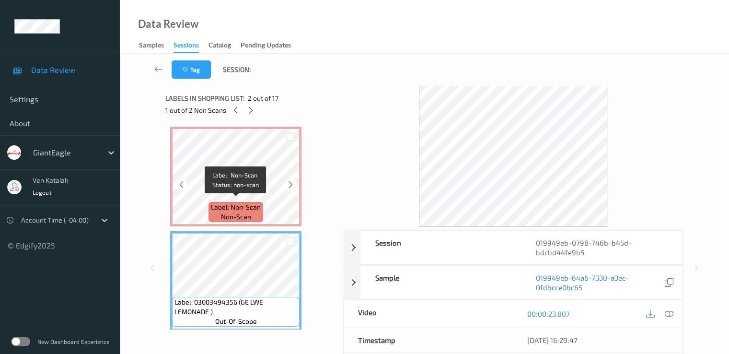
scroll to position [0, 0]
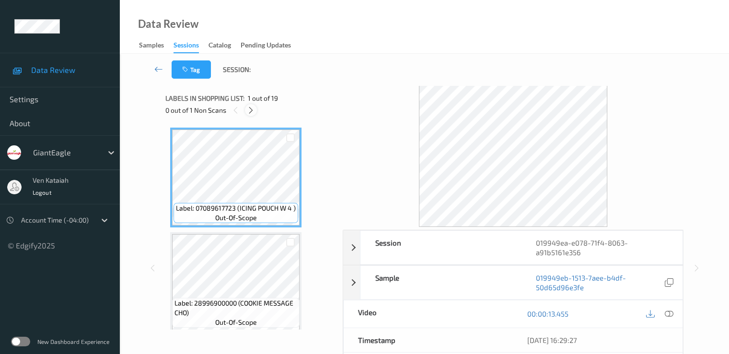
click at [255, 111] on div at bounding box center [251, 110] width 12 height 12
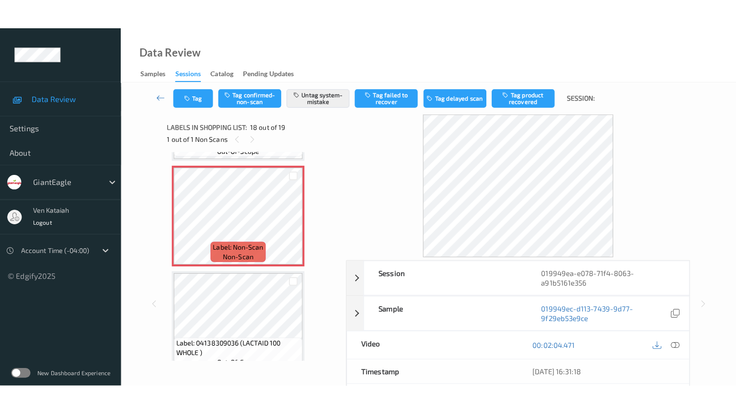
scroll to position [1784, 0]
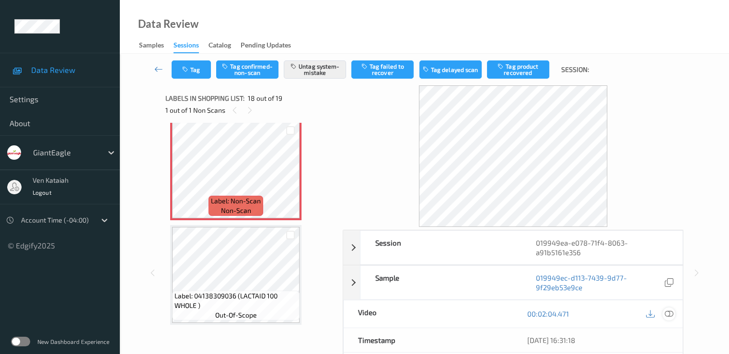
click at [664, 310] on icon at bounding box center [668, 313] width 9 height 9
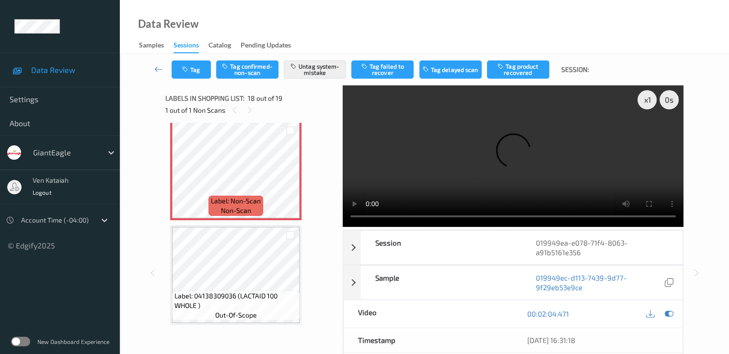
scroll to position [1723, 0]
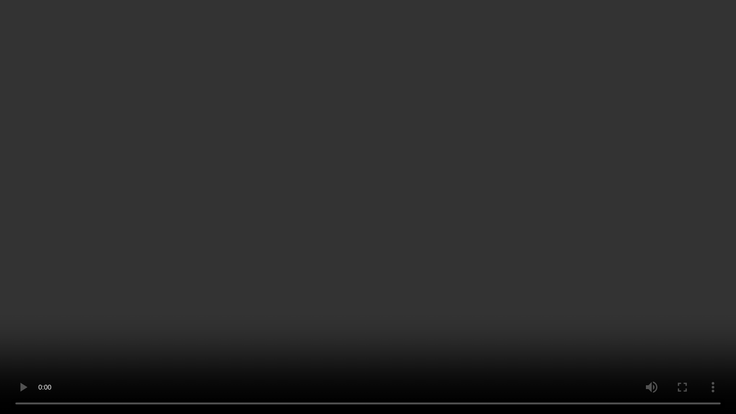
click at [492, 214] on video at bounding box center [368, 207] width 736 height 414
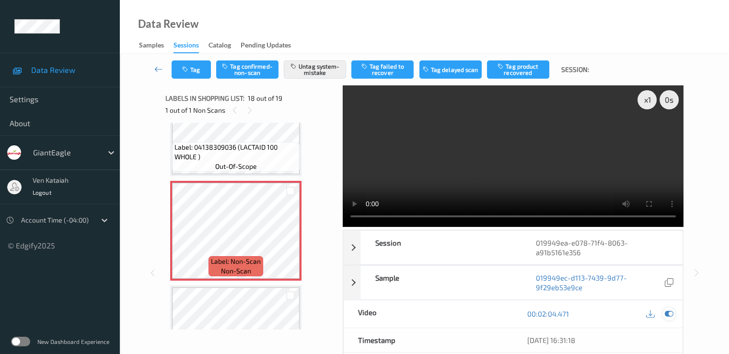
click at [672, 313] on icon at bounding box center [668, 313] width 9 height 9
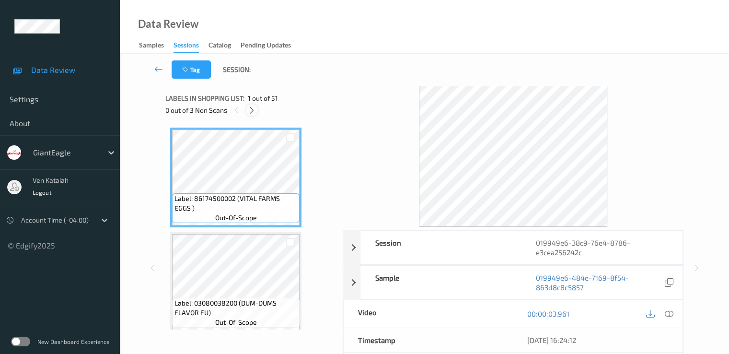
click at [251, 112] on icon at bounding box center [252, 110] width 8 height 9
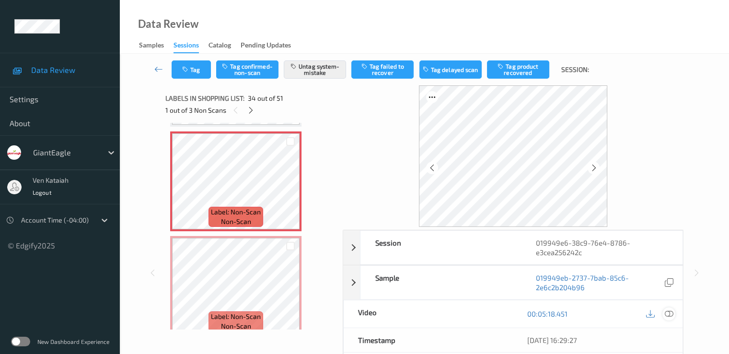
click at [674, 313] on div at bounding box center [668, 313] width 13 height 13
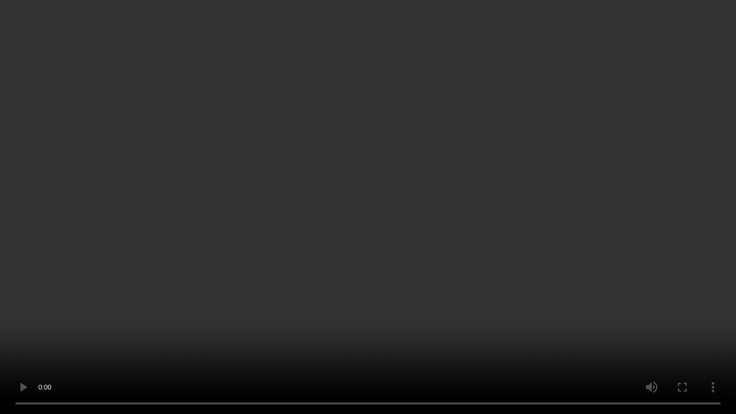
click at [455, 194] on video at bounding box center [368, 207] width 736 height 414
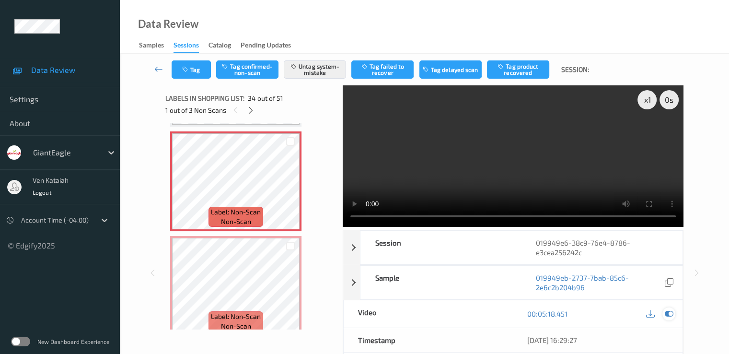
click at [672, 315] on icon at bounding box center [668, 313] width 9 height 9
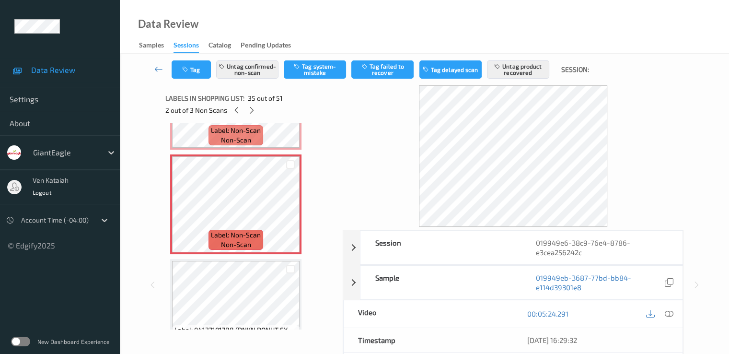
scroll to position [3541, 0]
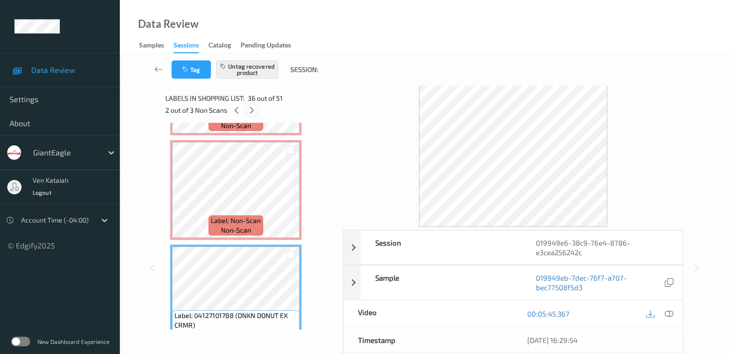
click at [252, 109] on icon at bounding box center [252, 110] width 8 height 9
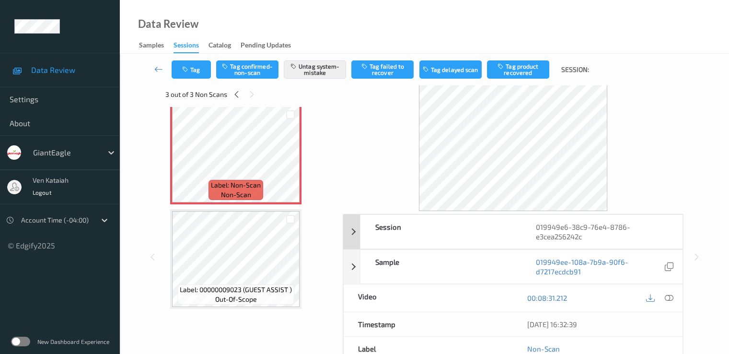
scroll to position [0, 0]
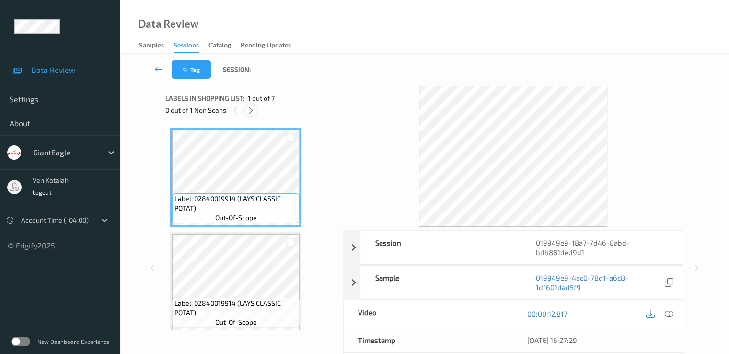
click at [248, 114] on div at bounding box center [251, 110] width 12 height 12
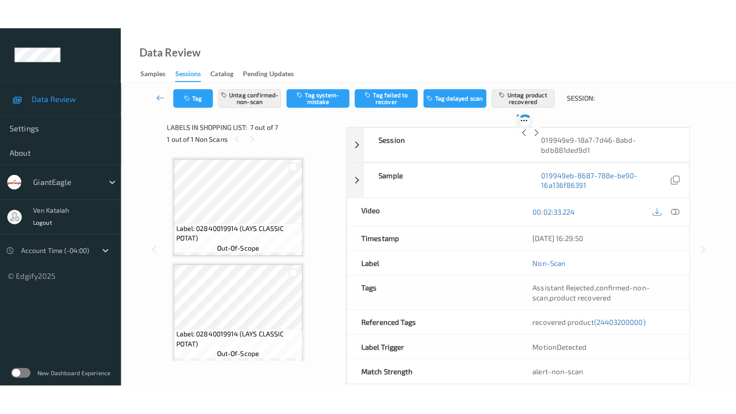
scroll to position [527, 0]
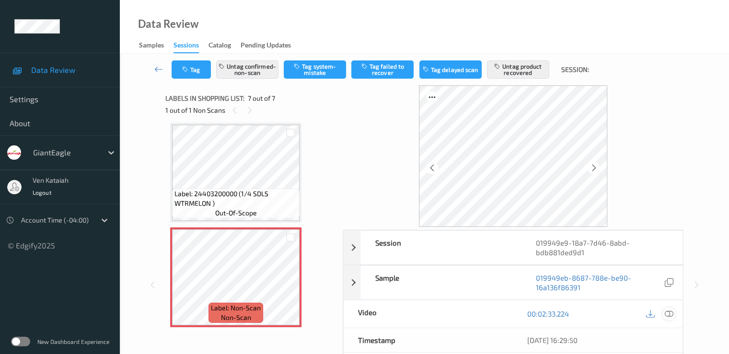
click at [666, 311] on icon at bounding box center [668, 313] width 9 height 9
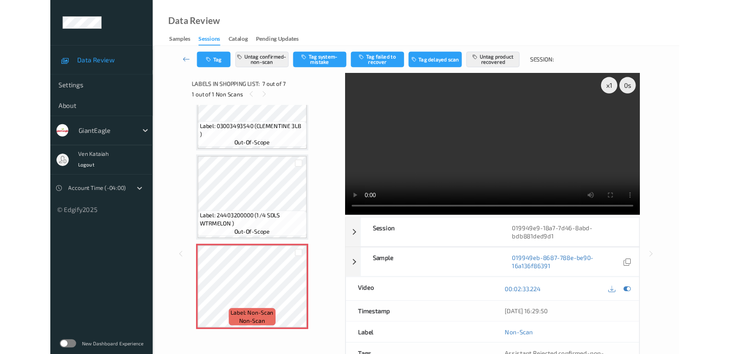
scroll to position [469, 0]
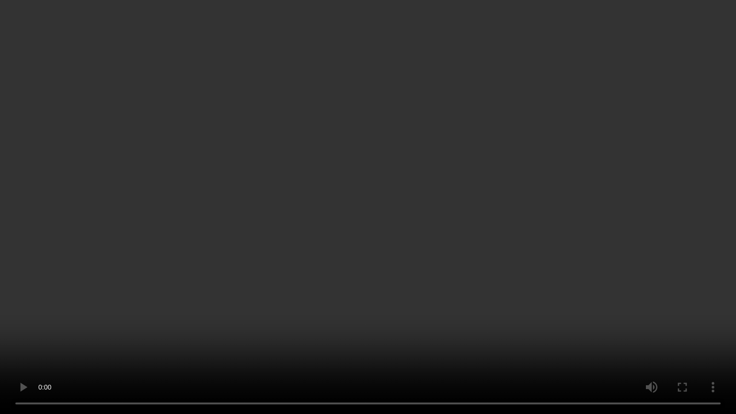
click at [445, 172] on video at bounding box center [368, 207] width 736 height 414
click at [448, 304] on video at bounding box center [368, 207] width 736 height 414
click at [446, 304] on video at bounding box center [368, 207] width 736 height 414
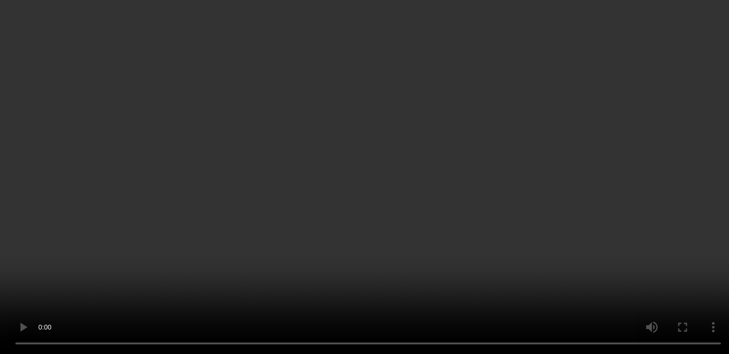
scroll to position [530, 0]
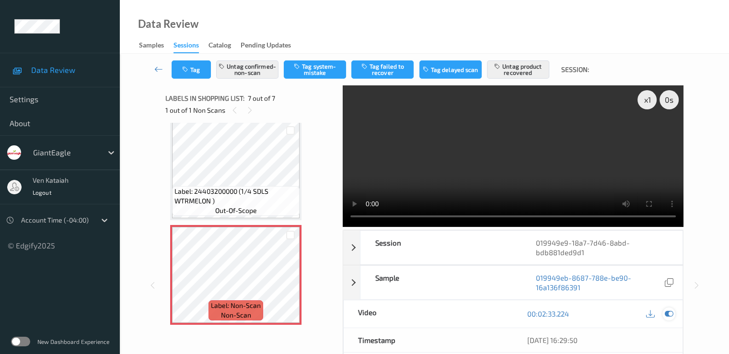
click at [672, 315] on icon at bounding box center [668, 313] width 9 height 9
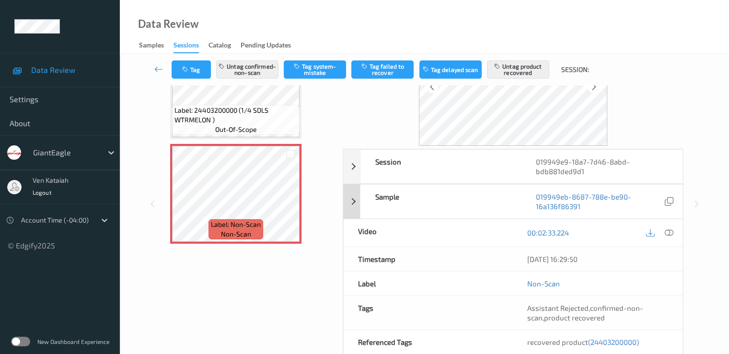
scroll to position [96, 0]
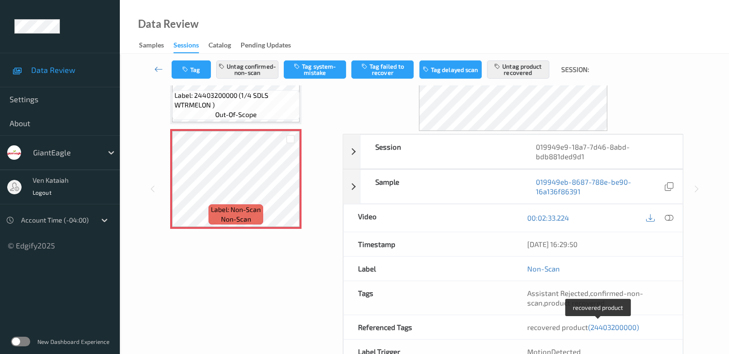
click at [595, 325] on span "(24403200000)" at bounding box center [613, 327] width 51 height 9
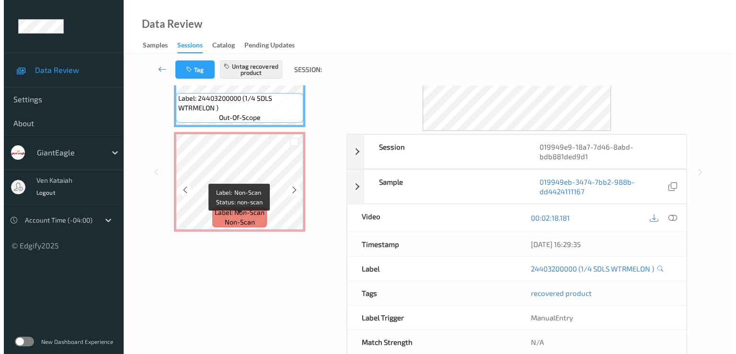
scroll to position [530, 0]
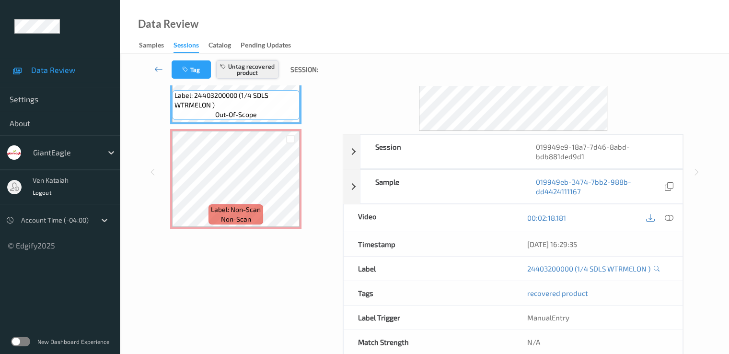
click at [254, 69] on button "Untag recovered product" at bounding box center [247, 69] width 62 height 18
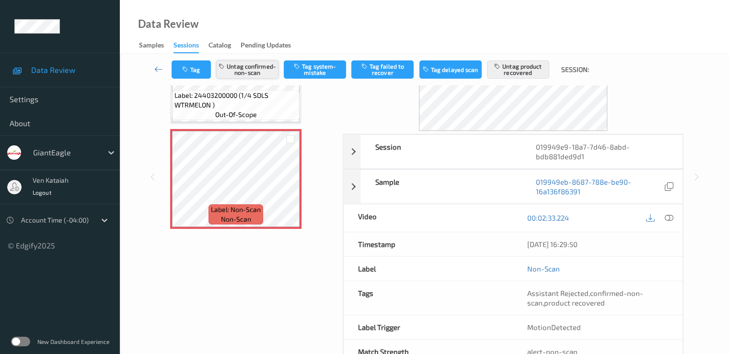
click at [242, 65] on button "Untag confirmed-non-scan" at bounding box center [247, 69] width 62 height 18
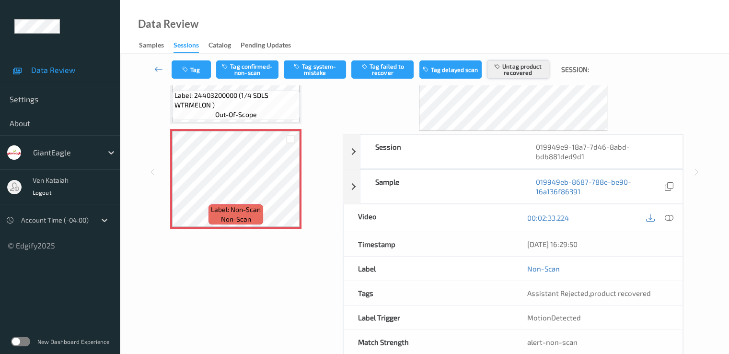
click at [541, 67] on button "Untag product recovered" at bounding box center [518, 69] width 62 height 18
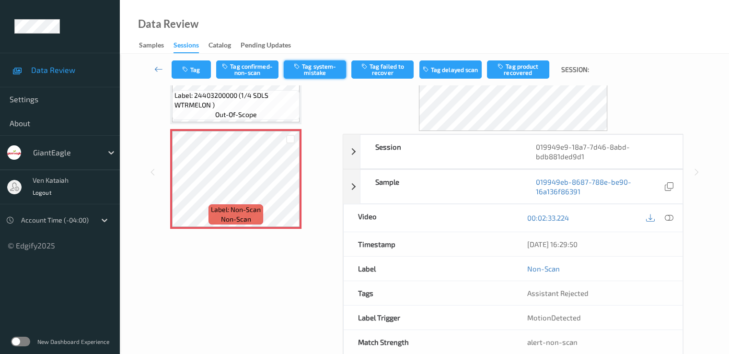
click at [304, 71] on button "Tag system-mistake" at bounding box center [315, 69] width 62 height 18
click at [198, 70] on button "Tag" at bounding box center [191, 69] width 39 height 18
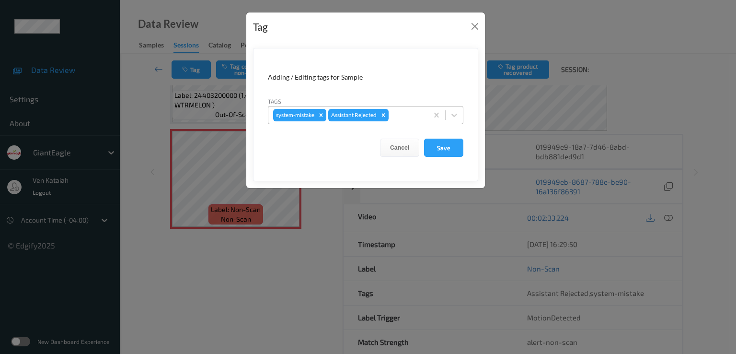
click at [425, 121] on div "system-mistake Assistant Rejected" at bounding box center [348, 115] width 160 height 16
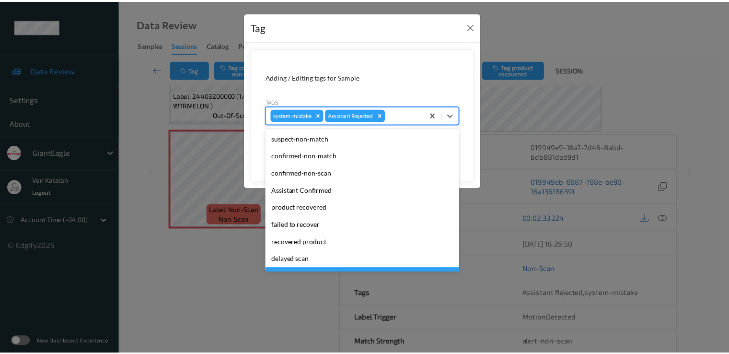
scroll to position [102, 0]
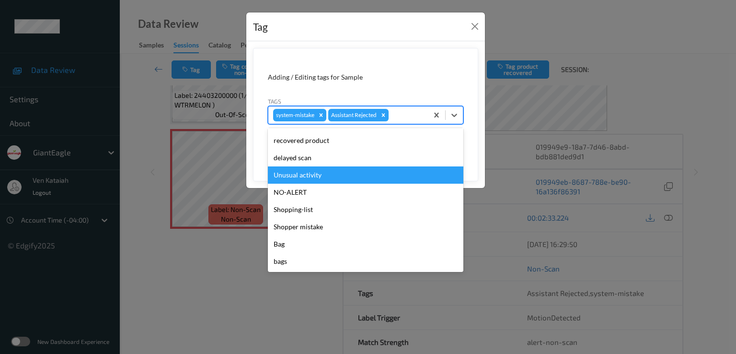
click at [305, 176] on div "Unusual activity" at bounding box center [366, 174] width 196 height 17
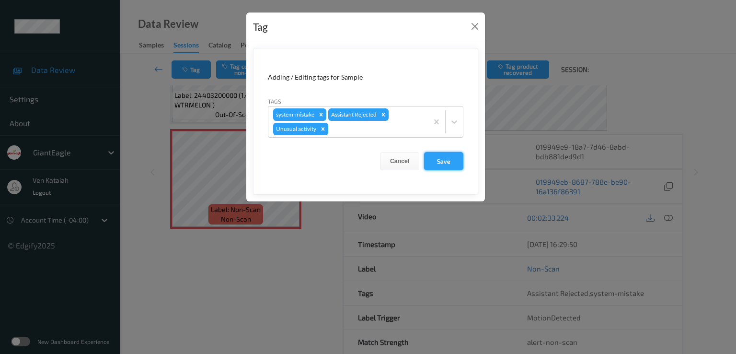
click at [461, 154] on button "Save" at bounding box center [443, 161] width 39 height 18
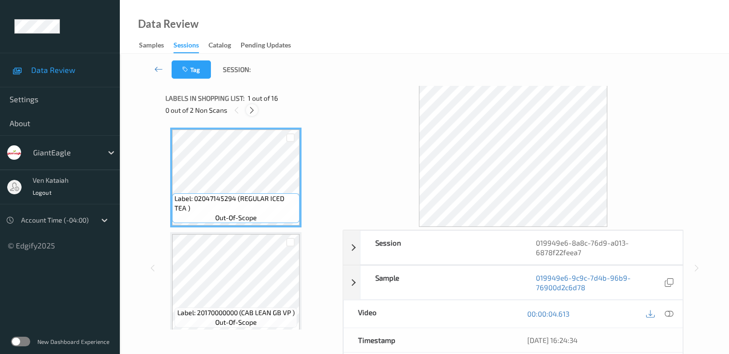
click at [254, 111] on icon at bounding box center [252, 110] width 8 height 9
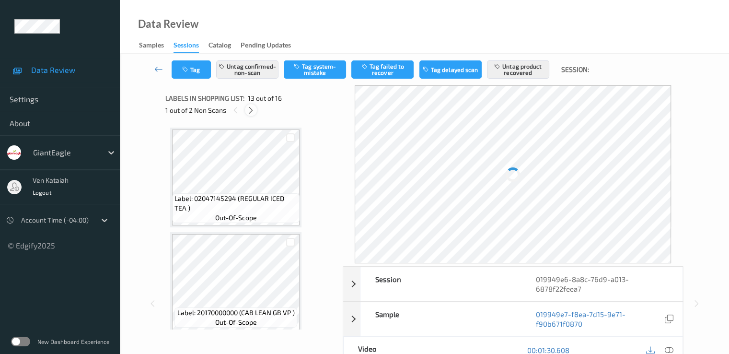
scroll to position [1154, 0]
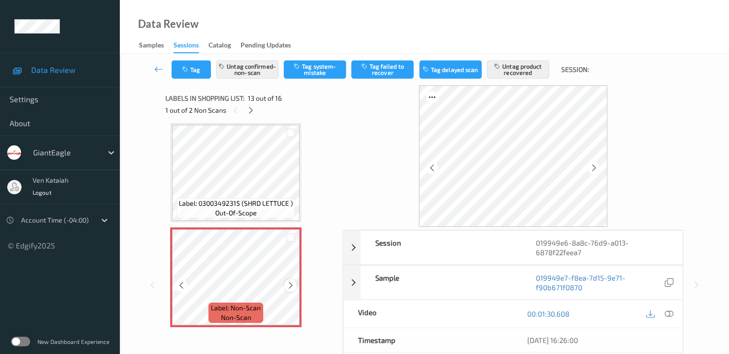
click at [290, 287] on icon at bounding box center [291, 285] width 8 height 9
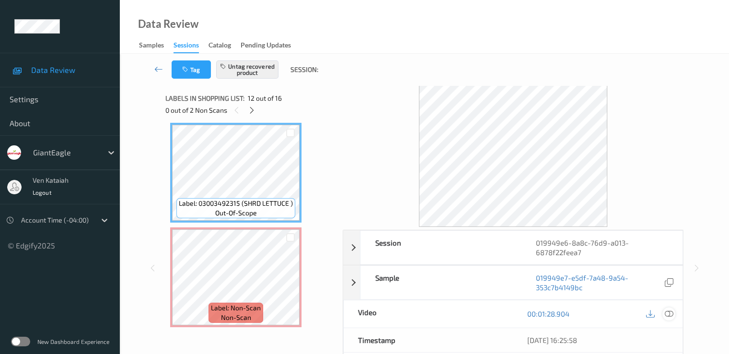
click at [674, 313] on div at bounding box center [668, 313] width 13 height 13
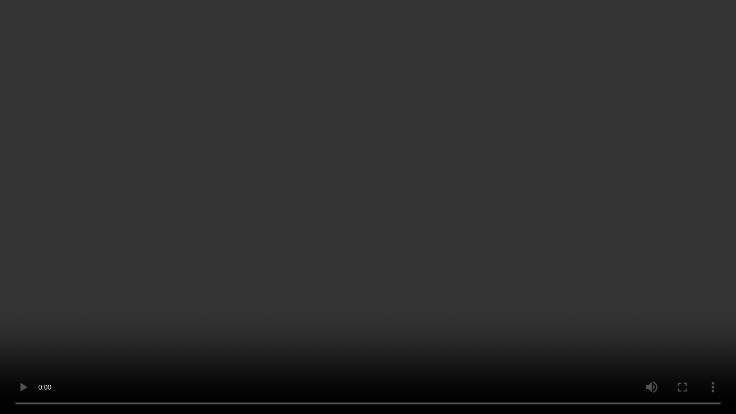
click at [499, 192] on video at bounding box center [368, 207] width 736 height 414
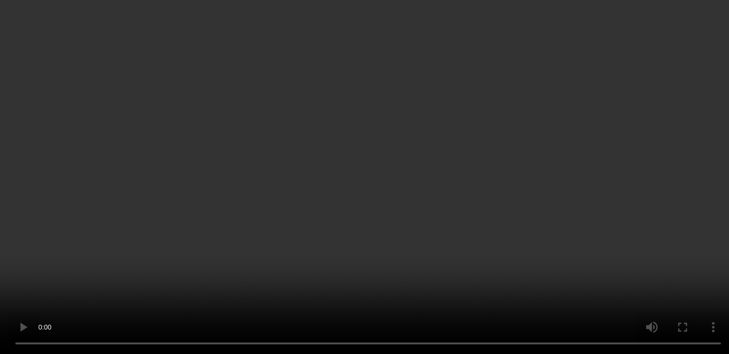
scroll to position [1058, 0]
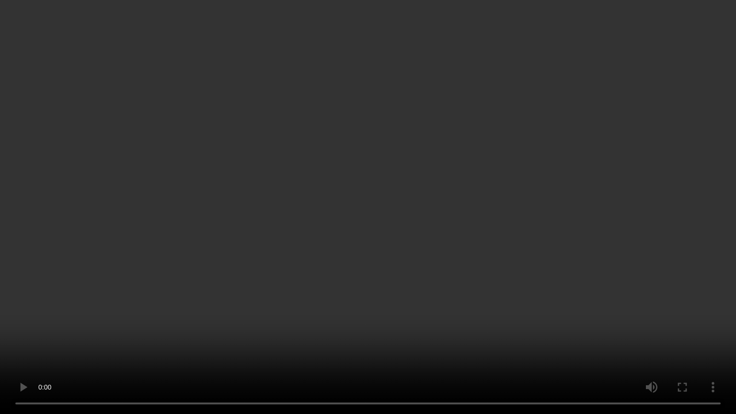
click at [524, 210] on video at bounding box center [368, 207] width 736 height 414
click at [452, 120] on video at bounding box center [368, 207] width 736 height 414
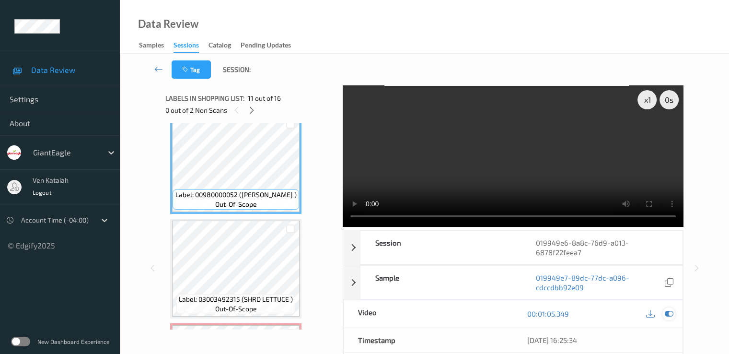
click at [667, 310] on icon at bounding box center [668, 313] width 9 height 9
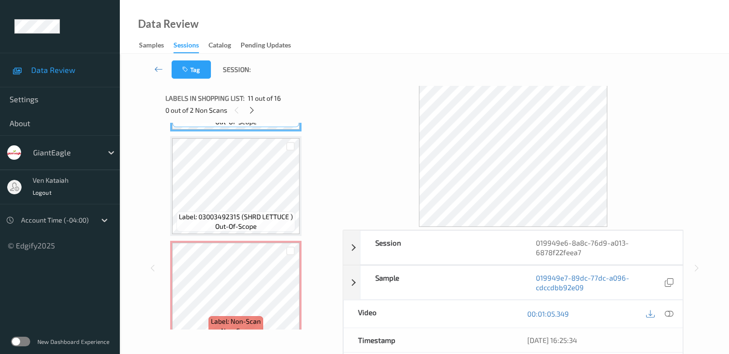
scroll to position [1154, 0]
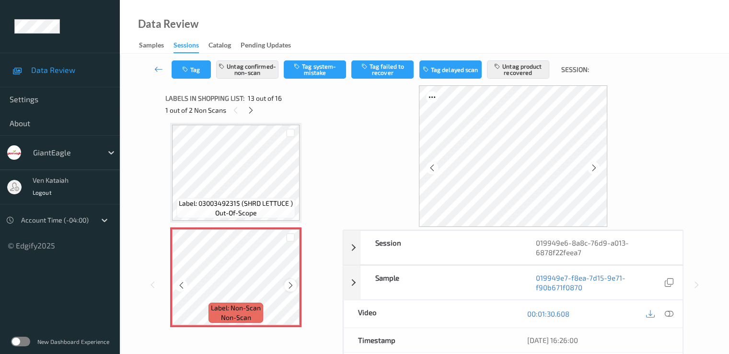
click at [291, 286] on icon at bounding box center [291, 285] width 8 height 9
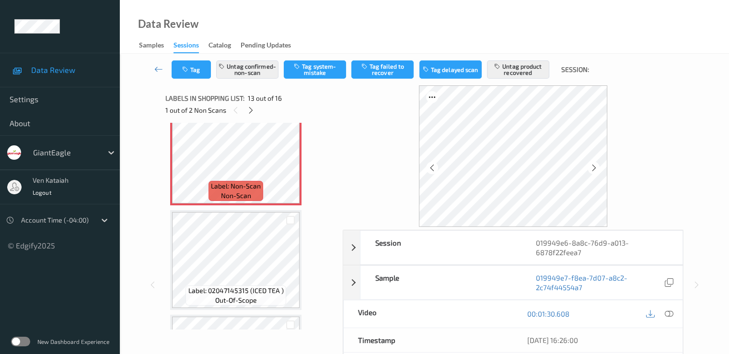
scroll to position [1250, 0]
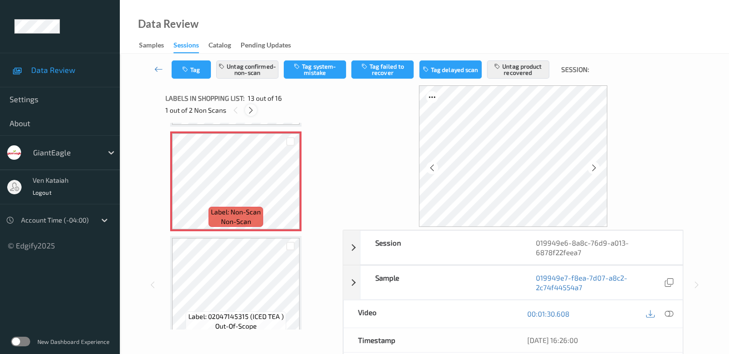
click at [248, 111] on icon at bounding box center [251, 110] width 8 height 9
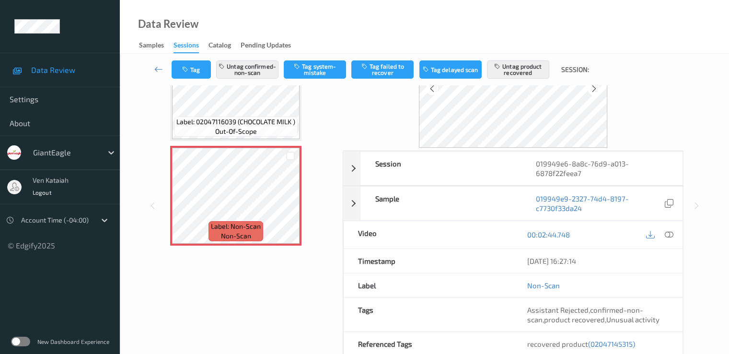
scroll to position [96, 0]
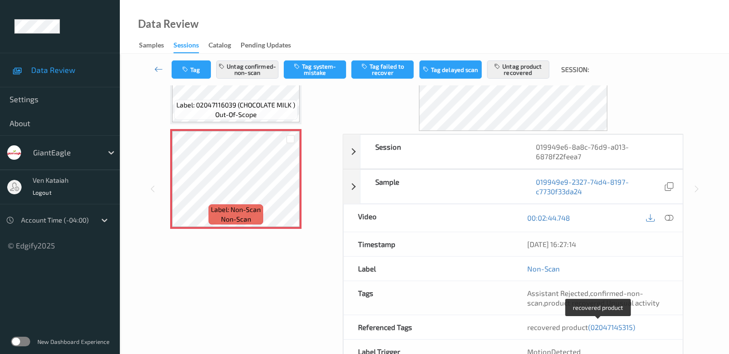
click at [604, 325] on span "(02047145315)" at bounding box center [611, 327] width 47 height 9
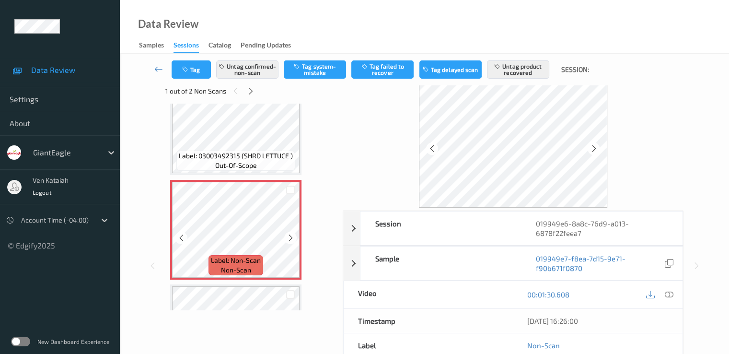
scroll to position [1278, 0]
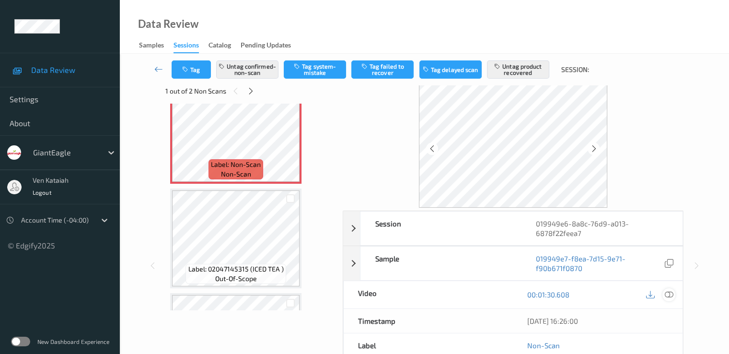
click at [674, 296] on div at bounding box center [668, 294] width 13 height 13
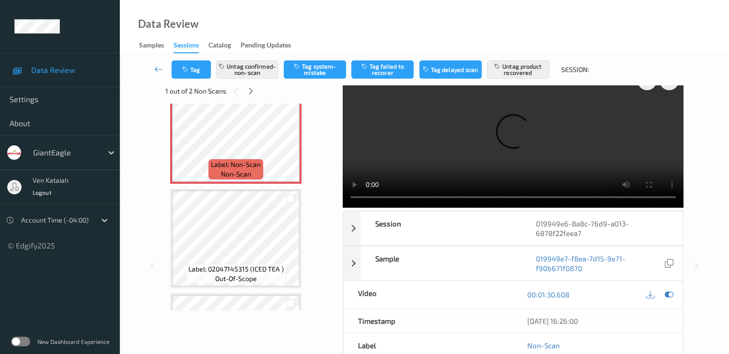
scroll to position [0, 0]
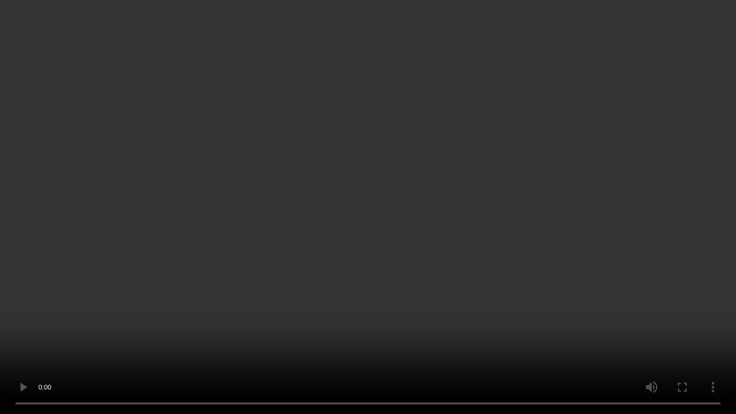
click at [378, 238] on video at bounding box center [368, 207] width 736 height 414
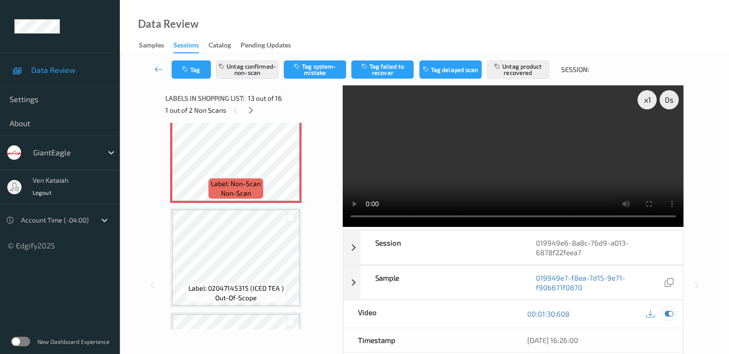
click at [674, 315] on div at bounding box center [668, 313] width 13 height 13
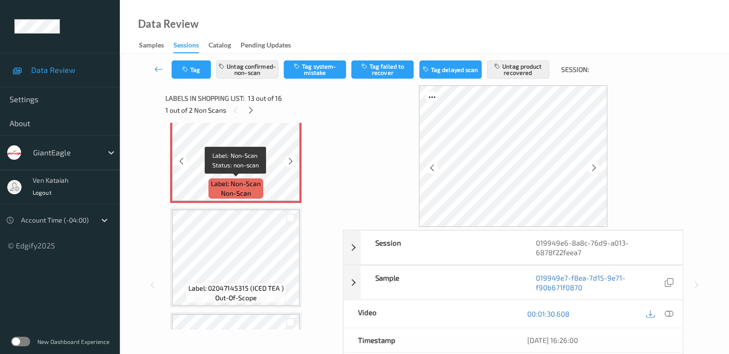
click at [249, 192] on span "non-scan" at bounding box center [236, 193] width 30 height 10
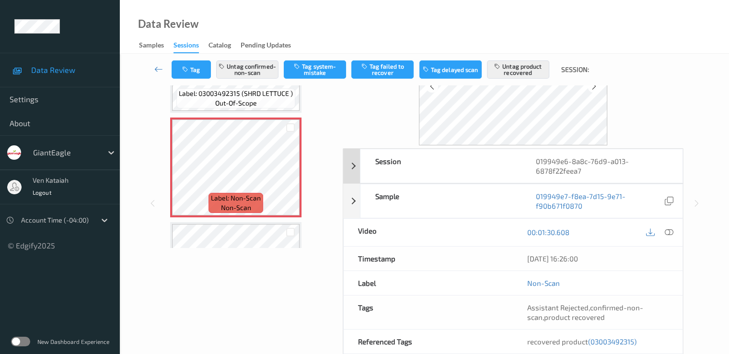
scroll to position [96, 0]
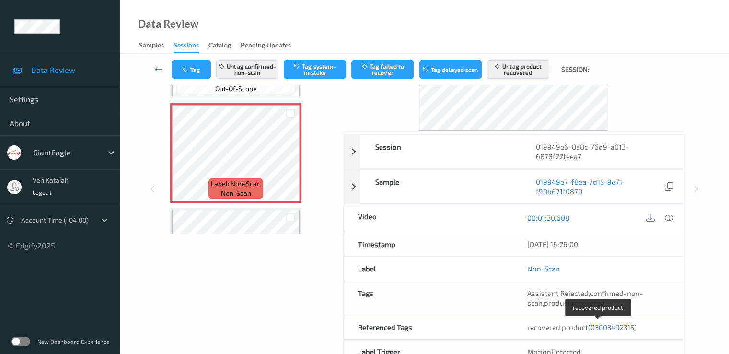
drag, startPoint x: 614, startPoint y: 325, endPoint x: 601, endPoint y: 321, distance: 13.0
click at [613, 325] on span "(03003492315)" at bounding box center [612, 327] width 48 height 9
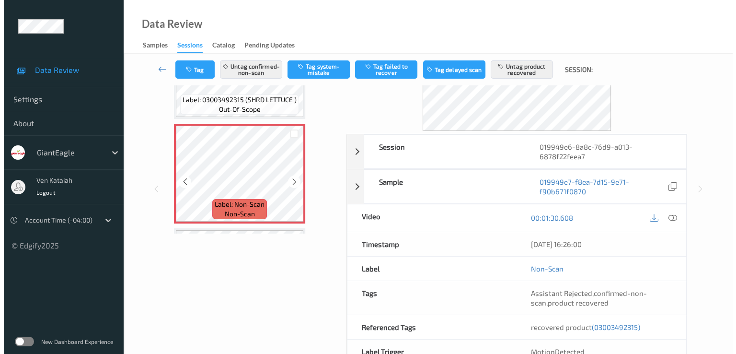
scroll to position [1146, 0]
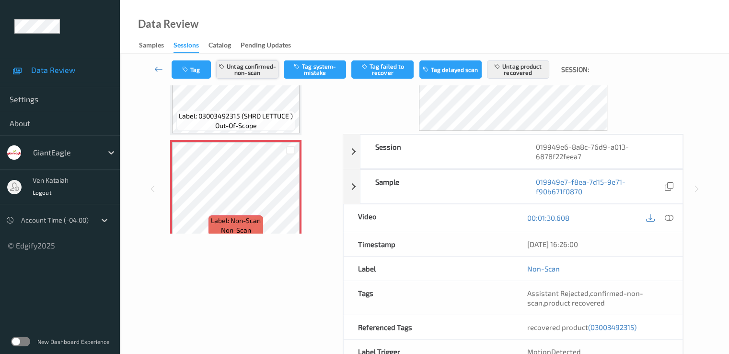
click at [244, 63] on button "Untag confirmed-non-scan" at bounding box center [247, 69] width 62 height 18
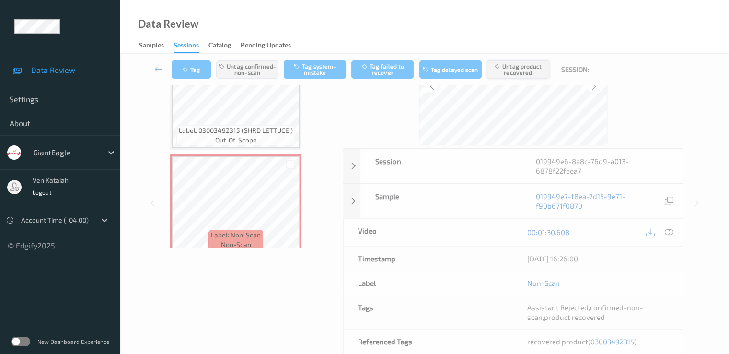
click at [507, 65] on button "Untag product recovered" at bounding box center [518, 69] width 62 height 18
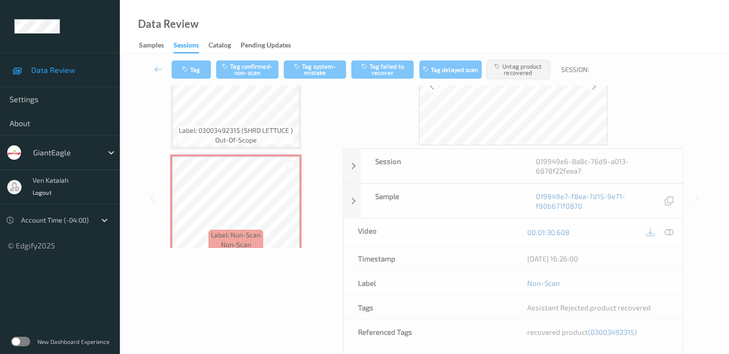
click at [507, 65] on button "Untag product recovered" at bounding box center [518, 69] width 62 height 18
click at [305, 77] on button "Tag system-mistake" at bounding box center [315, 69] width 62 height 18
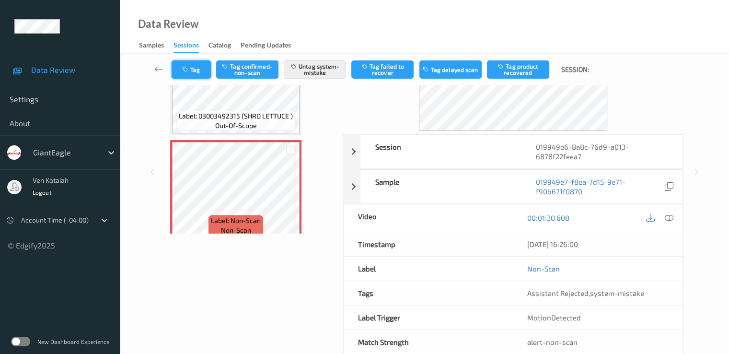
click at [184, 70] on icon "button" at bounding box center [186, 69] width 8 height 7
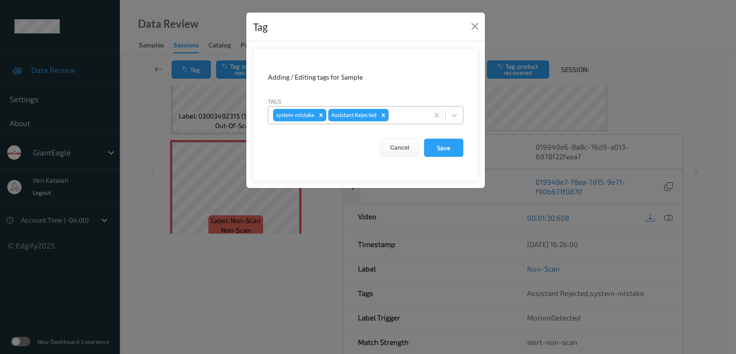
click at [397, 123] on div "system-mistake Assistant Rejected" at bounding box center [366, 115] width 196 height 18
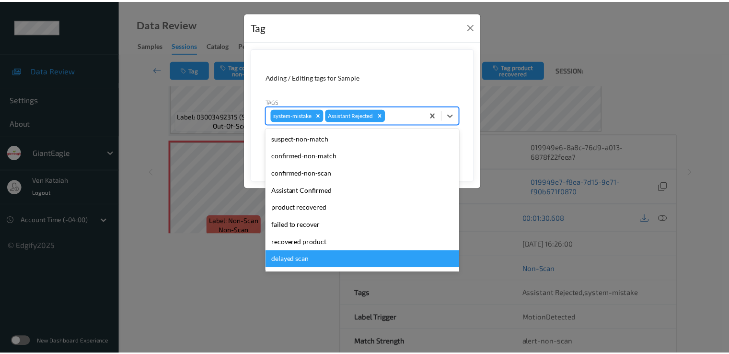
scroll to position [102, 0]
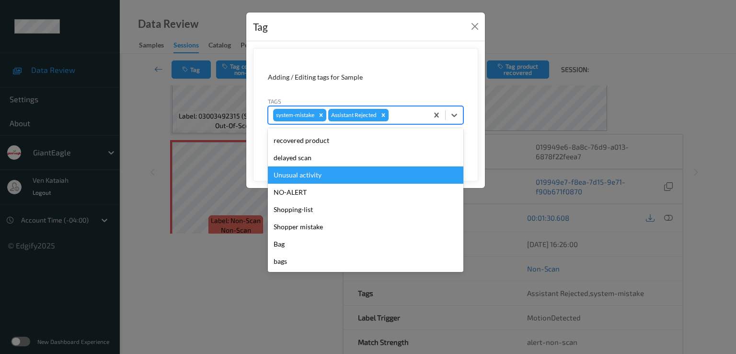
click at [306, 175] on div "Unusual activity" at bounding box center [366, 174] width 196 height 17
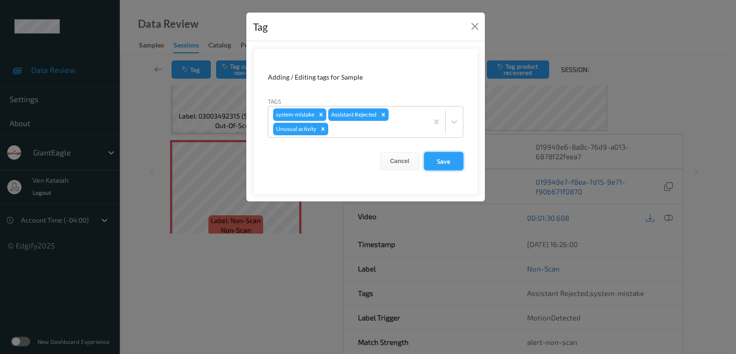
click at [453, 168] on button "Save" at bounding box center [443, 161] width 39 height 18
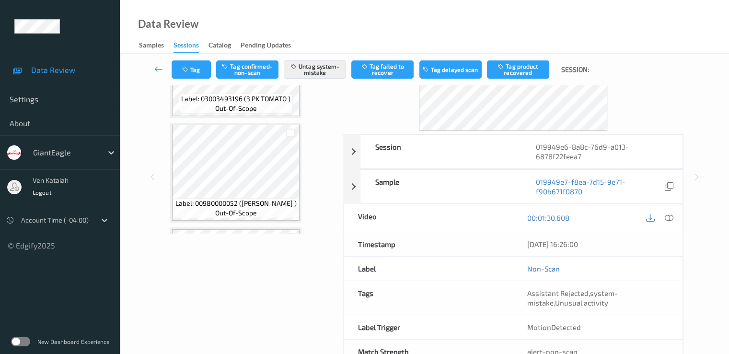
scroll to position [0, 0]
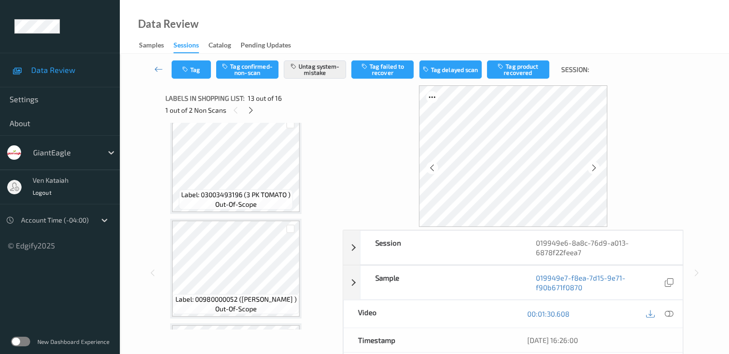
click at [256, 115] on div "1 out of 2 Non Scans" at bounding box center [250, 110] width 171 height 12
click at [255, 112] on icon at bounding box center [251, 110] width 8 height 9
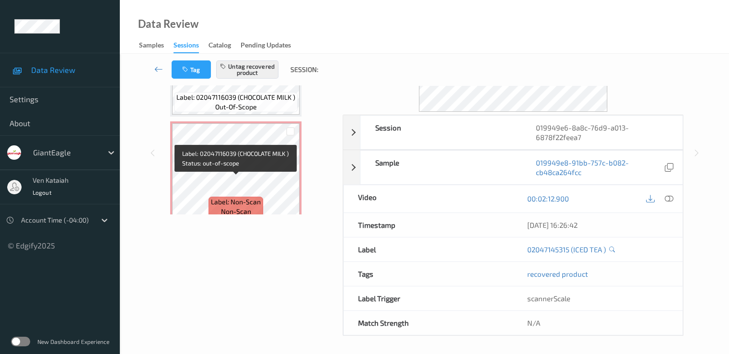
scroll to position [1470, 0]
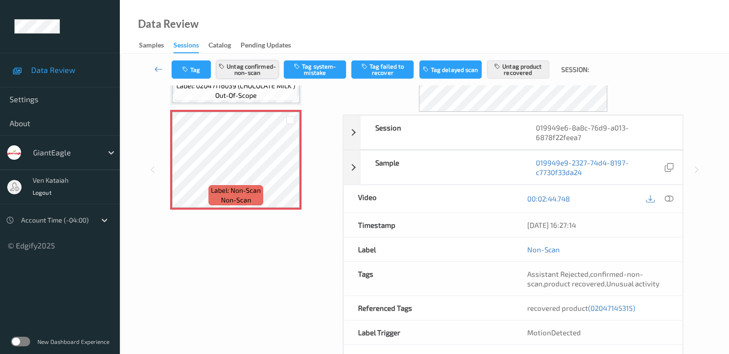
drag, startPoint x: 239, startPoint y: 69, endPoint x: 360, endPoint y: 67, distance: 120.8
click at [239, 68] on button "Untag confirmed-non-scan" at bounding box center [247, 69] width 62 height 18
click at [516, 64] on button "Untag product recovered" at bounding box center [518, 69] width 62 height 18
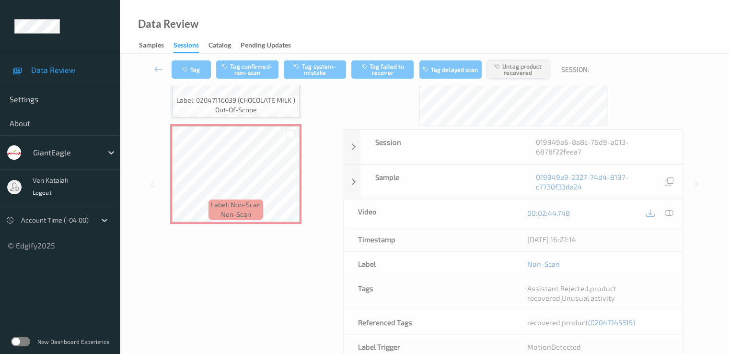
click at [516, 64] on button "Untag product recovered" at bounding box center [518, 69] width 62 height 18
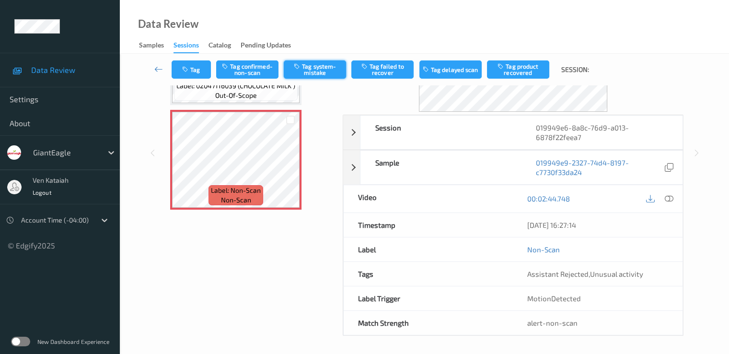
click at [309, 69] on button "Tag system-mistake" at bounding box center [315, 69] width 62 height 18
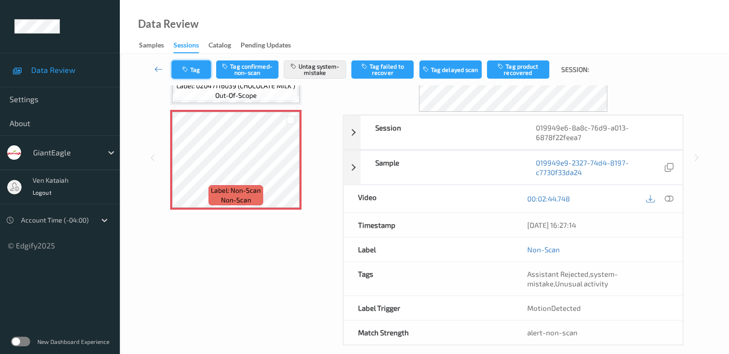
click at [195, 71] on button "Tag" at bounding box center [191, 69] width 39 height 18
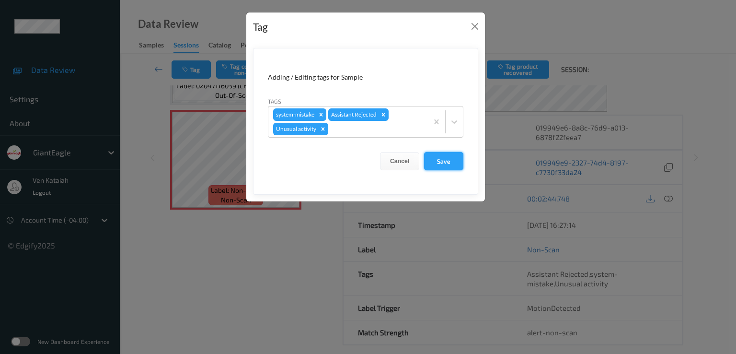
click at [439, 162] on button "Save" at bounding box center [443, 161] width 39 height 18
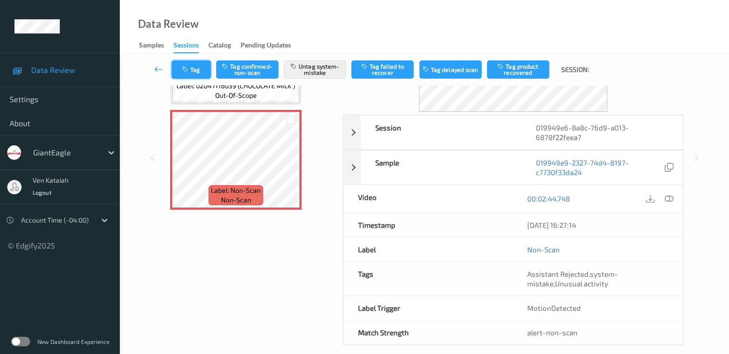
click at [201, 73] on button "Tag" at bounding box center [191, 69] width 39 height 18
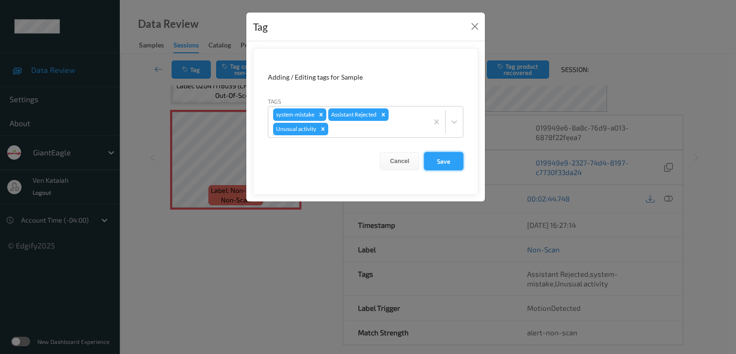
click at [450, 163] on button "Save" at bounding box center [443, 161] width 39 height 18
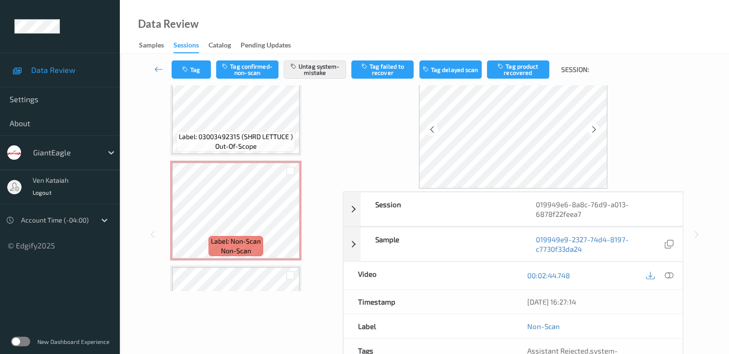
scroll to position [0, 0]
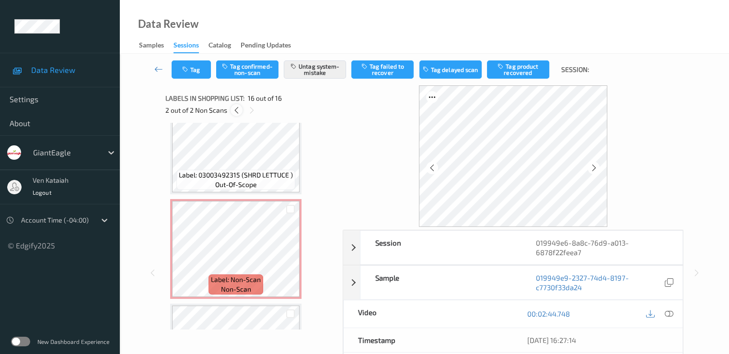
click at [238, 109] on icon at bounding box center [236, 110] width 8 height 9
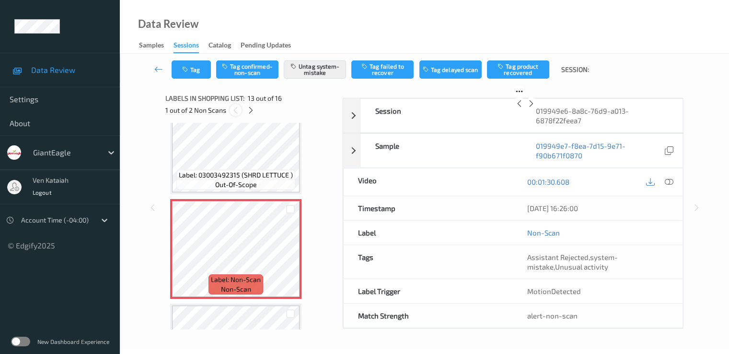
scroll to position [1154, 0]
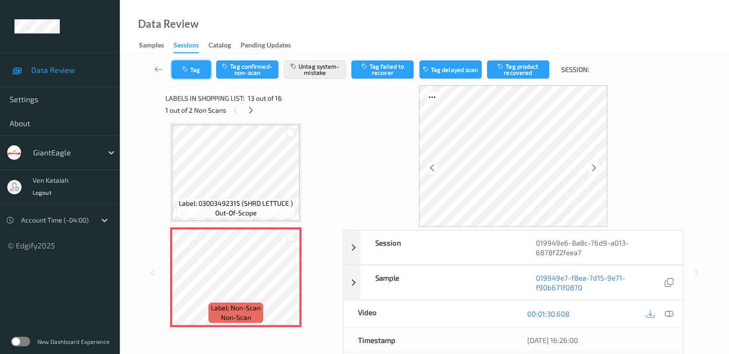
click at [194, 71] on button "Tag" at bounding box center [191, 69] width 39 height 18
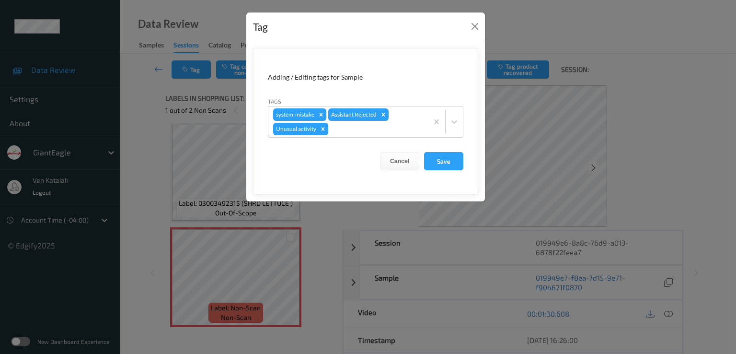
click at [428, 251] on div "Tag Adding / Editing tags for Sample Tags system-mistake Assistant Rejected Unu…" at bounding box center [368, 177] width 736 height 354
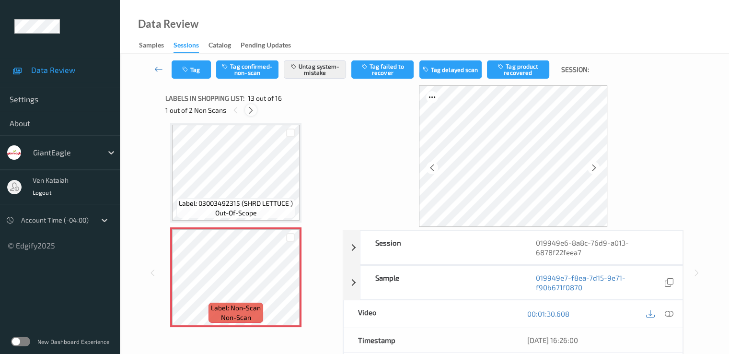
click at [249, 107] on icon at bounding box center [251, 110] width 8 height 9
click at [193, 73] on button "Tag" at bounding box center [191, 69] width 39 height 18
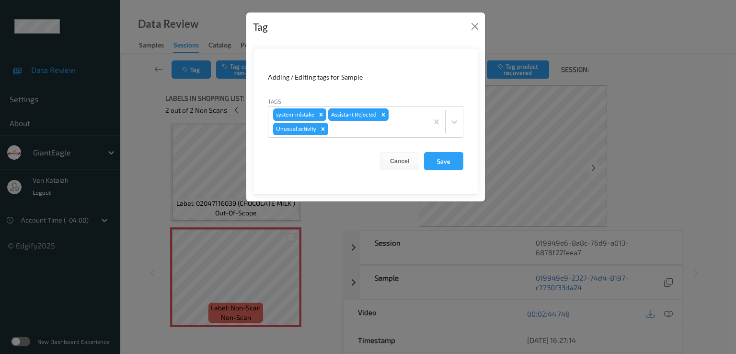
click at [395, 242] on div "Tag Adding / Editing tags for Sample Tags system-mistake Assistant Rejected Unu…" at bounding box center [368, 177] width 736 height 354
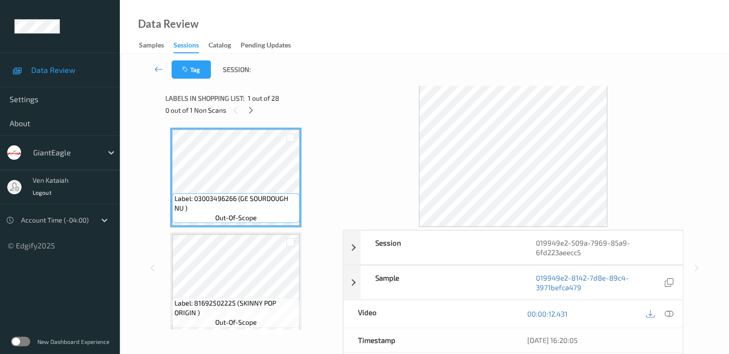
click at [251, 103] on div "Labels in shopping list: 1 out of 28" at bounding box center [250, 98] width 171 height 12
click at [244, 111] on div "0 out of 1 Non Scans" at bounding box center [250, 110] width 171 height 12
click at [246, 116] on div "0 out of 1 Non Scans" at bounding box center [250, 110] width 171 height 12
click at [248, 112] on icon at bounding box center [251, 110] width 8 height 9
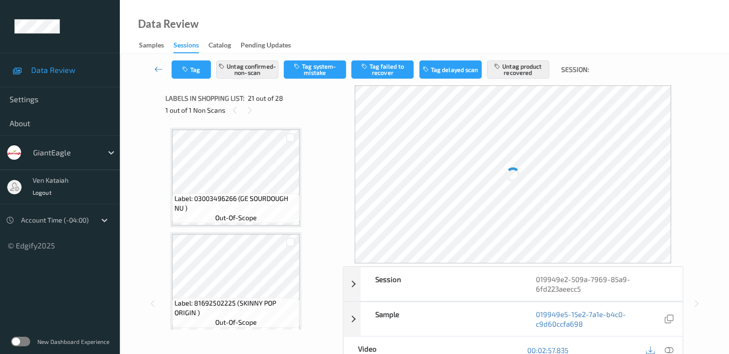
scroll to position [1990, 0]
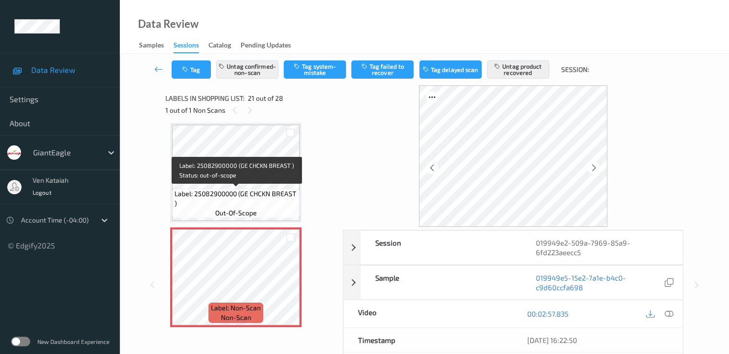
click at [258, 189] on span "Label: 25082900000 (GE CHCKN BREAST )" at bounding box center [235, 198] width 123 height 19
click at [256, 197] on span "Label: 25082900000 (GE CHCKN BREAST )" at bounding box center [235, 198] width 123 height 19
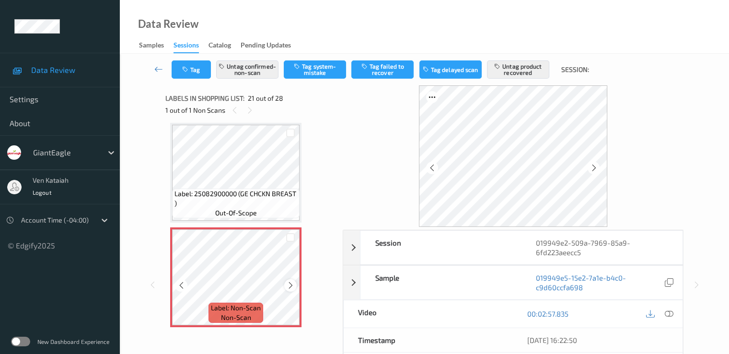
click at [290, 288] on icon at bounding box center [291, 285] width 8 height 9
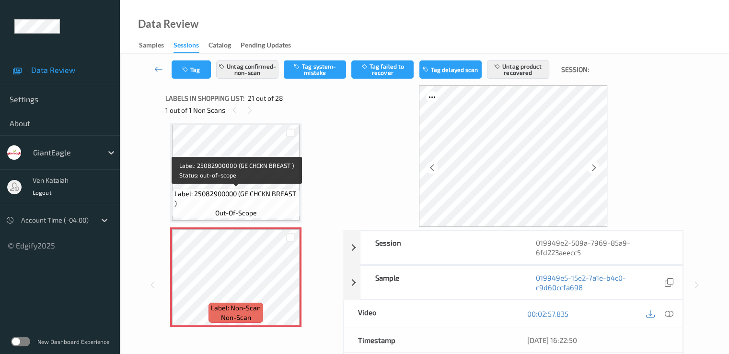
click at [231, 191] on span "Label: 25082900000 (GE CHCKN BREAST )" at bounding box center [235, 198] width 123 height 19
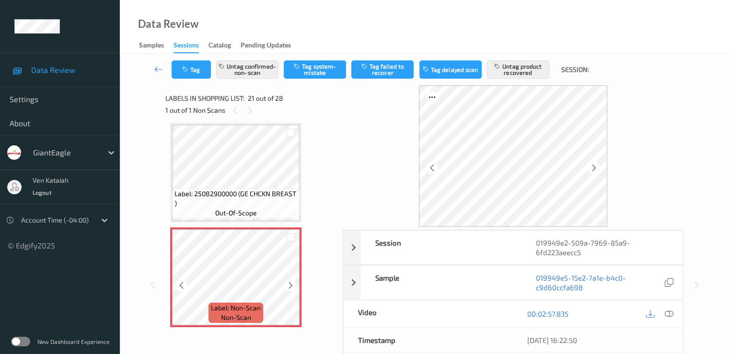
scroll to position [2086, 0]
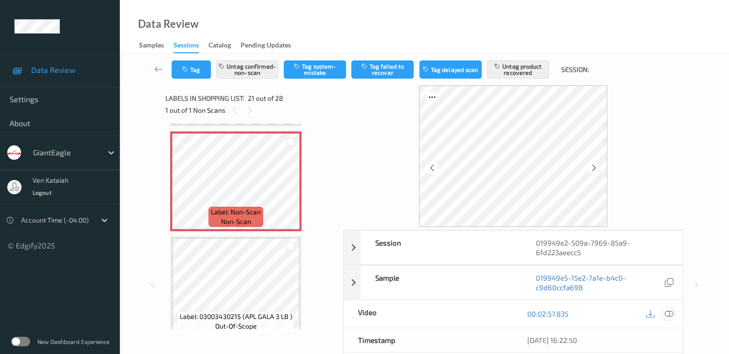
click at [670, 313] on icon at bounding box center [668, 313] width 9 height 9
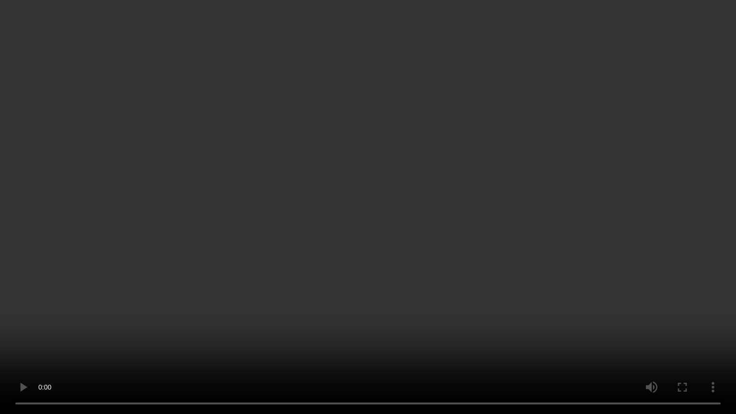
click at [475, 210] on video at bounding box center [368, 207] width 736 height 414
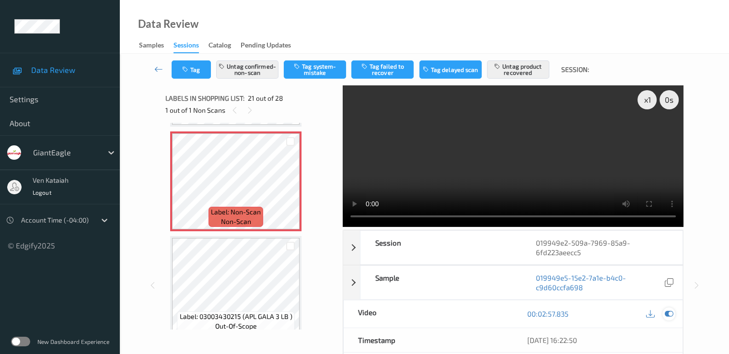
click at [669, 311] on icon at bounding box center [668, 313] width 9 height 9
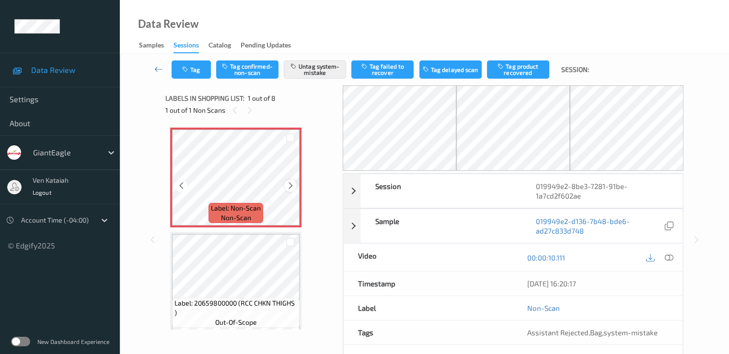
click at [291, 186] on icon at bounding box center [291, 185] width 8 height 9
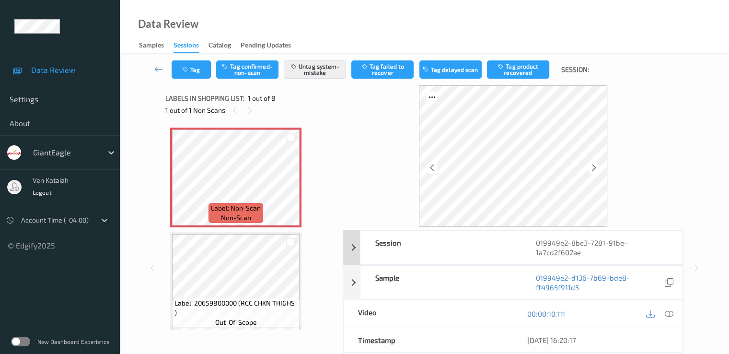
scroll to position [96, 0]
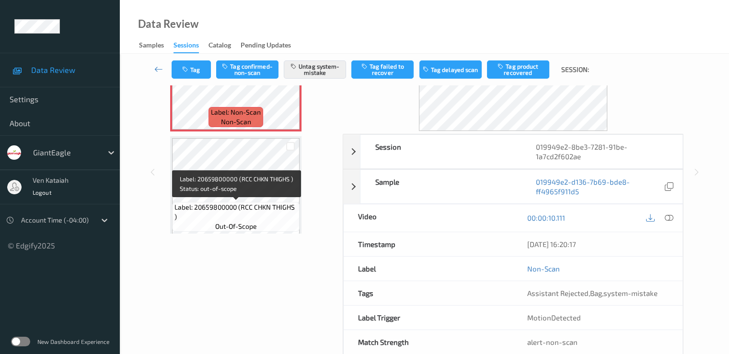
click at [261, 204] on span "Label: 20659800000 (RCC CHKN THIGHS )" at bounding box center [235, 211] width 123 height 19
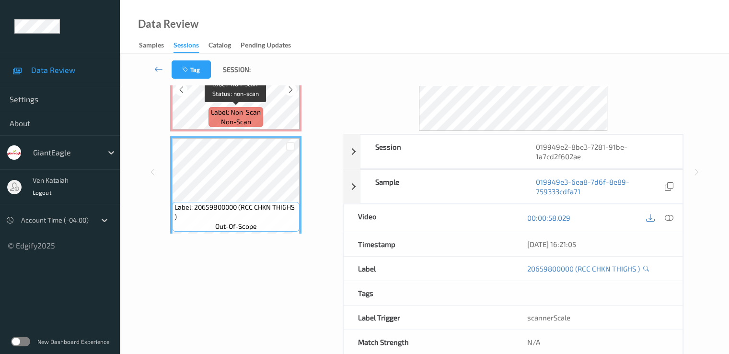
click at [261, 117] on div "Label: Non-Scan non-scan" at bounding box center [236, 117] width 55 height 20
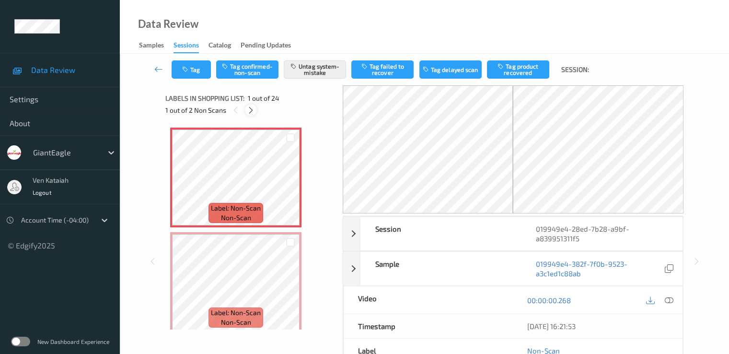
click at [254, 106] on icon at bounding box center [251, 110] width 8 height 9
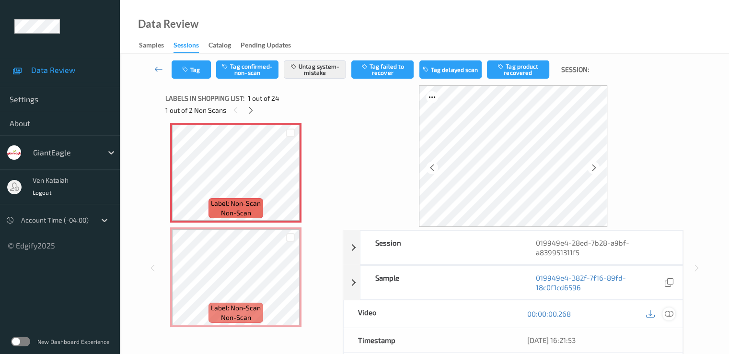
click at [671, 315] on icon at bounding box center [668, 313] width 9 height 9
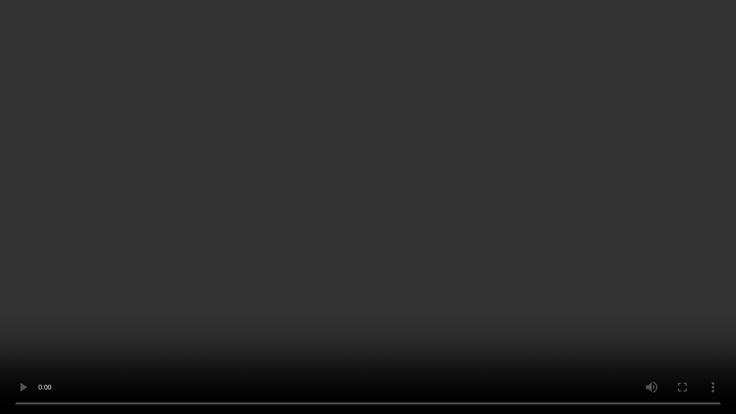
click at [535, 212] on video at bounding box center [368, 207] width 736 height 414
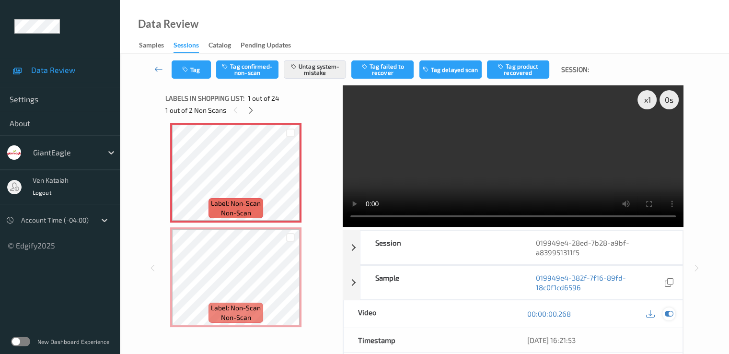
click at [671, 309] on icon at bounding box center [668, 313] width 9 height 9
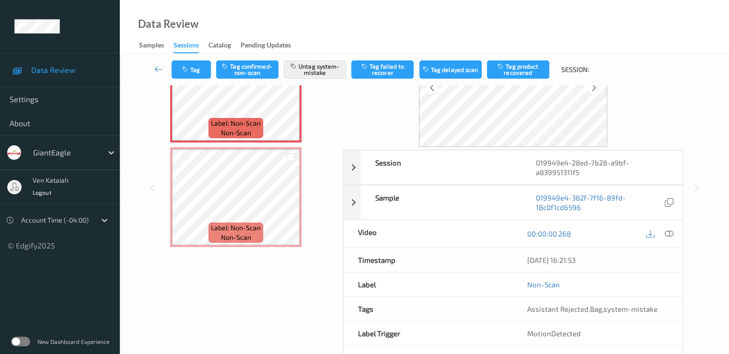
scroll to position [96, 0]
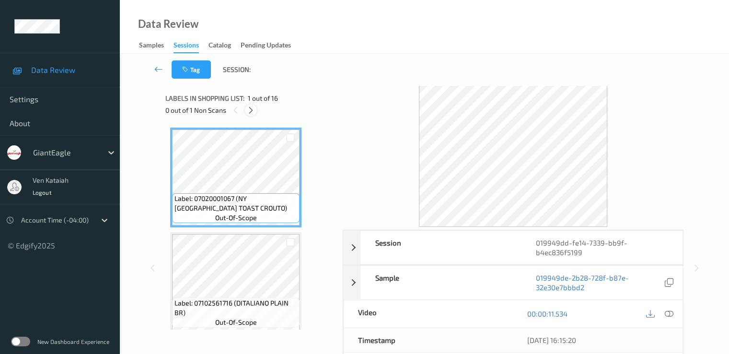
click at [250, 113] on icon at bounding box center [251, 110] width 8 height 9
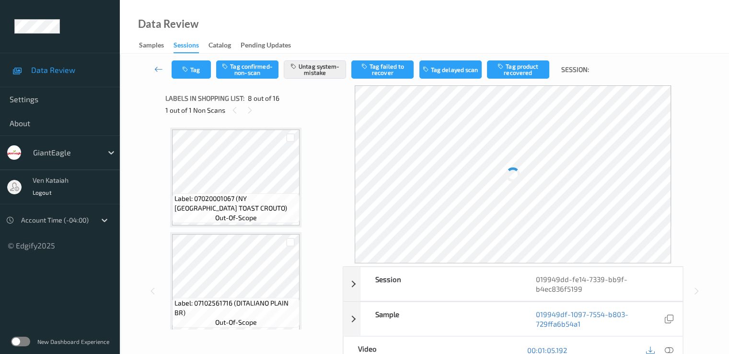
scroll to position [632, 0]
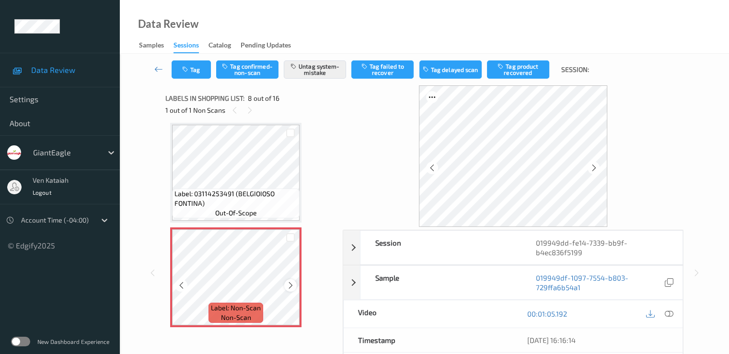
click at [291, 282] on icon at bounding box center [291, 285] width 8 height 9
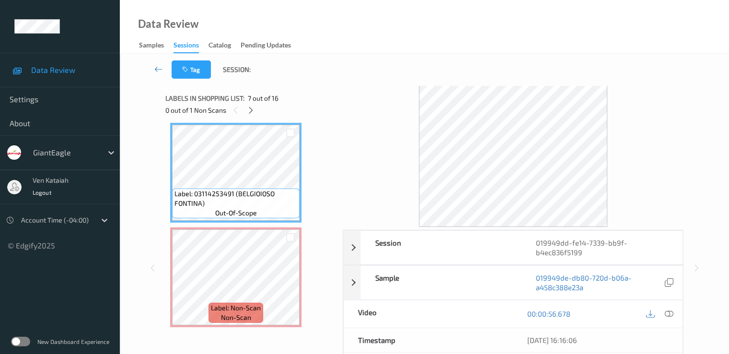
scroll to position [536, 0]
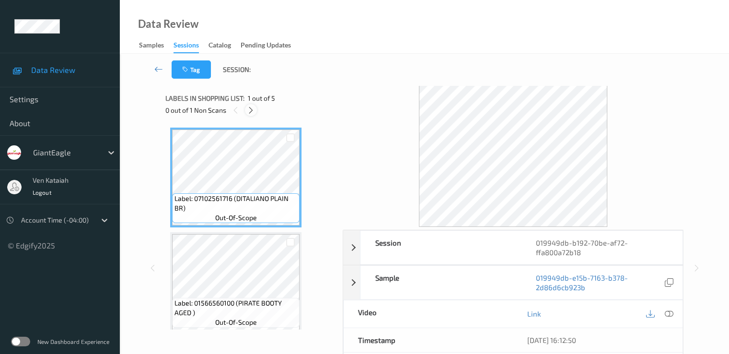
click at [250, 111] on icon at bounding box center [251, 110] width 8 height 9
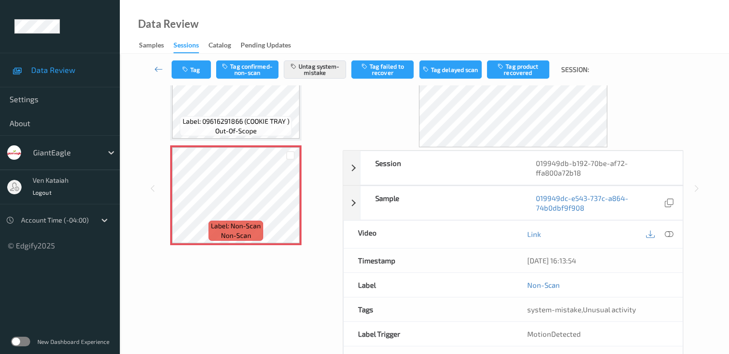
scroll to position [96, 0]
